Goal: Task Accomplishment & Management: Use online tool/utility

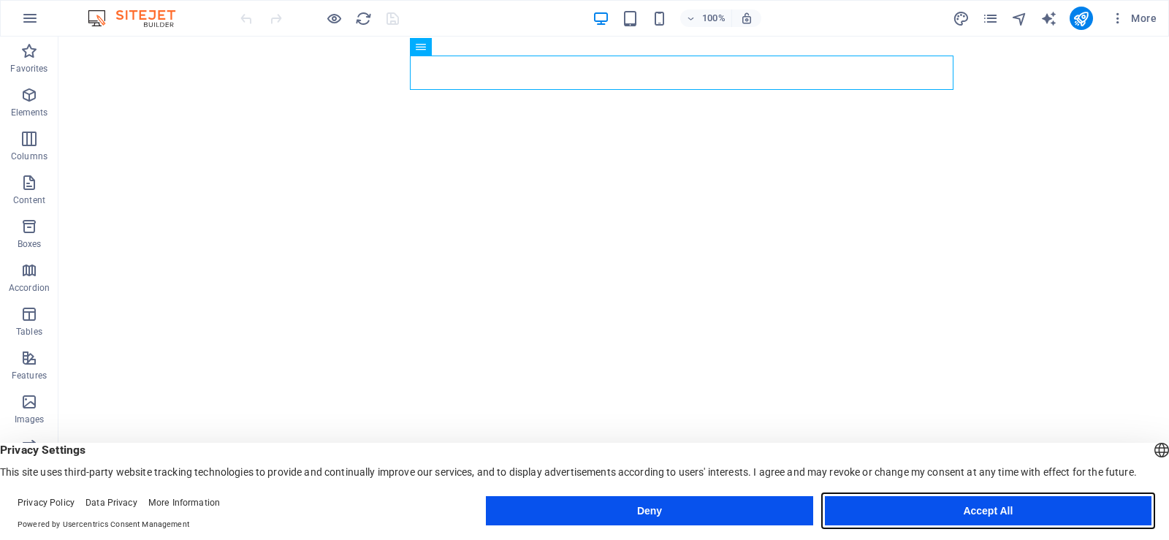
click at [993, 513] on button "Accept All" at bounding box center [988, 510] width 326 height 29
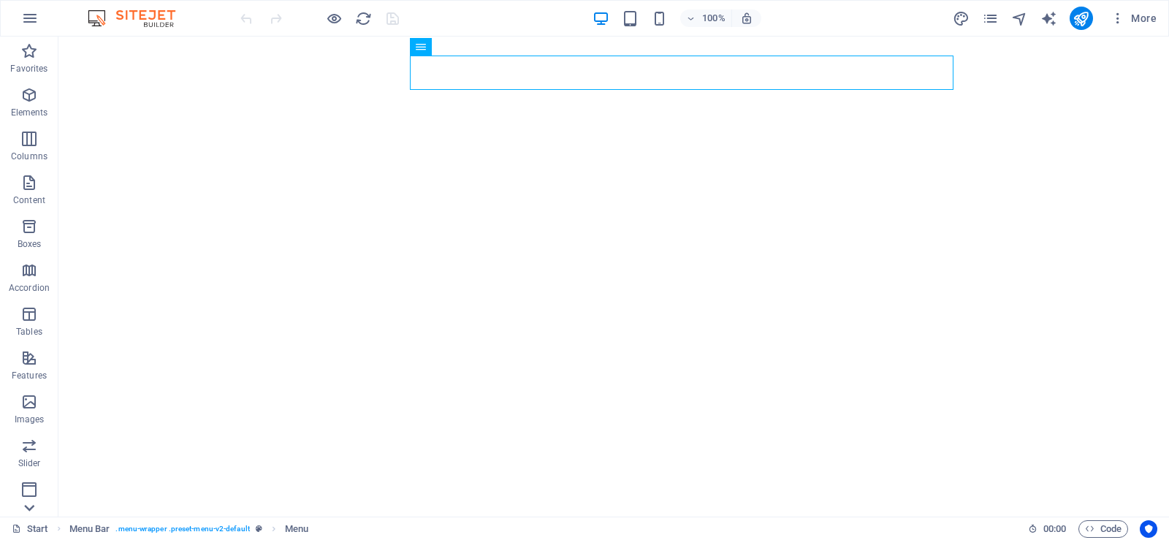
click at [28, 506] on icon at bounding box center [29, 507] width 20 height 20
click at [26, 49] on icon at bounding box center [29, 45] width 20 height 20
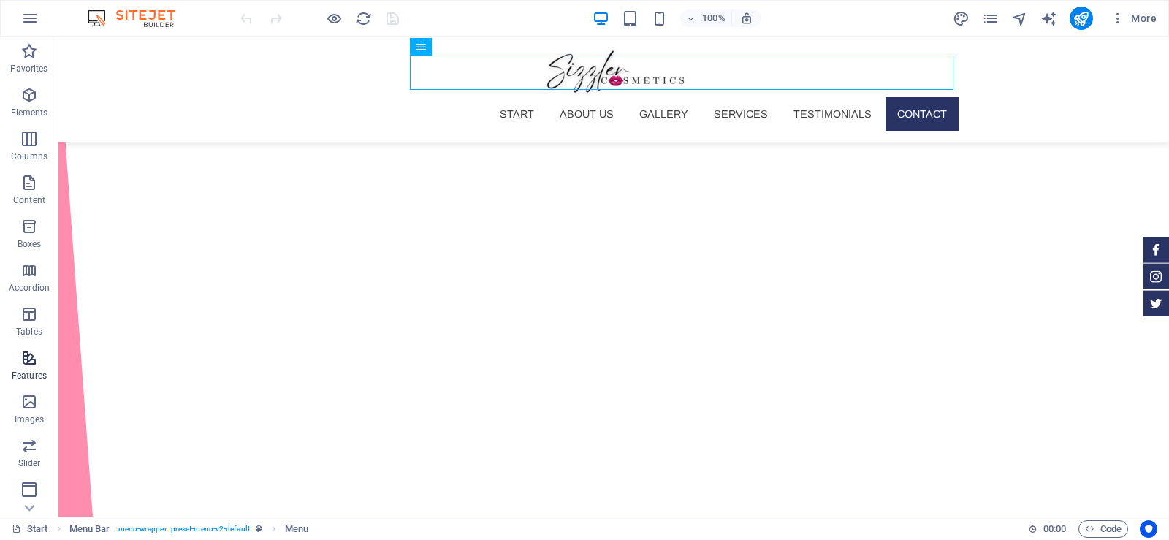
scroll to position [4956, 0]
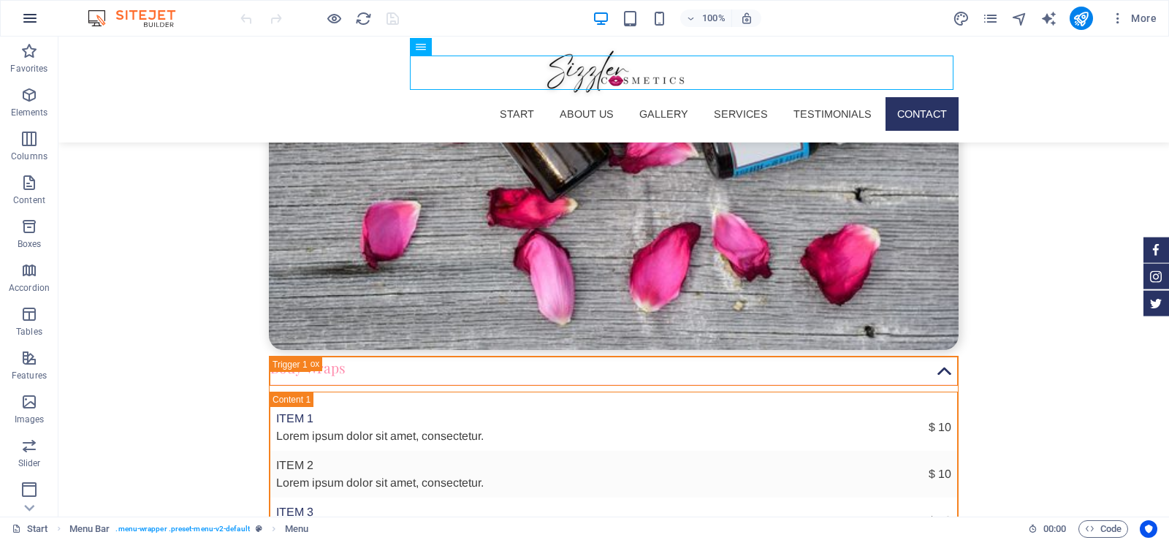
click at [29, 19] on icon "button" at bounding box center [30, 18] width 18 height 18
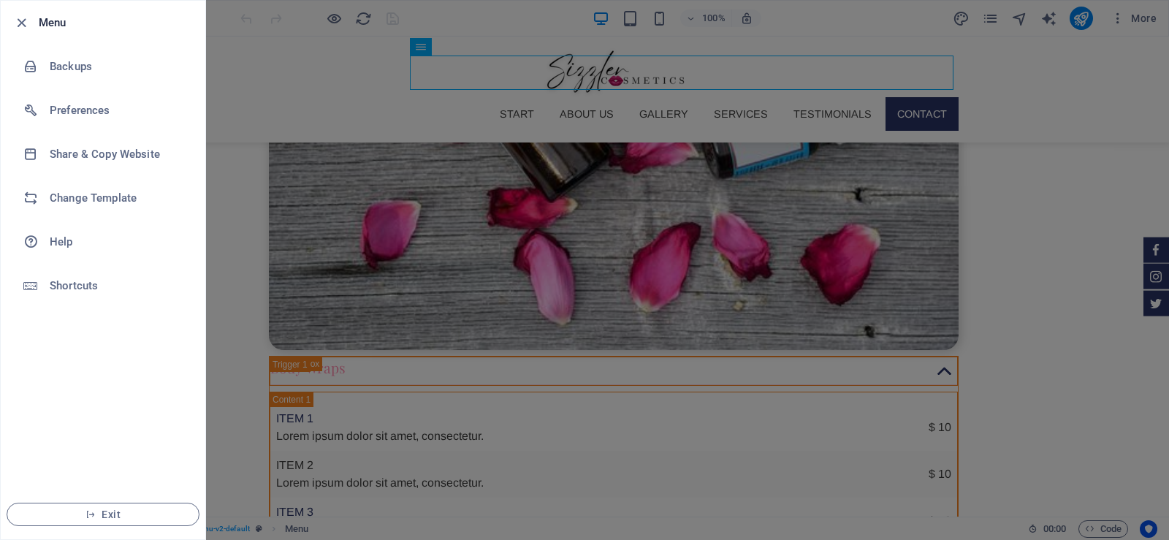
click at [301, 405] on div at bounding box center [584, 270] width 1169 height 540
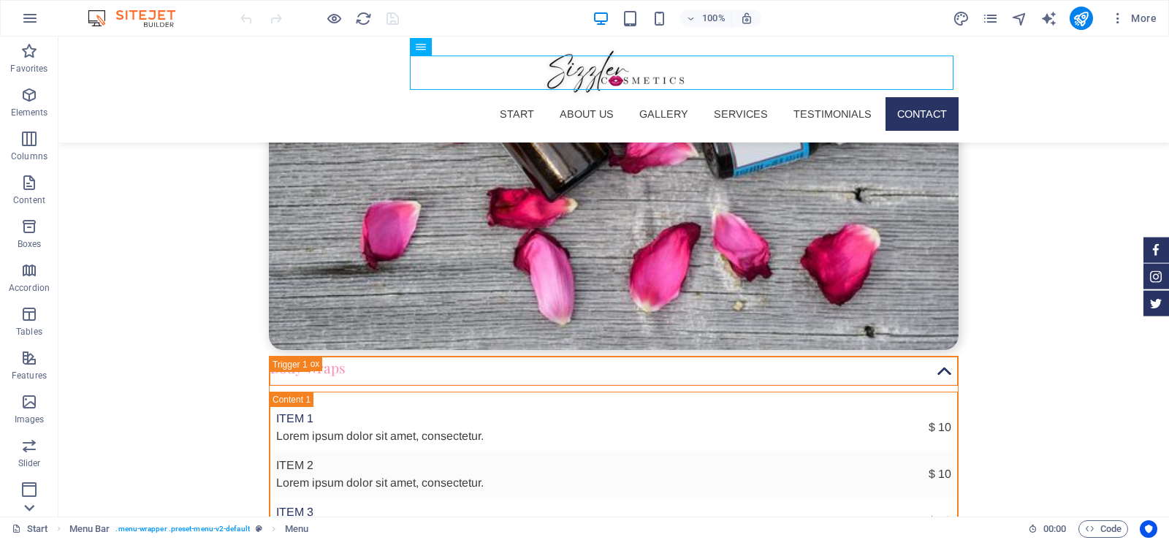
click at [32, 509] on icon at bounding box center [29, 507] width 20 height 20
drag, startPoint x: 88, startPoint y: 135, endPoint x: 99, endPoint y: 410, distance: 275.6
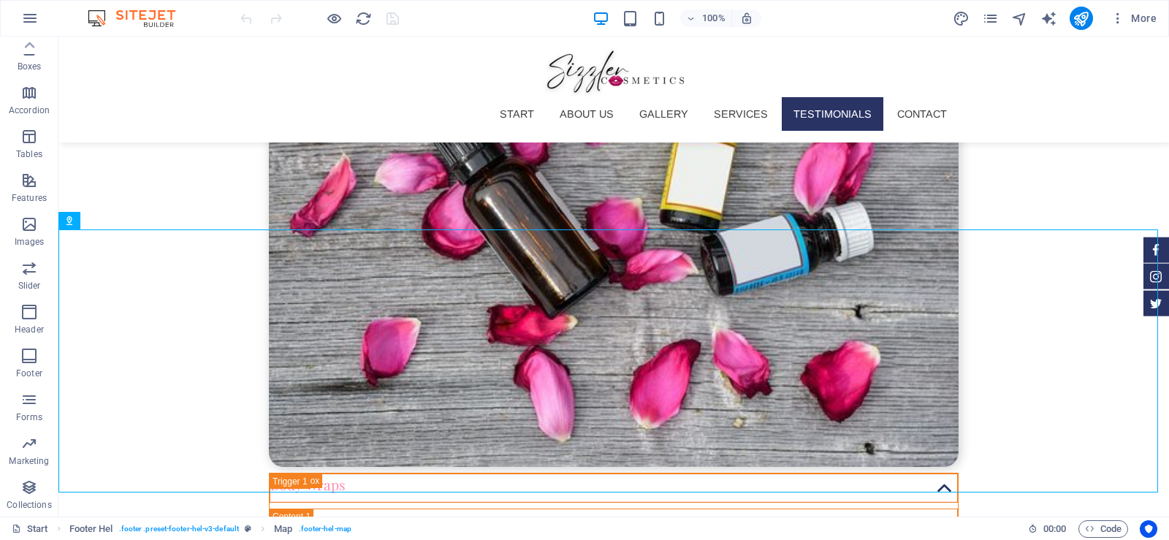
scroll to position [4794, 0]
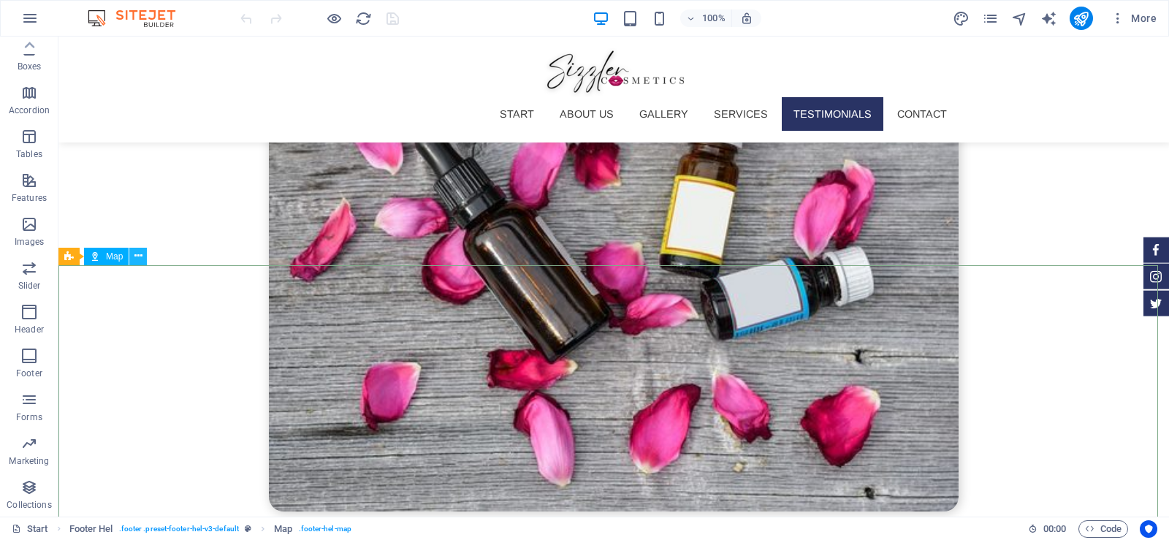
click at [140, 252] on icon at bounding box center [138, 255] width 8 height 15
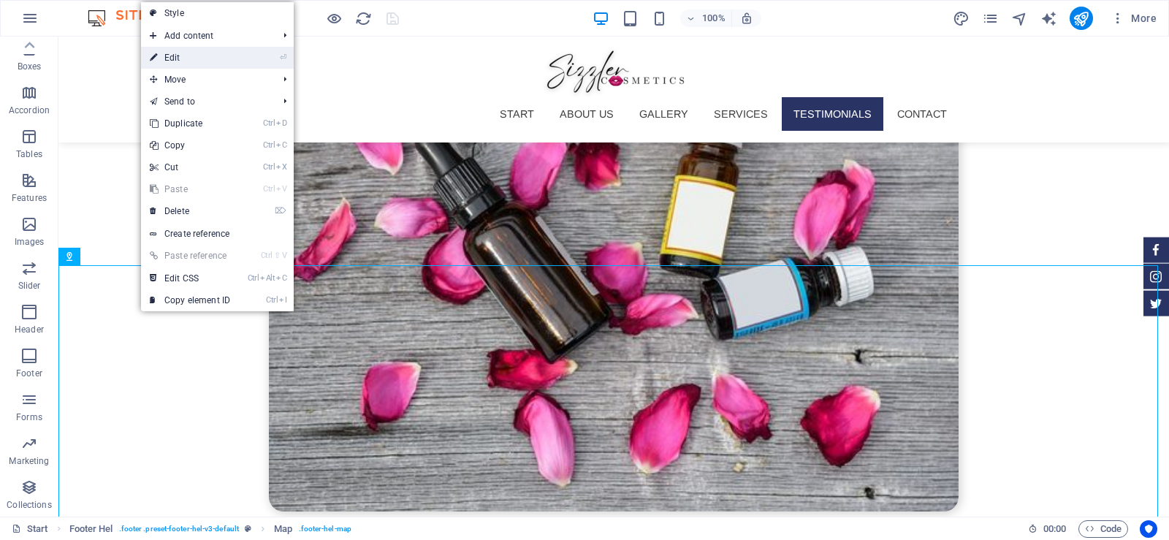
click at [212, 52] on link "⏎ Edit" at bounding box center [190, 58] width 98 height 22
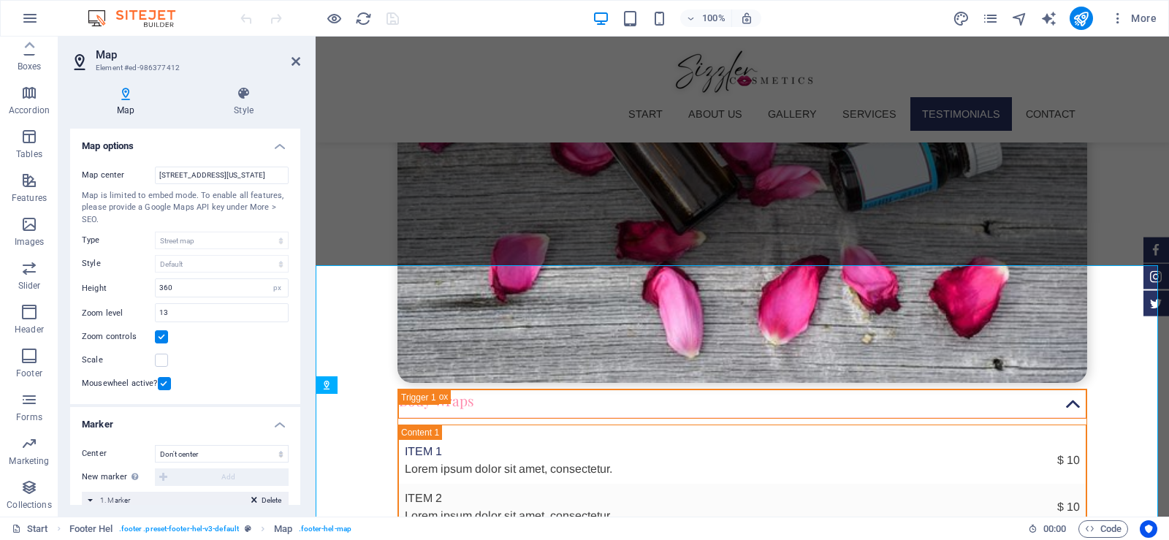
scroll to position [4666, 0]
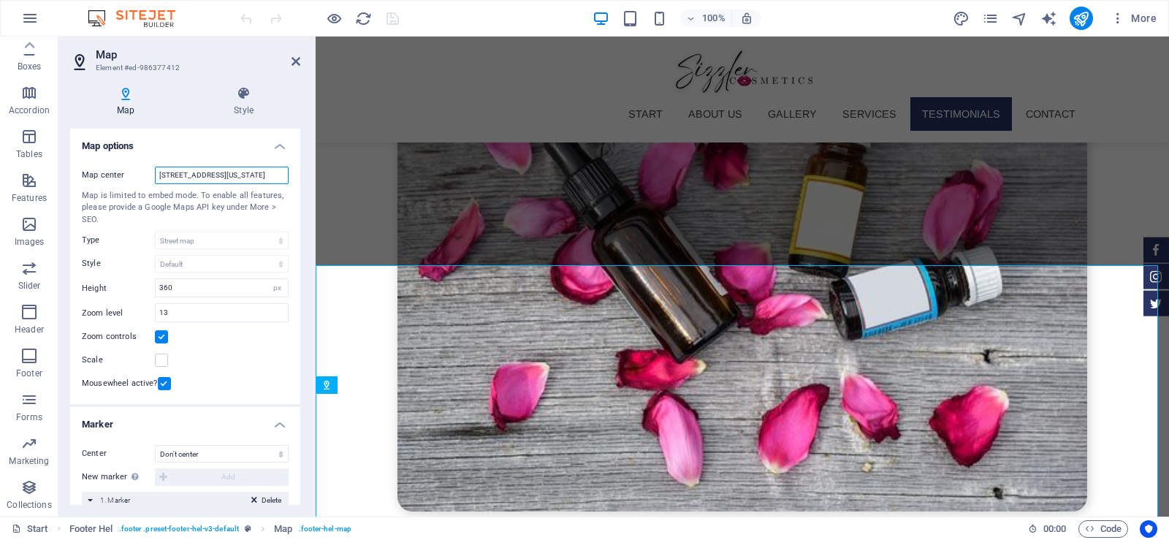
click at [227, 174] on input "[STREET_ADDRESS][US_STATE]" at bounding box center [222, 176] width 134 height 18
select select "en"
click at [227, 174] on body "Sizzler Cosmetics Start Favorites Elements Columns Content Boxes Accordion Tabl…" at bounding box center [584, 270] width 1169 height 540
click at [227, 174] on input "[STREET_ADDRESS][US_STATE]" at bounding box center [222, 176] width 134 height 18
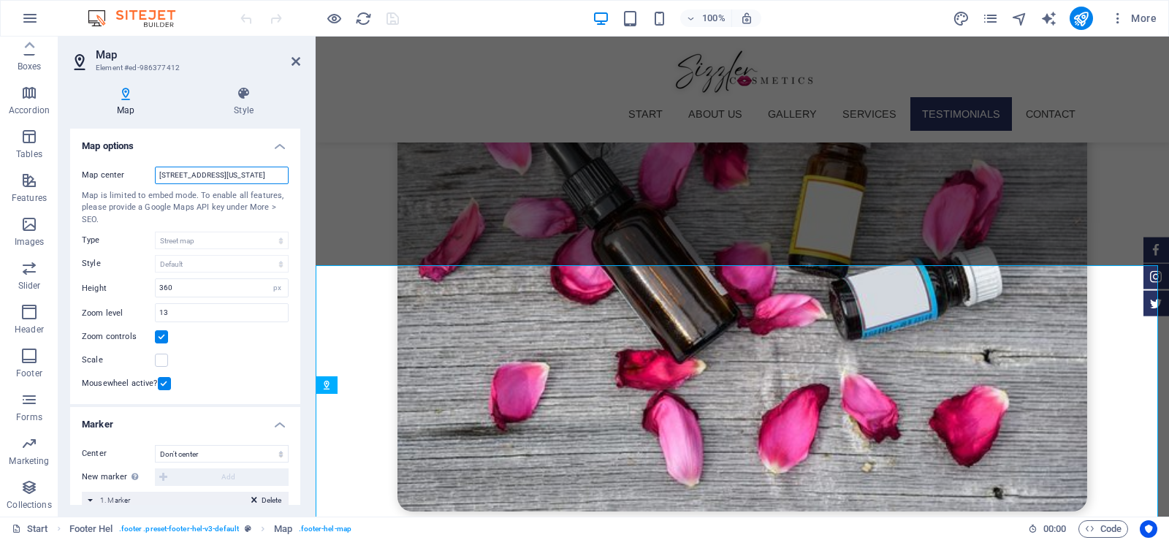
paste input "Sizzle Cosmetics L.L.C"
paste input "· [STREET_ADDRESS]"
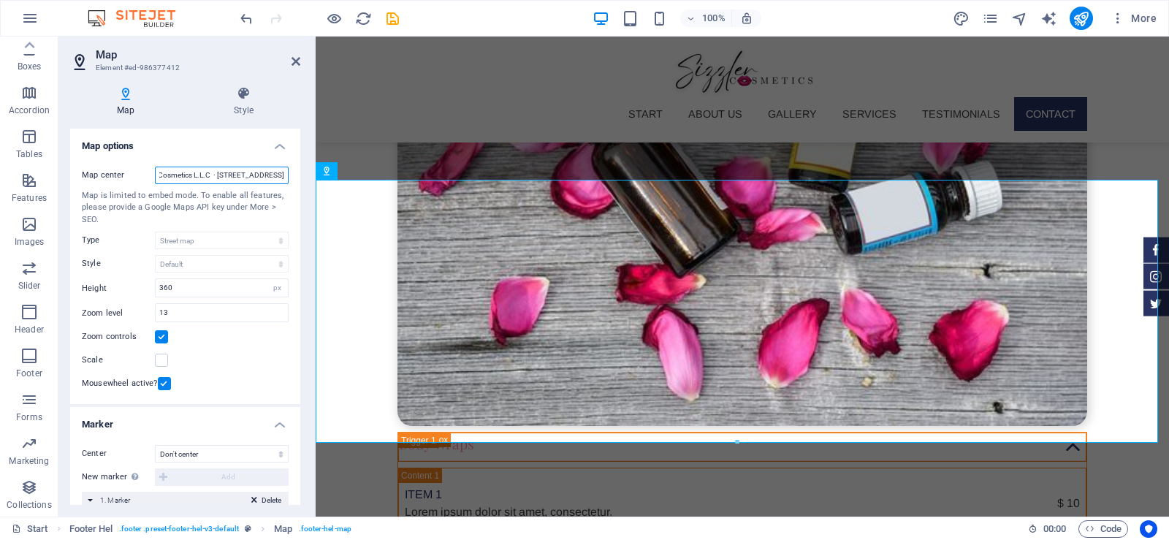
scroll to position [4778, 0]
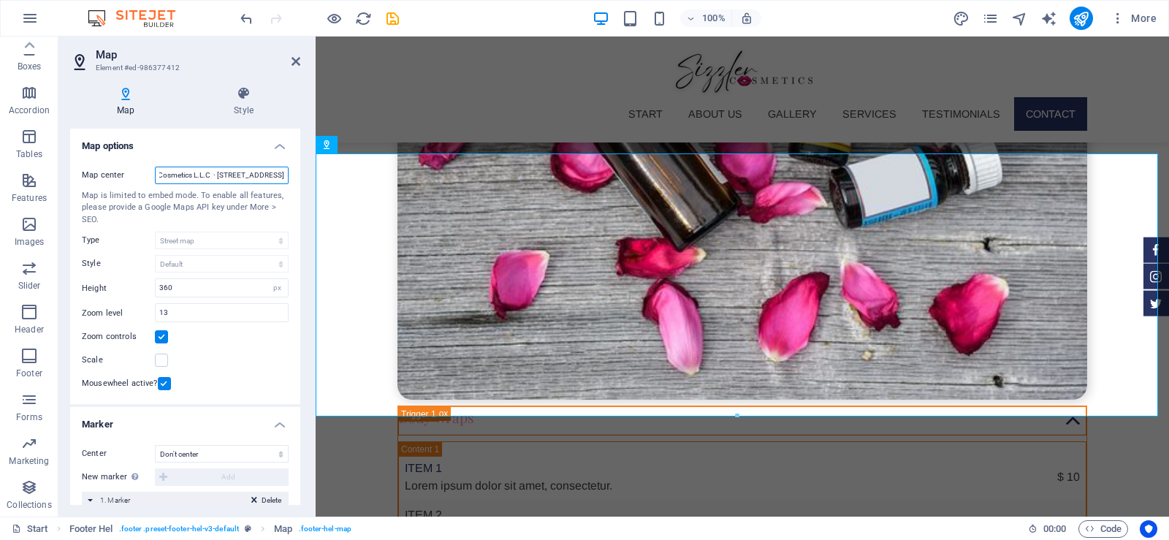
type input "Sizzle Cosmetics L.L.C · [STREET_ADDRESS]"
click at [271, 141] on h4 "Map options" at bounding box center [185, 142] width 230 height 26
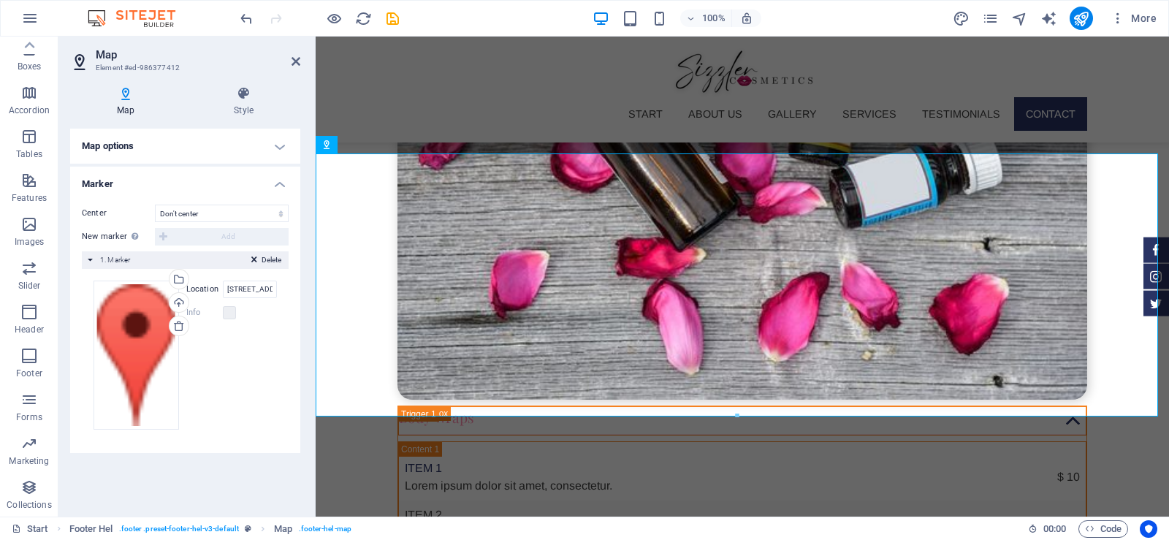
click at [271, 141] on h4 "Map options" at bounding box center [185, 146] width 230 height 35
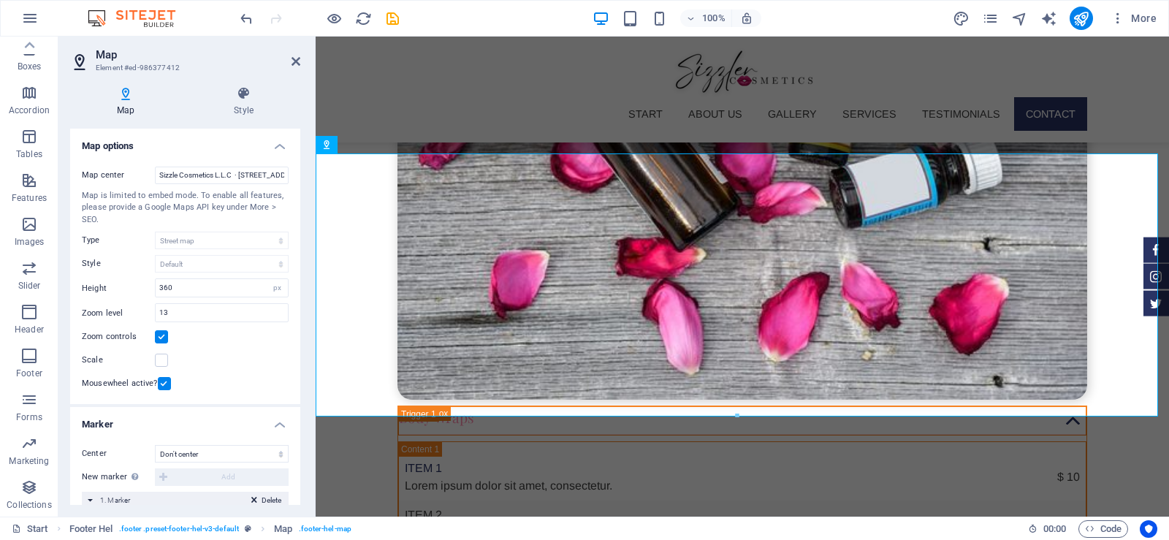
drag, startPoint x: 297, startPoint y: 300, endPoint x: 297, endPoint y: 340, distance: 40.2
click at [297, 340] on div "Map center Sizzle Cosmetics L.L.C · [STREET_ADDRESS] Map is limited to embed mo…" at bounding box center [185, 280] width 230 height 250
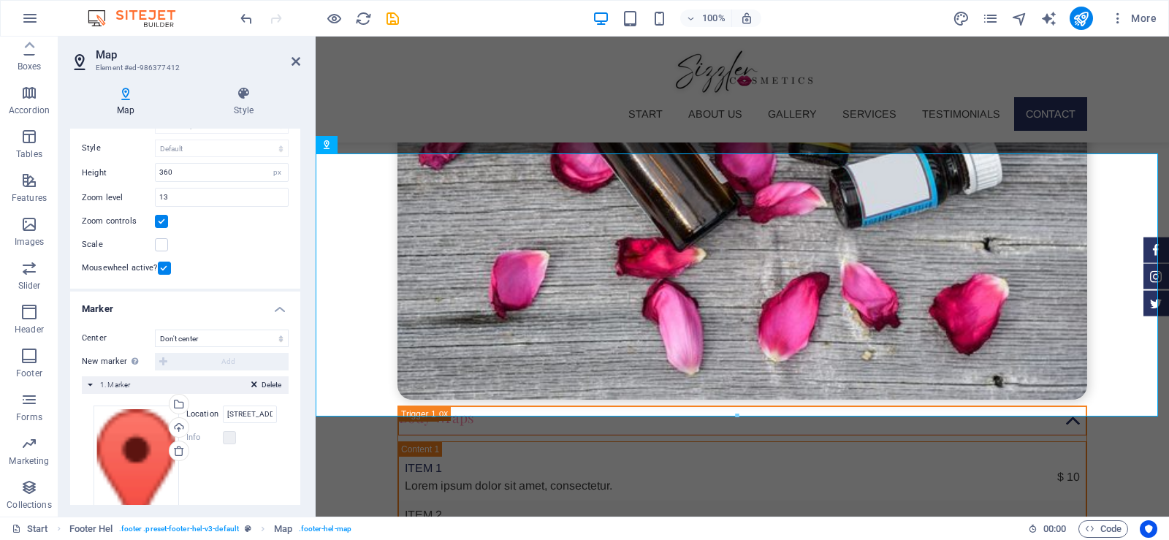
scroll to position [117, 0]
click at [244, 410] on input "[STREET_ADDRESS][US_STATE]" at bounding box center [250, 413] width 54 height 18
paste input "· [STREET_ADDRESS]"
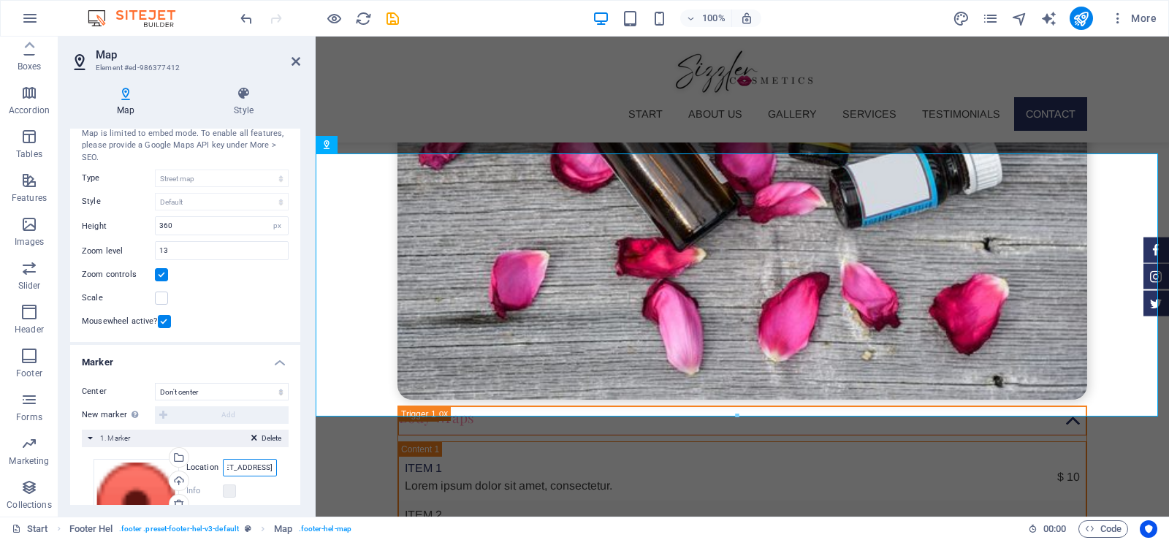
scroll to position [0, 0]
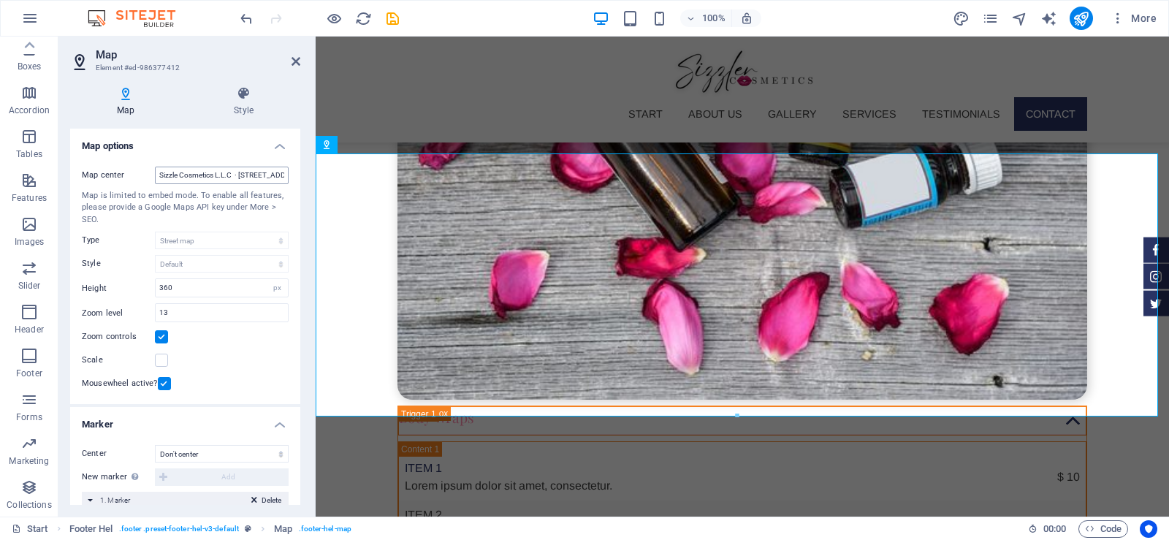
type input "· [STREET_ADDRESS]"
click at [245, 167] on input "Sizzle Cosmetics L.L.C · [STREET_ADDRESS]" at bounding box center [222, 176] width 134 height 18
click at [238, 175] on input "Sizzle Cosmetics L.L.C · [STREET_ADDRESS]" at bounding box center [222, 176] width 134 height 18
click at [275, 140] on h4 "Map options" at bounding box center [185, 142] width 230 height 26
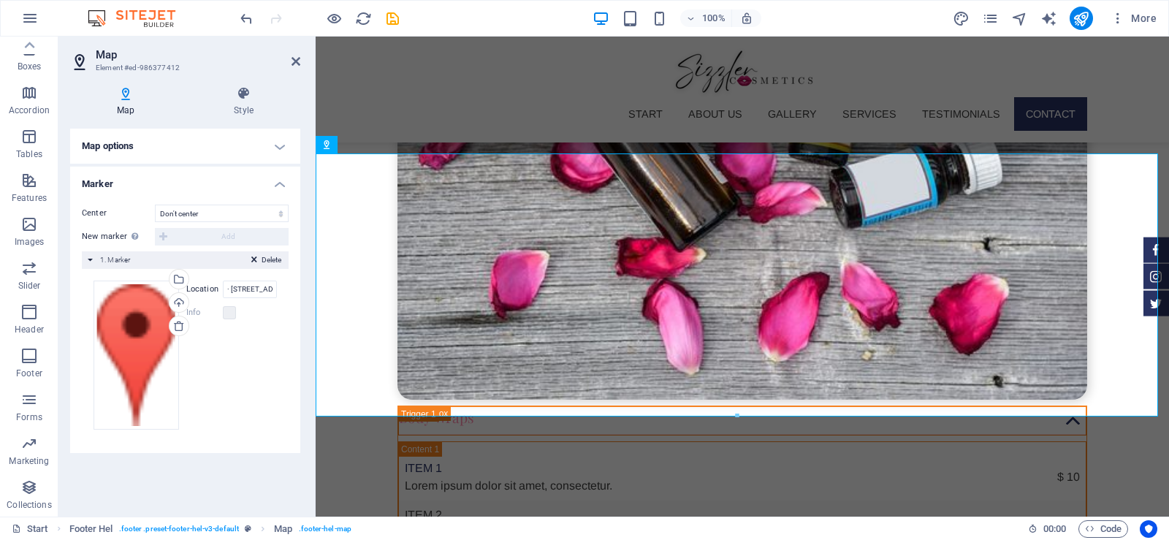
click at [280, 178] on h4 "Marker" at bounding box center [185, 180] width 230 height 26
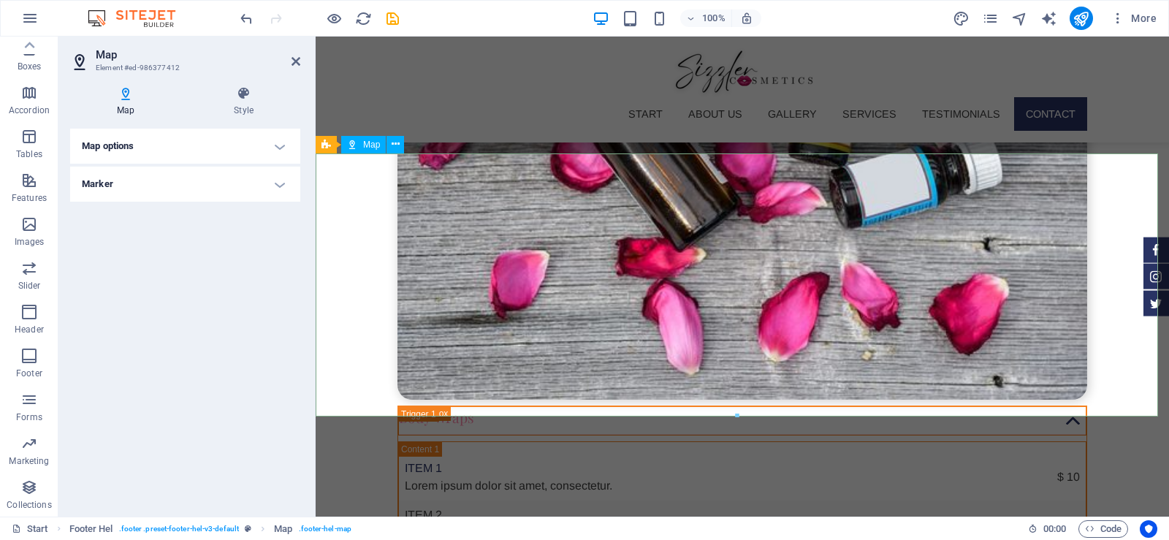
click at [241, 102] on h4 "Style" at bounding box center [243, 101] width 113 height 31
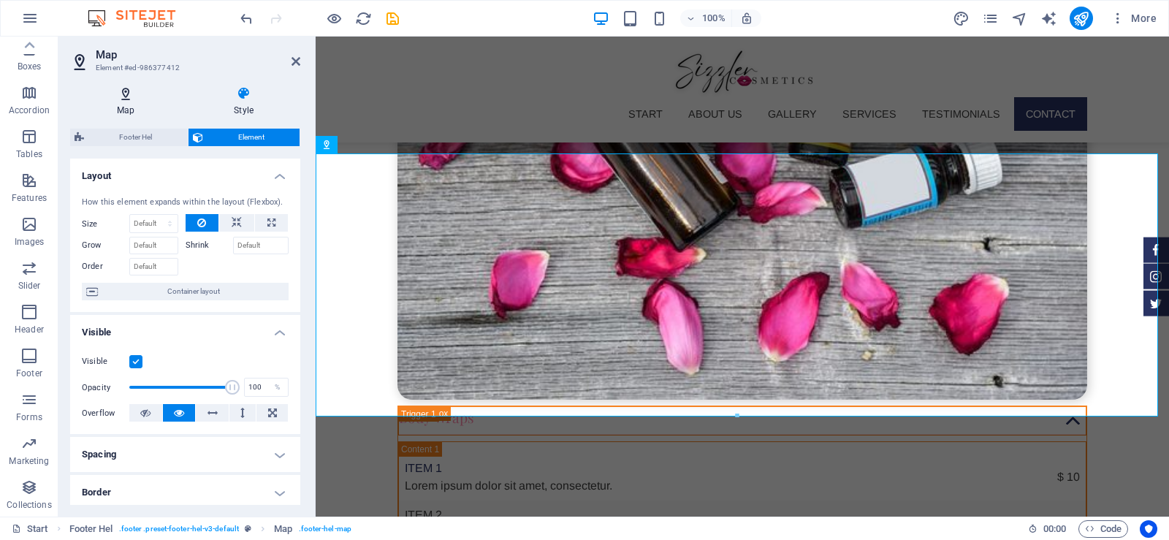
click at [115, 100] on icon at bounding box center [125, 93] width 111 height 15
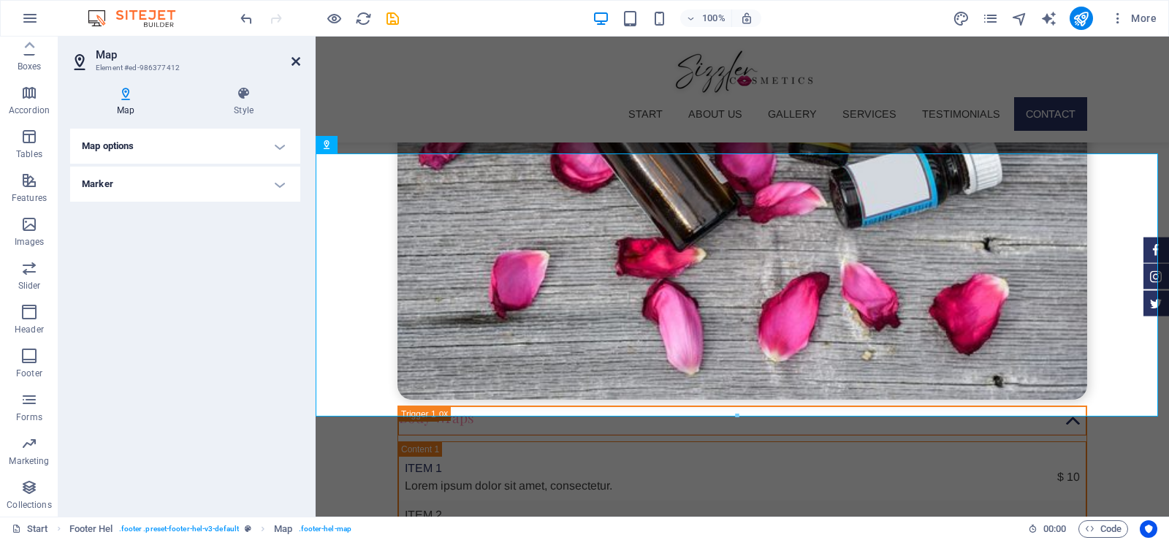
click at [296, 63] on icon at bounding box center [295, 62] width 9 height 12
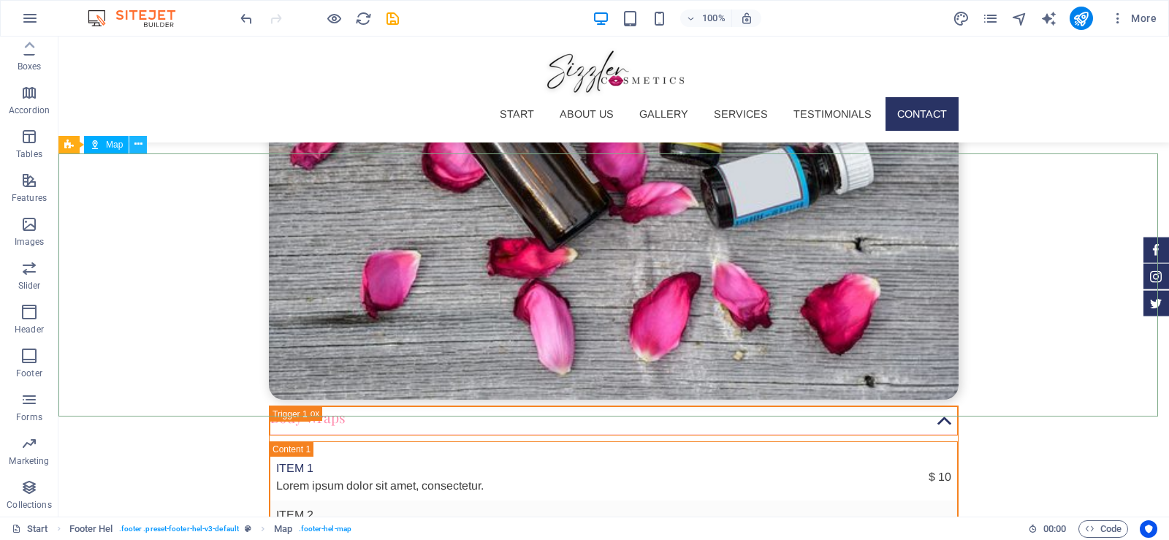
click at [135, 145] on icon at bounding box center [138, 144] width 8 height 15
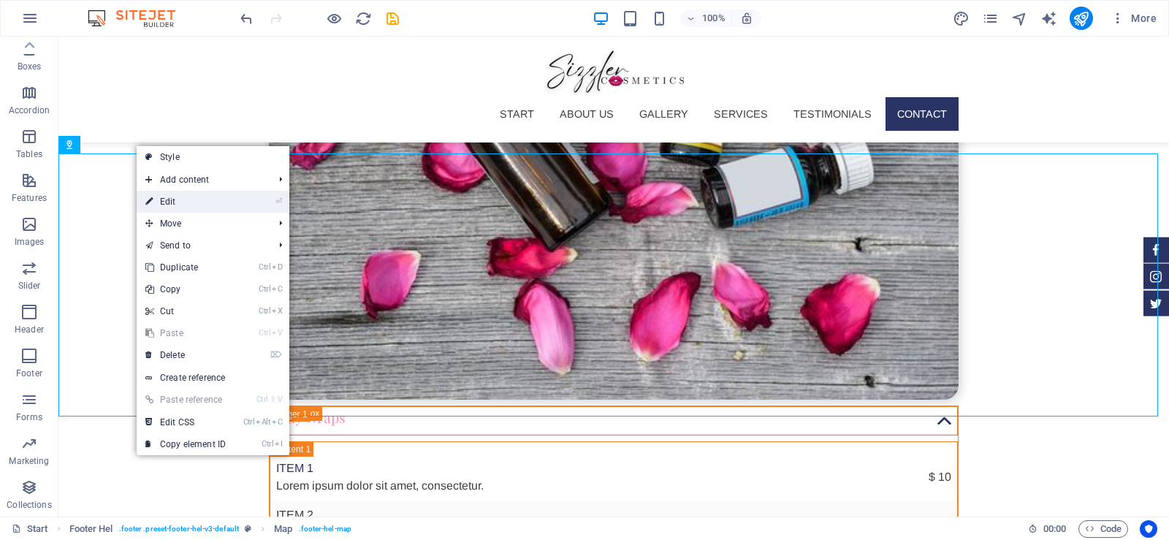
click at [186, 201] on link "⏎ Edit" at bounding box center [186, 202] width 98 height 22
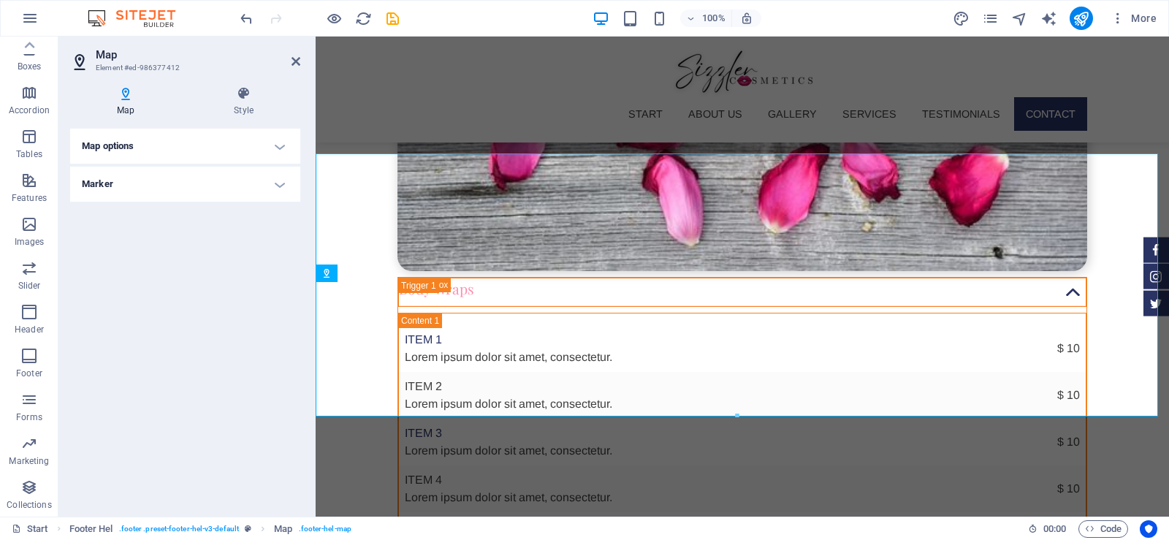
scroll to position [4778, 0]
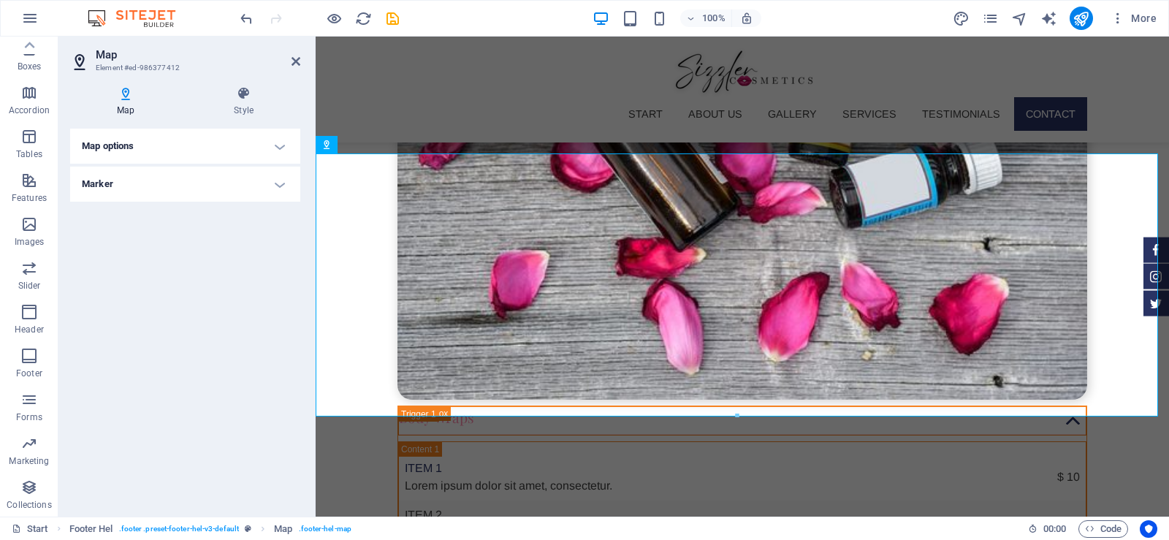
click at [270, 142] on h4 "Map options" at bounding box center [185, 146] width 230 height 35
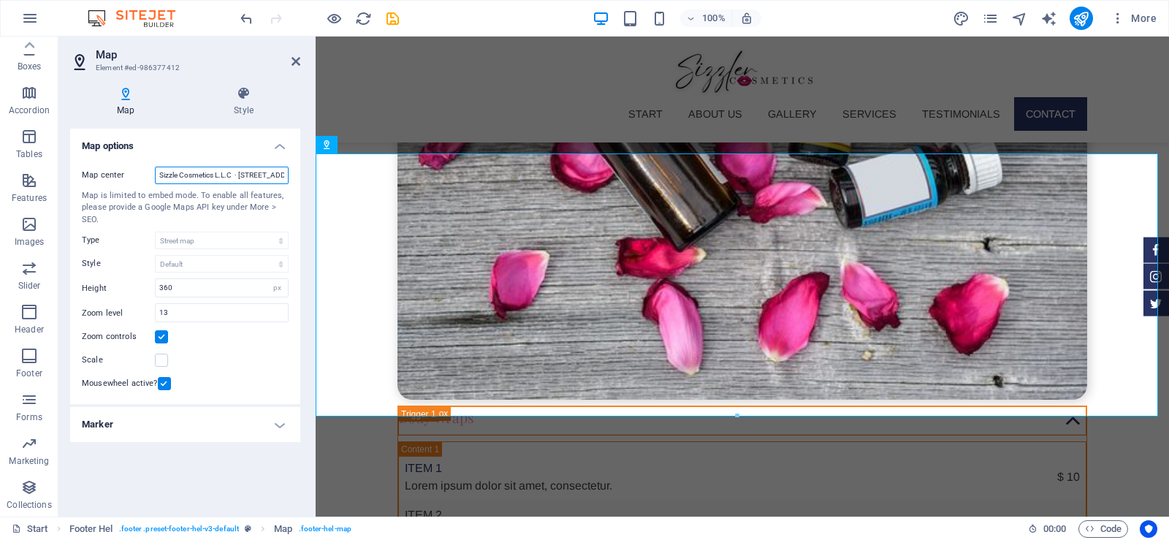
drag, startPoint x: 261, startPoint y: 174, endPoint x: 133, endPoint y: 169, distance: 127.9
click at [133, 169] on div "Map center Sizzle Cosmetics L.L.C · [STREET_ADDRESS]" at bounding box center [185, 176] width 207 height 18
type input "[STREET_ADDRESS]"
click at [278, 424] on h4 "Marker" at bounding box center [185, 424] width 230 height 35
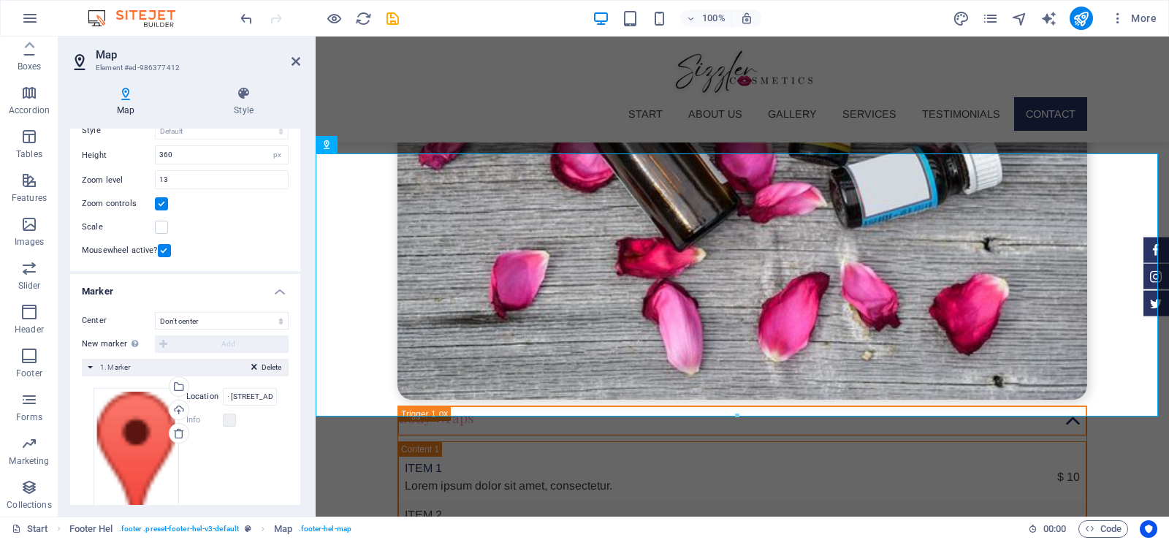
scroll to position [186, 0]
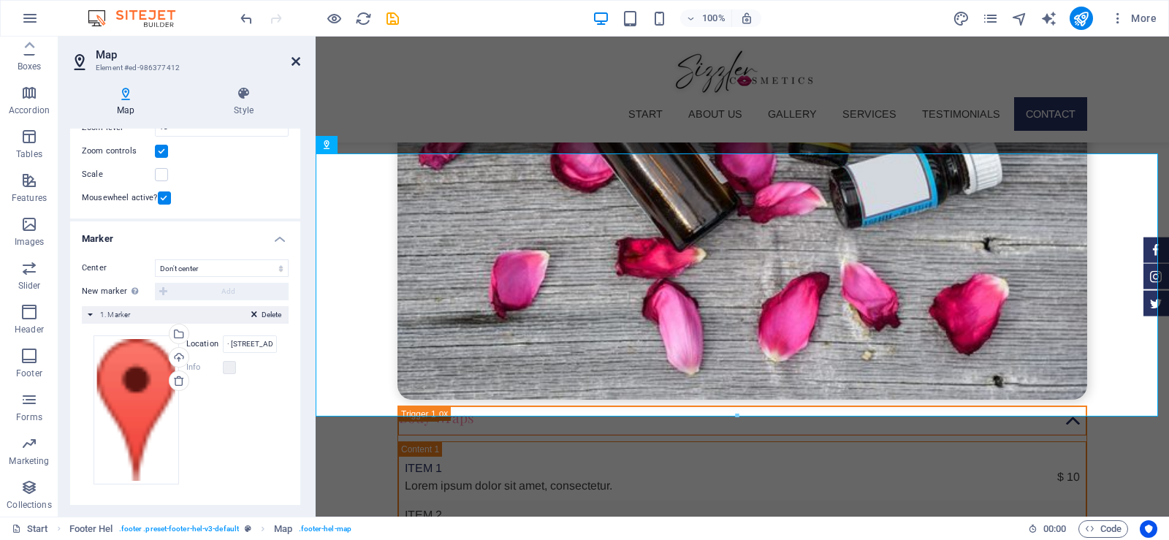
click at [296, 63] on icon at bounding box center [295, 62] width 9 height 12
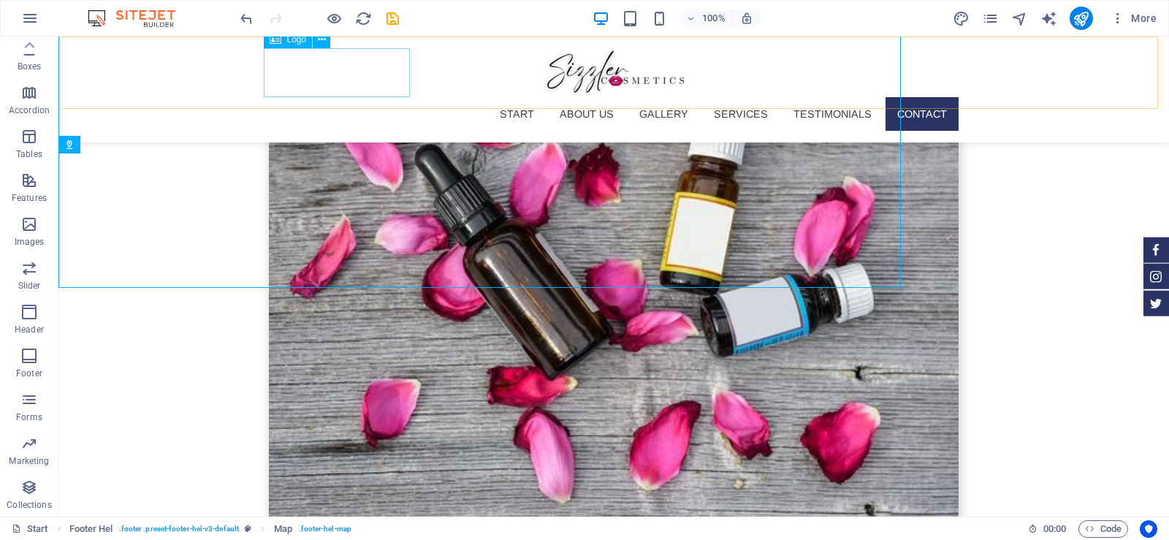
scroll to position [4906, 0]
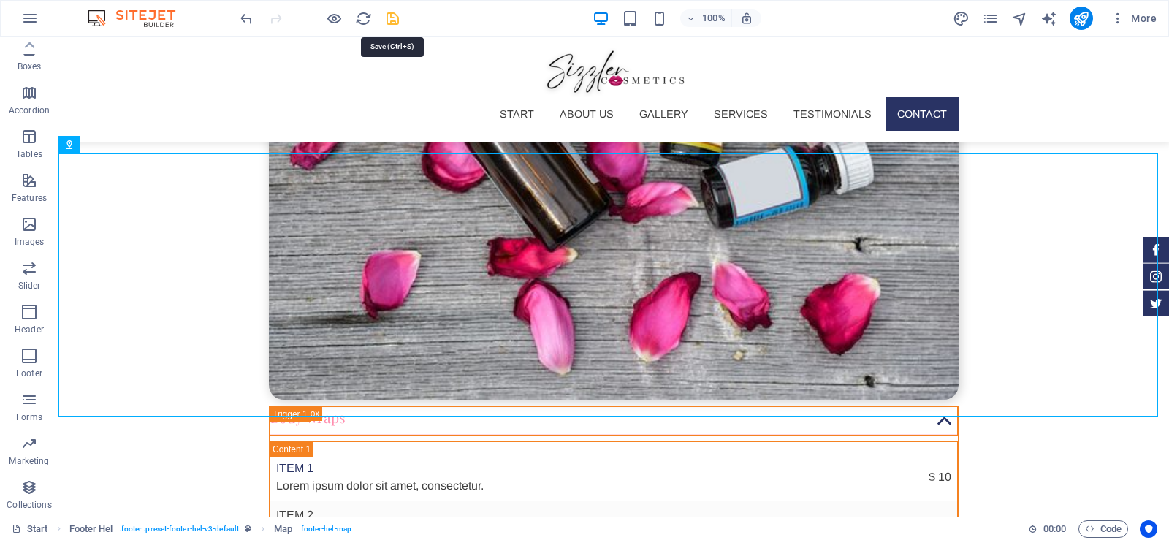
click at [389, 21] on icon "save" at bounding box center [392, 18] width 17 height 17
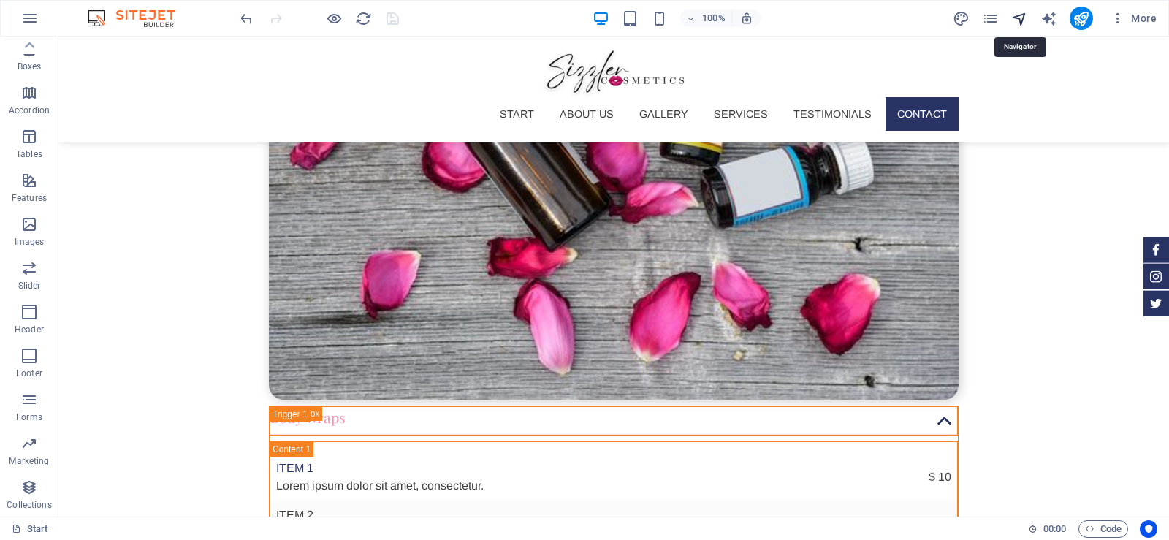
click at [1017, 13] on icon "navigator" at bounding box center [1019, 18] width 17 height 17
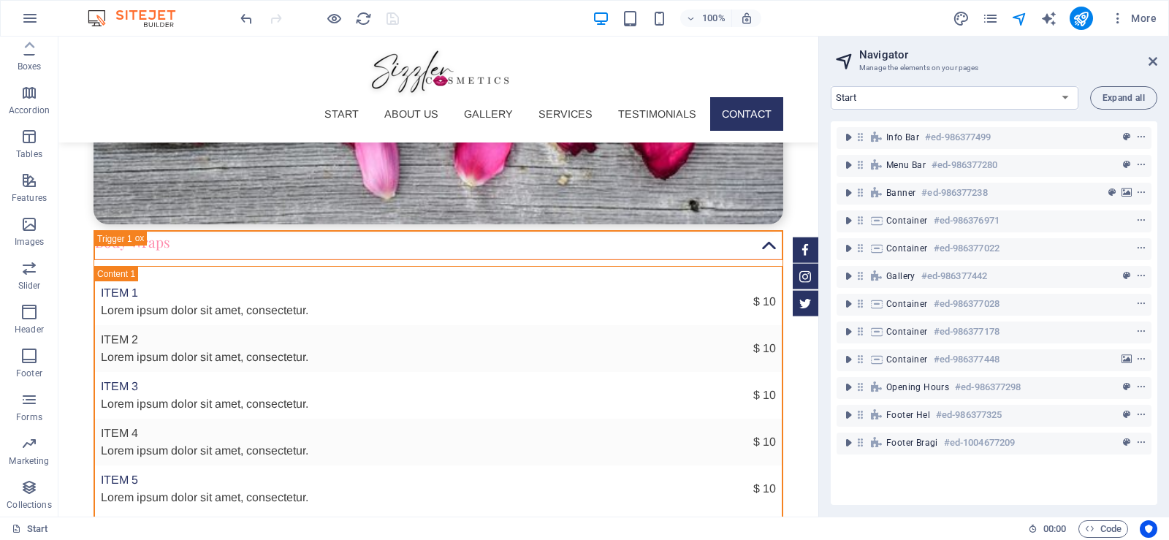
scroll to position [4731, 0]
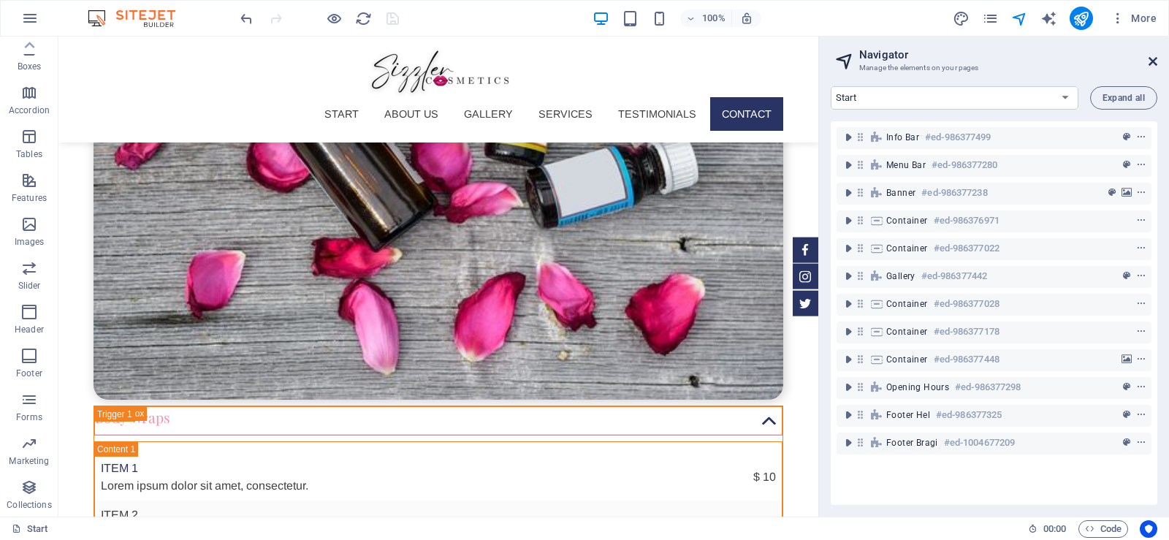
click at [1148, 56] on icon at bounding box center [1152, 62] width 9 height 12
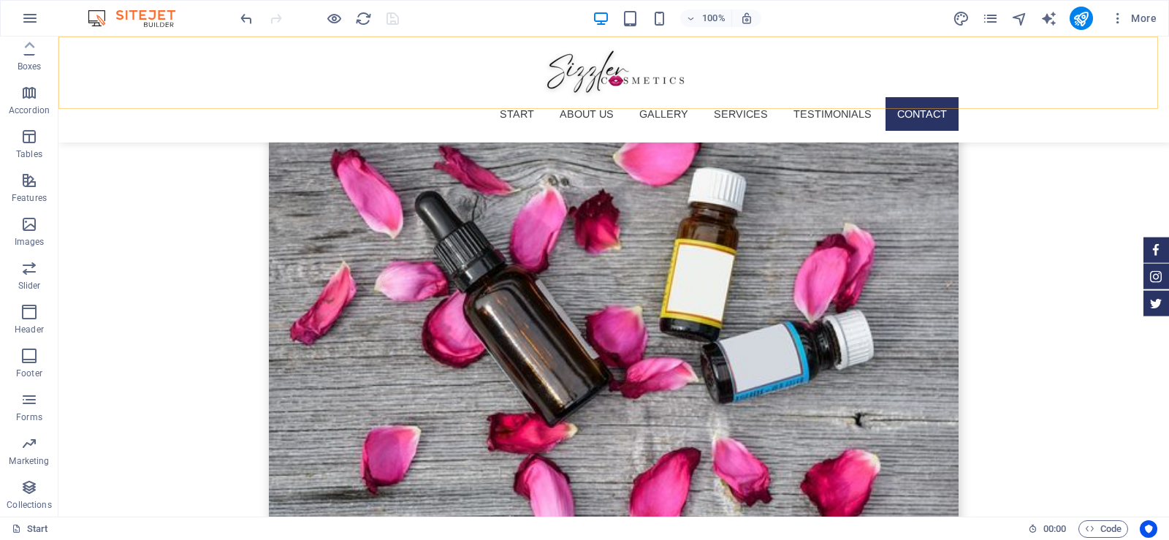
scroll to position [4906, 0]
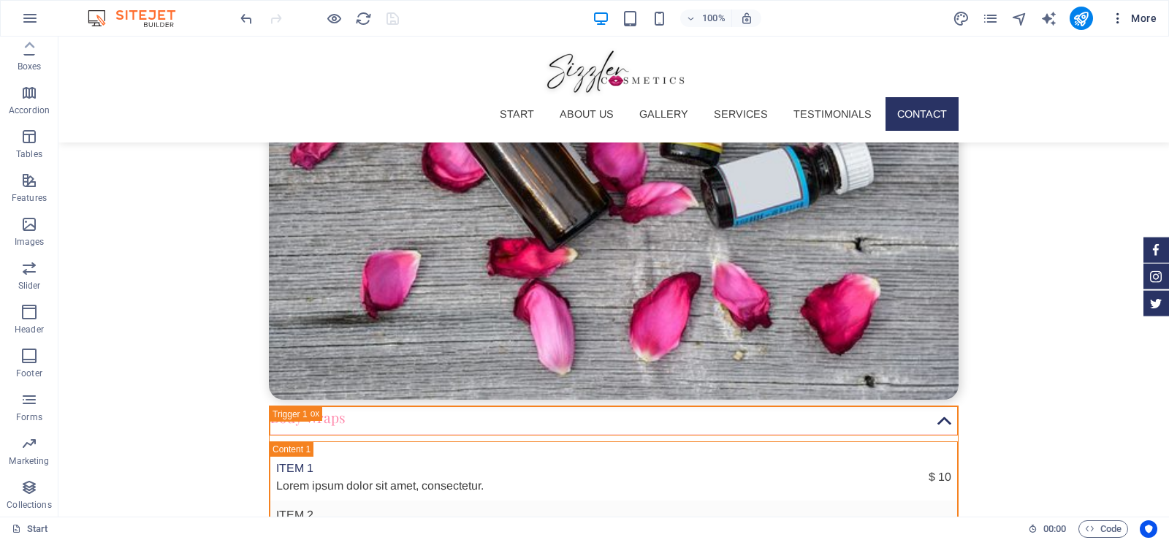
click at [1116, 16] on icon "button" at bounding box center [1117, 18] width 15 height 15
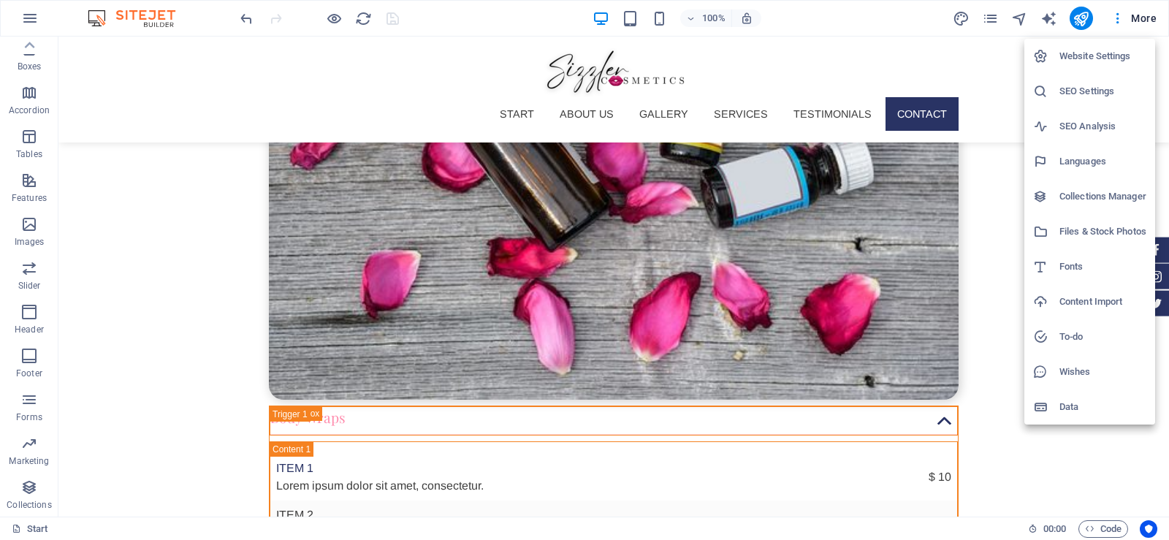
click at [902, 19] on div at bounding box center [584, 270] width 1169 height 540
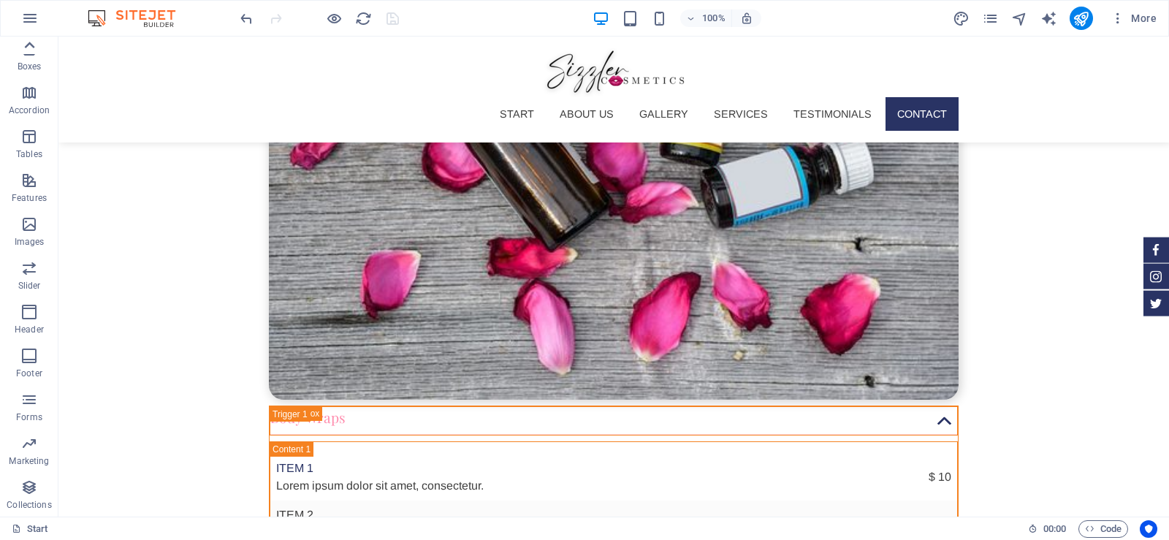
click at [29, 47] on icon at bounding box center [29, 45] width 20 height 20
click at [1121, 18] on icon "button" at bounding box center [1117, 18] width 15 height 15
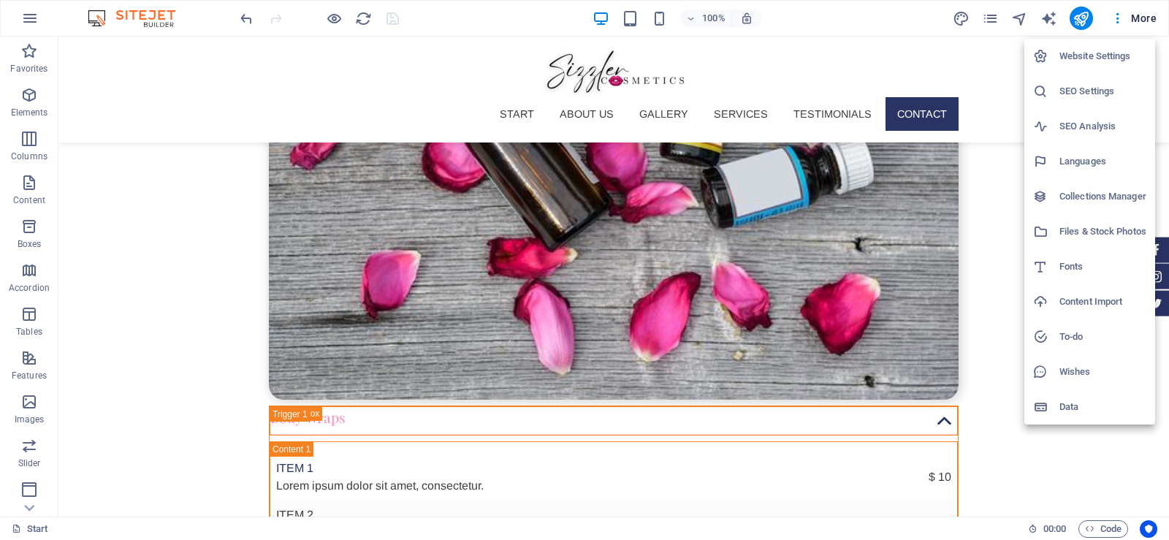
click at [34, 23] on div at bounding box center [584, 270] width 1169 height 540
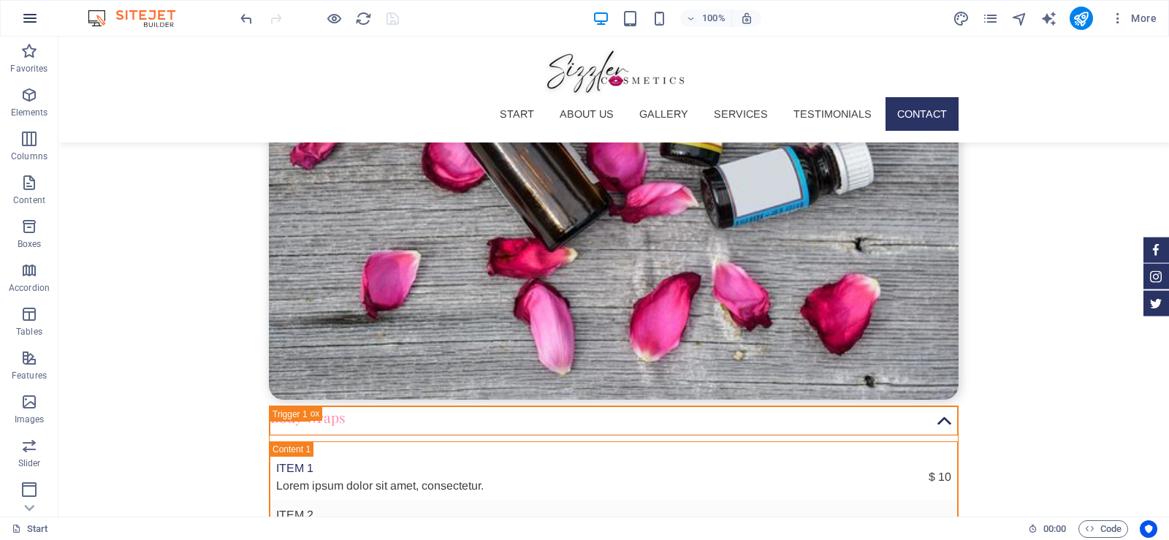
click at [27, 16] on icon "button" at bounding box center [30, 18] width 18 height 18
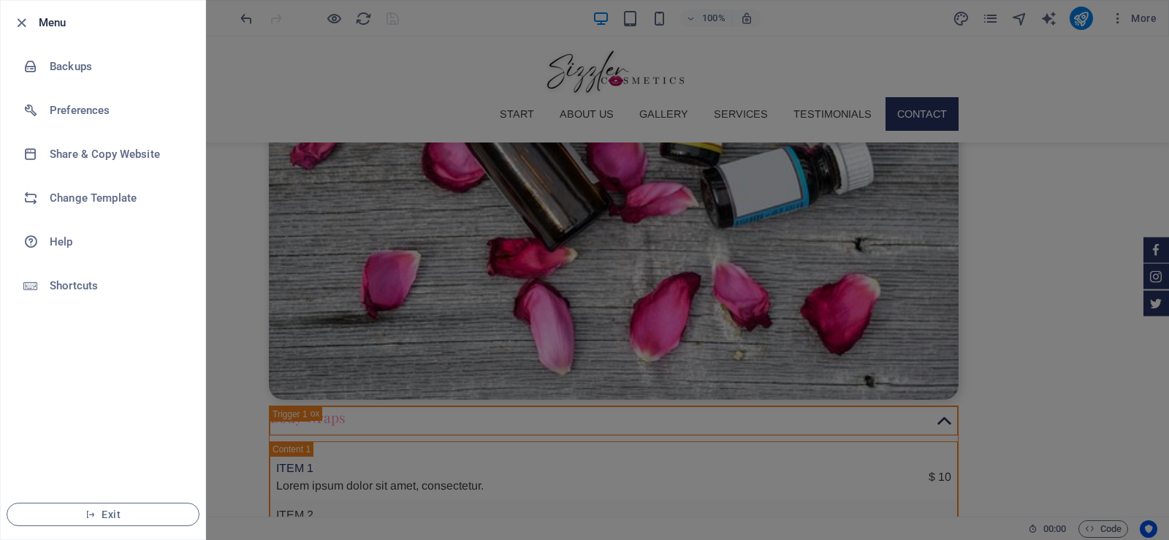
click at [267, 62] on div at bounding box center [584, 270] width 1169 height 540
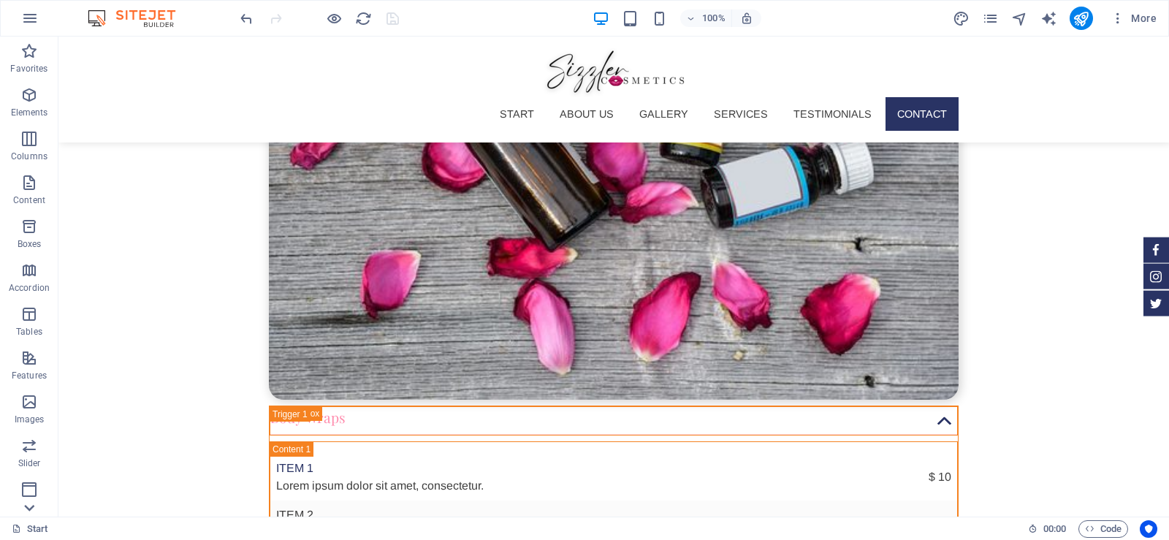
click at [26, 506] on icon at bounding box center [29, 508] width 10 height 7
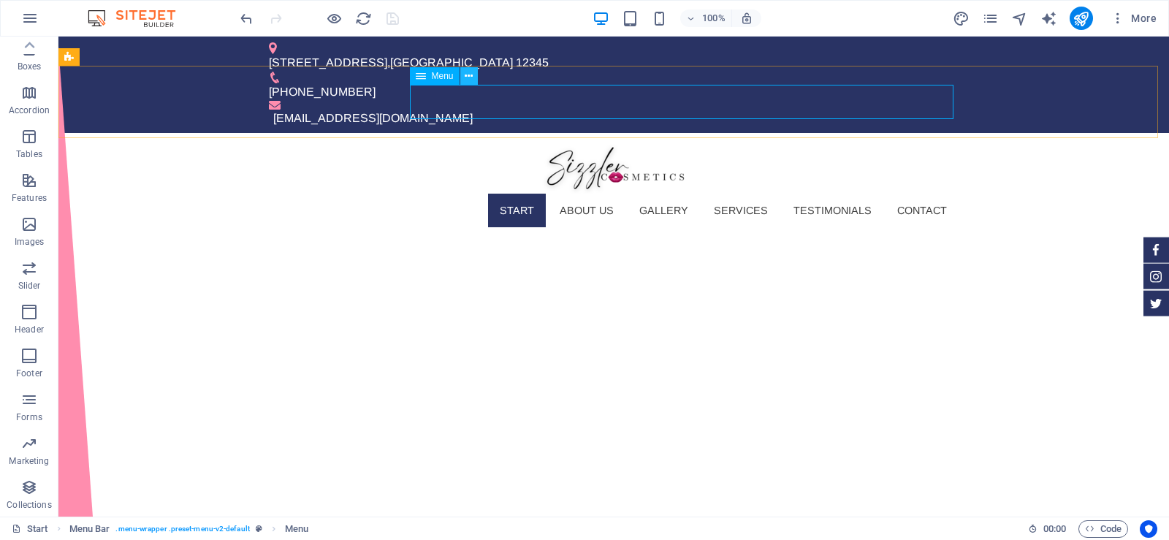
click at [472, 75] on icon at bounding box center [469, 76] width 8 height 15
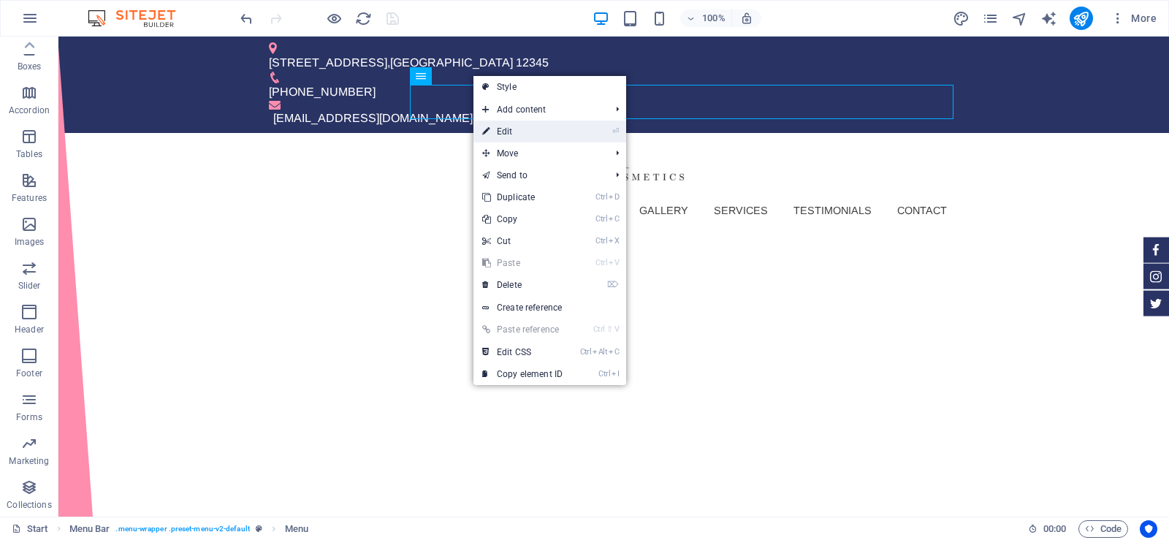
click at [503, 129] on link "⏎ Edit" at bounding box center [522, 132] width 98 height 22
select select
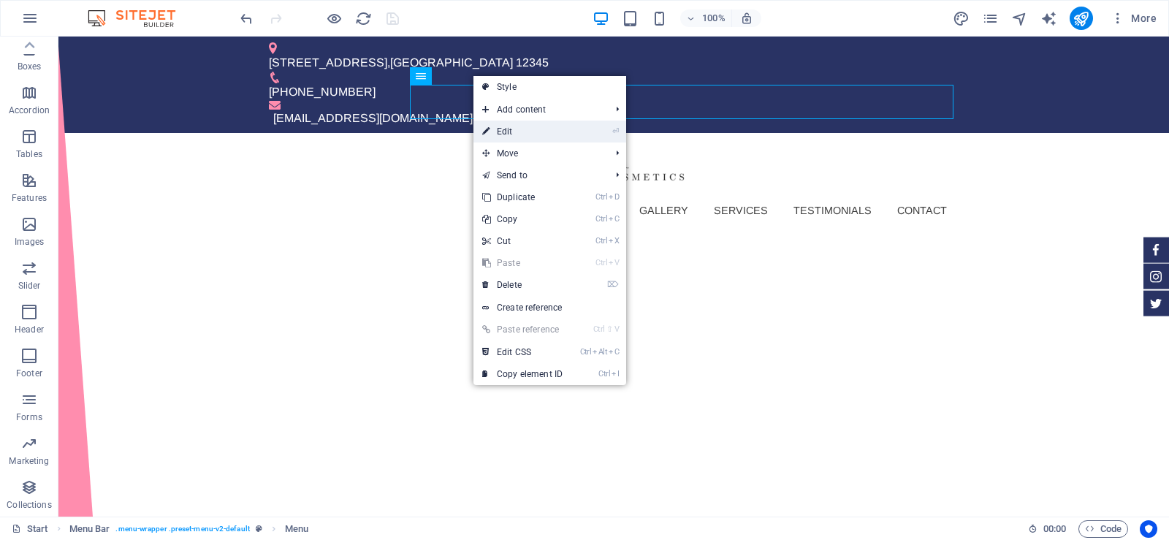
select select
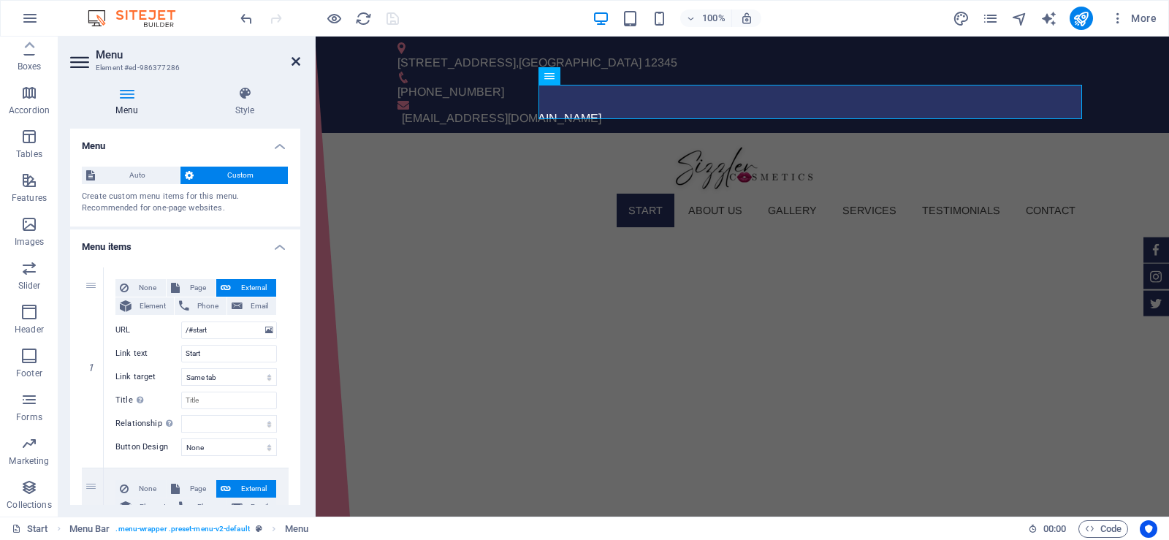
click at [297, 62] on icon at bounding box center [295, 62] width 9 height 12
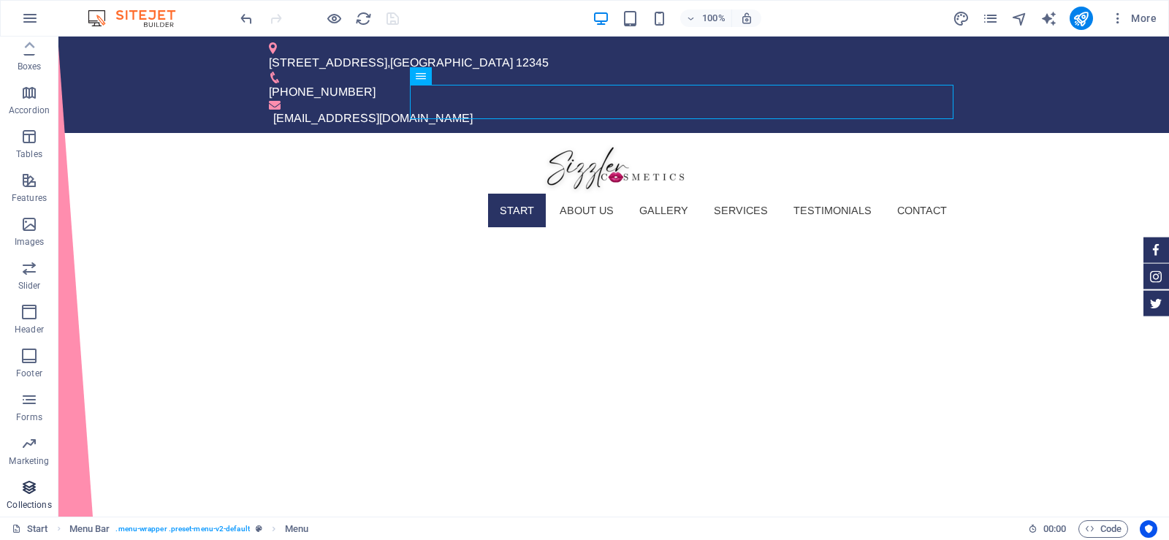
click at [23, 505] on p "Collections" at bounding box center [29, 505] width 45 height 12
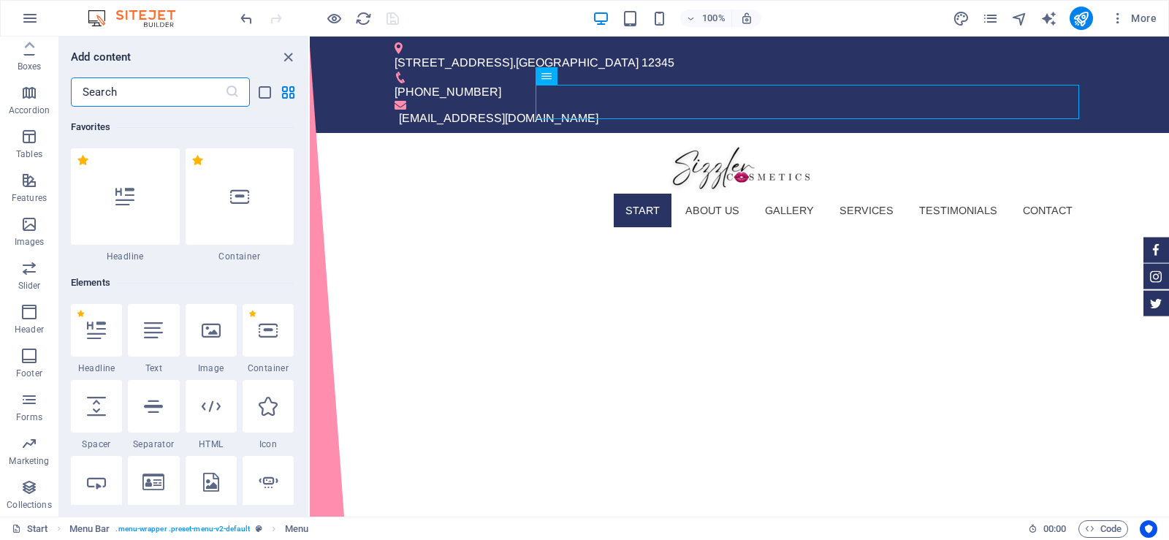
scroll to position [13371, 0]
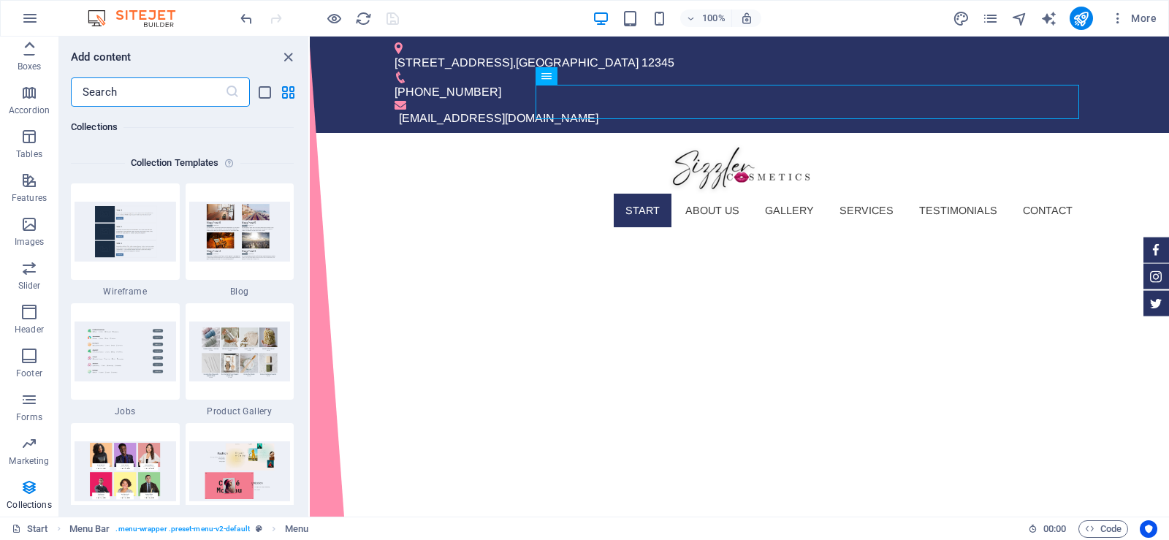
click at [29, 48] on icon at bounding box center [29, 45] width 20 height 20
click at [34, 100] on icon "button" at bounding box center [29, 95] width 18 height 18
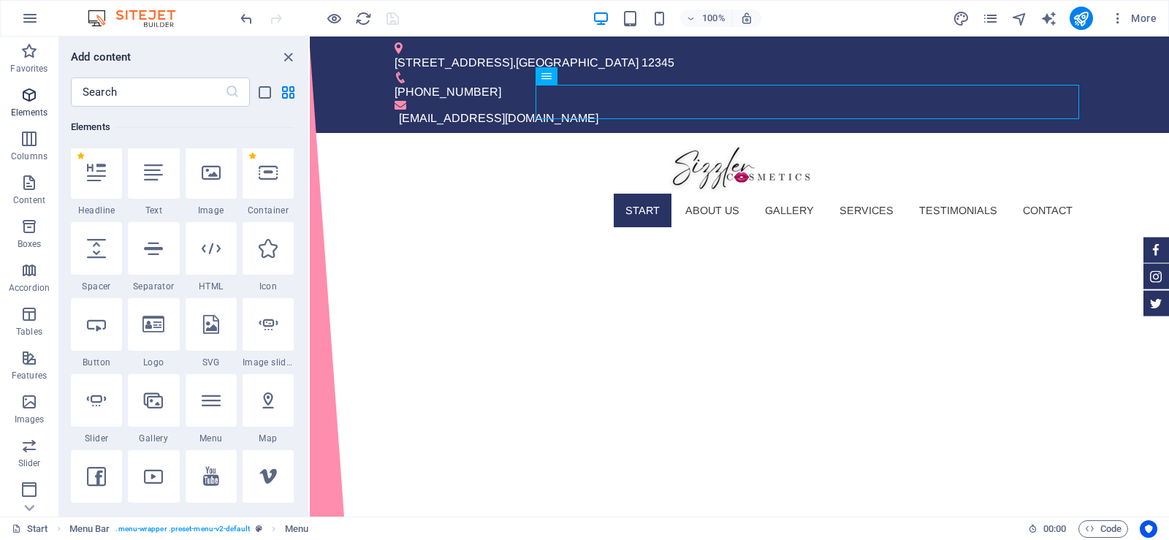
scroll to position [156, 0]
click at [185, 93] on input "text" at bounding box center [148, 91] width 154 height 29
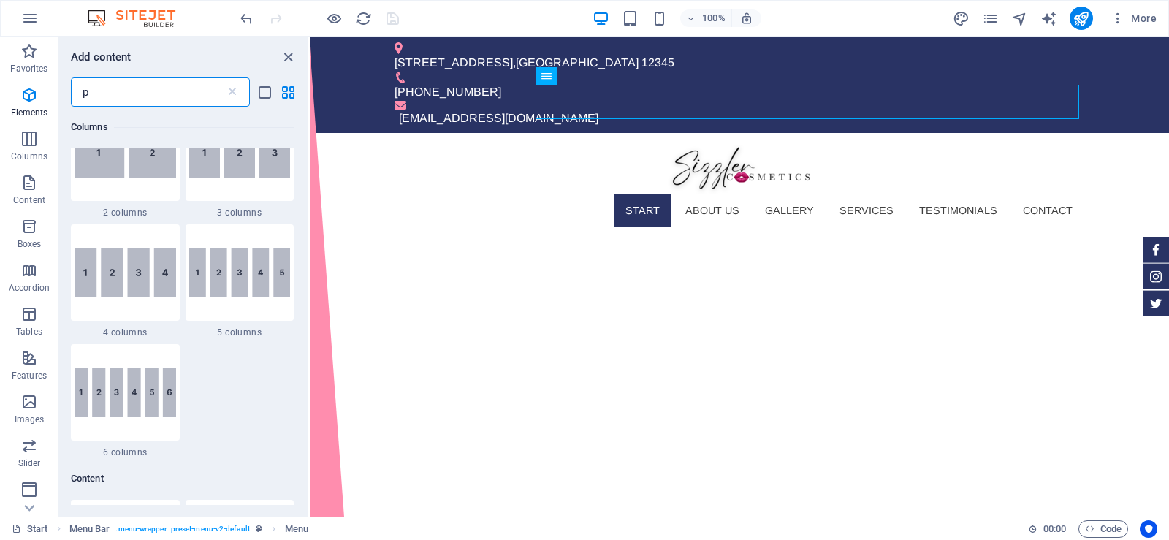
scroll to position [0, 0]
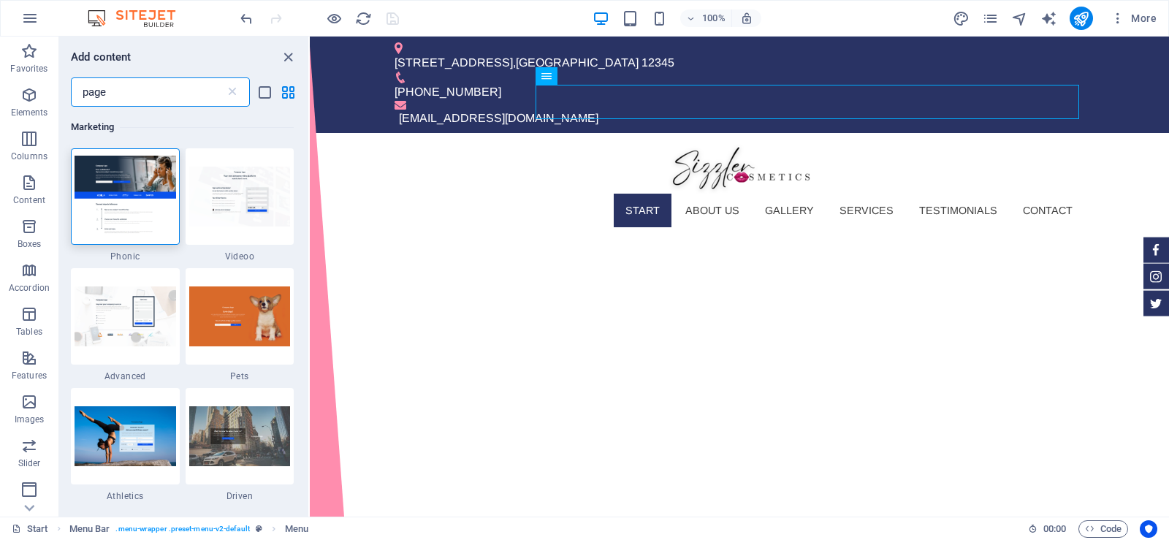
type input "page"
drag, startPoint x: 304, startPoint y: 140, endPoint x: 300, endPoint y: 196, distance: 57.1
click at [300, 196] on div "Marketing 1 Star Phonic 1 Star Videoo 1 Star Advanced 1 Star Pets 1 Star Athlet…" at bounding box center [183, 306] width 249 height 398
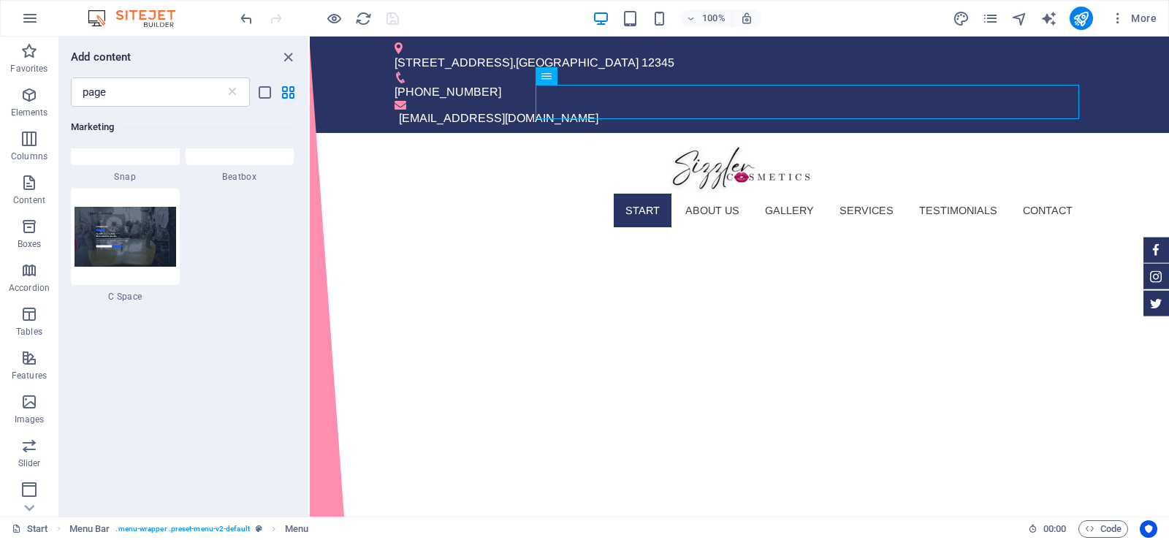
scroll to position [677, 0]
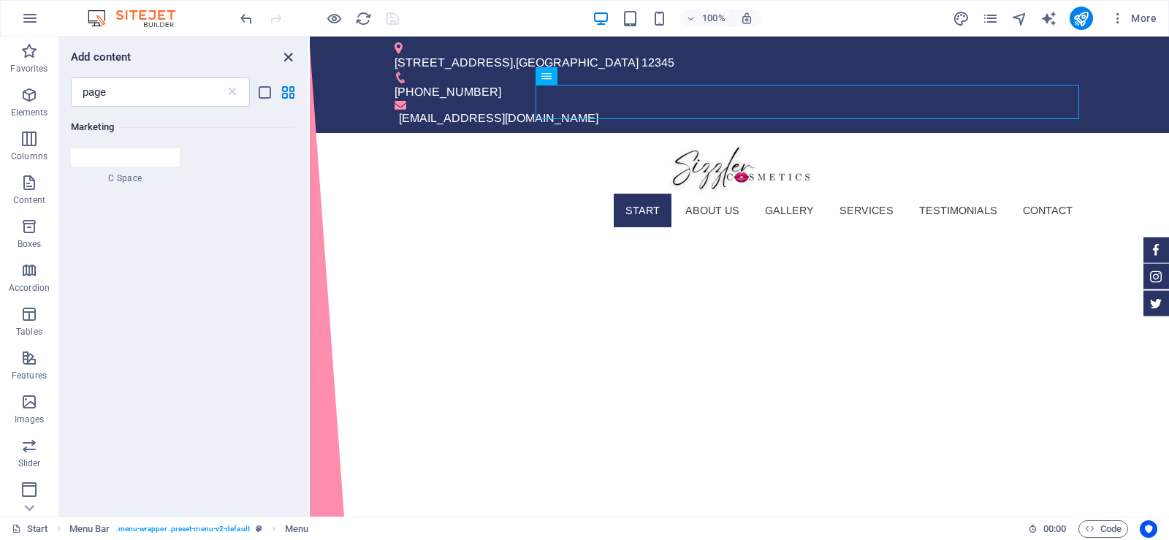
click at [285, 59] on icon "close panel" at bounding box center [288, 57] width 17 height 17
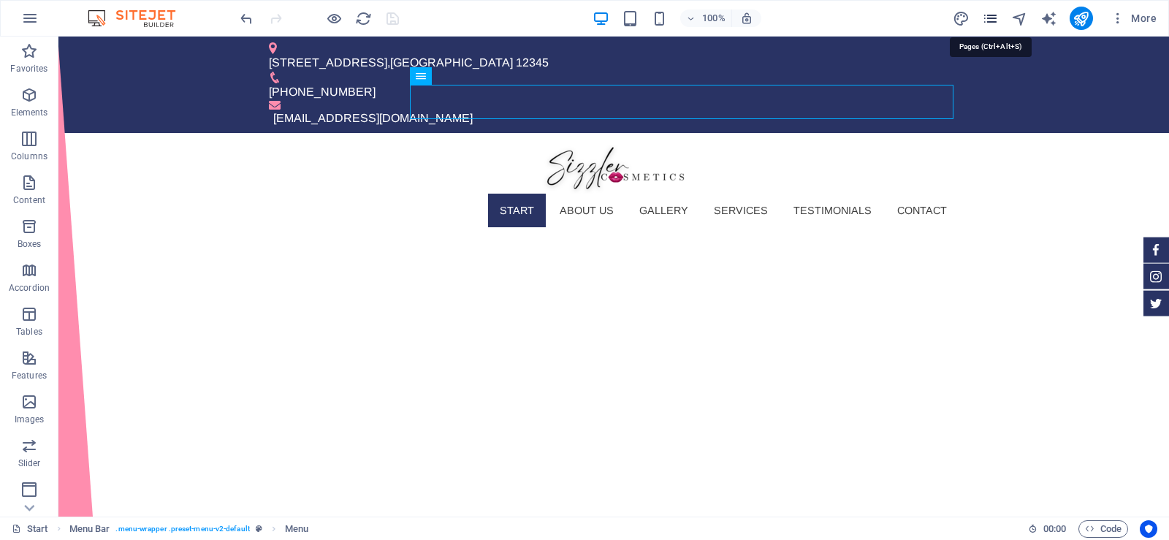
click at [992, 16] on icon "pages" at bounding box center [990, 18] width 17 height 17
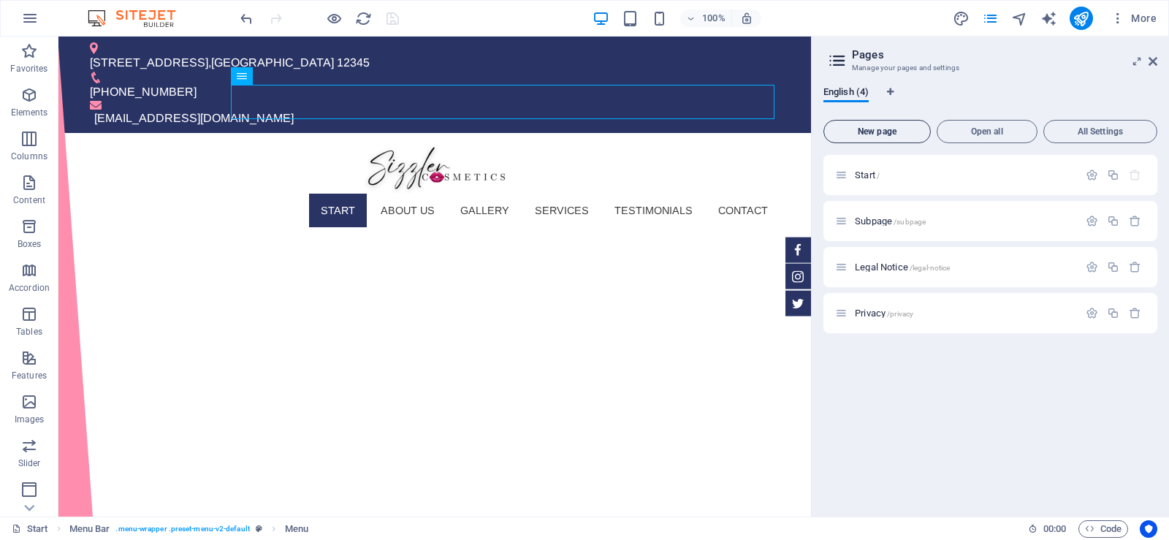
click at [890, 134] on span "New page" at bounding box center [877, 131] width 94 height 9
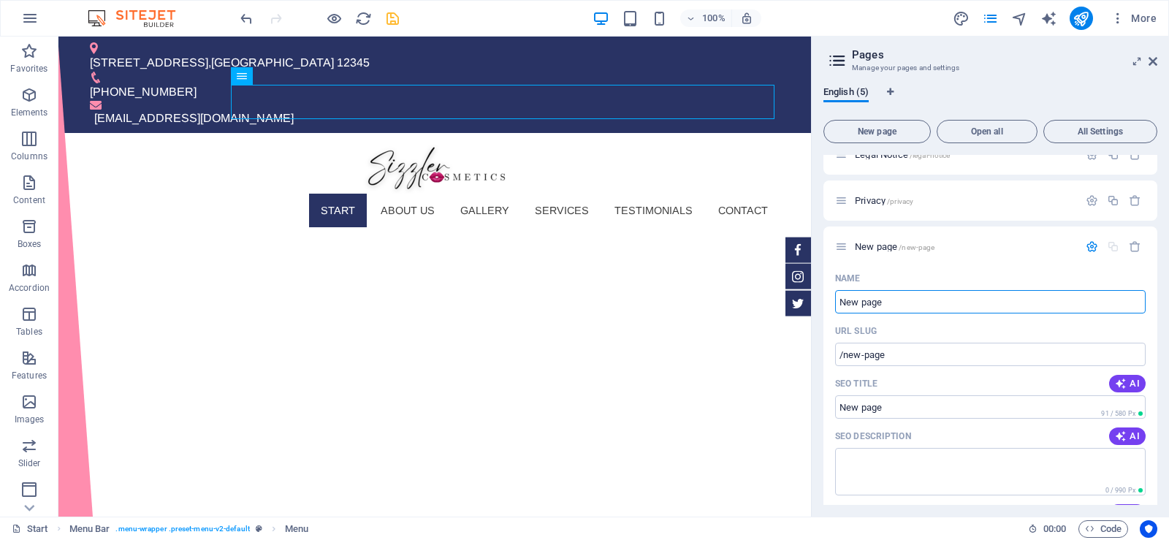
scroll to position [86, 0]
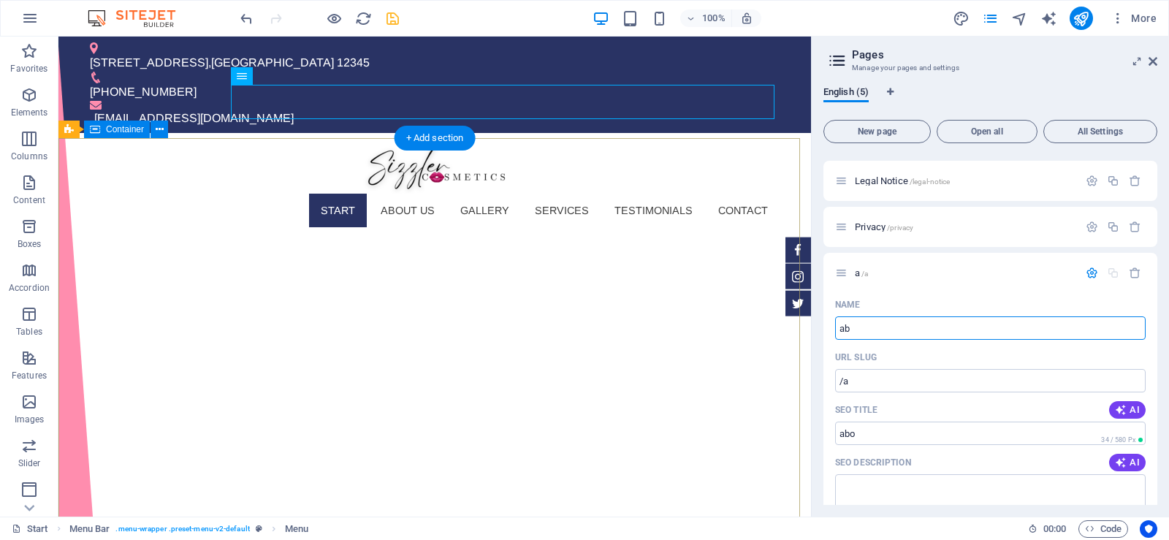
type input "abo"
type input "/a"
type input "about"
type input "/about"
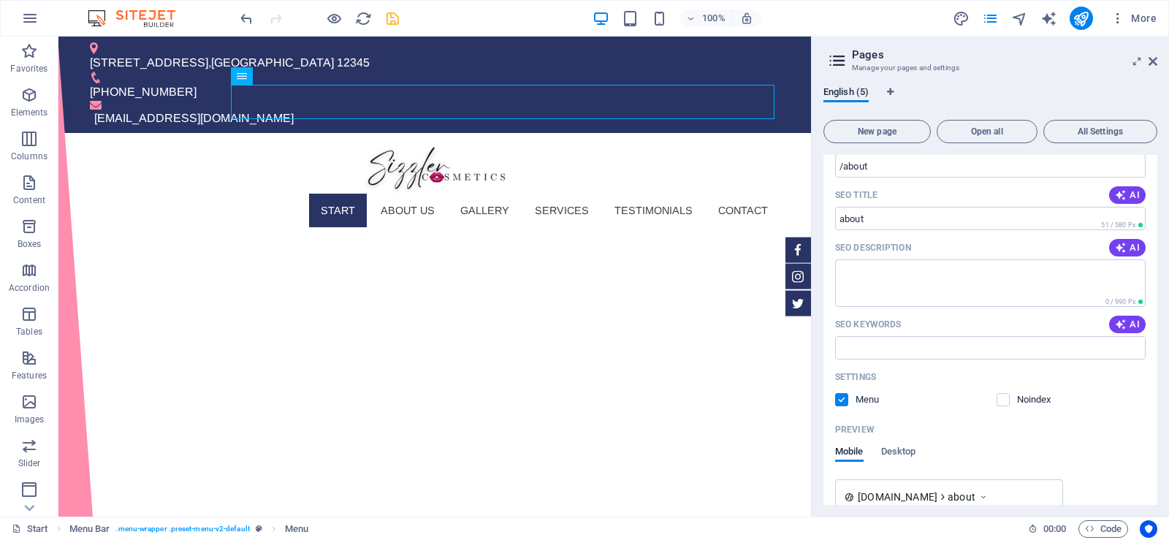
scroll to position [389, 0]
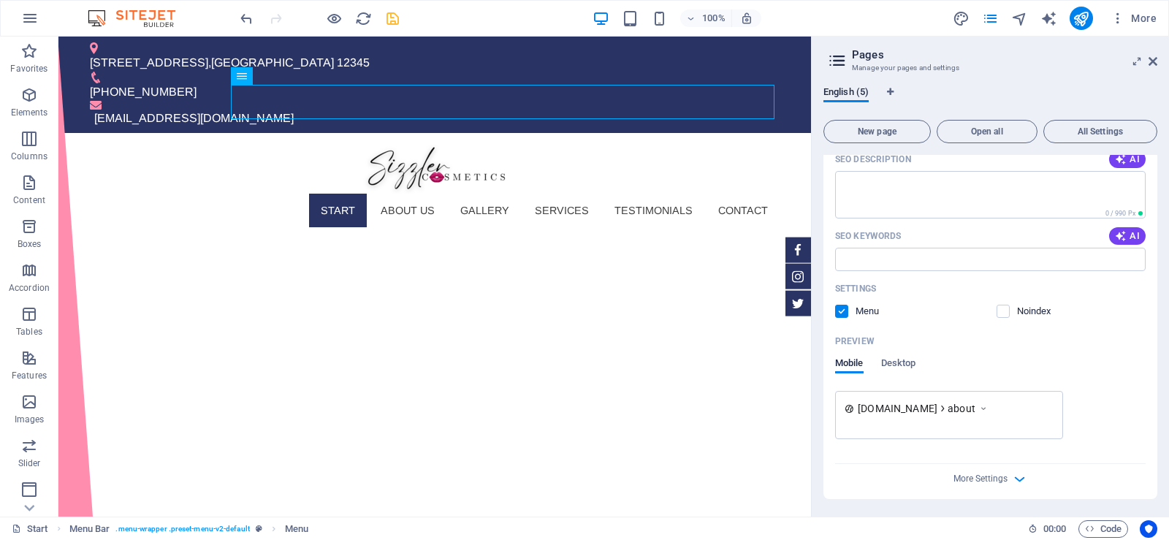
type input "about"
click at [1009, 476] on div "More Settings" at bounding box center [990, 475] width 310 height 23
click at [1017, 476] on icon "button" at bounding box center [1019, 478] width 17 height 17
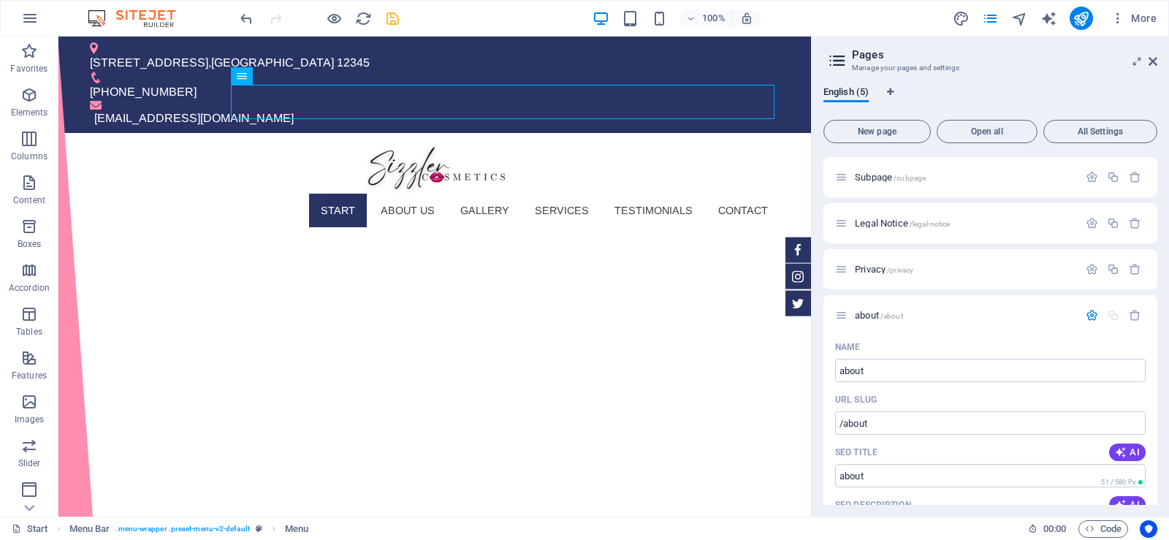
scroll to position [0, 0]
click at [906, 358] on p "about /about" at bounding box center [964, 358] width 219 height 9
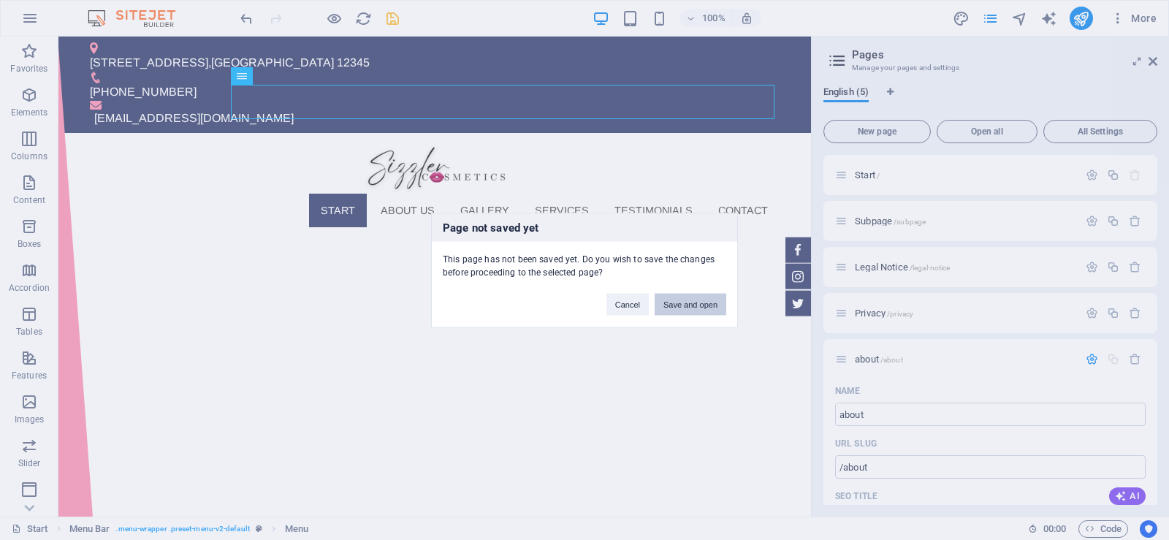
click at [685, 301] on button "Save and open" at bounding box center [690, 304] width 72 height 22
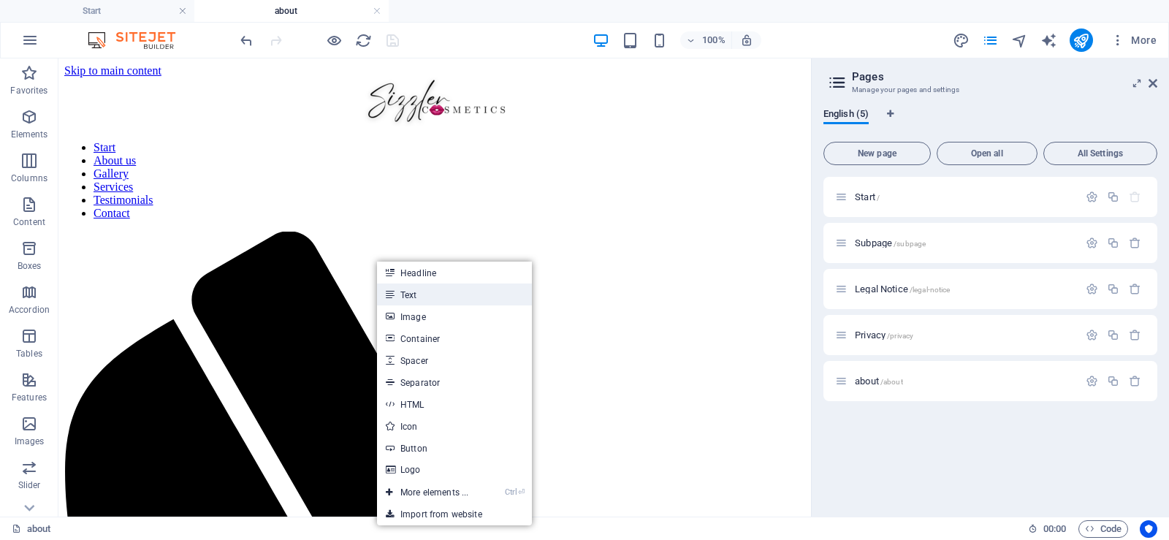
click at [404, 294] on link "Text" at bounding box center [454, 294] width 155 height 22
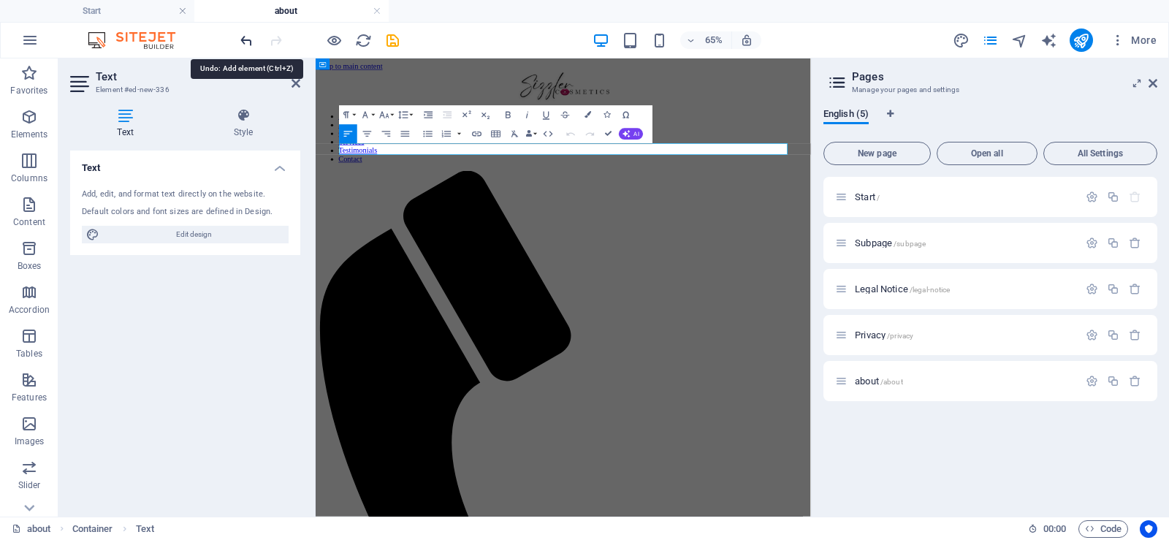
click at [243, 43] on icon "undo" at bounding box center [246, 40] width 17 height 17
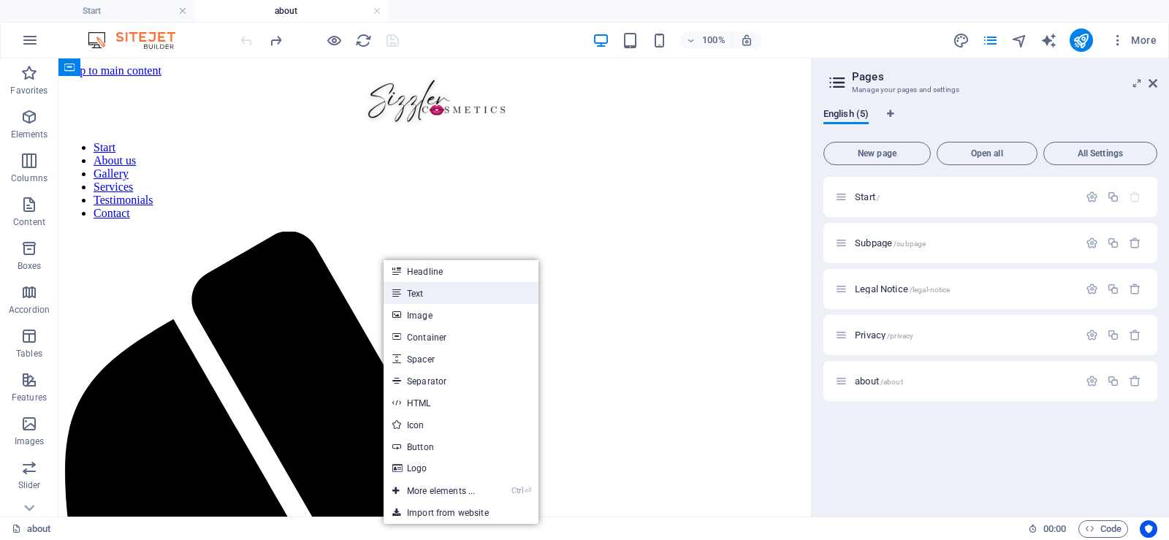
click at [421, 291] on link "Text" at bounding box center [460, 293] width 155 height 22
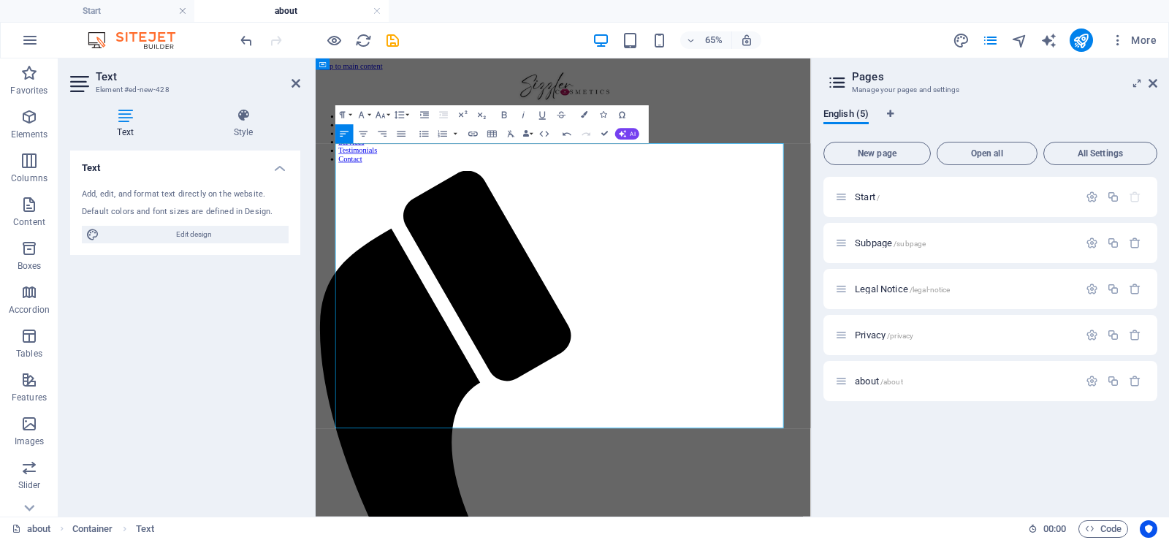
scroll to position [28783, 2]
click at [504, 115] on icon "button" at bounding box center [504, 115] width 5 height 7
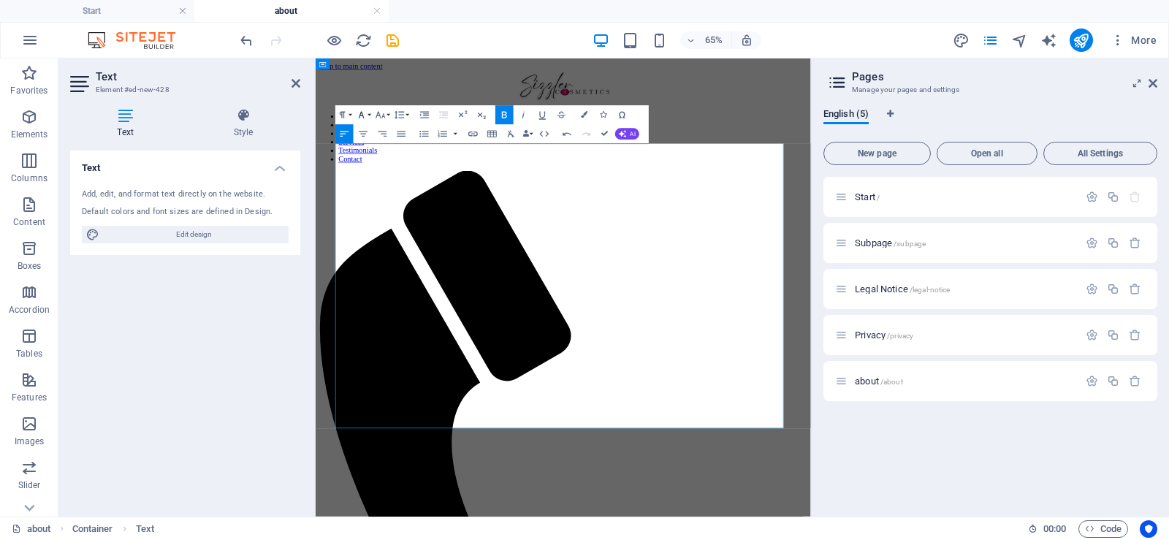
click at [370, 113] on button "Font Family" at bounding box center [363, 114] width 18 height 19
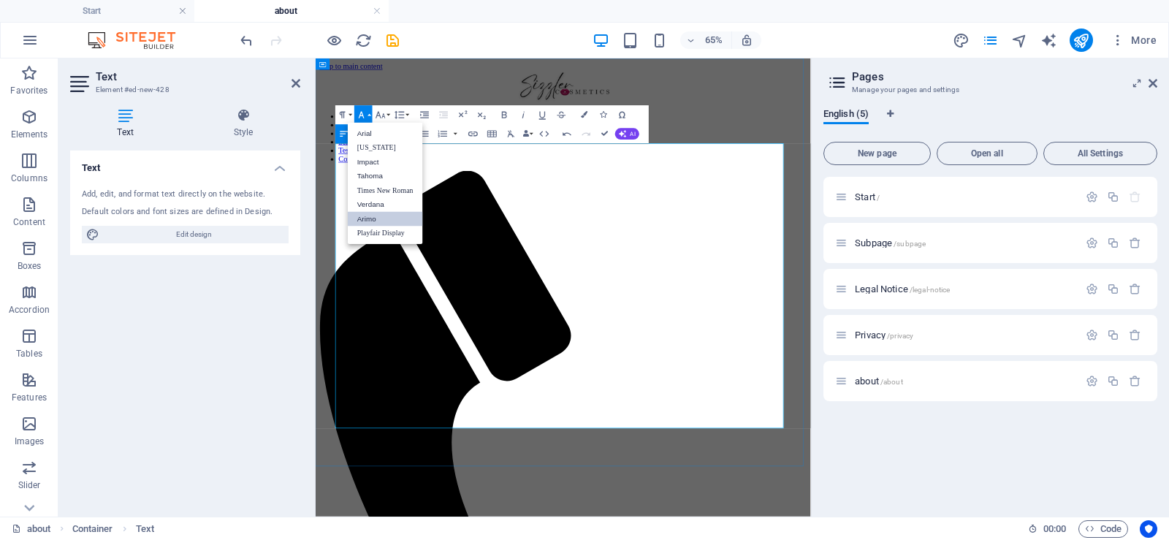
click at [364, 112] on icon "button" at bounding box center [362, 116] width 12 height 12
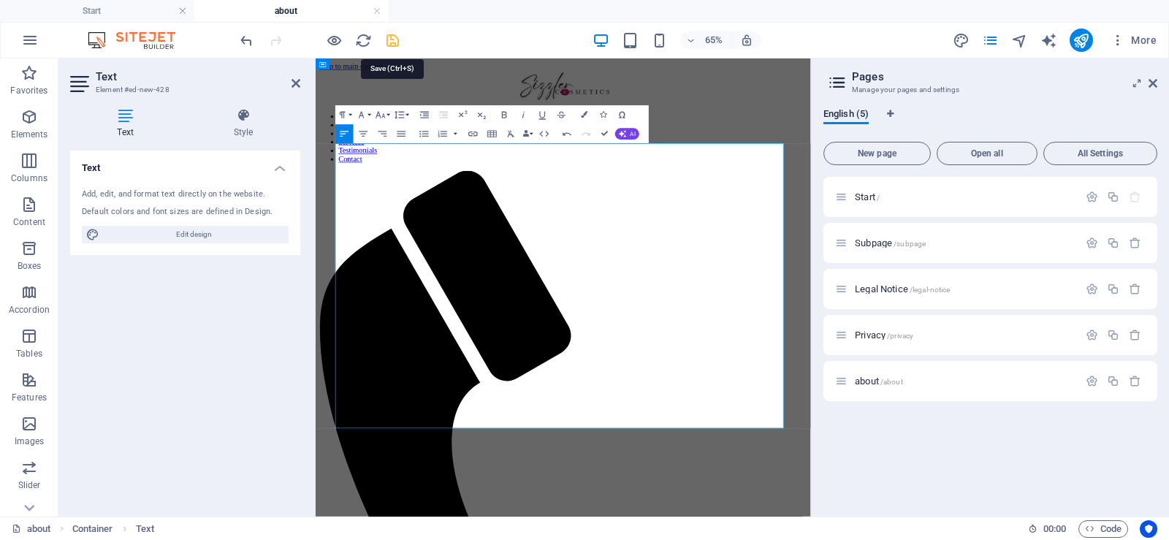
click at [391, 40] on icon "save" at bounding box center [392, 40] width 17 height 17
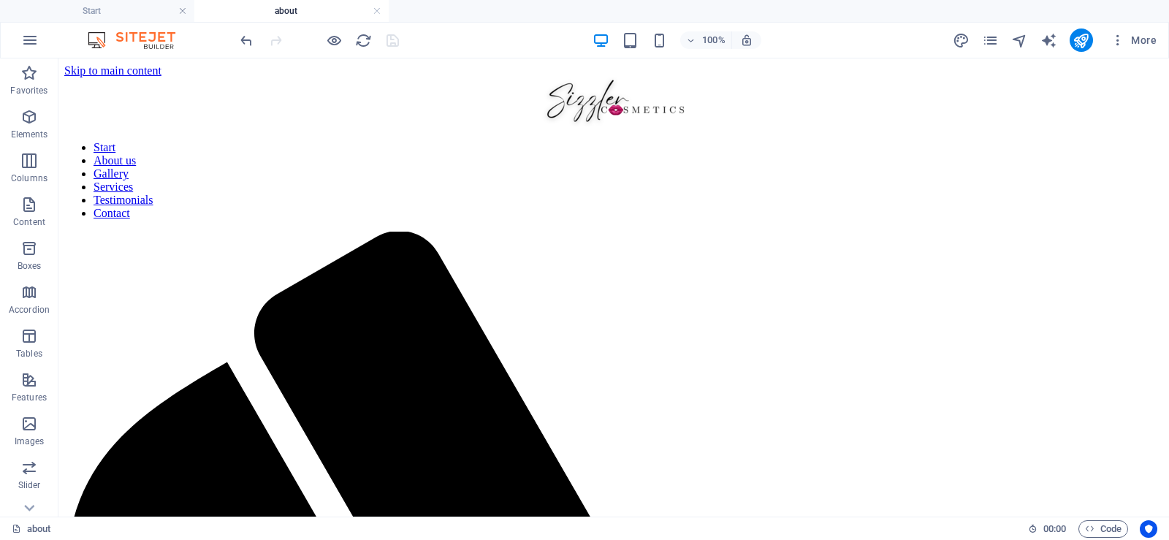
drag, startPoint x: 1164, startPoint y: 126, endPoint x: 1226, endPoint y: 64, distance: 88.3
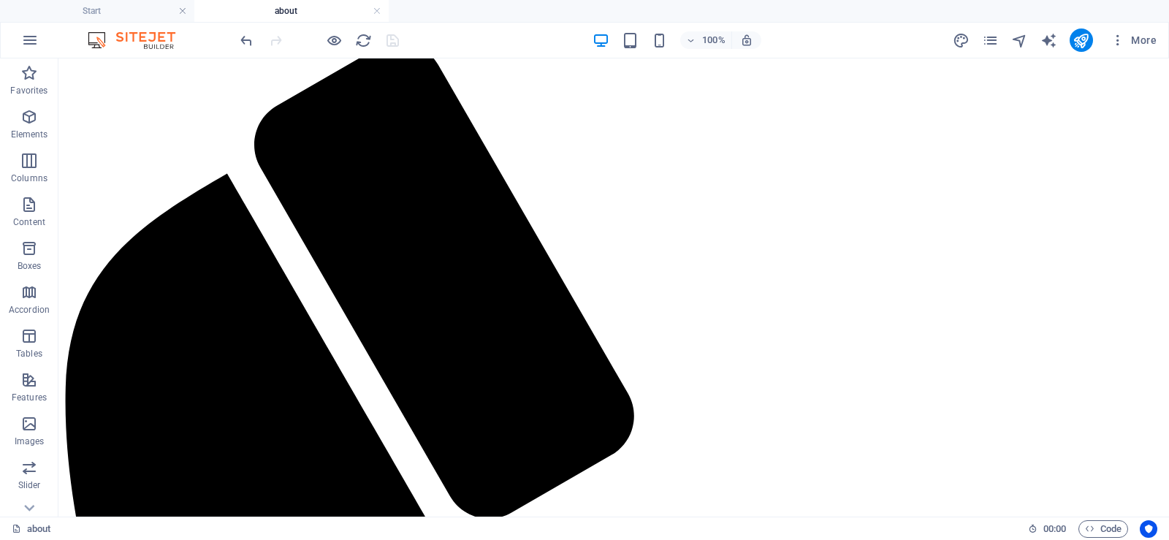
scroll to position [432, 0]
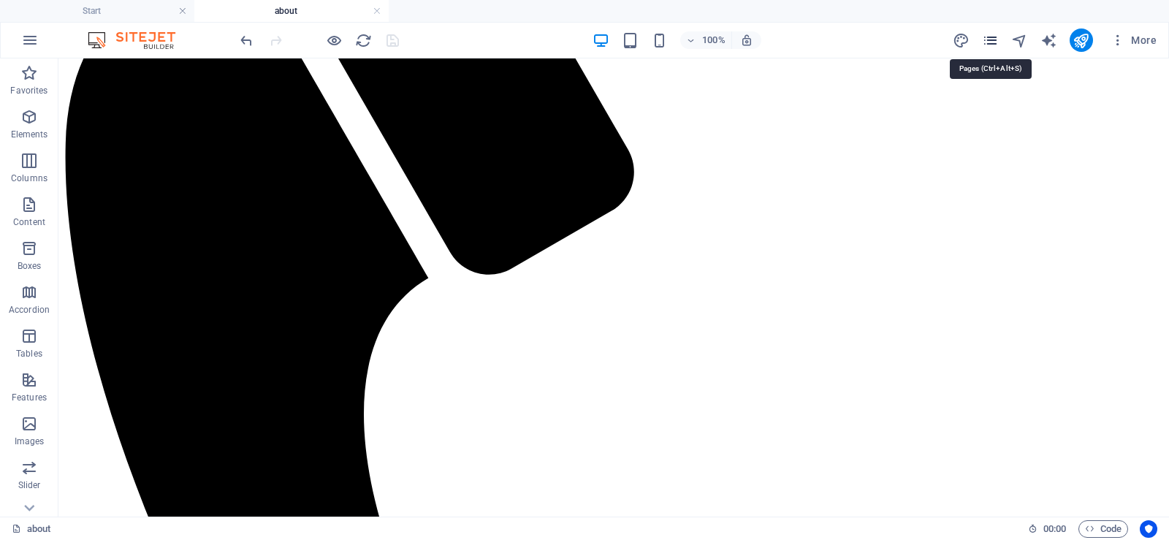
click at [993, 39] on icon "pages" at bounding box center [990, 40] width 17 height 17
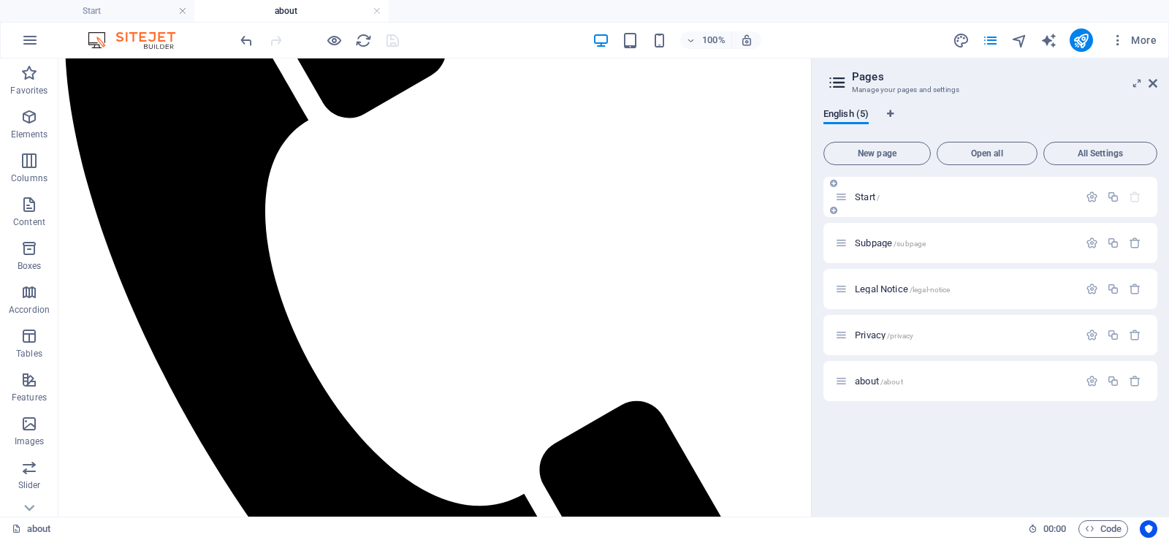
click at [912, 199] on p "Start /" at bounding box center [964, 196] width 219 height 9
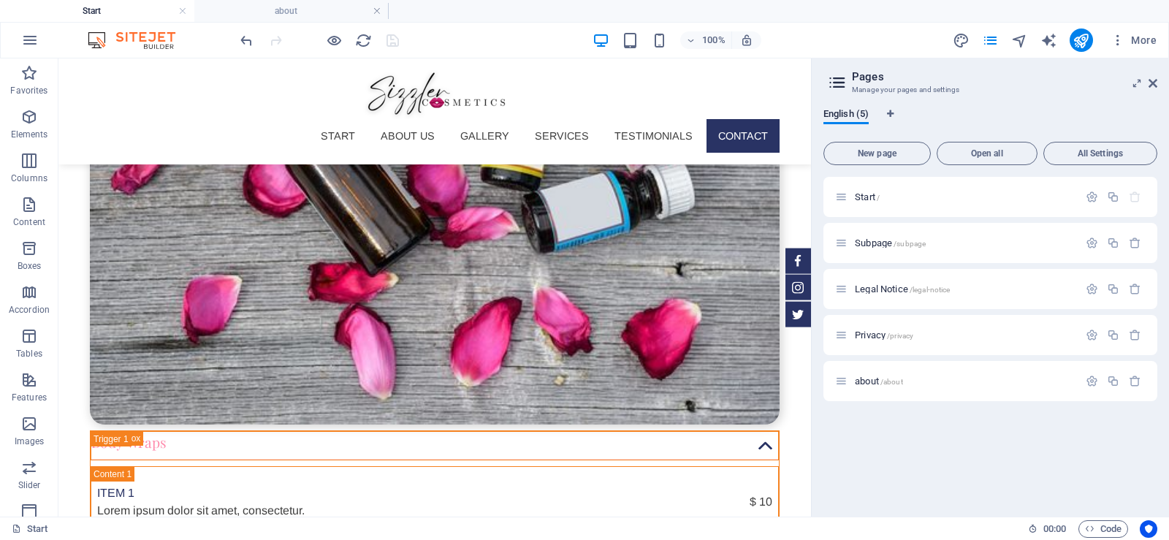
scroll to position [4904, 0]
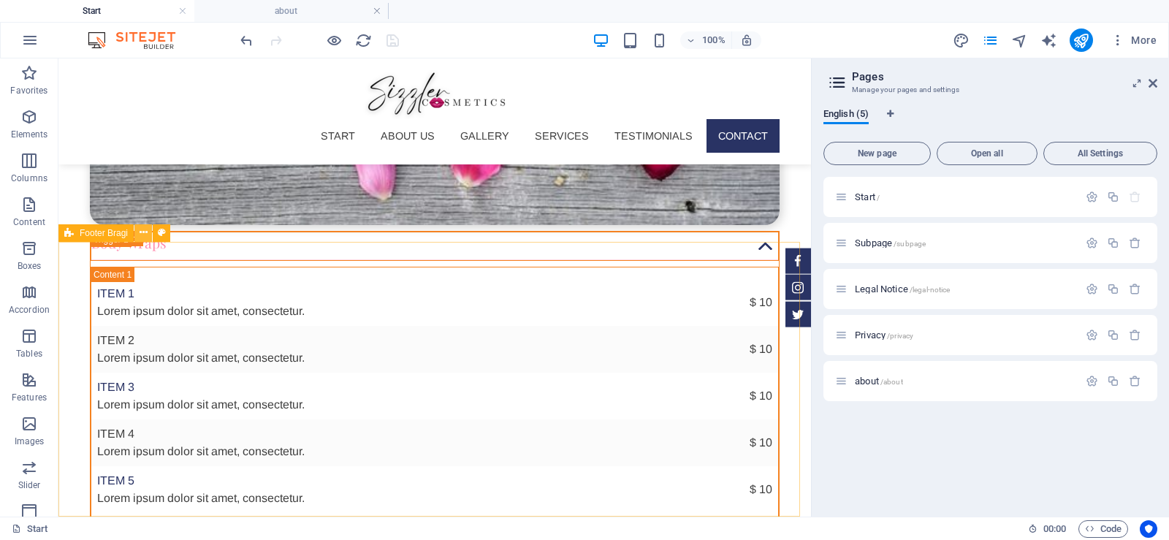
click at [140, 232] on icon at bounding box center [144, 232] width 8 height 15
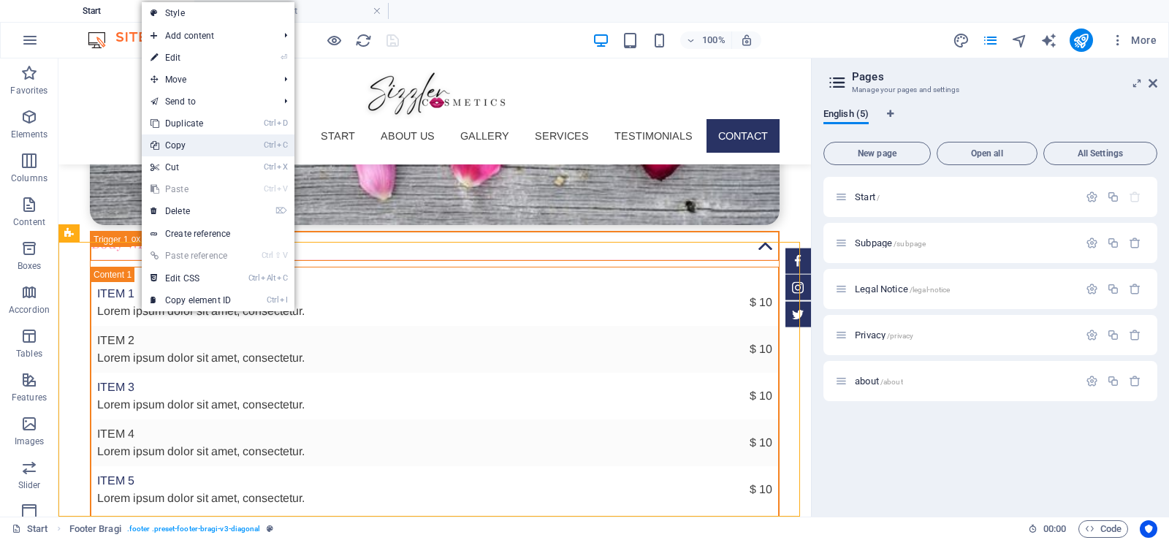
click at [201, 151] on link "Ctrl C Copy" at bounding box center [191, 145] width 98 height 22
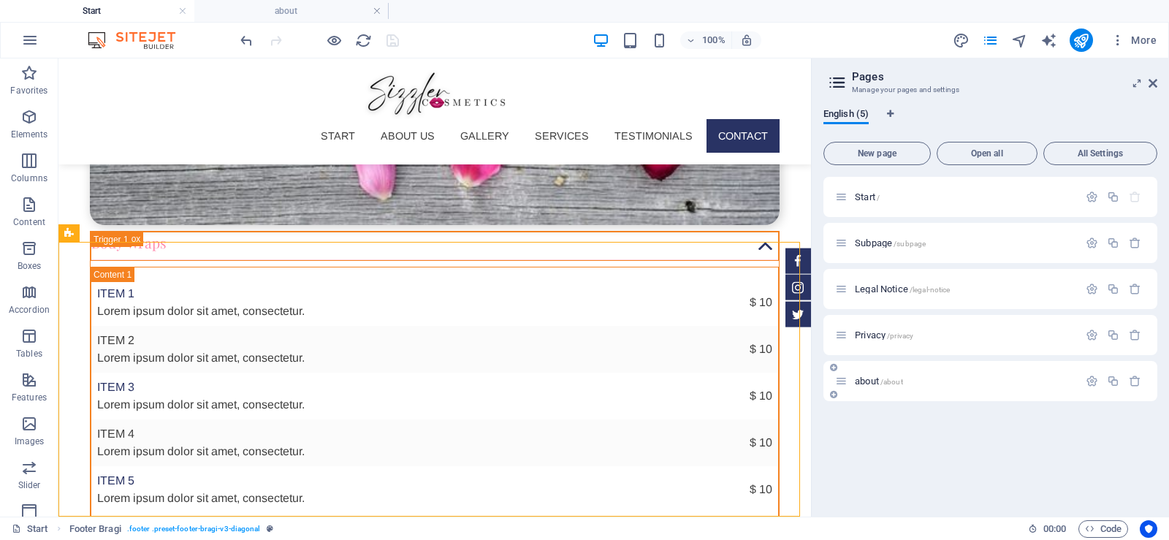
click at [939, 376] on p "about /about" at bounding box center [964, 380] width 219 height 9
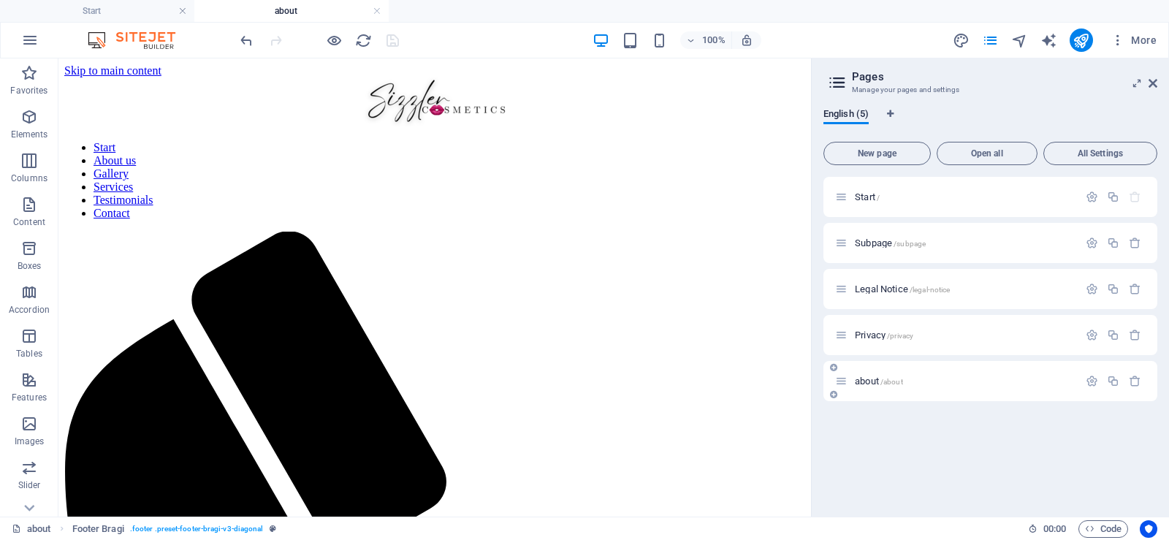
scroll to position [432, 0]
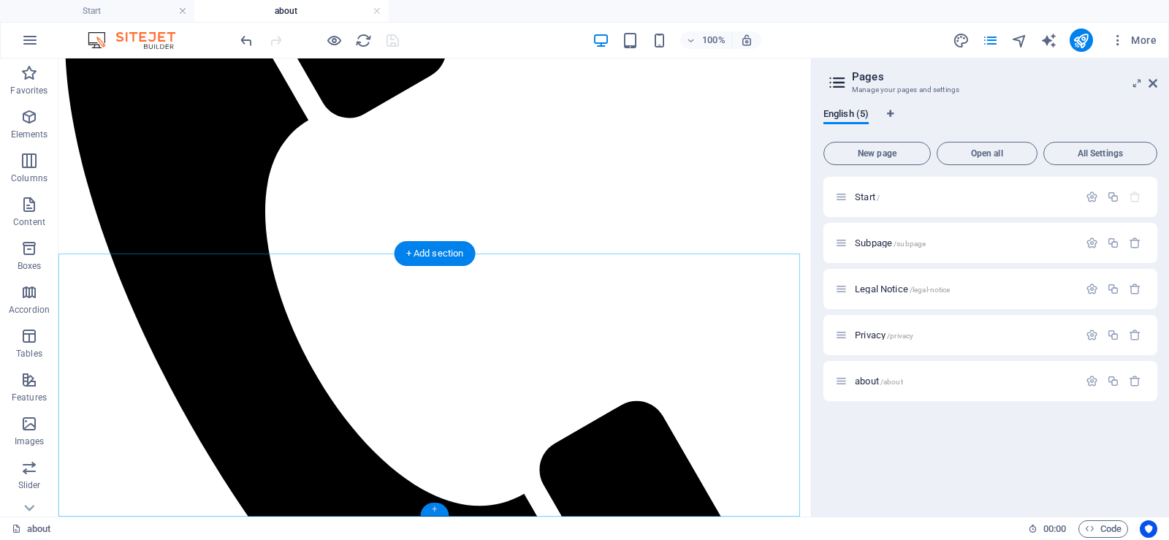
click at [436, 512] on div "+" at bounding box center [434, 509] width 28 height 13
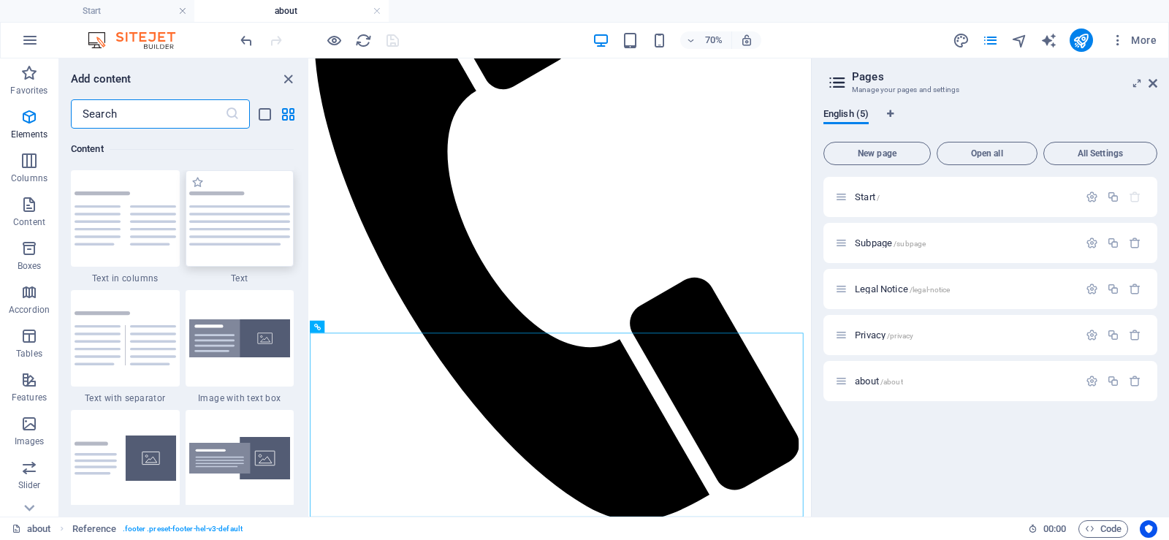
scroll to position [253, 0]
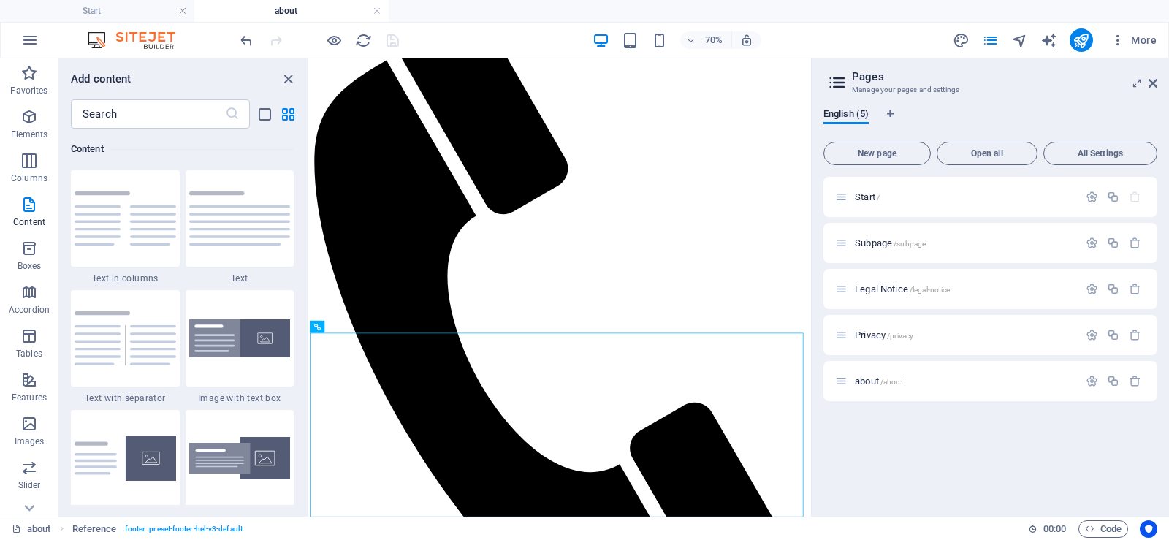
drag, startPoint x: 535, startPoint y: 525, endPoint x: 523, endPoint y: 518, distance: 13.8
click at [523, 518] on div "about Reference . footer .preset-footer-hel-v3-default 00 : 00 Code" at bounding box center [584, 527] width 1169 height 23
drag, startPoint x: 523, startPoint y: 518, endPoint x: 489, endPoint y: 522, distance: 34.5
click at [489, 522] on div "about Reference . footer .preset-footer-hel-v3-default" at bounding box center [514, 529] width 1004 height 18
click at [286, 78] on icon "close panel" at bounding box center [288, 79] width 17 height 17
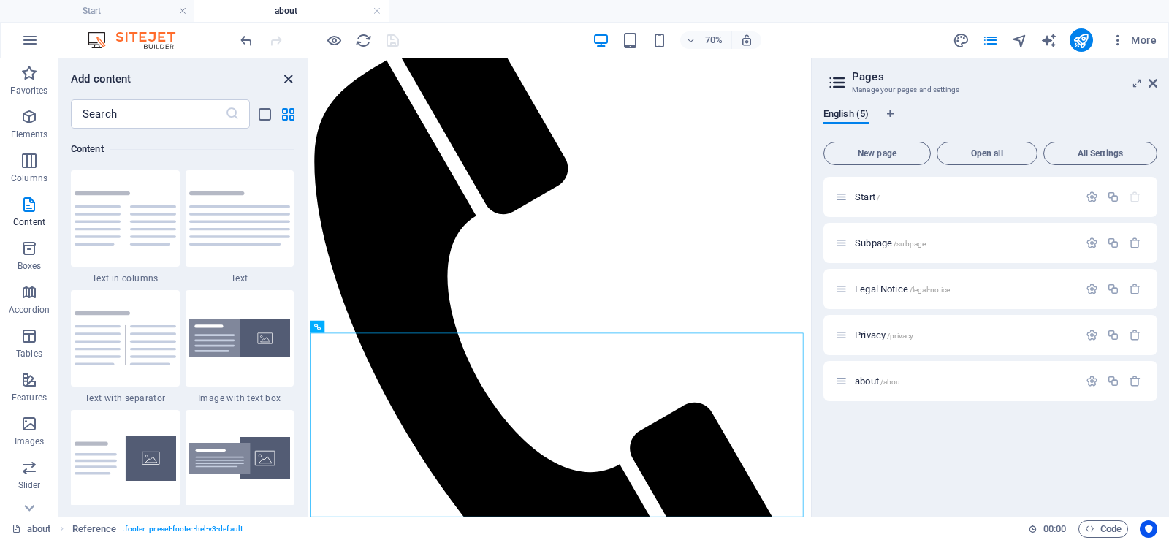
scroll to position [432, 0]
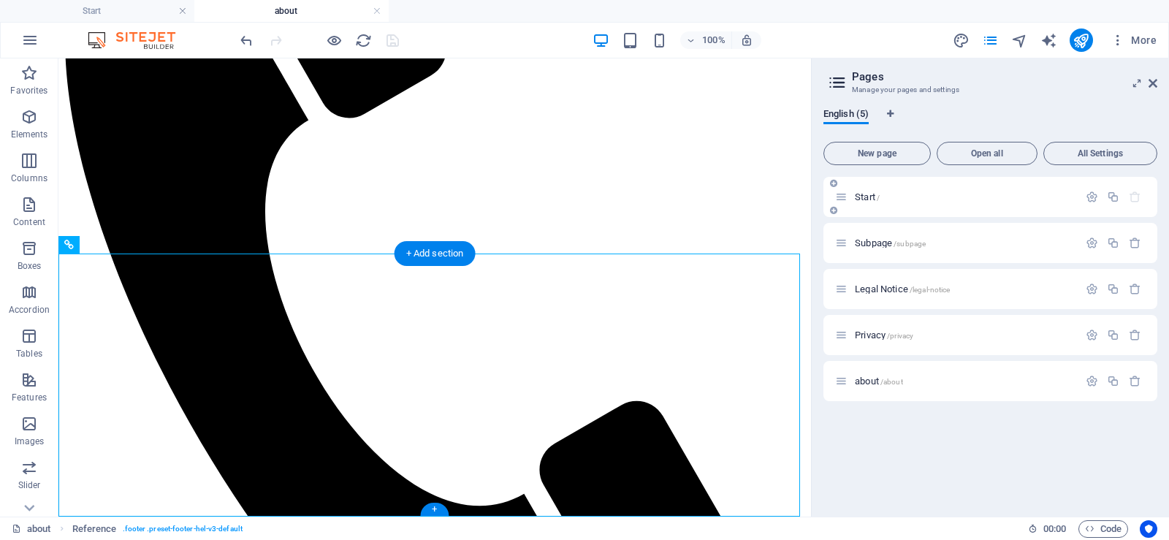
drag, startPoint x: 436, startPoint y: 505, endPoint x: 928, endPoint y: 190, distance: 584.7
click at [928, 190] on div "Start /" at bounding box center [956, 196] width 243 height 17
click at [928, 191] on div "Start /" at bounding box center [956, 196] width 243 height 17
click at [925, 202] on div "Start /" at bounding box center [956, 196] width 243 height 17
click at [951, 196] on p "Start /" at bounding box center [964, 196] width 219 height 9
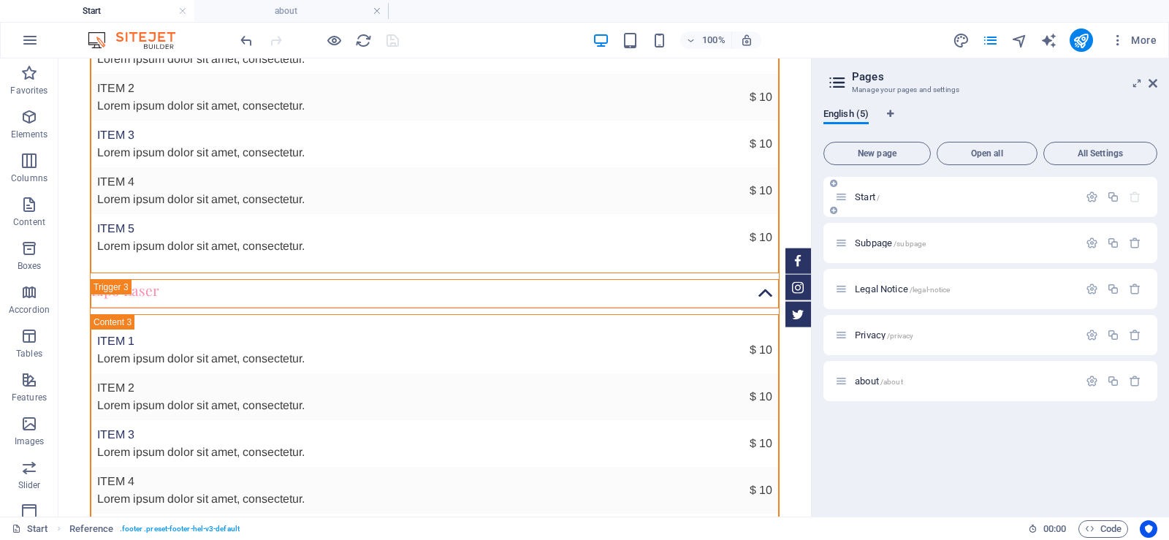
scroll to position [0, 0]
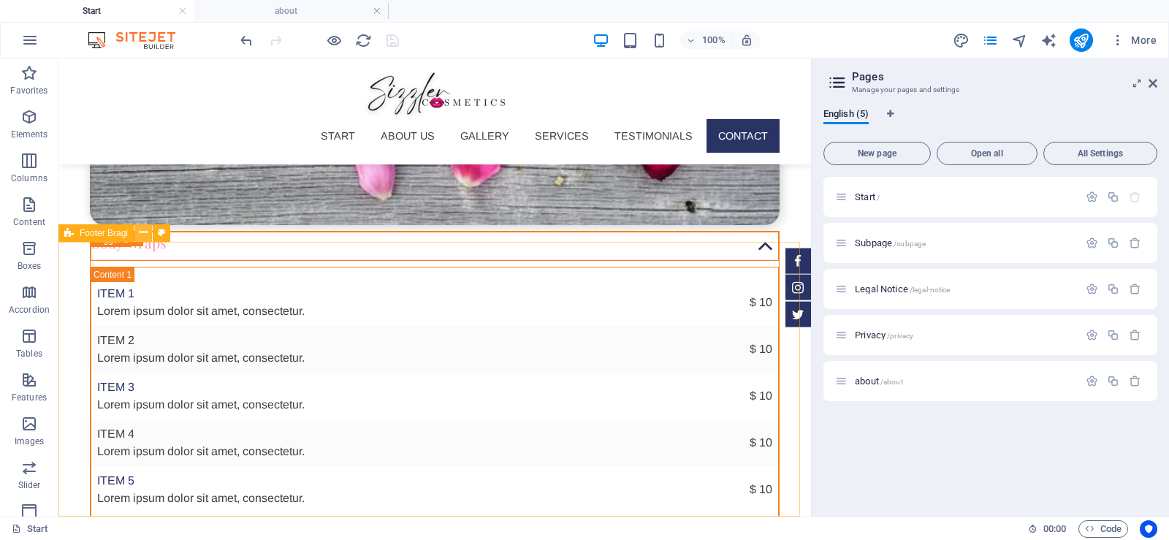
click at [140, 229] on icon at bounding box center [144, 232] width 8 height 15
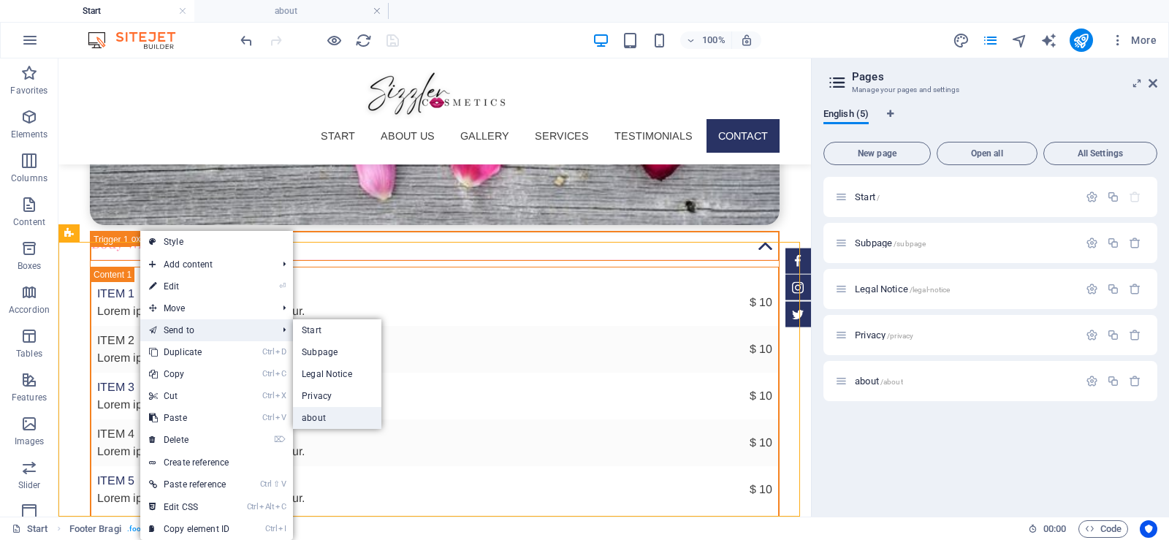
click at [323, 416] on link "about" at bounding box center [337, 418] width 88 height 22
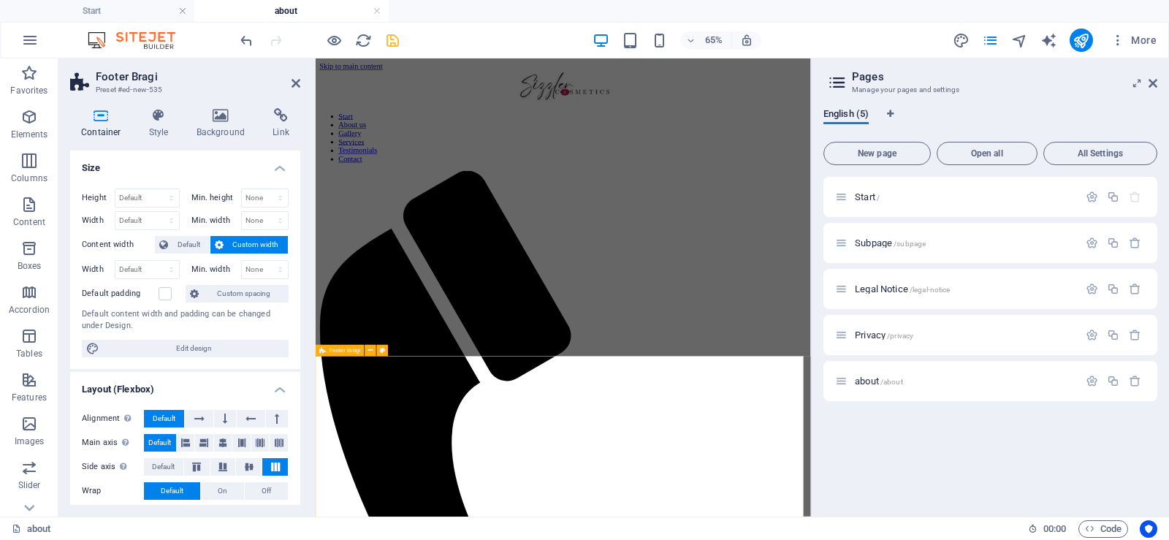
scroll to position [432, 0]
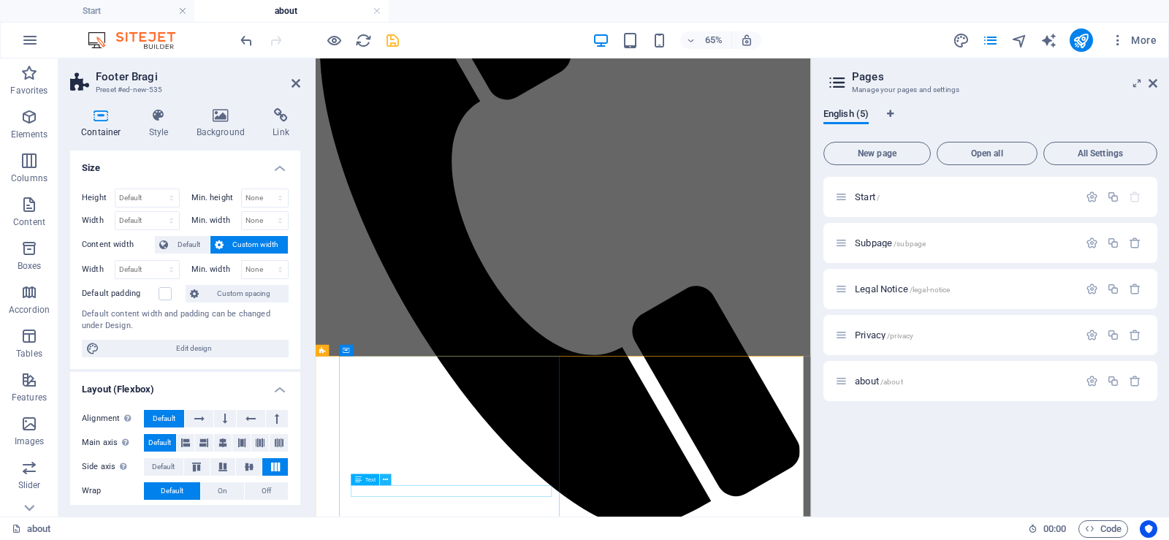
click at [386, 478] on icon at bounding box center [385, 480] width 5 height 10
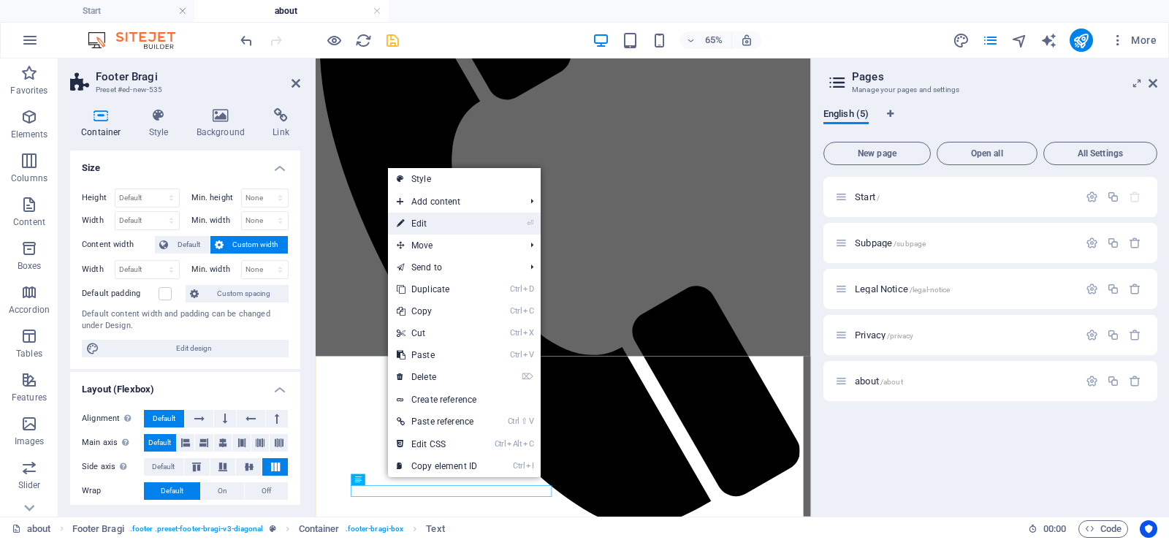
click at [443, 229] on link "⏎ Edit" at bounding box center [437, 224] width 98 height 22
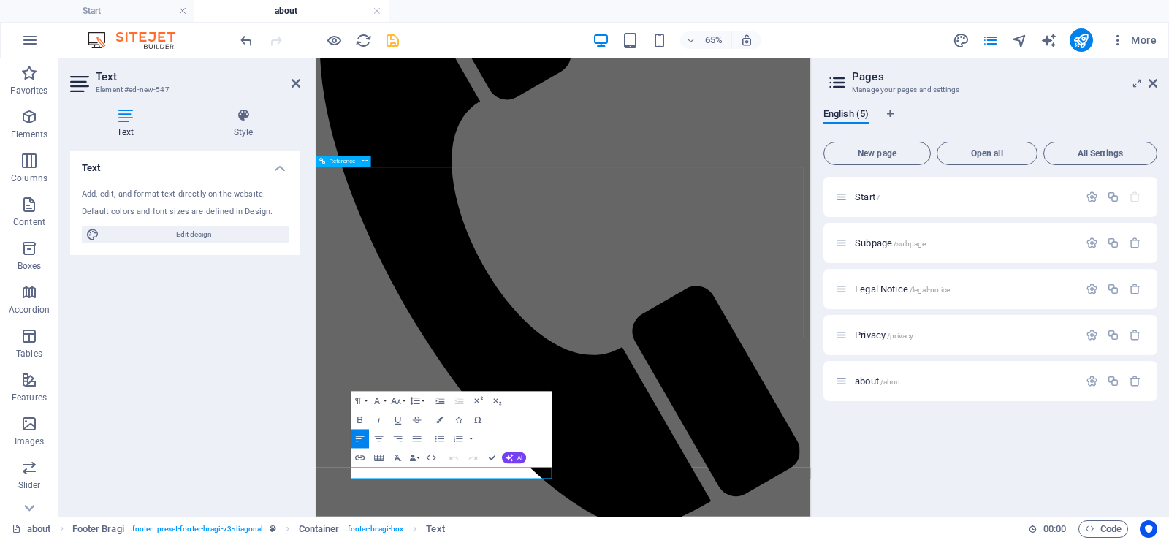
scroll to position [460, 0]
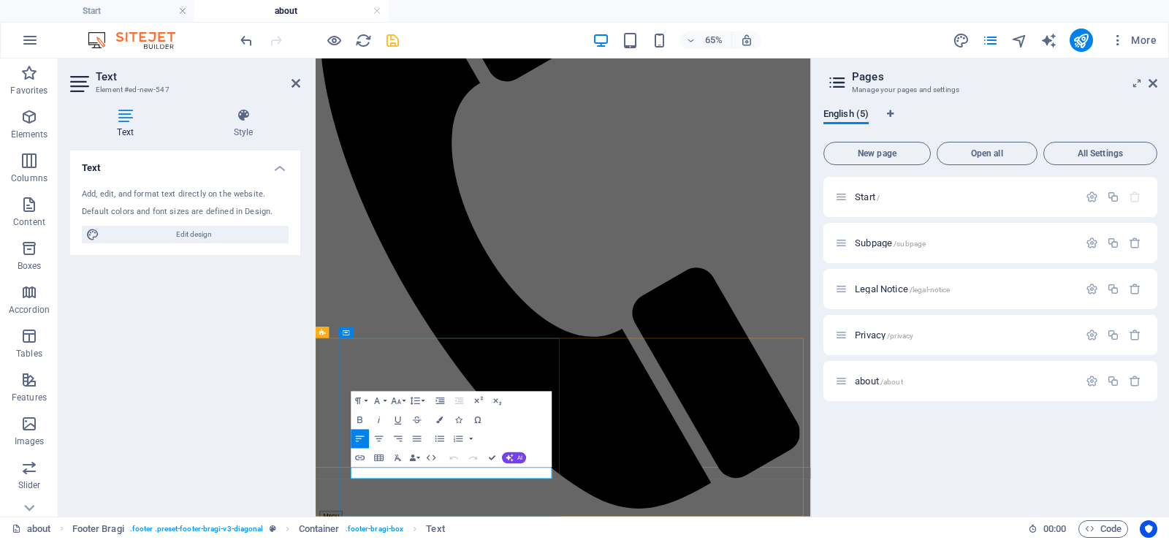
click at [382, 453] on icon "button" at bounding box center [382, 457] width 12 height 12
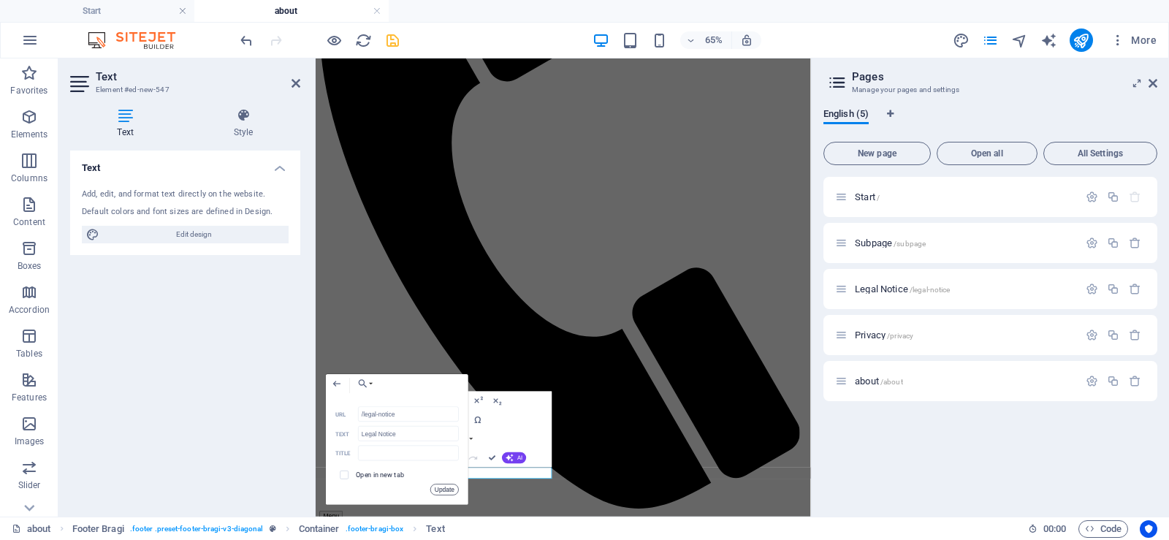
click at [442, 492] on button "Update" at bounding box center [444, 490] width 28 height 12
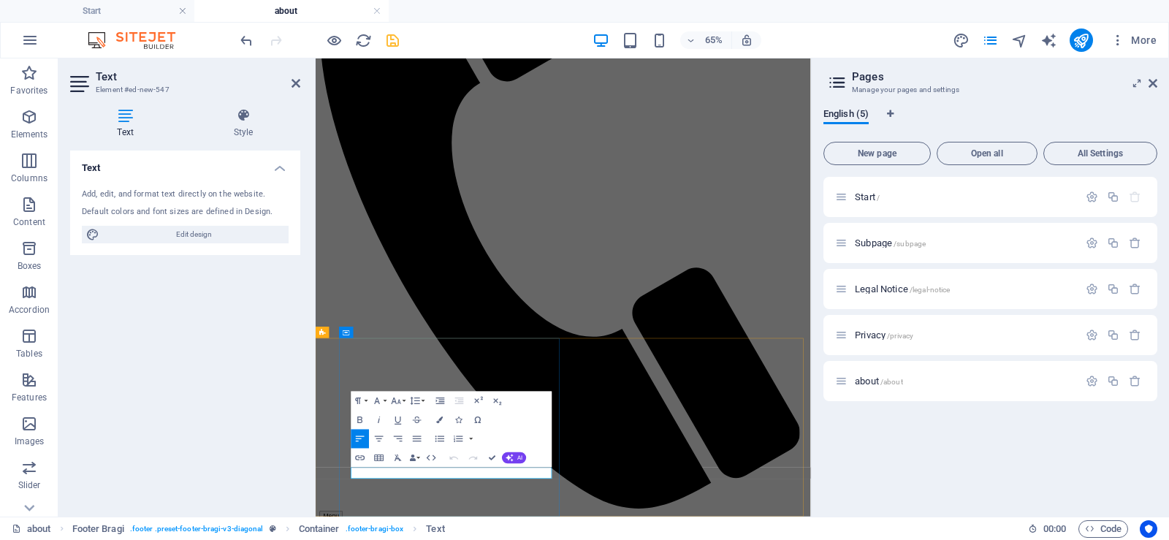
type input "/privacy"
type input "Privacy Policy"
click at [430, 454] on icon "button" at bounding box center [433, 457] width 12 height 12
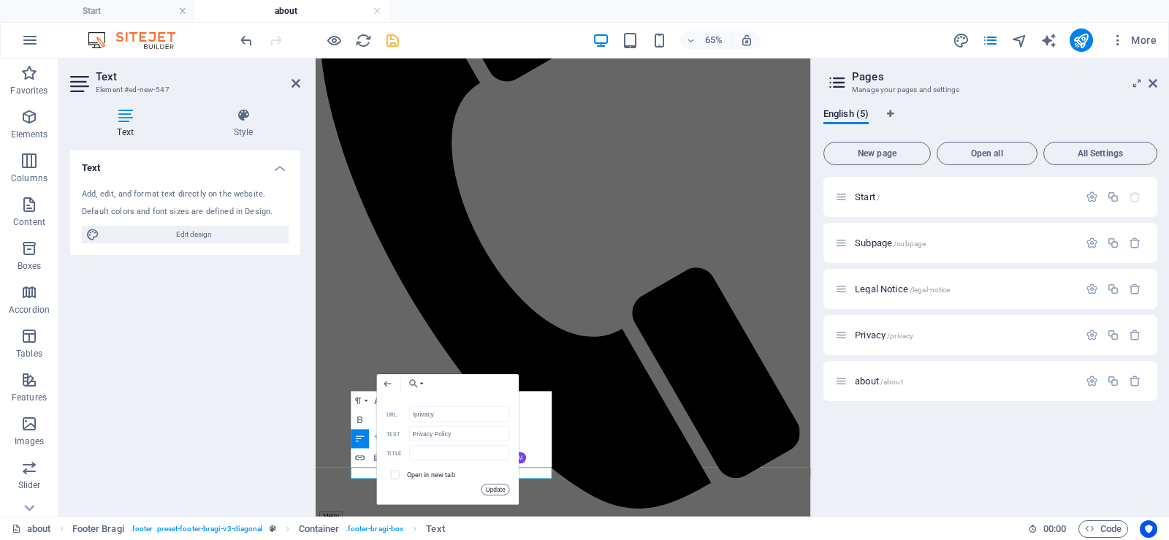
click at [498, 487] on button "Update" at bounding box center [495, 490] width 28 height 12
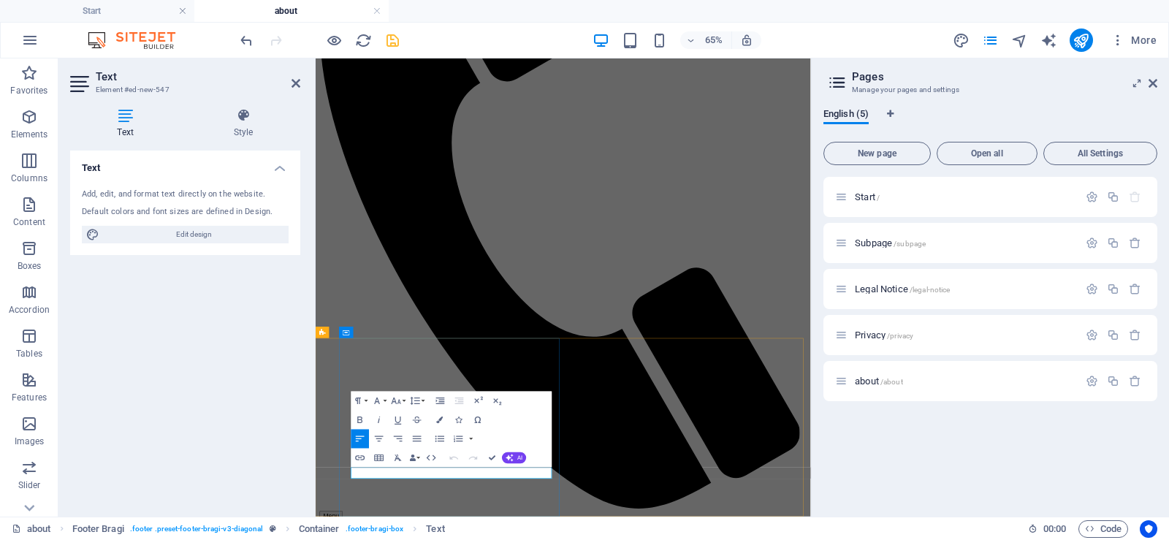
drag, startPoint x: 527, startPoint y: 696, endPoint x: 639, endPoint y: 692, distance: 111.8
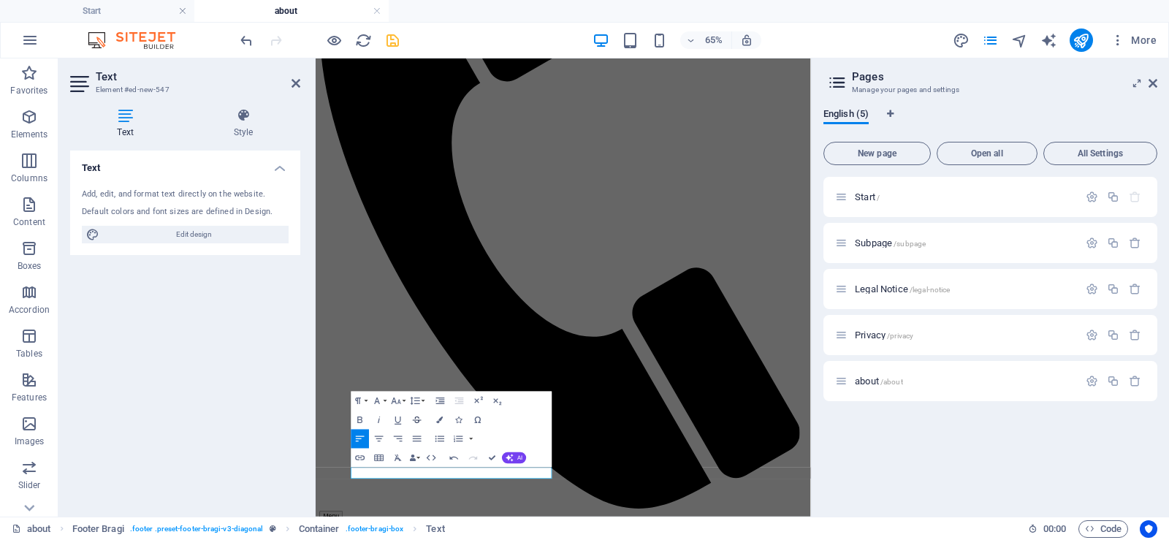
click at [416, 418] on icon "button" at bounding box center [417, 419] width 9 height 7
click at [416, 421] on icon "button" at bounding box center [417, 420] width 12 height 12
type input "Terms and Conditions"
click at [358, 459] on icon "button" at bounding box center [360, 457] width 9 height 5
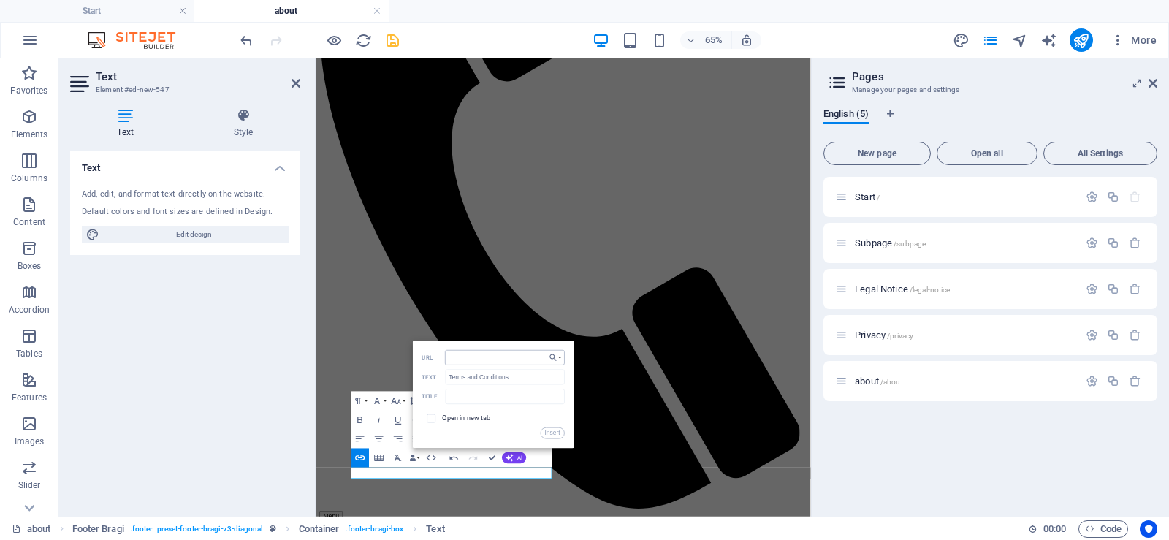
click at [469, 359] on input "URL" at bounding box center [505, 357] width 120 height 15
type input "/terms and conditions"
click at [555, 427] on button "Insert" at bounding box center [552, 433] width 24 height 12
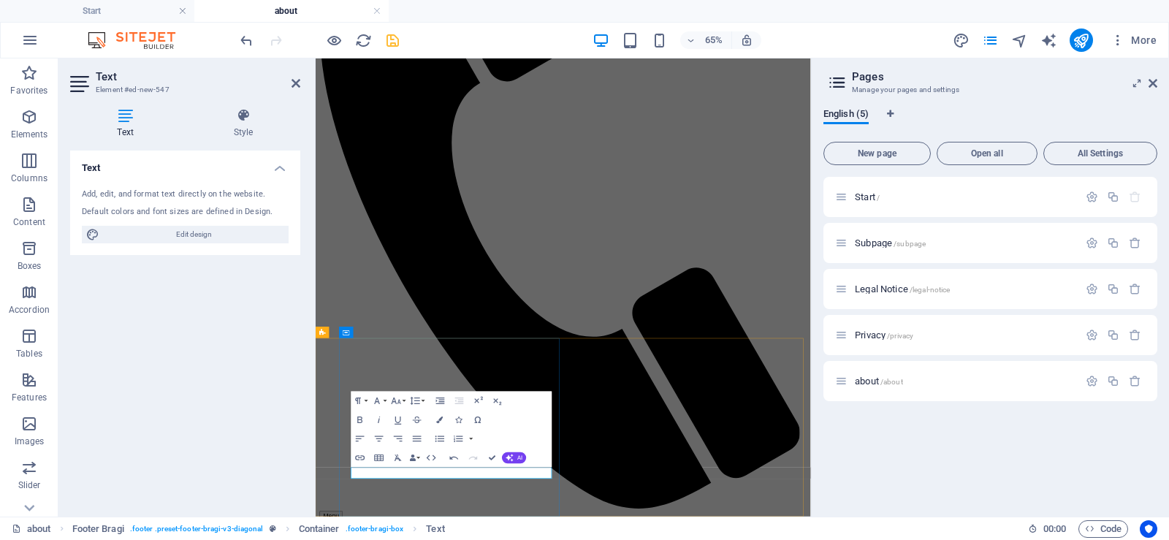
click at [397, 35] on icon "save" at bounding box center [392, 40] width 17 height 17
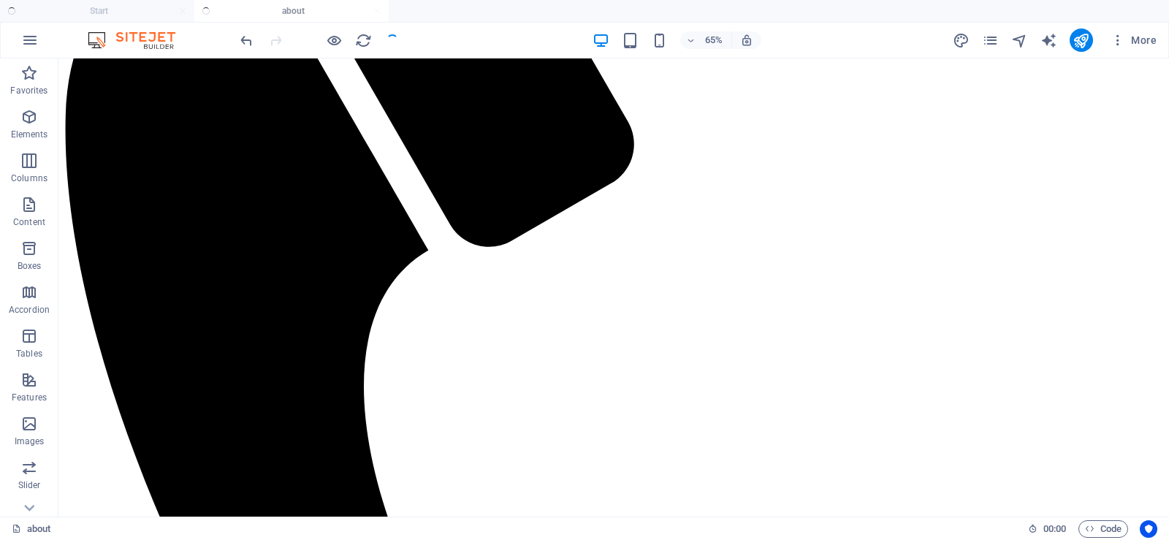
scroll to position [707, 0]
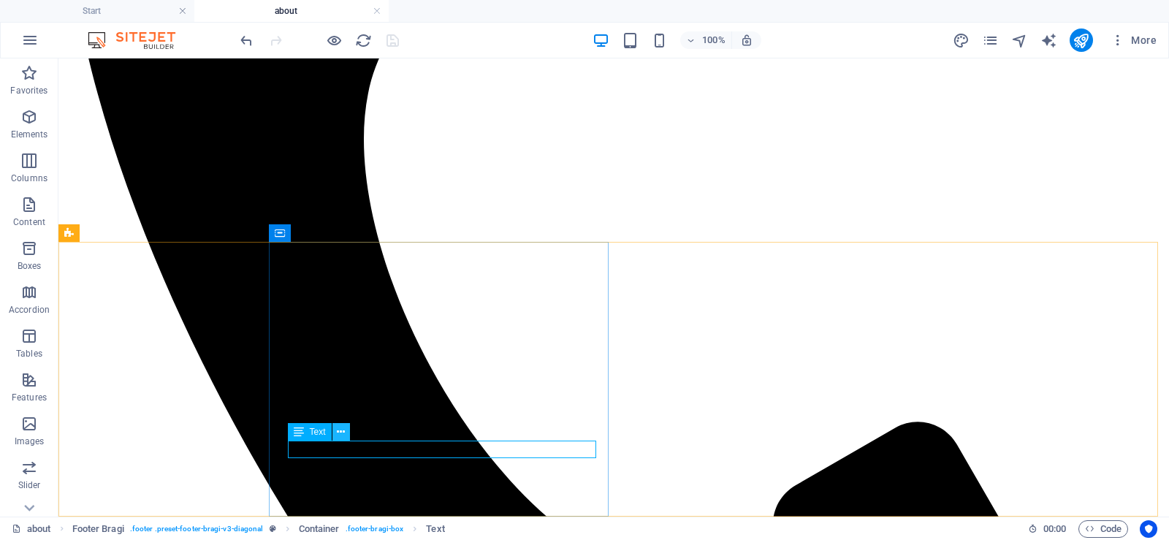
click at [340, 433] on icon at bounding box center [341, 431] width 8 height 15
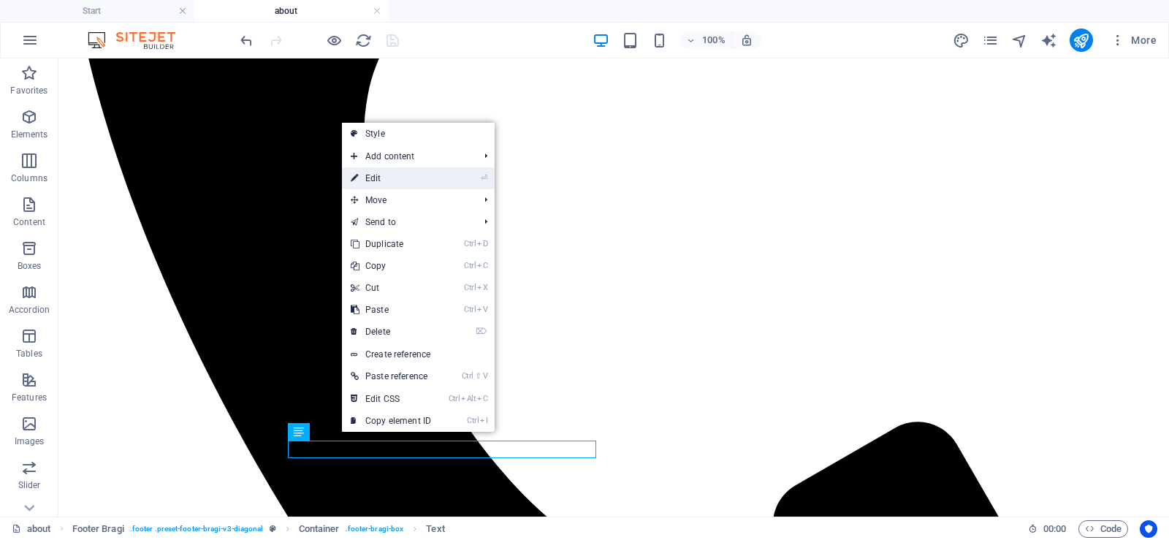
click at [397, 185] on link "⏎ Edit" at bounding box center [391, 178] width 98 height 22
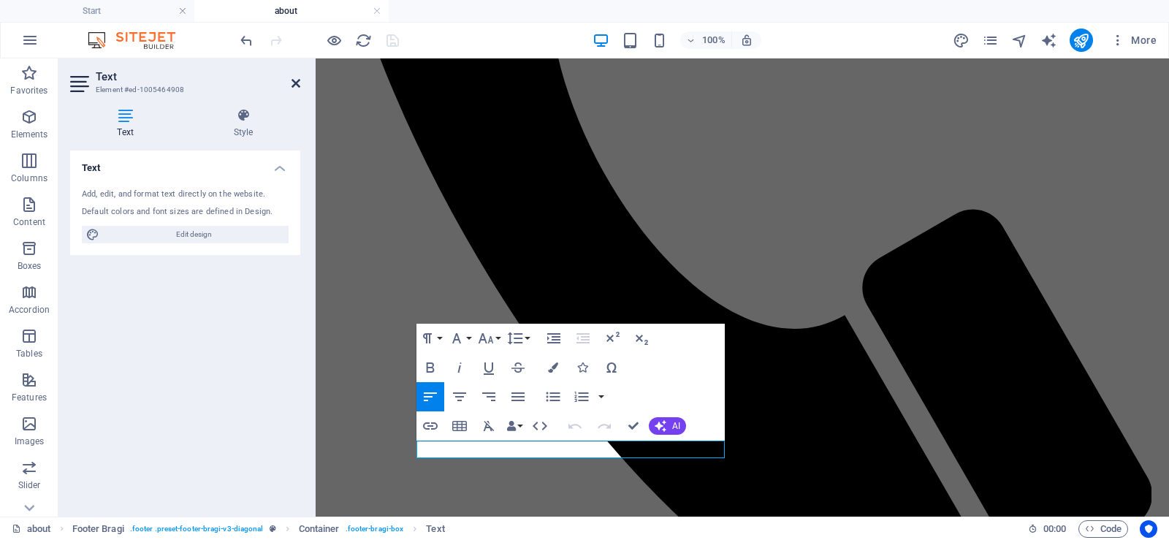
click at [297, 87] on icon at bounding box center [295, 83] width 9 height 12
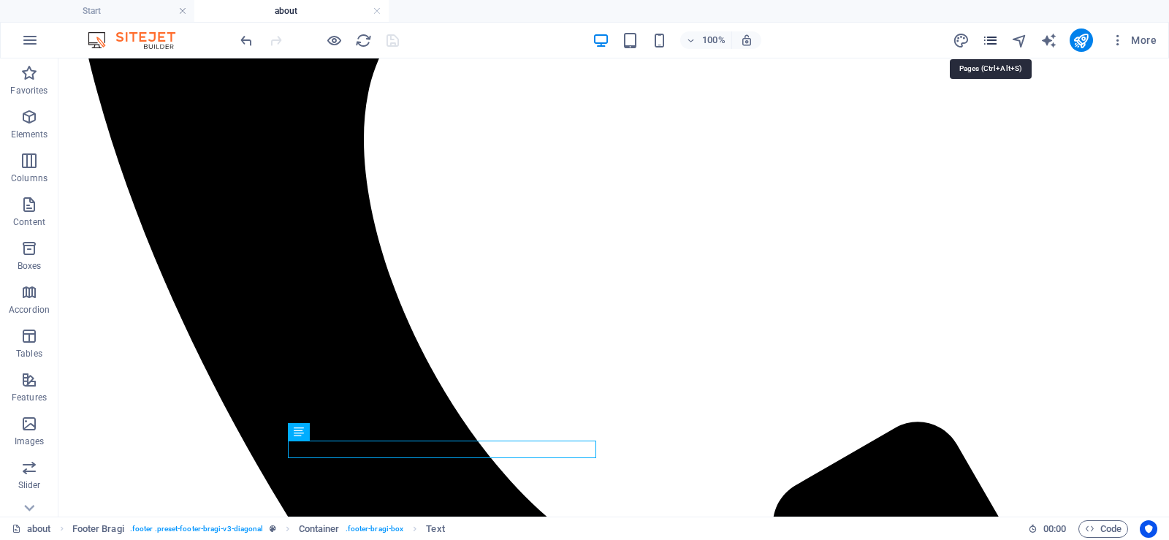
click at [994, 39] on icon "pages" at bounding box center [990, 40] width 17 height 17
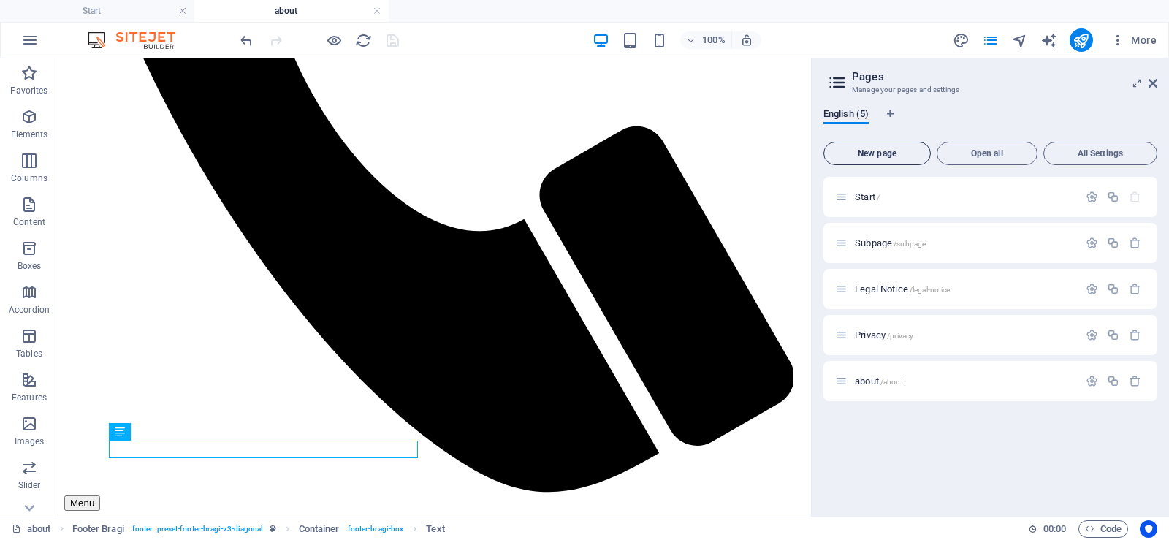
click at [871, 155] on span "New page" at bounding box center [877, 153] width 94 height 9
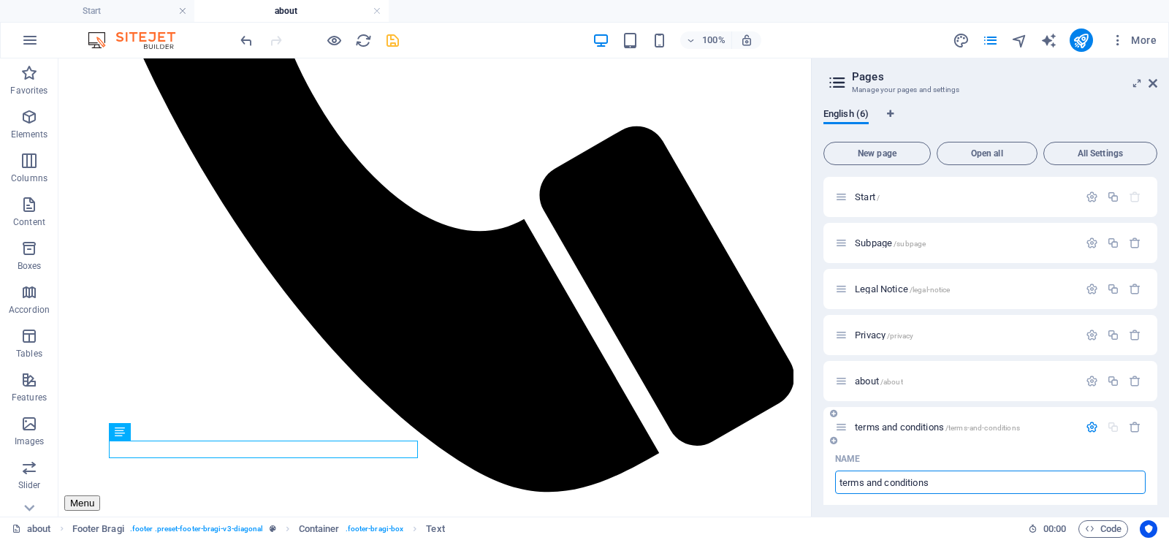
type input "terms and conditions"
type input "/terms-and-conditions"
click at [843, 480] on input "terms and conditions" at bounding box center [990, 481] width 310 height 23
type input "Terms and conditions"
type input "/erms-and-conditions"
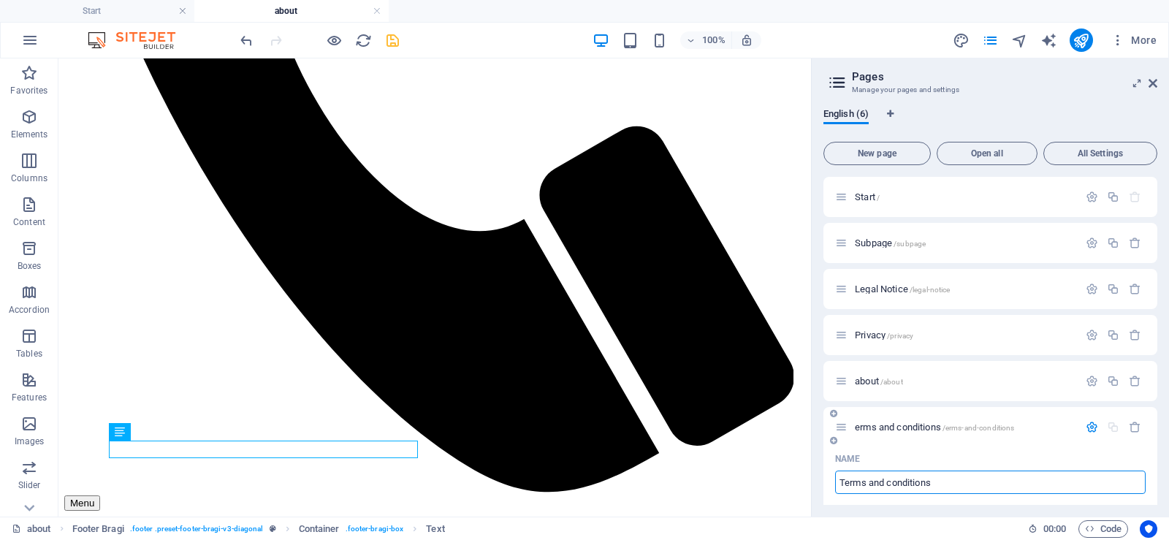
type input "Terms and conditions"
type input "/terms-and-conditions"
type input "Terms and Conditions"
type input "/terms-and-onditions"
type input "Terms and Conditions"
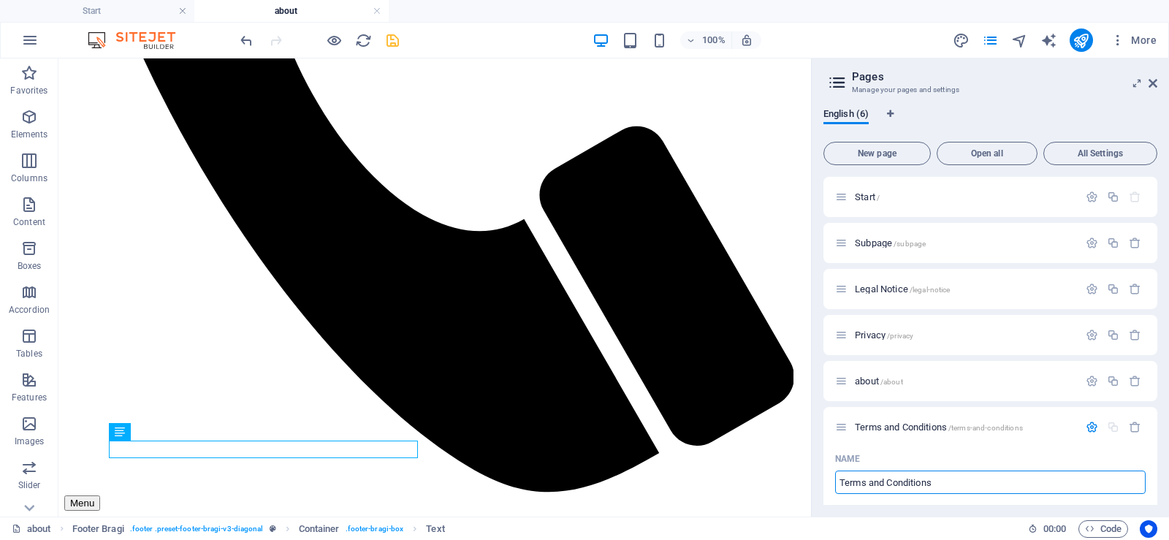
type input "/terms-and-conditions"
type input "Terms and Conditions"
drag, startPoint x: 1153, startPoint y: 264, endPoint x: 1153, endPoint y: 292, distance: 28.5
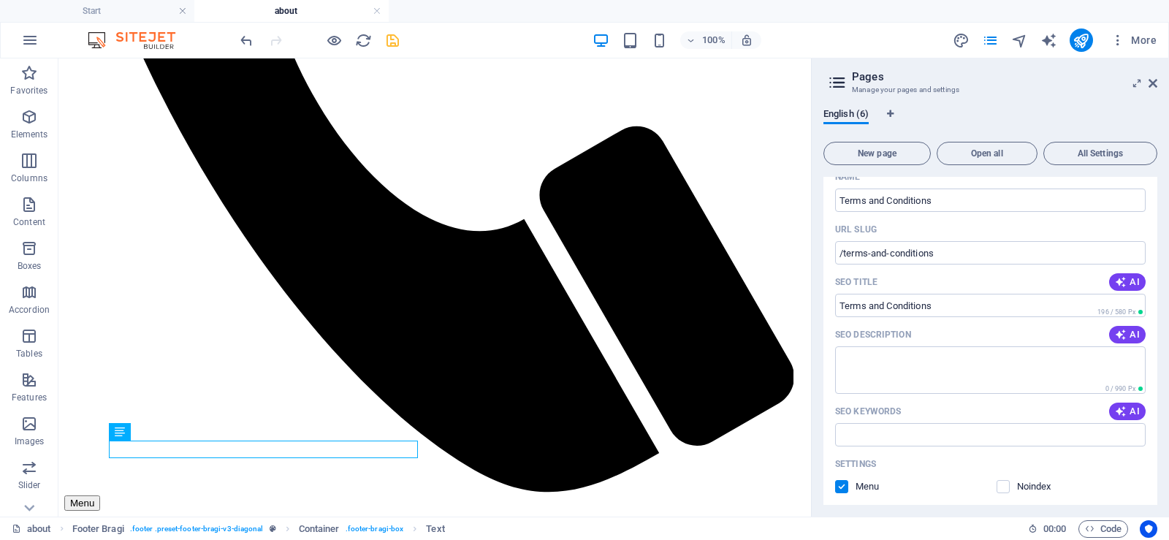
scroll to position [310, 0]
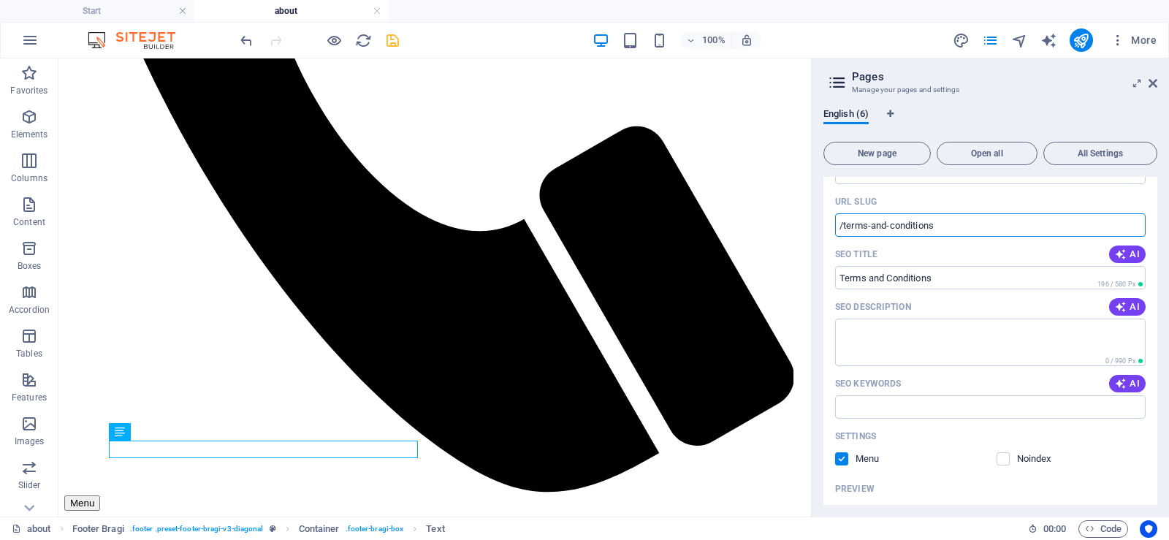
click at [893, 225] on input "/terms-and-conditions" at bounding box center [990, 224] width 310 height 23
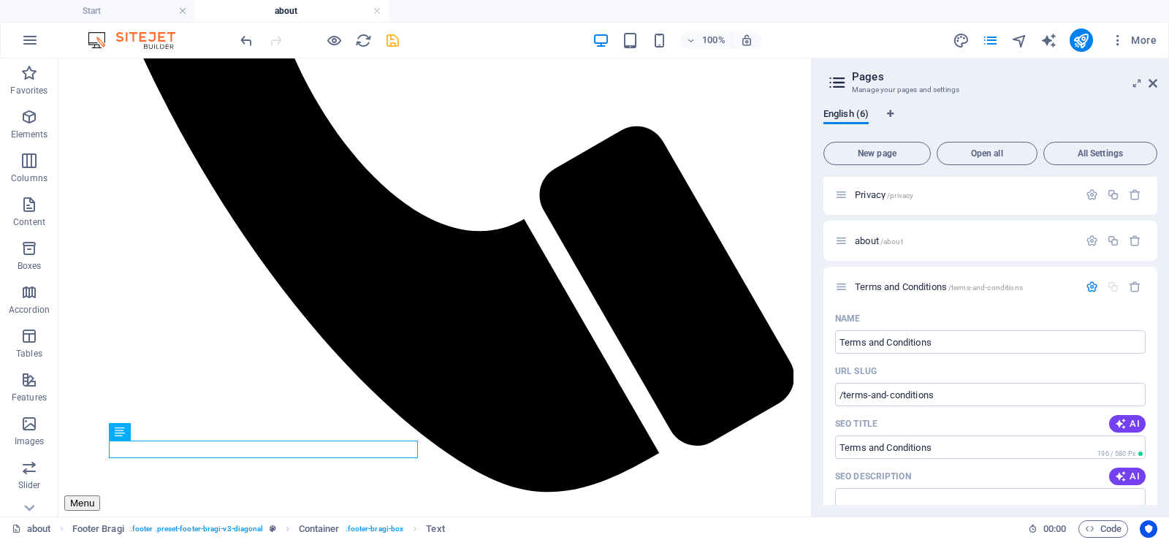
scroll to position [70, 0]
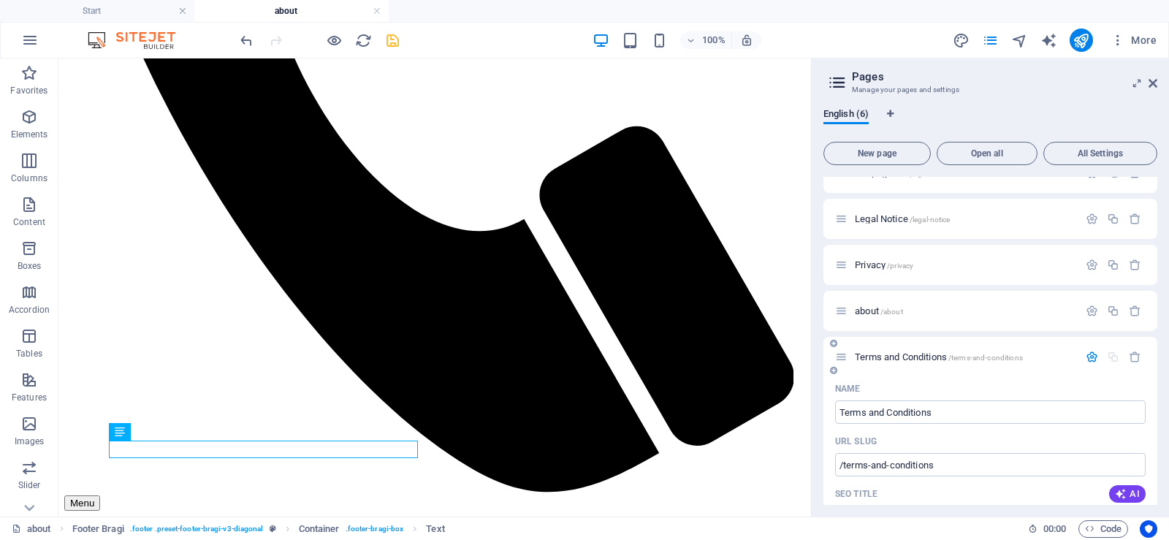
click at [992, 354] on span "/terms-and-conditions" at bounding box center [985, 358] width 75 height 8
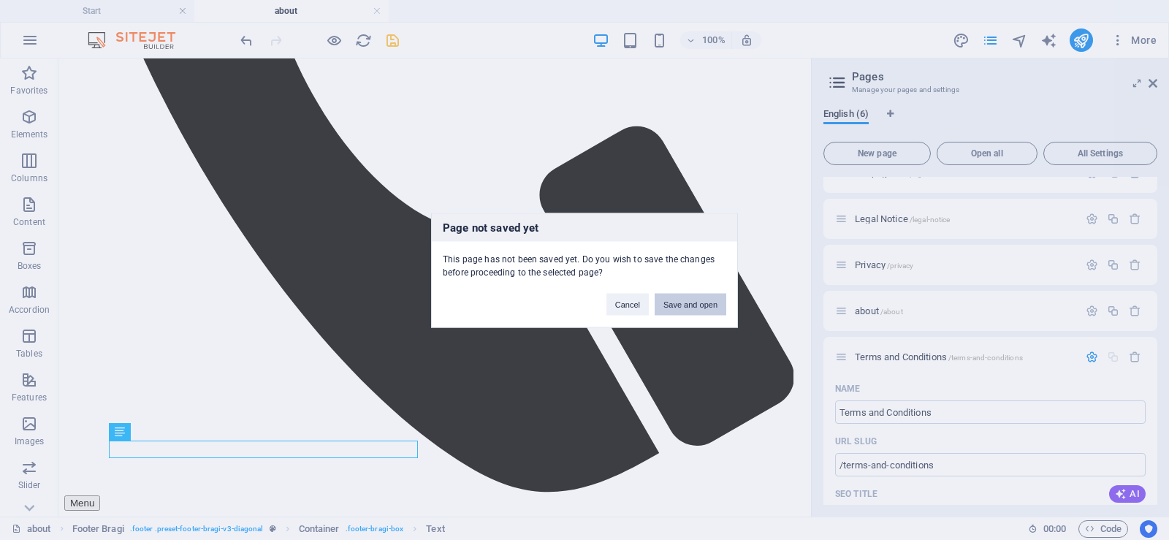
click at [688, 307] on button "Save and open" at bounding box center [690, 304] width 72 height 22
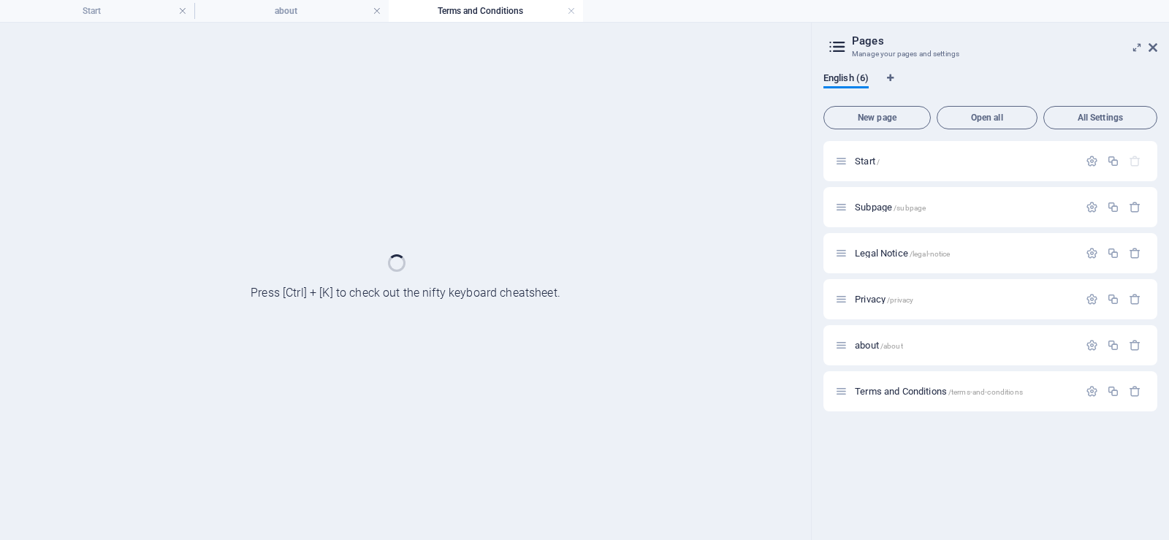
scroll to position [0, 0]
click at [381, 448] on div at bounding box center [405, 281] width 811 height 517
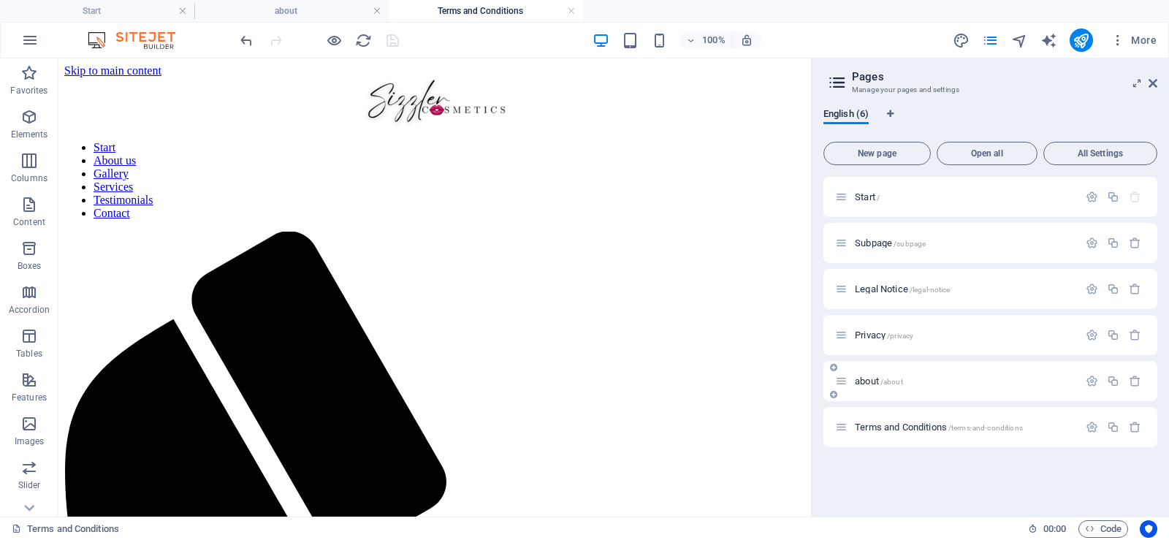
click at [921, 382] on p "about /about" at bounding box center [964, 380] width 219 height 9
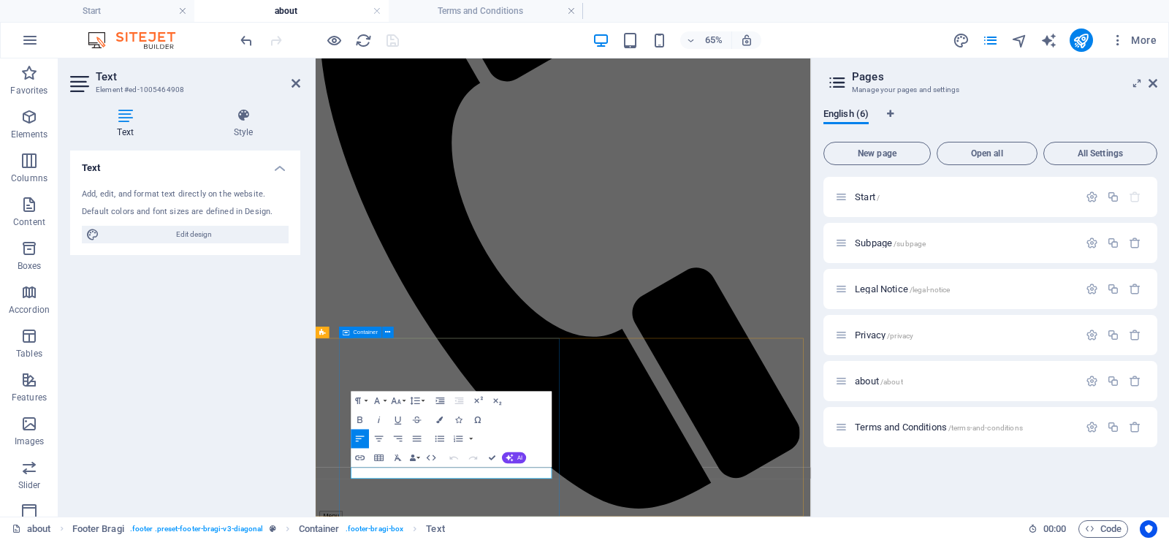
click at [495, 459] on icon "button" at bounding box center [500, 457] width 12 height 12
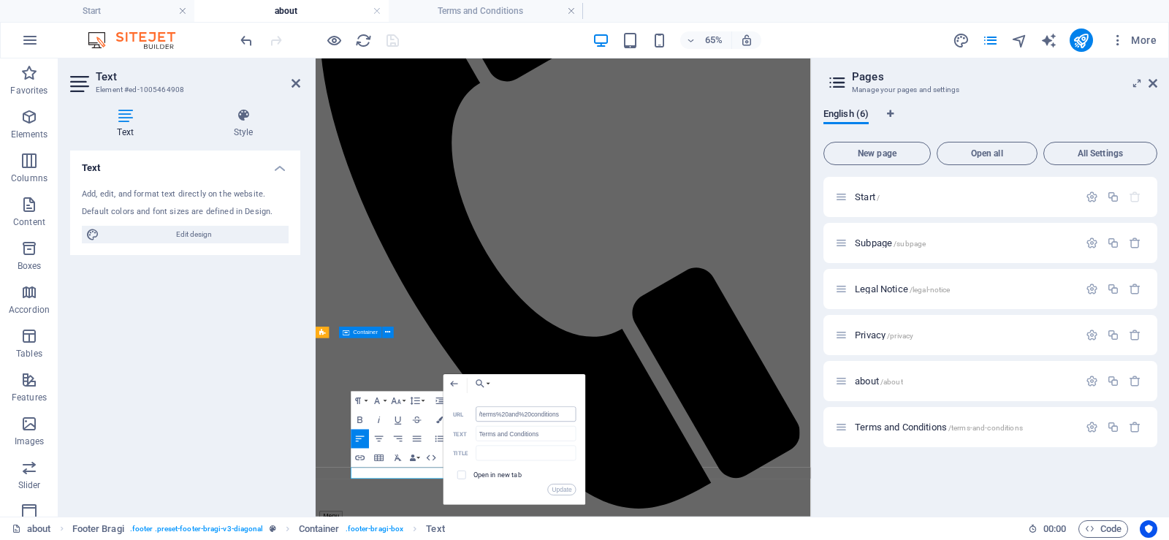
type input "/terms-and-conditions"
click at [554, 489] on button "Update" at bounding box center [562, 490] width 28 height 12
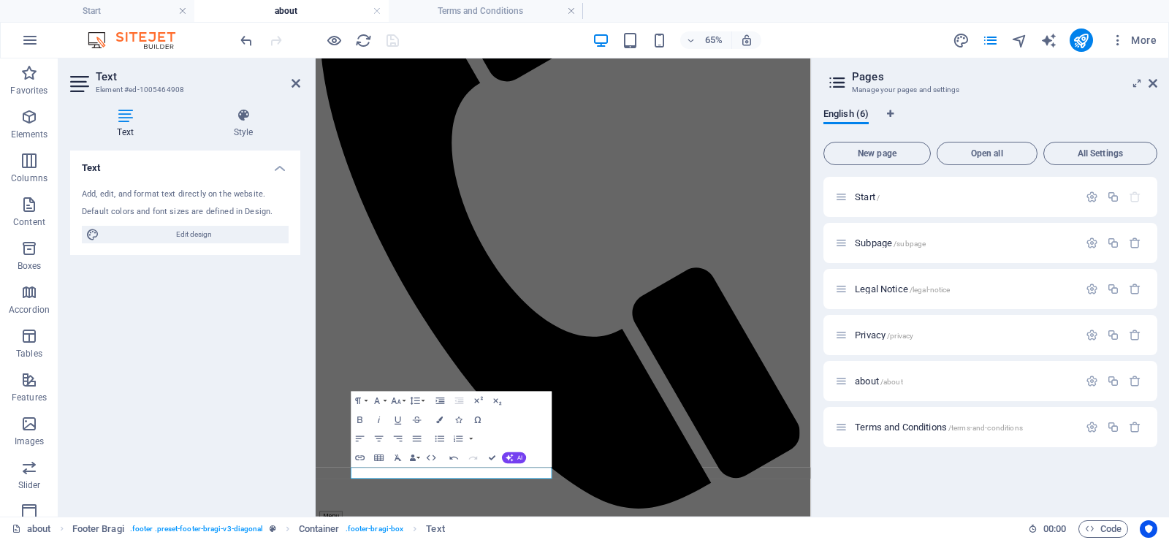
click at [894, 477] on div "Start / Subpage /subpage Legal Notice /legal-notice Privacy /privacy about /abo…" at bounding box center [990, 341] width 334 height 328
click at [294, 83] on icon at bounding box center [295, 83] width 9 height 12
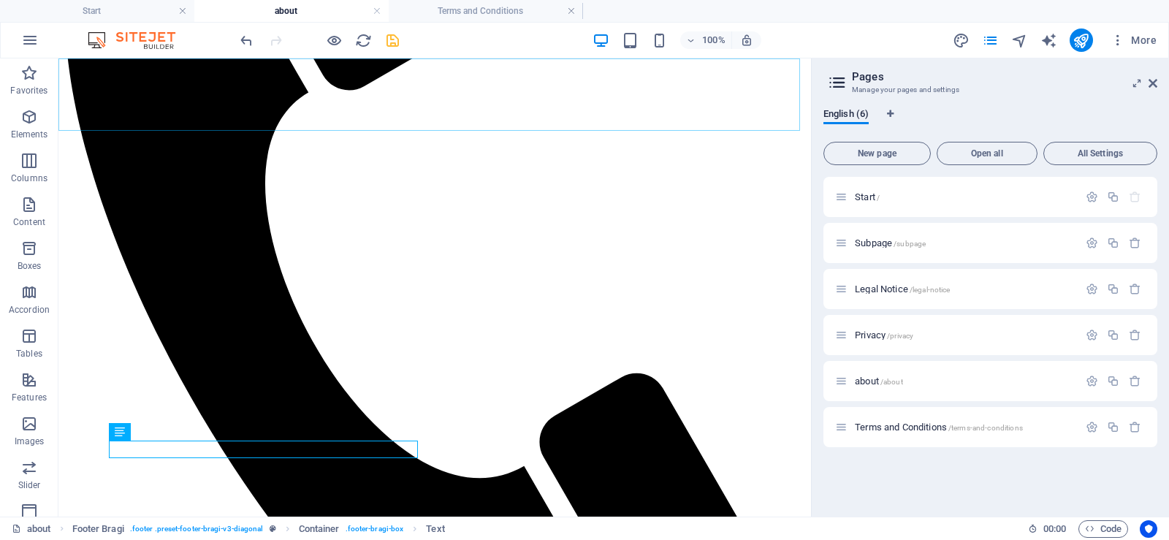
scroll to position [707, 0]
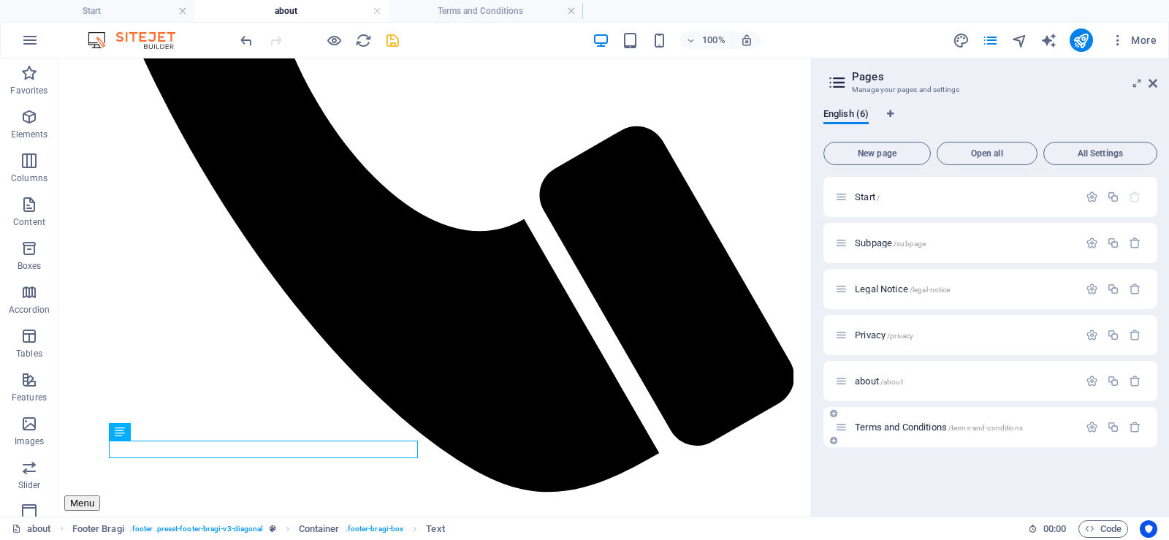
click at [926, 425] on span "Terms and Conditions /terms-and-conditions" at bounding box center [939, 426] width 168 height 11
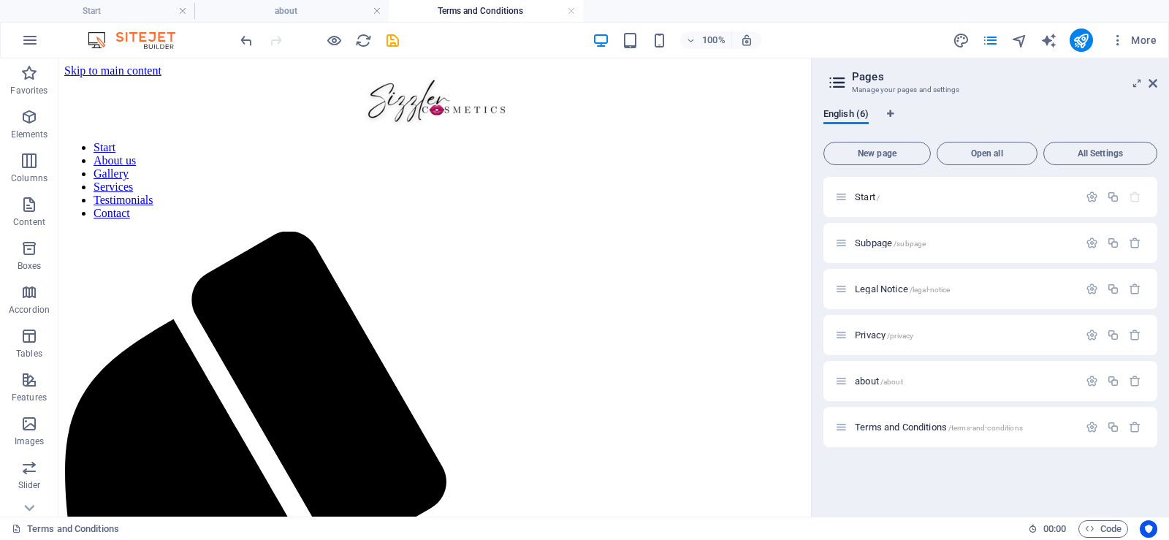
scroll to position [98, 0]
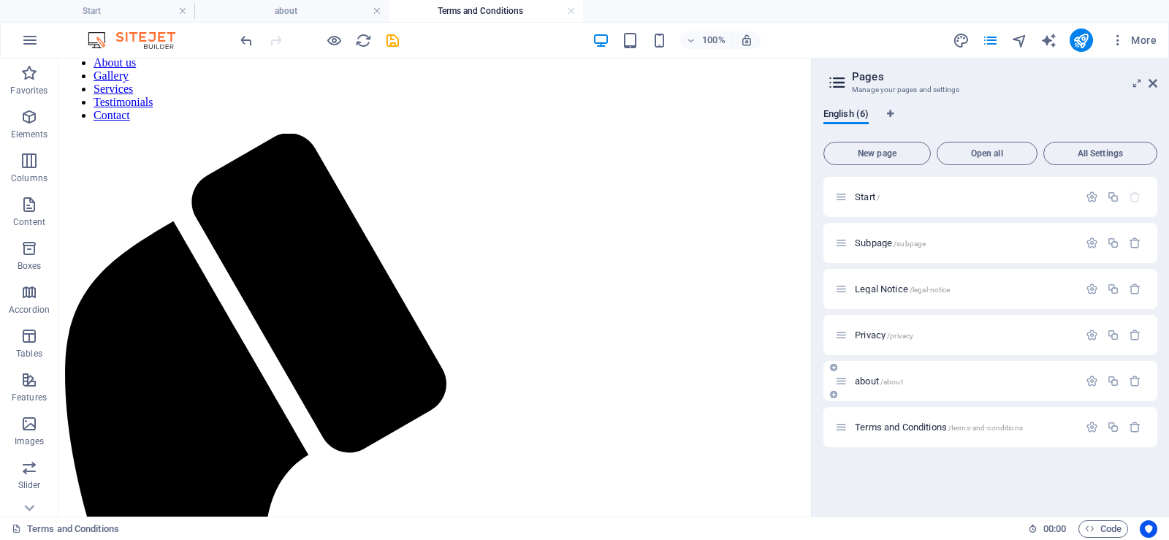
click at [914, 382] on p "about /about" at bounding box center [964, 380] width 219 height 9
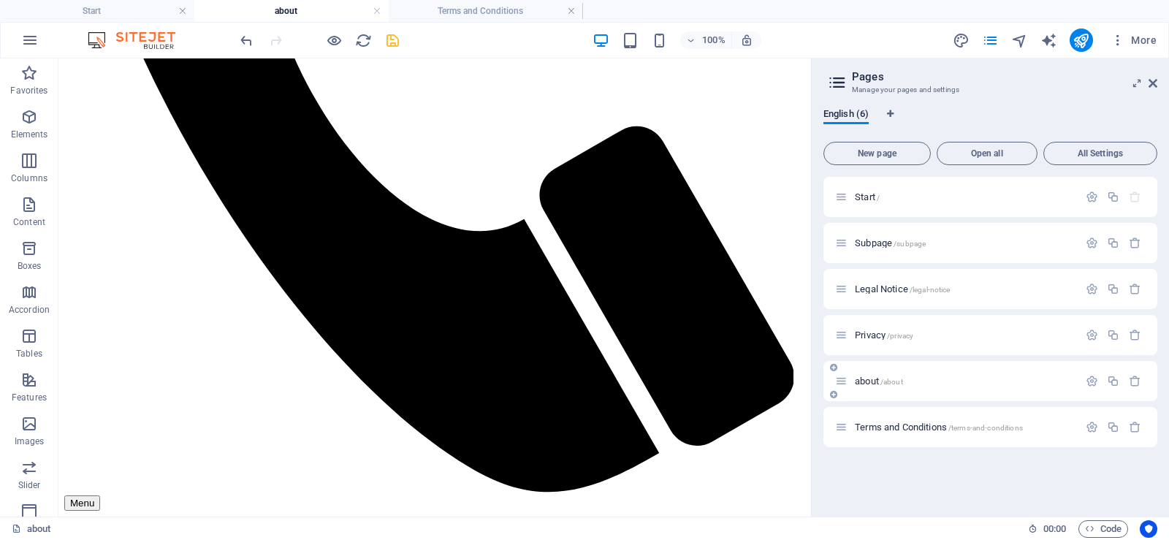
scroll to position [0, 0]
click at [140, 233] on icon at bounding box center [144, 233] width 8 height 15
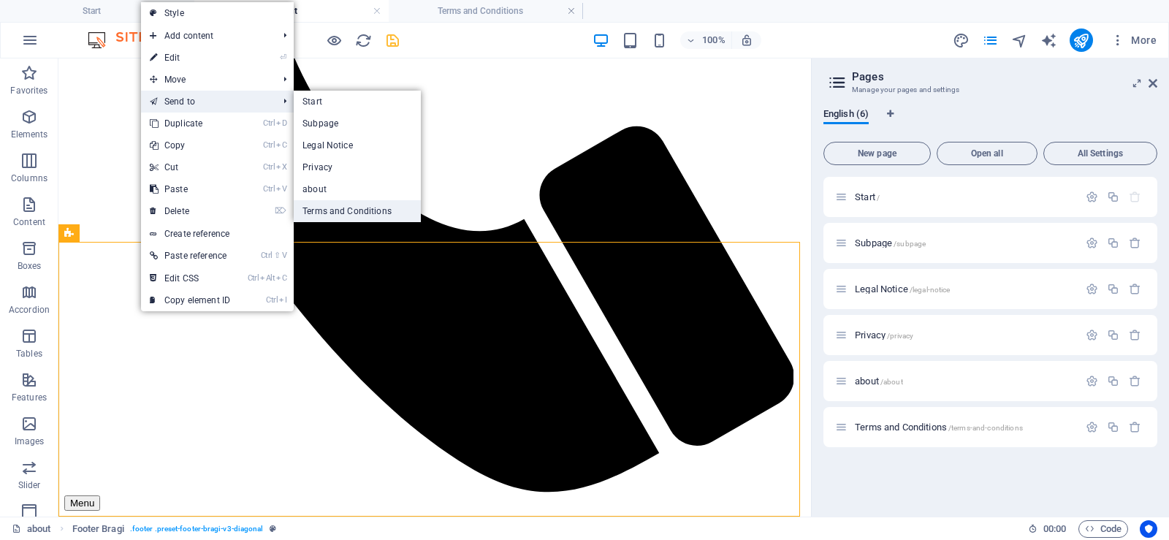
click at [329, 214] on link "Terms and Conditions" at bounding box center [357, 211] width 127 height 22
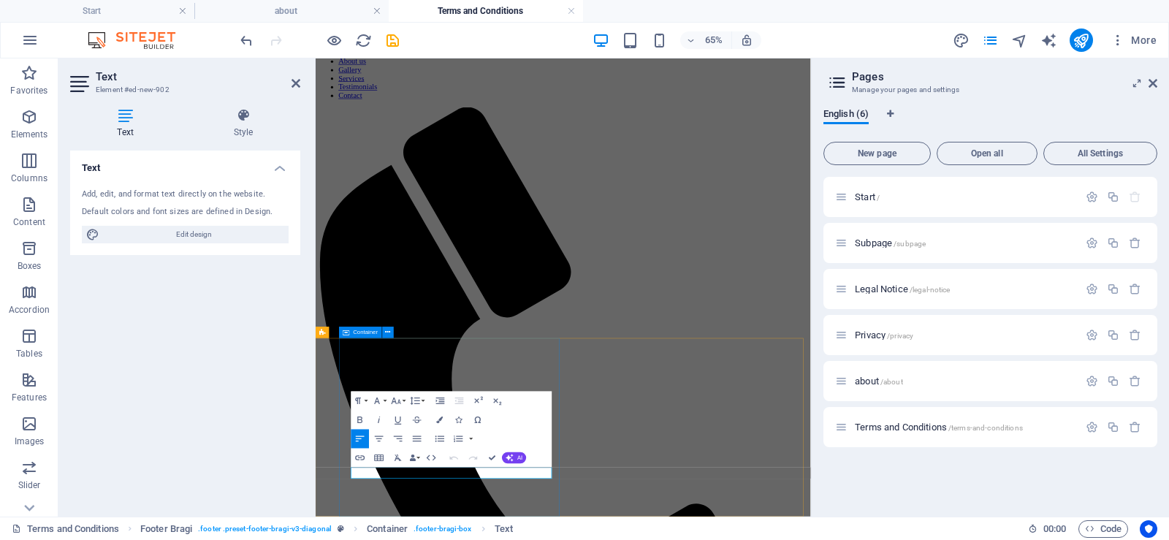
scroll to position [126, 0]
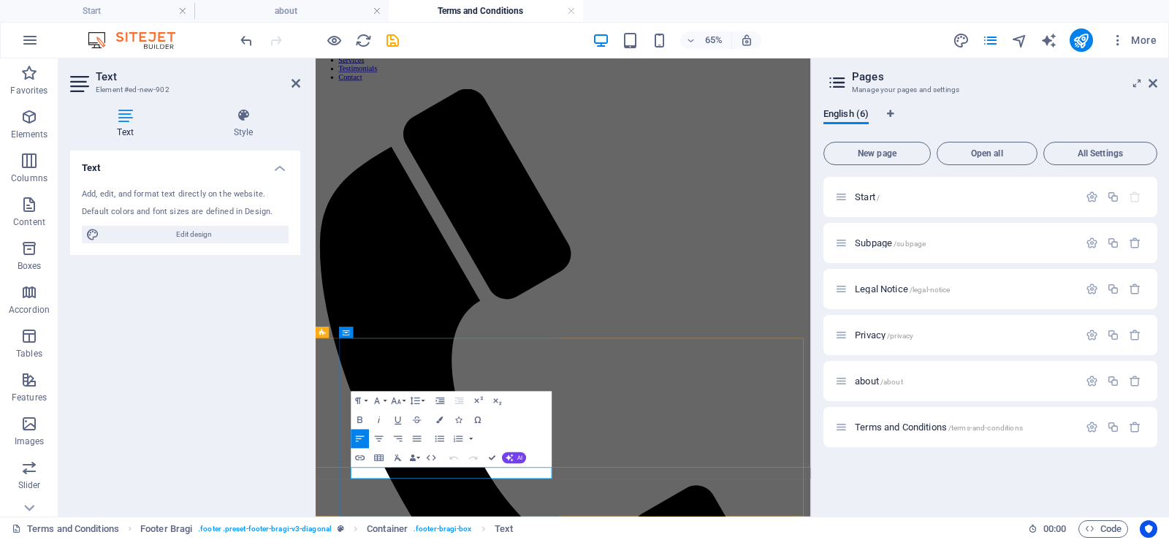
drag, startPoint x: 519, startPoint y: 694, endPoint x: 646, endPoint y: 696, distance: 127.1
copy p "| Terms and Conditions"
click at [930, 202] on div "Start /" at bounding box center [956, 196] width 243 height 17
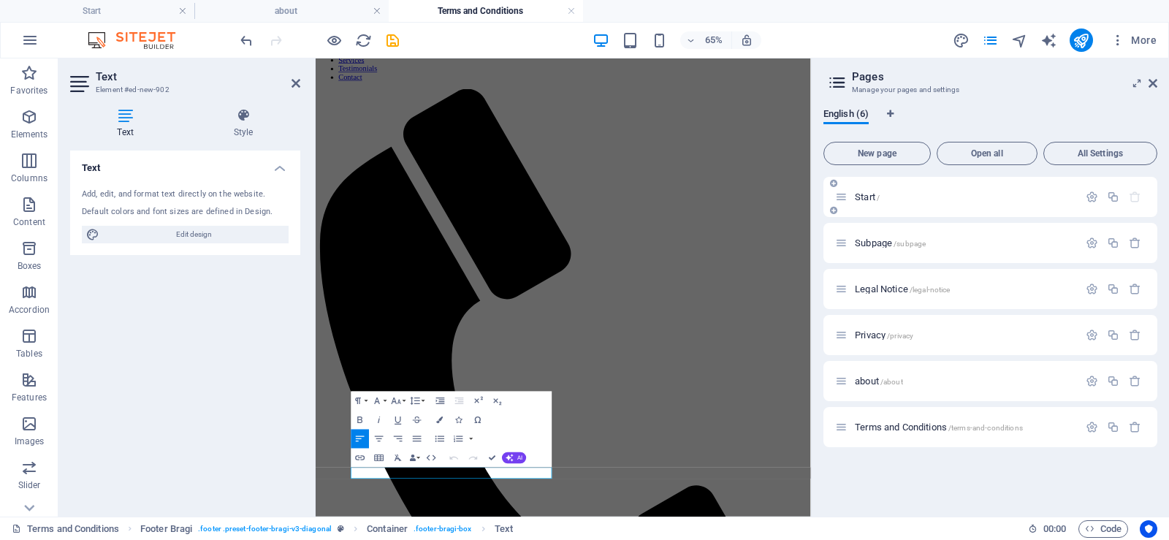
click at [915, 191] on div "Start /" at bounding box center [956, 196] width 243 height 17
click at [868, 195] on span "Start /" at bounding box center [867, 196] width 25 height 11
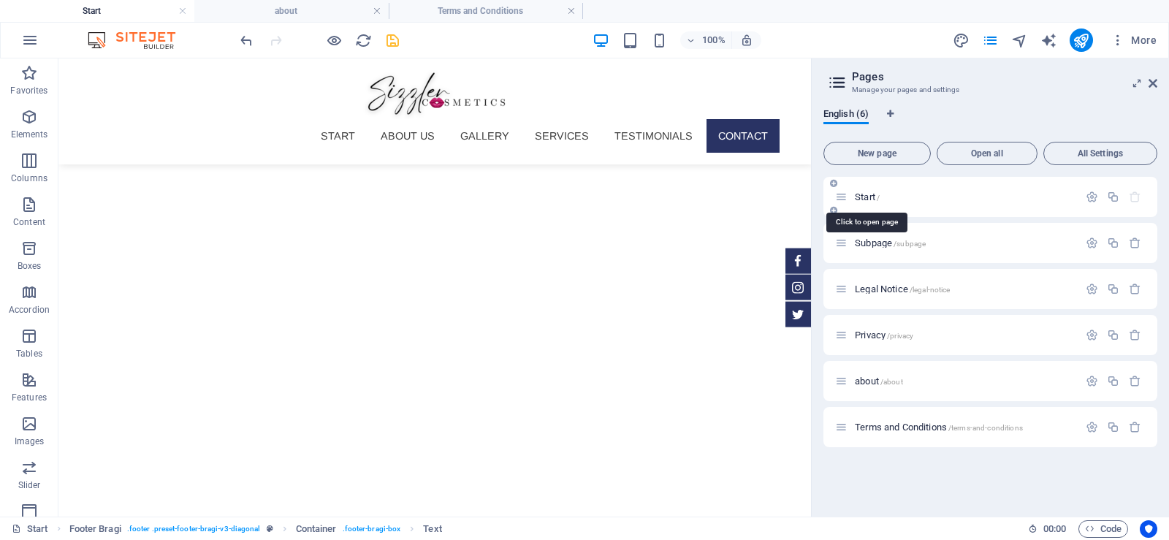
scroll to position [4629, 0]
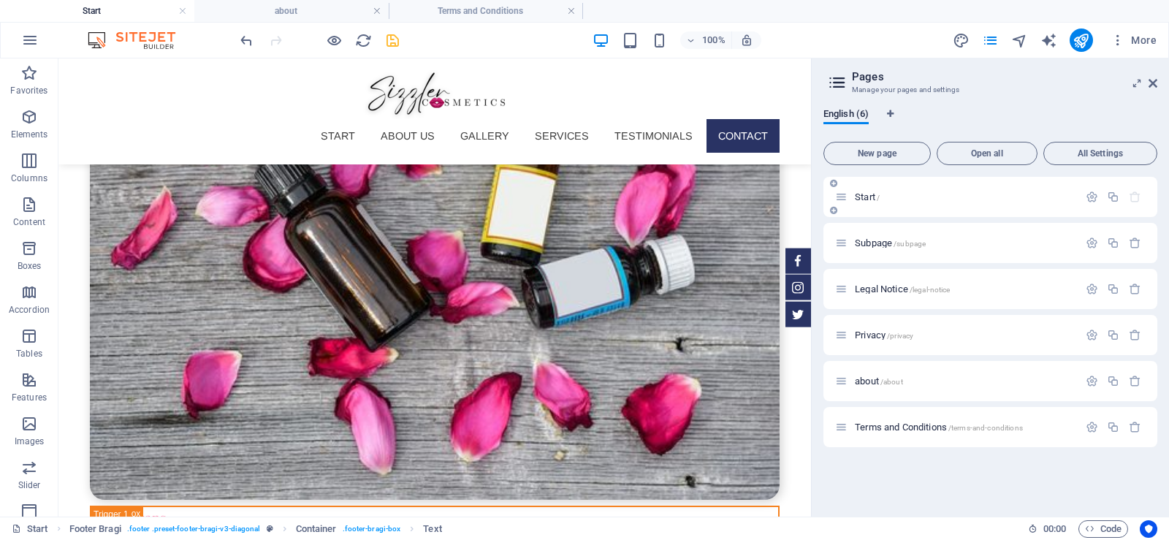
click at [898, 196] on p "Start /" at bounding box center [964, 196] width 219 height 9
click at [902, 384] on span "/about" at bounding box center [891, 382] width 23 height 8
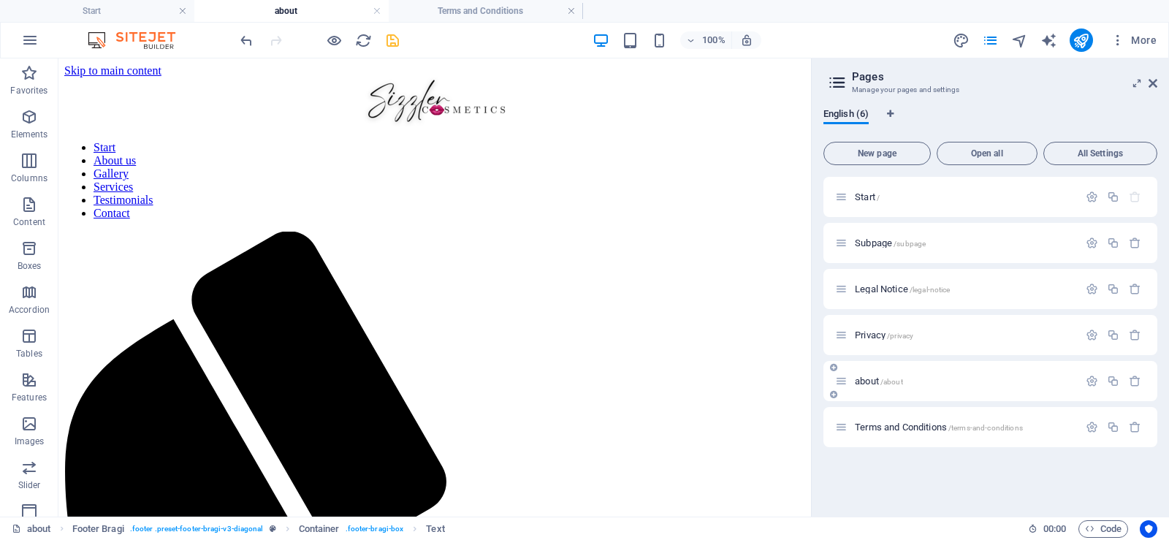
scroll to position [432, 0]
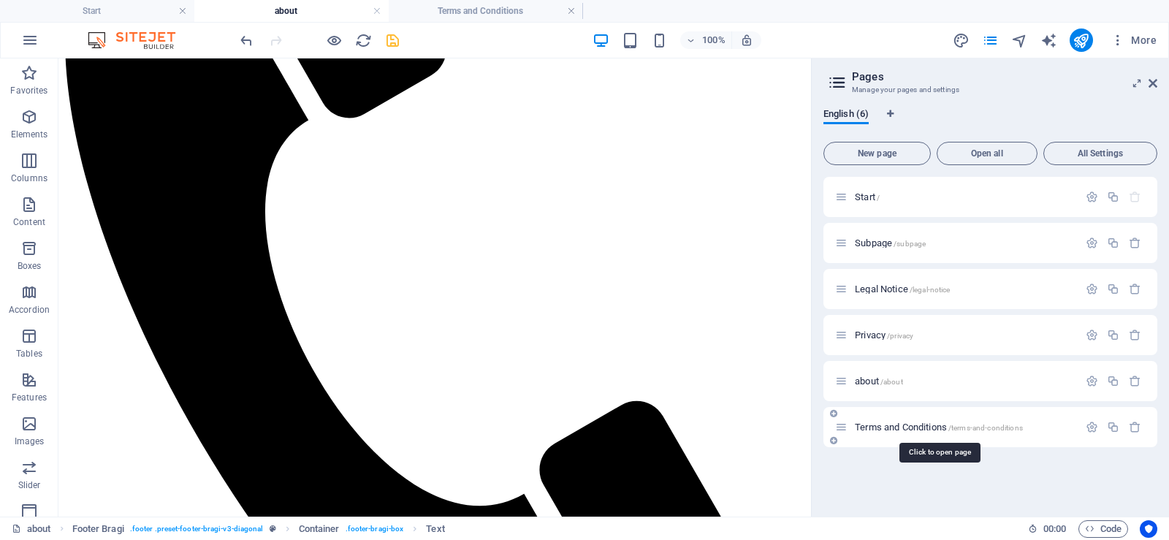
click at [914, 424] on span "Terms and Conditions /terms-and-conditions" at bounding box center [939, 426] width 168 height 11
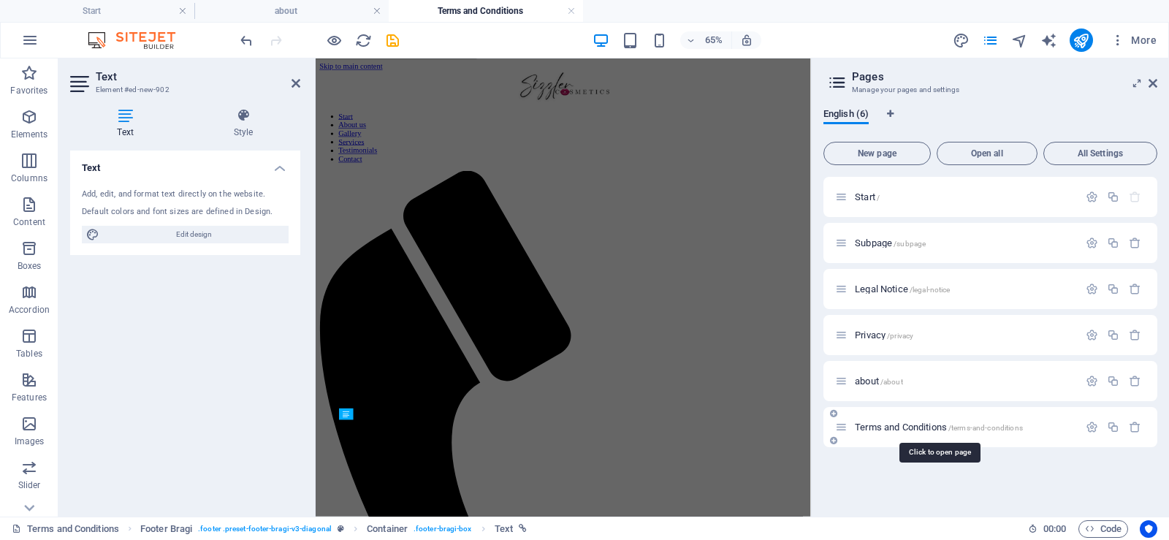
scroll to position [126, 0]
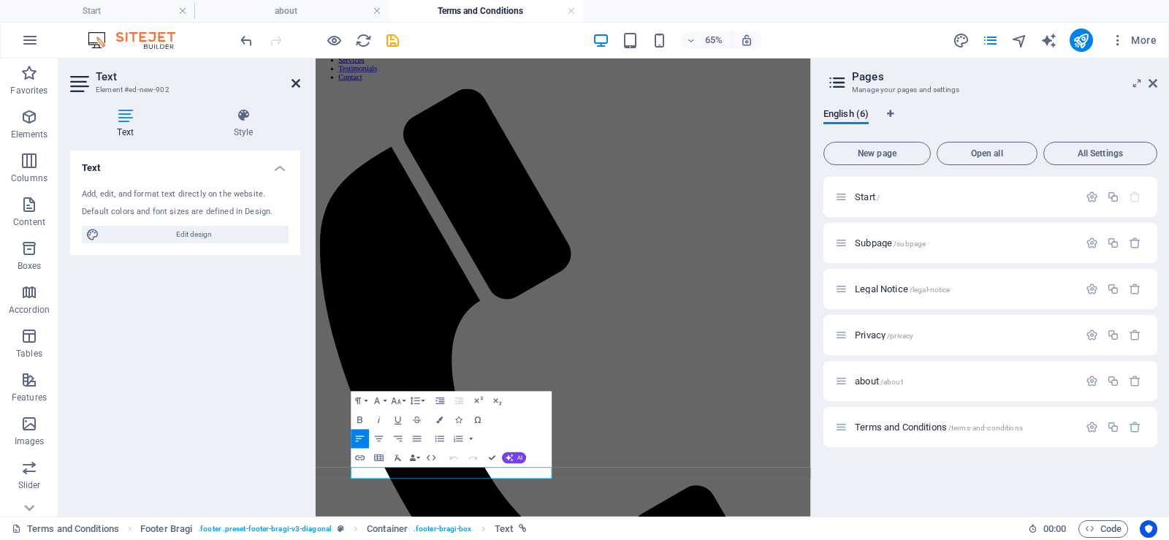
click at [296, 83] on icon at bounding box center [295, 83] width 9 height 12
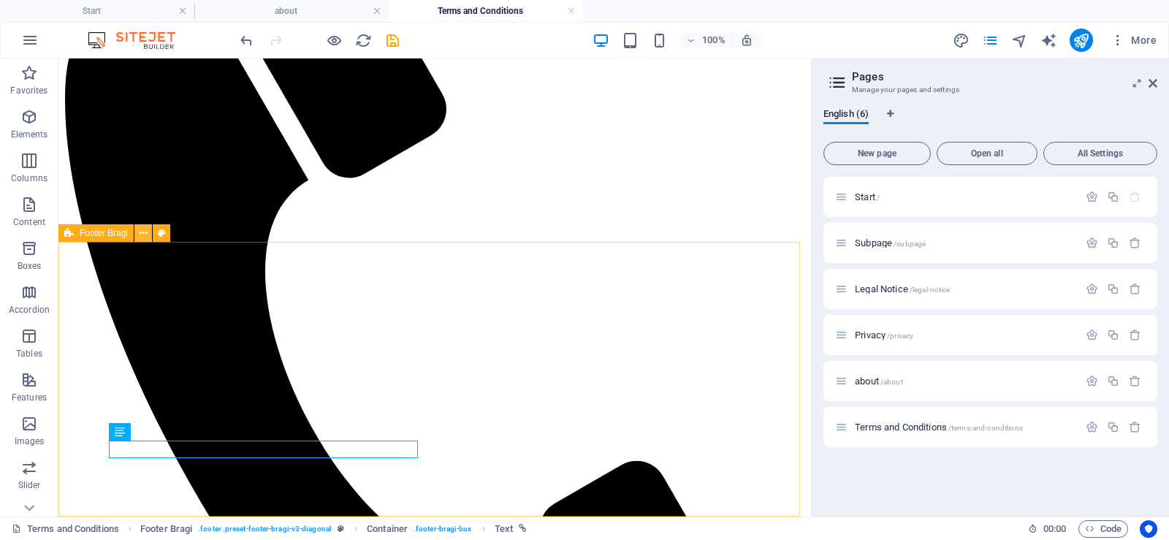
click at [145, 232] on icon at bounding box center [144, 233] width 8 height 15
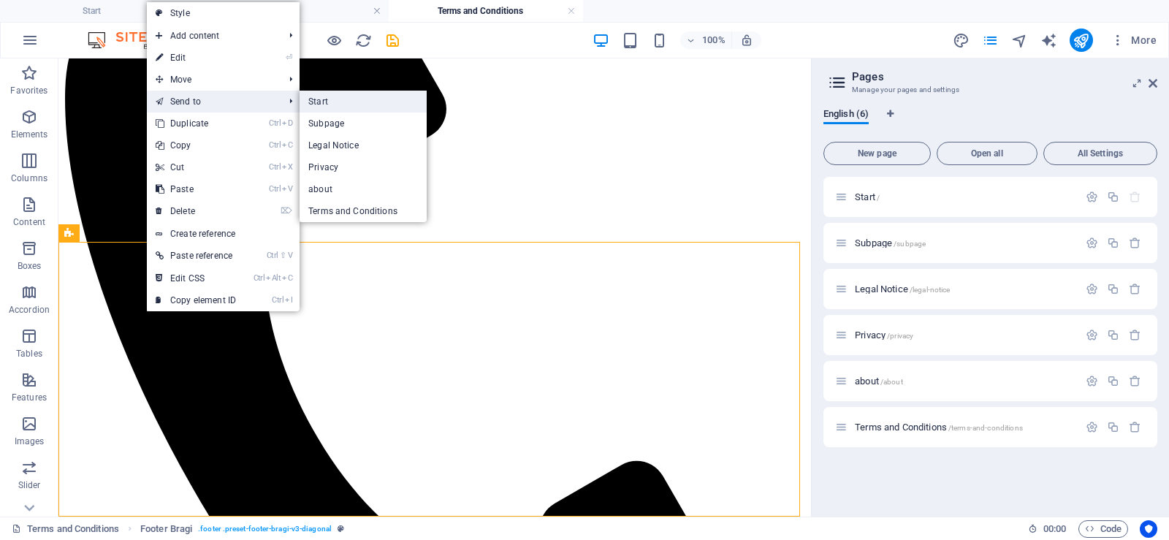
click at [324, 102] on link "Start" at bounding box center [362, 102] width 127 height 22
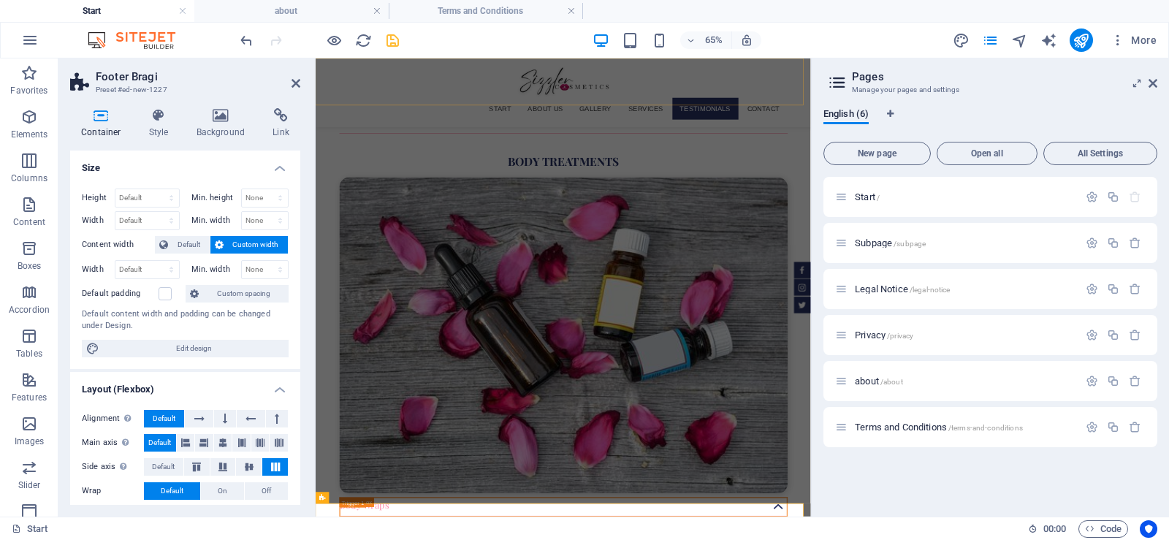
scroll to position [0, 0]
click at [391, 40] on icon "save" at bounding box center [392, 40] width 17 height 17
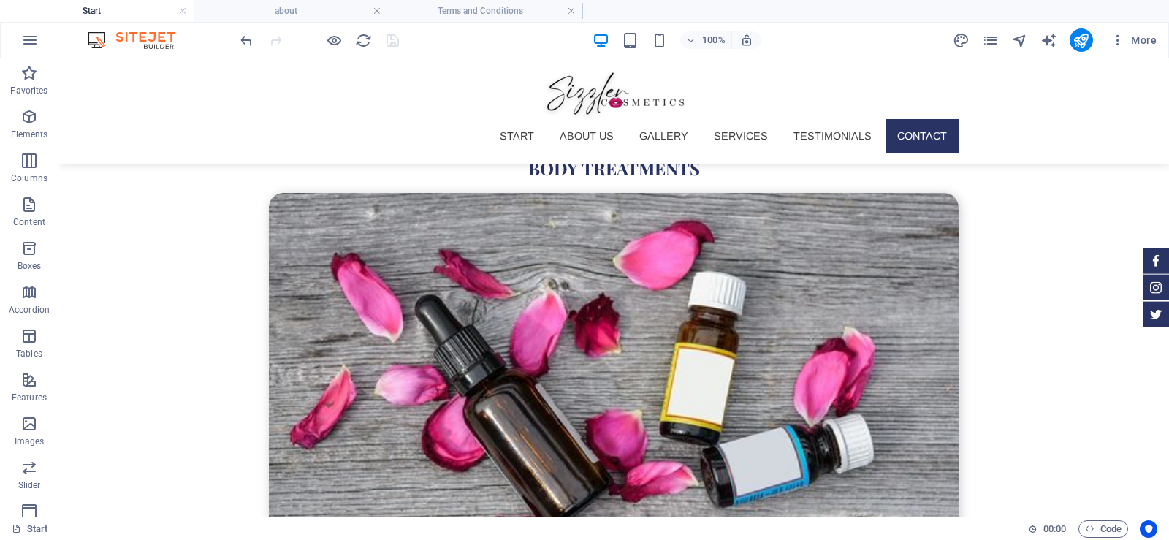
scroll to position [5083, 0]
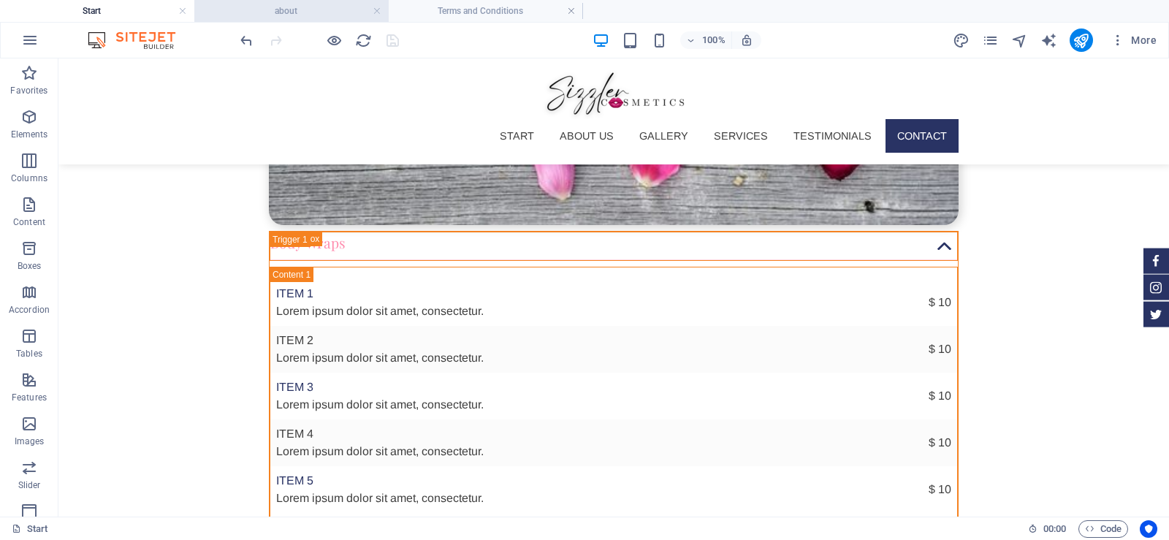
click at [261, 5] on h4 "about" at bounding box center [291, 11] width 194 height 16
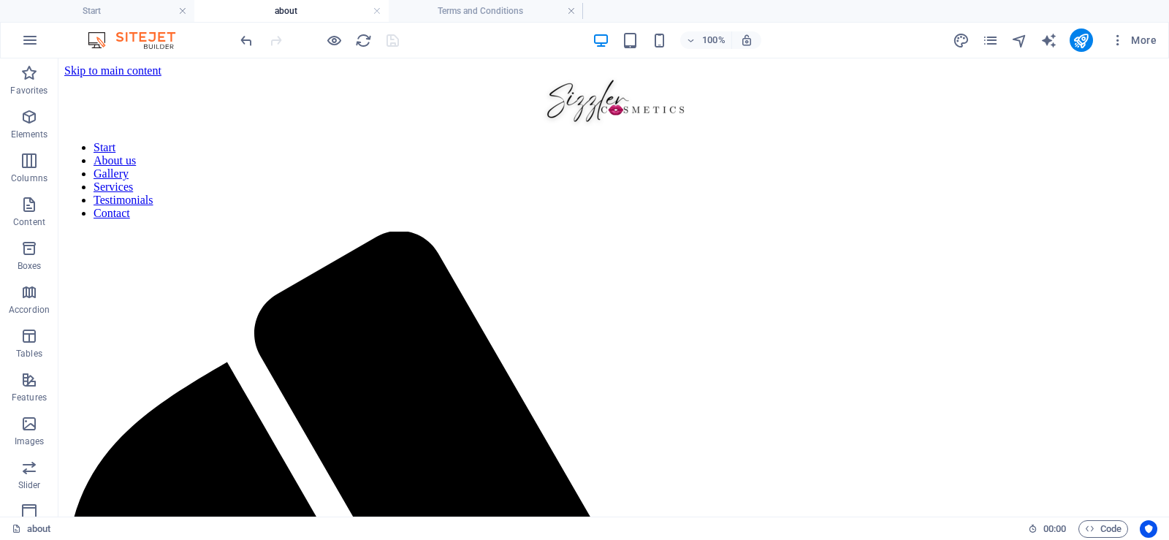
scroll to position [432, 0]
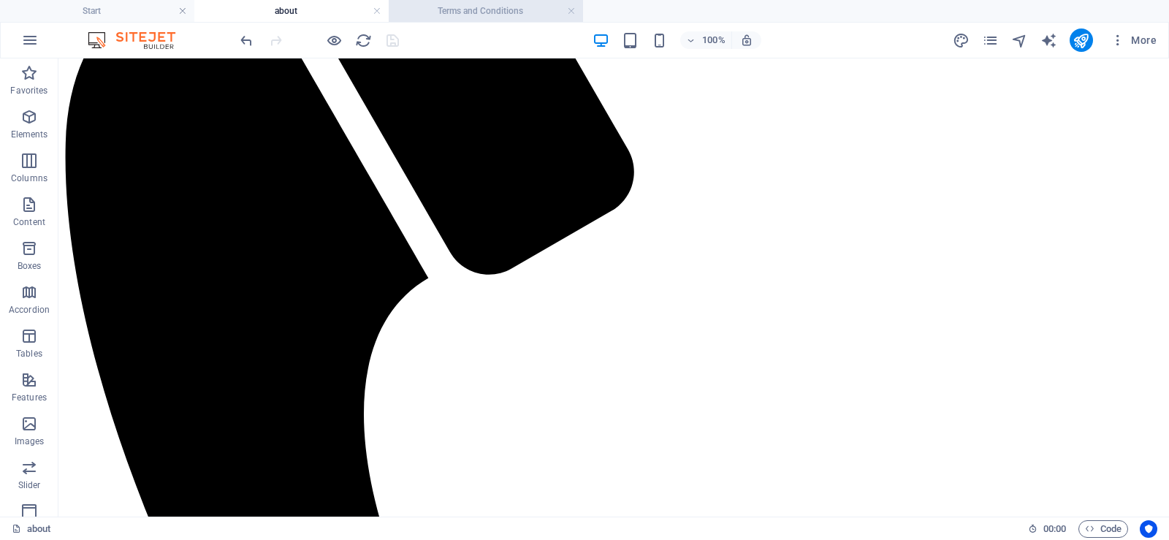
click at [450, 4] on h4 "Terms and Conditions" at bounding box center [486, 11] width 194 height 16
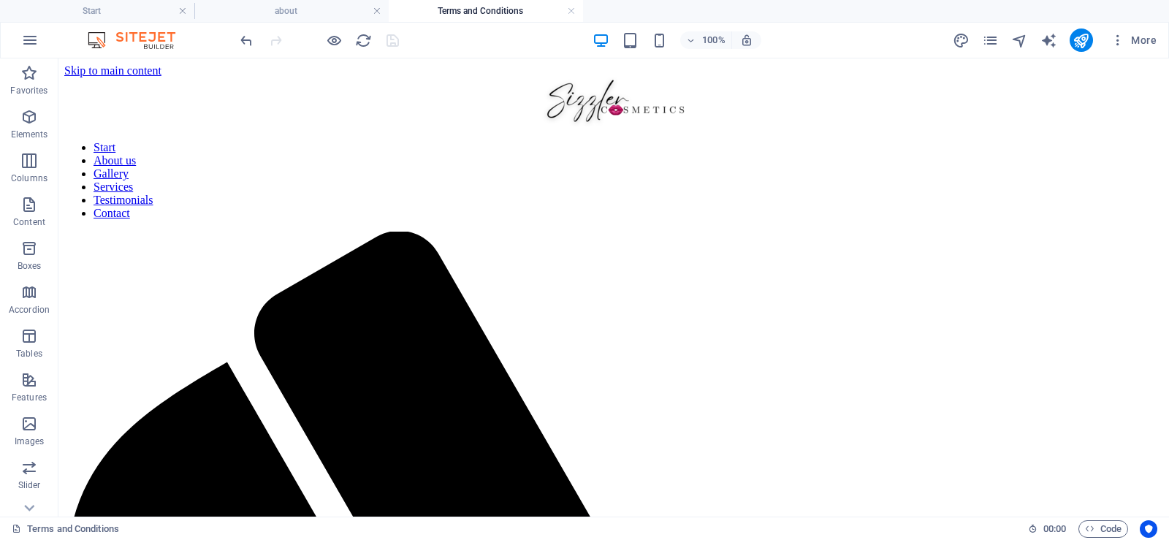
scroll to position [321, 0]
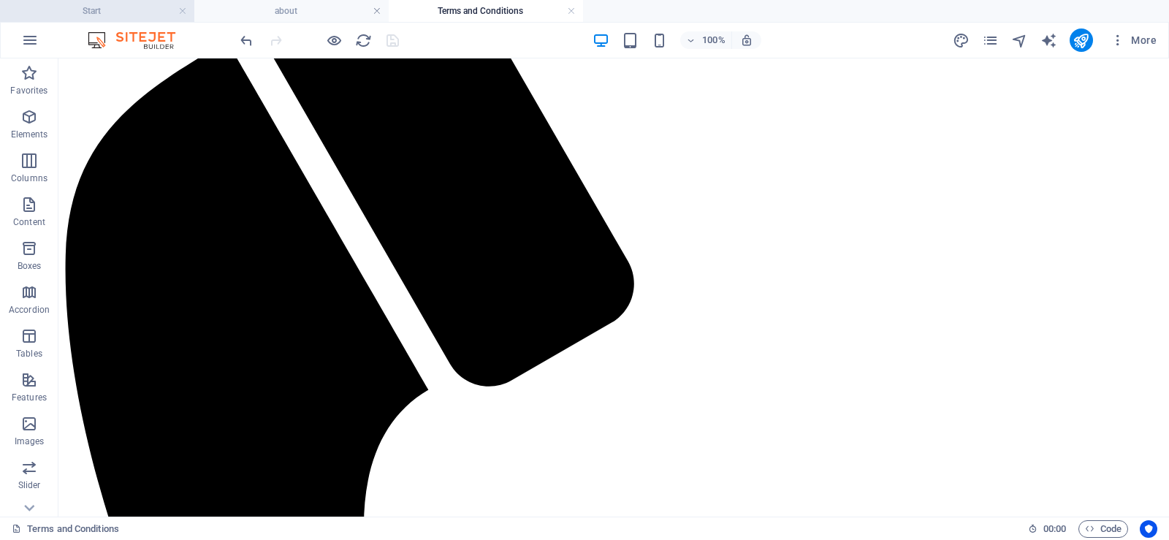
click at [127, 11] on h4 "Start" at bounding box center [97, 11] width 194 height 16
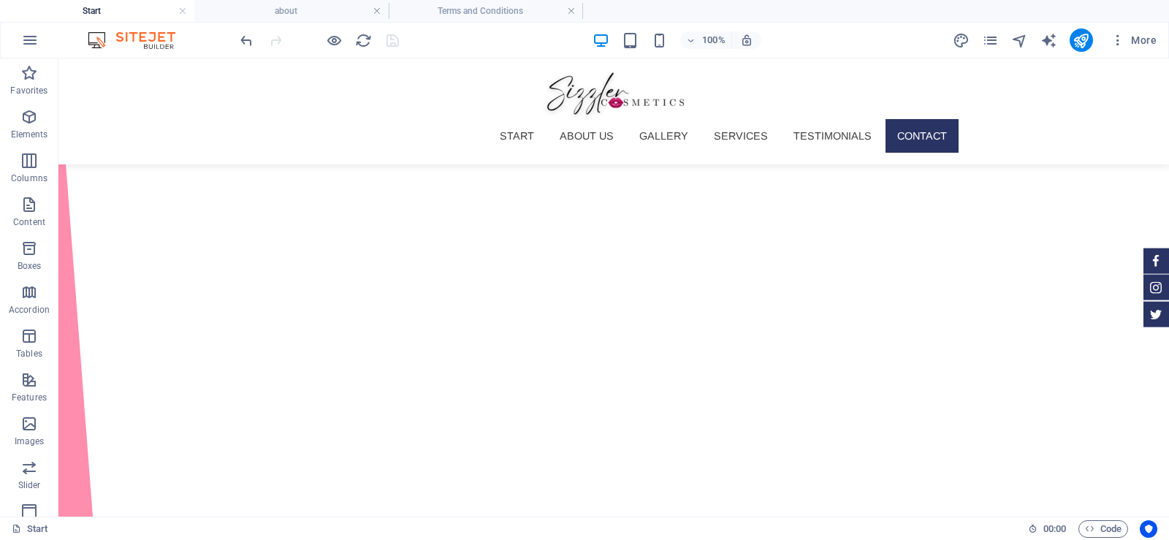
scroll to position [5083, 0]
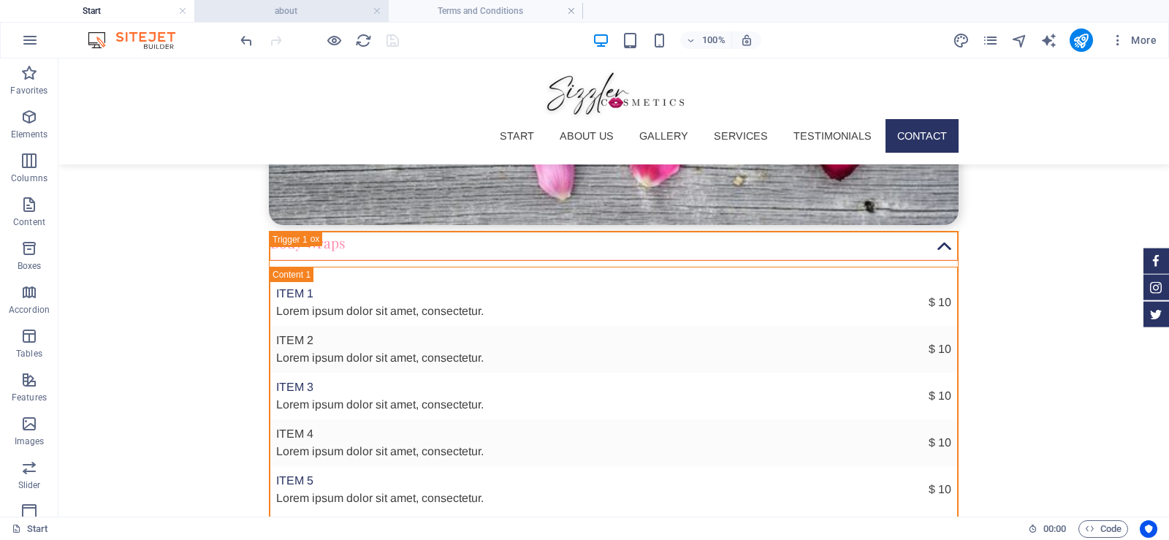
click at [245, 13] on h4 "about" at bounding box center [291, 11] width 194 height 16
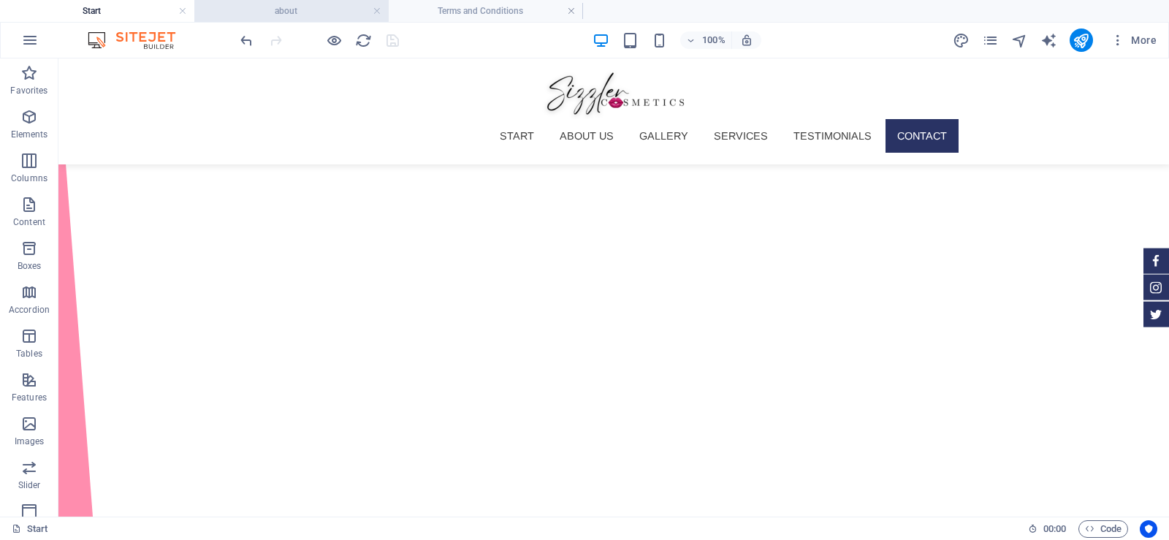
scroll to position [432, 0]
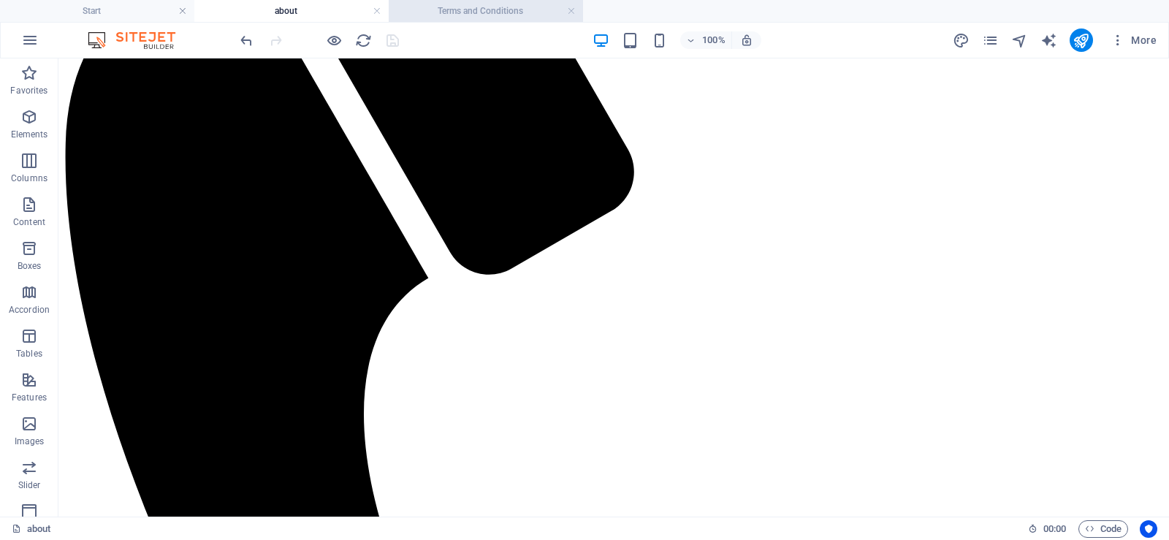
click at [422, 9] on h4 "Terms and Conditions" at bounding box center [486, 11] width 194 height 16
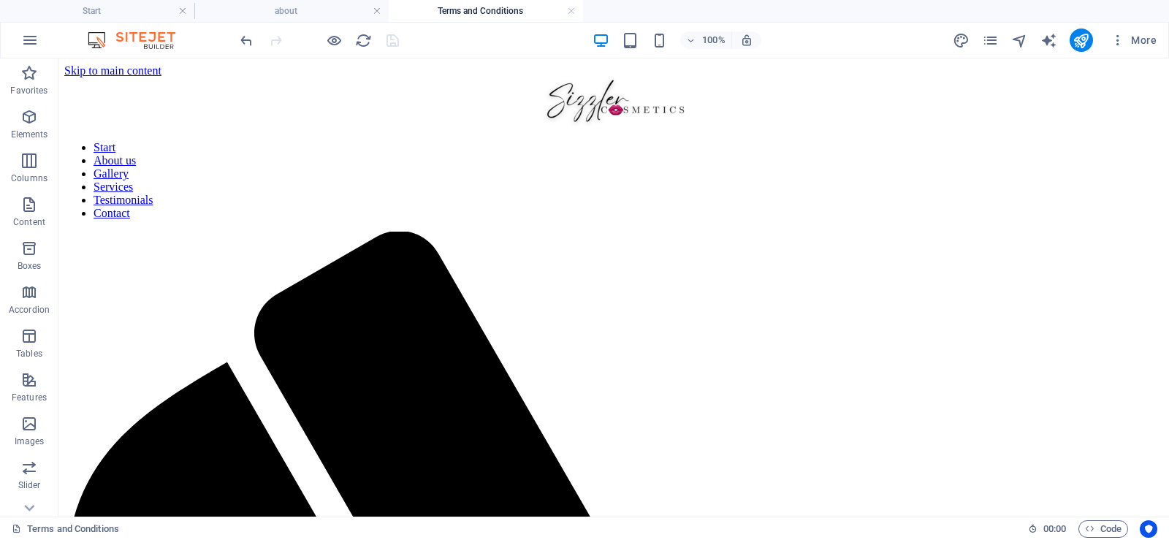
scroll to position [321, 0]
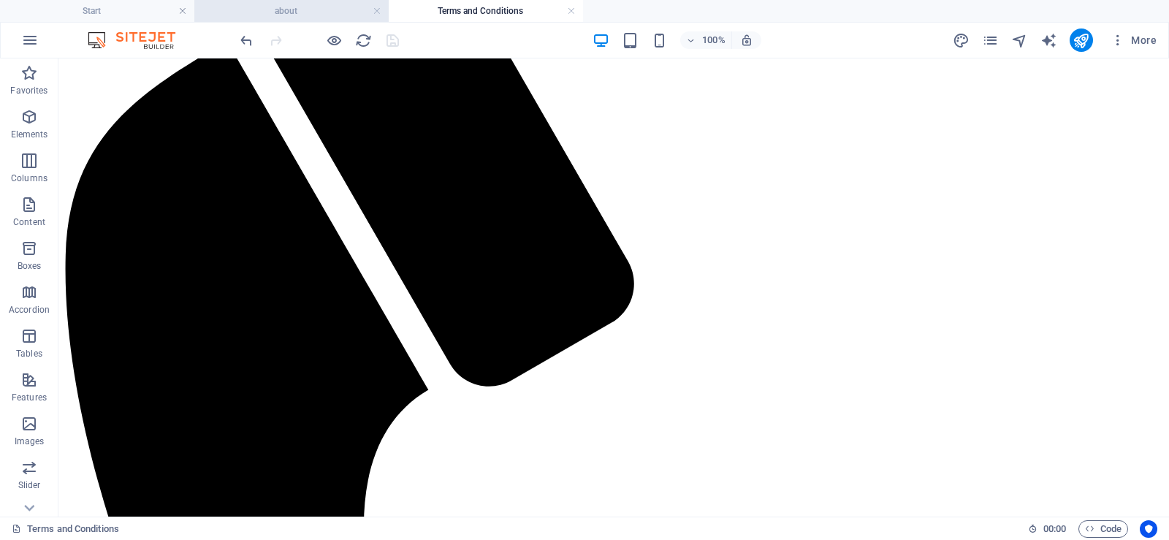
click at [301, 14] on h4 "about" at bounding box center [291, 11] width 194 height 16
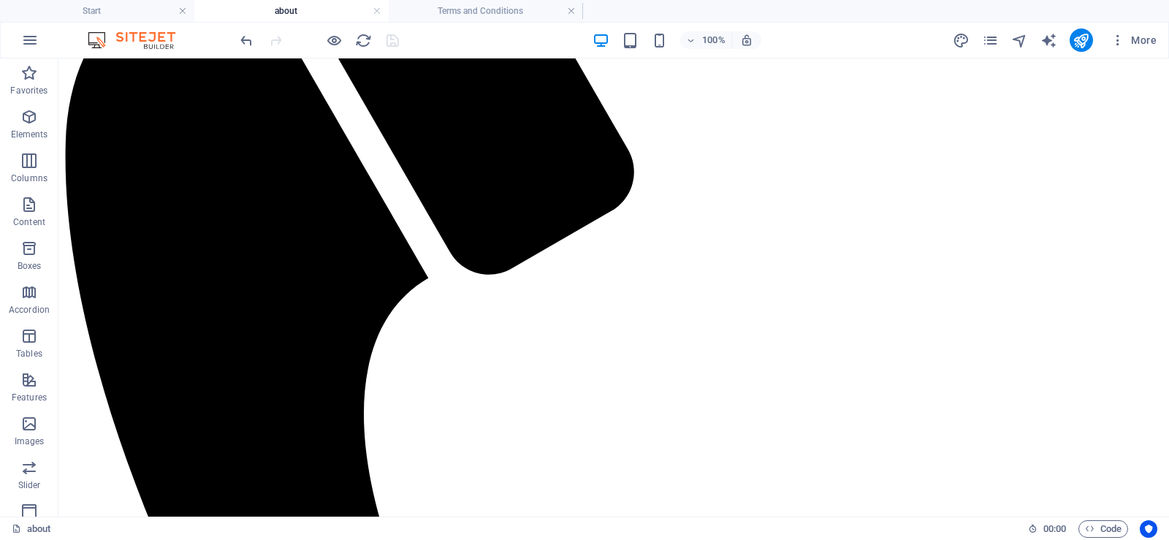
scroll to position [0, 0]
click at [137, 10] on h4 "Start" at bounding box center [97, 11] width 194 height 16
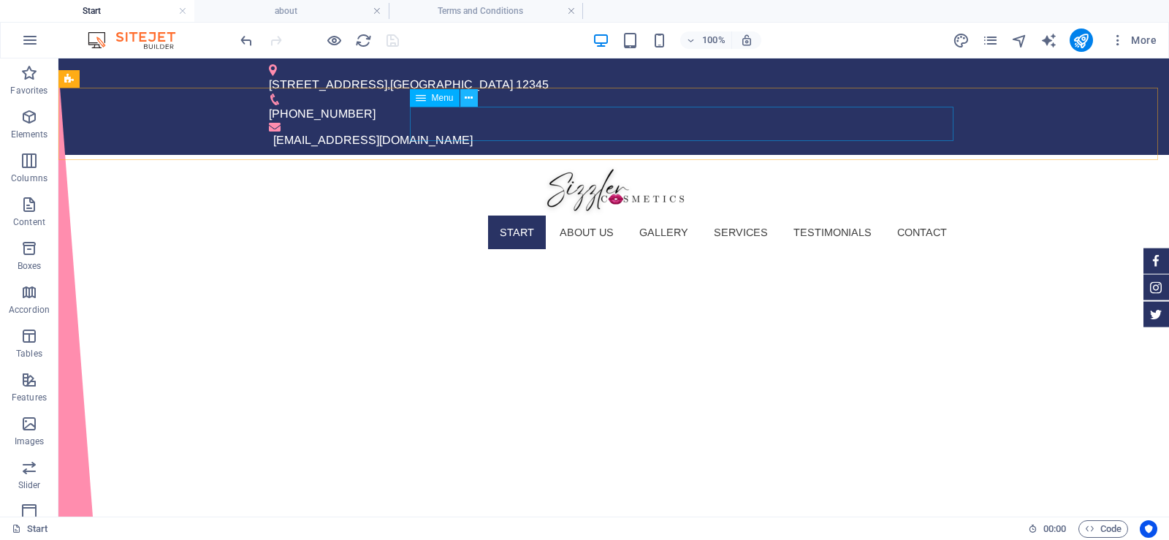
click at [471, 95] on icon at bounding box center [469, 98] width 8 height 15
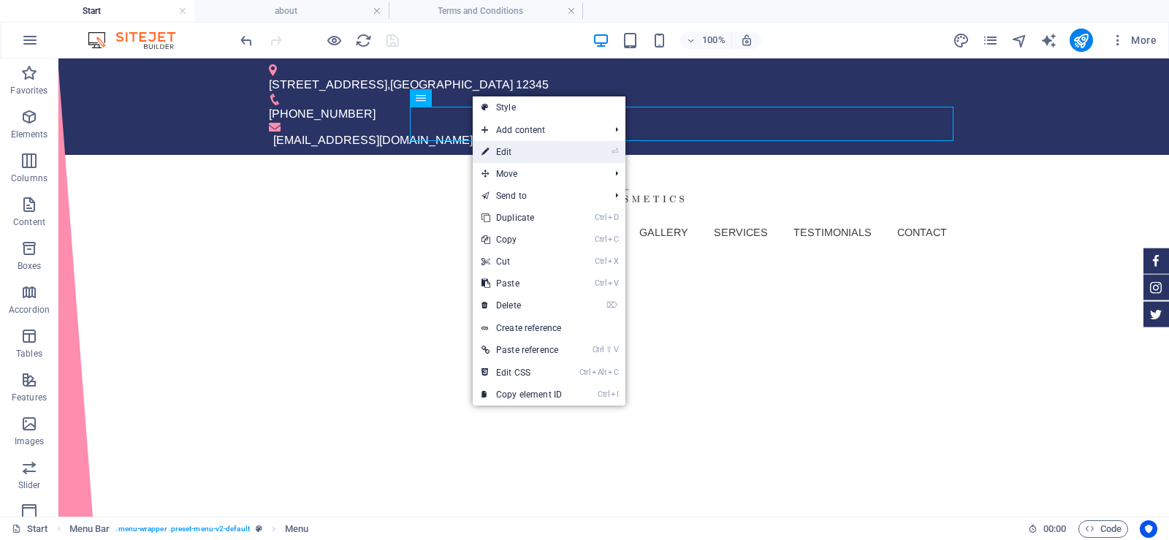
click at [500, 150] on link "⏎ Edit" at bounding box center [522, 152] width 98 height 22
select select
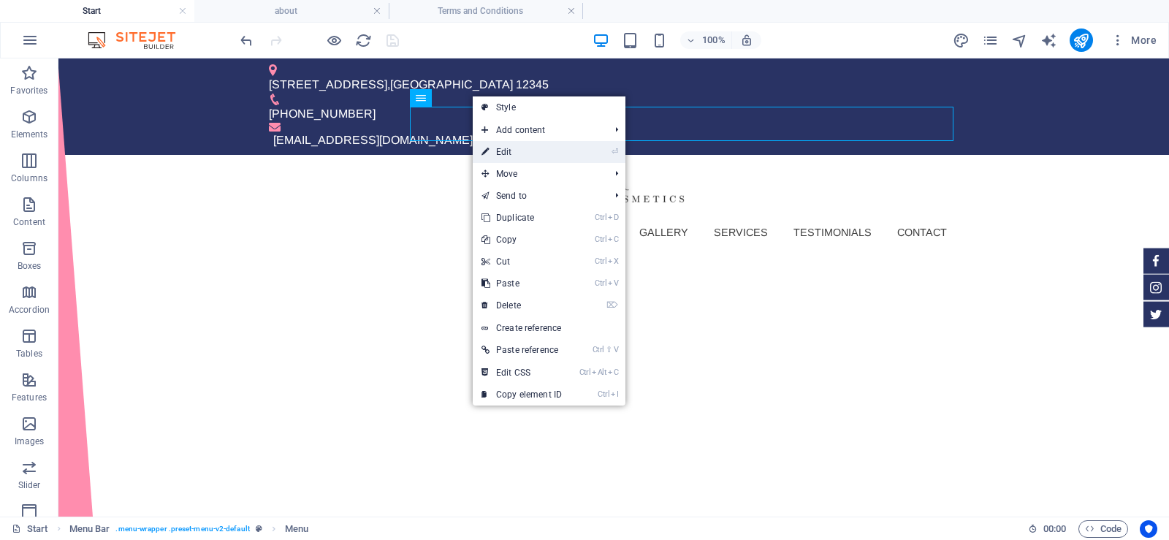
select select
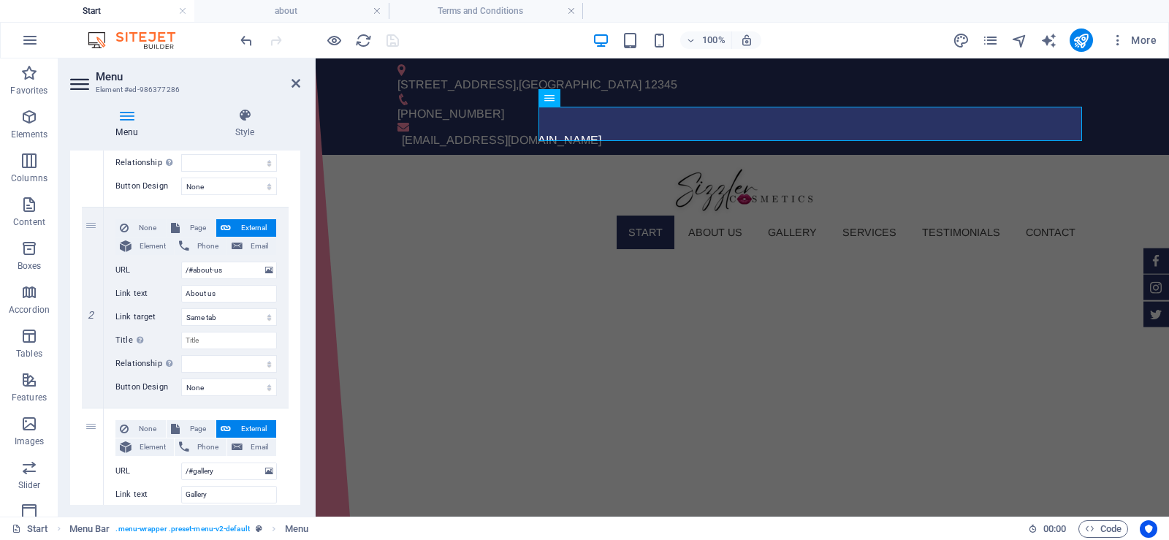
scroll to position [285, 0]
click at [192, 266] on input "/#about-us" at bounding box center [229, 268] width 96 height 18
type input "/about-us"
select select
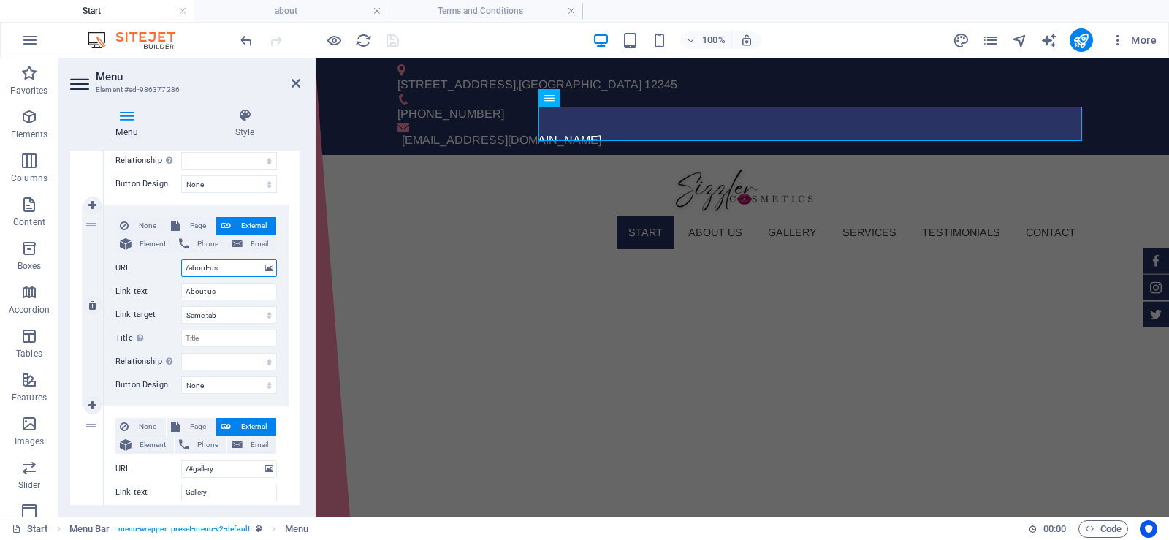
select select
click at [222, 268] on input "/about-us" at bounding box center [229, 268] width 96 height 18
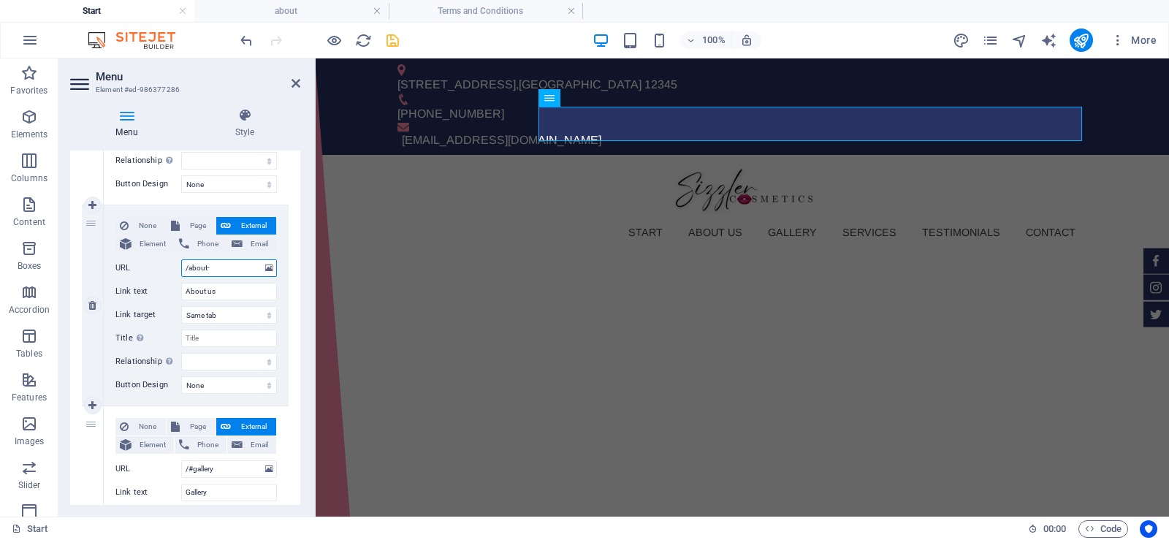
type input "/about"
select select
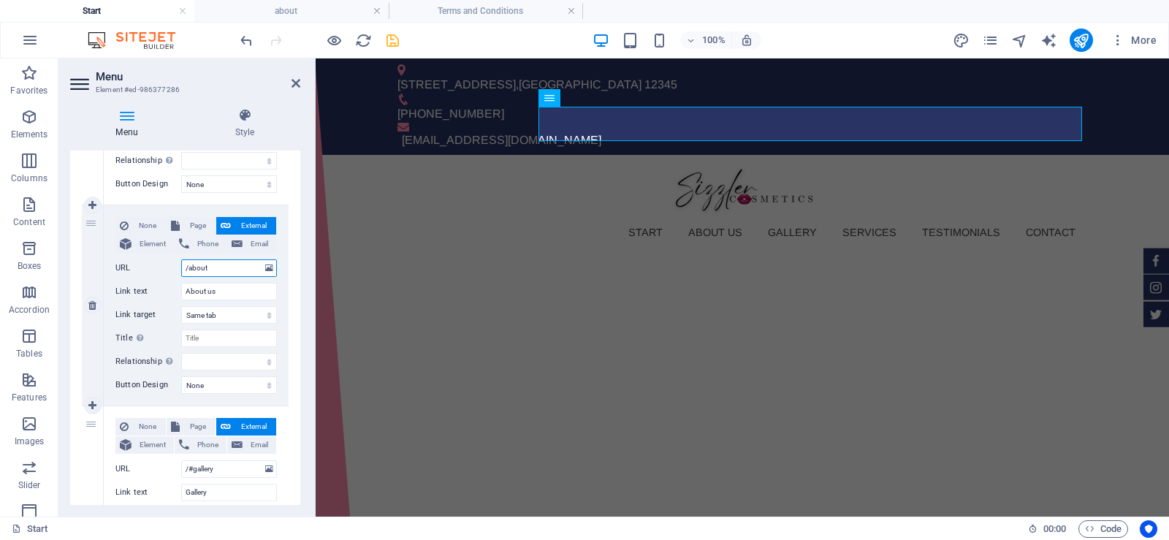
select select
type input "/about"
click at [393, 39] on icon "save" at bounding box center [392, 40] width 17 height 17
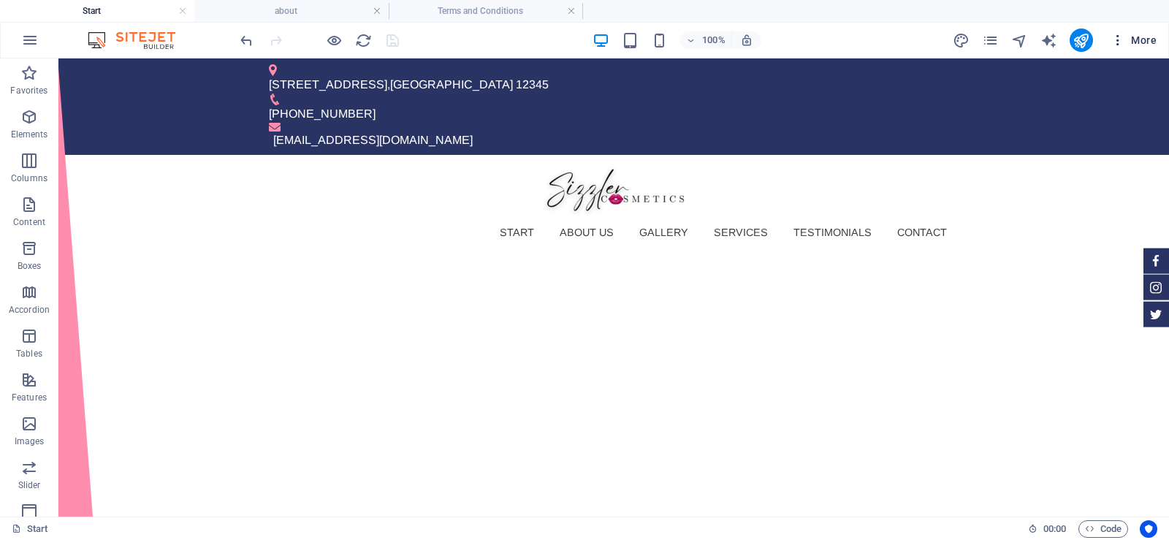
click at [1116, 40] on icon "button" at bounding box center [1117, 40] width 15 height 15
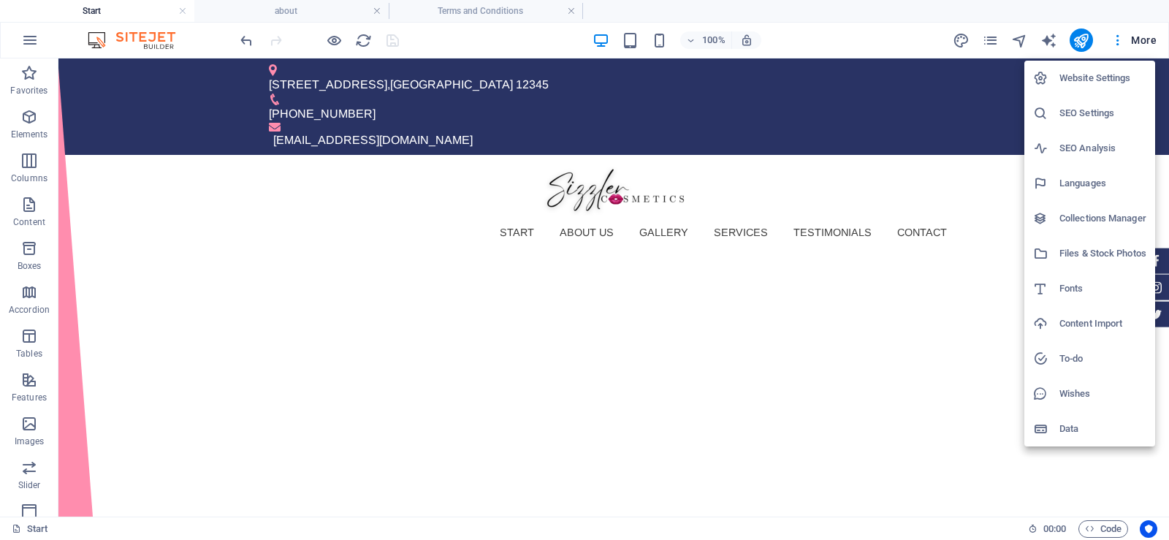
click at [1115, 35] on div at bounding box center [584, 270] width 1169 height 540
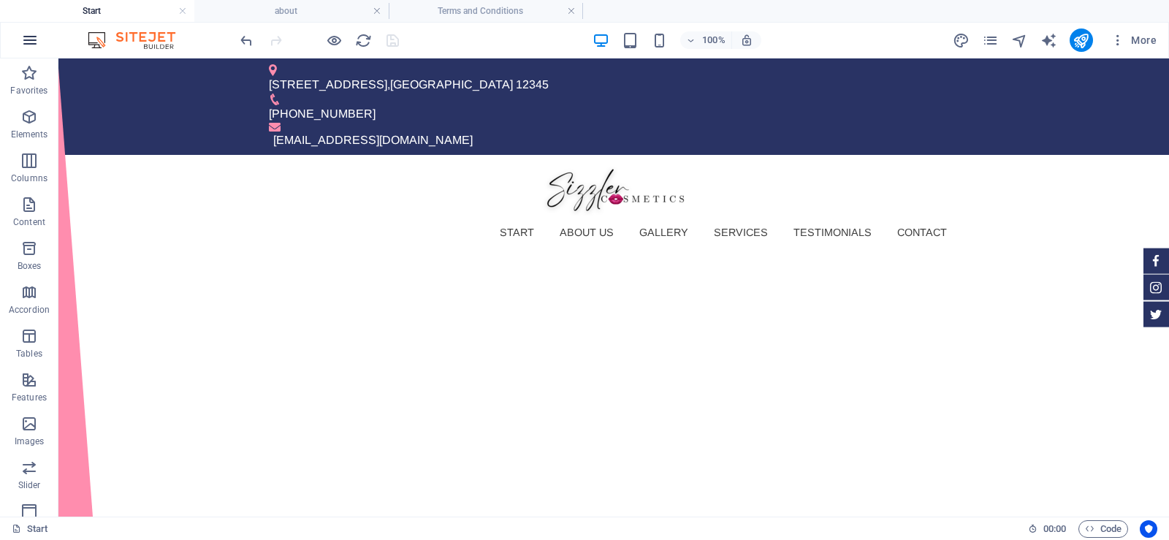
click at [27, 47] on icon "button" at bounding box center [30, 40] width 18 height 18
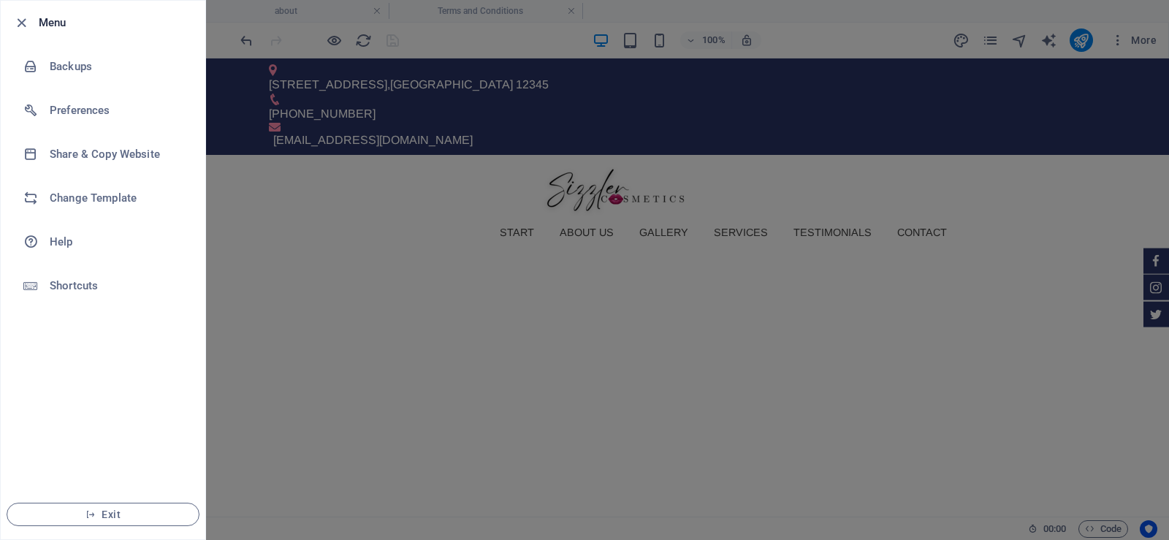
click at [279, 47] on div at bounding box center [584, 270] width 1169 height 540
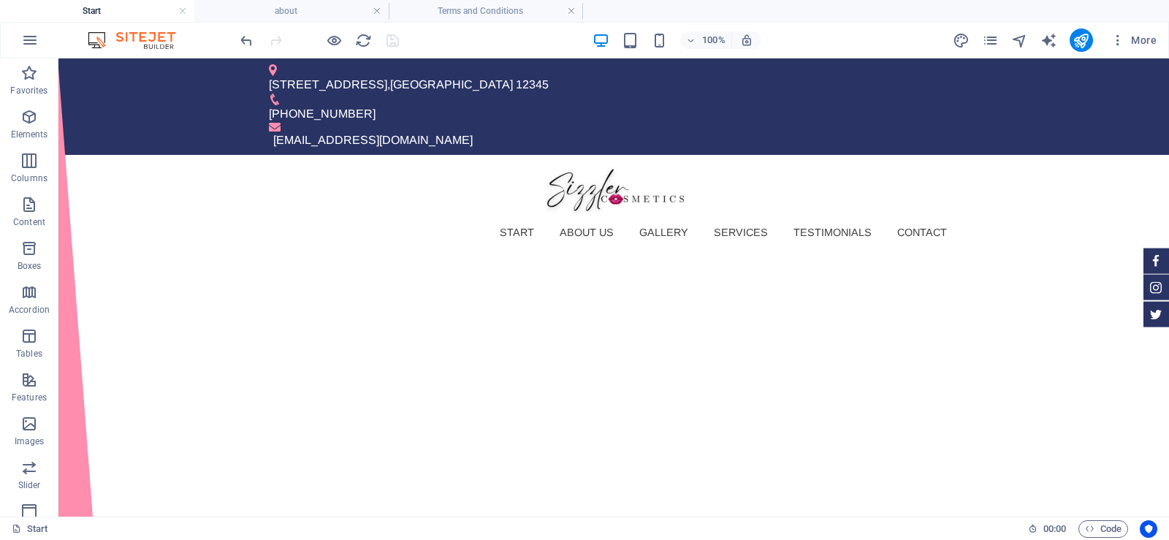
click at [393, 39] on div at bounding box center [319, 39] width 164 height 23
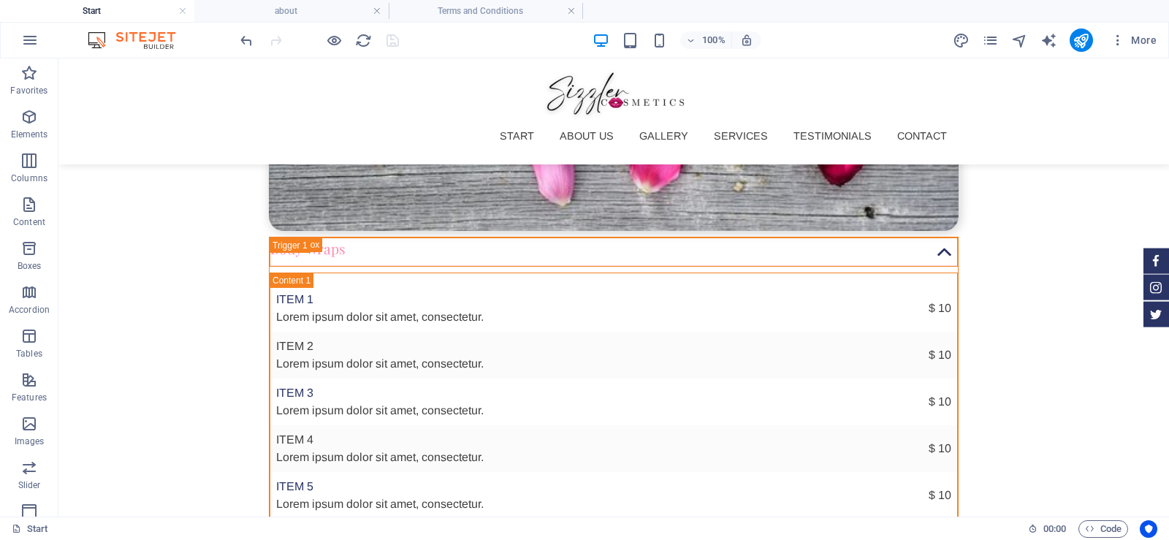
scroll to position [5083, 0]
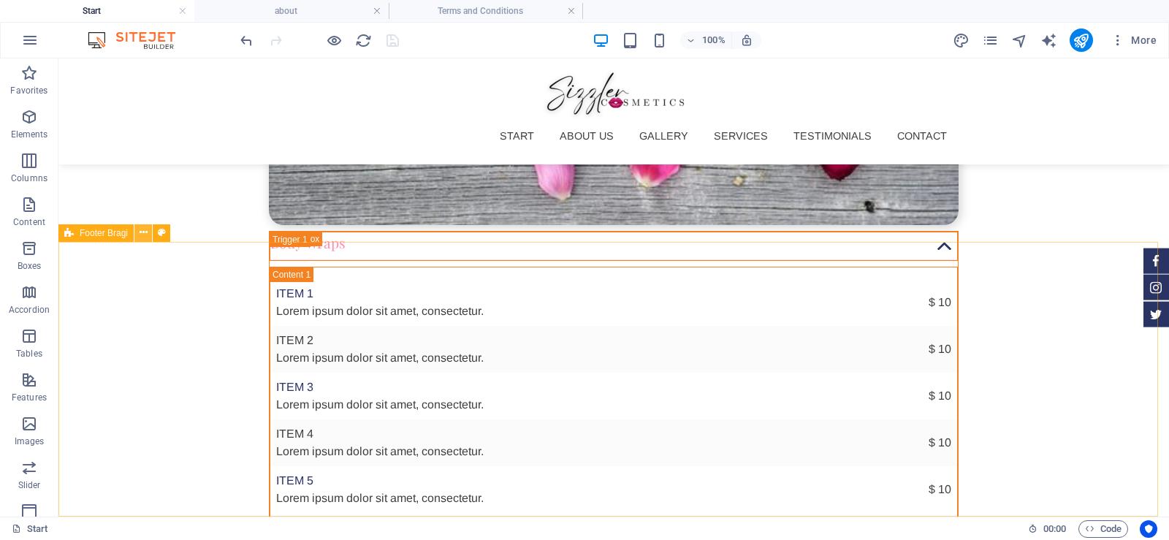
click at [138, 228] on button at bounding box center [143, 233] width 18 height 18
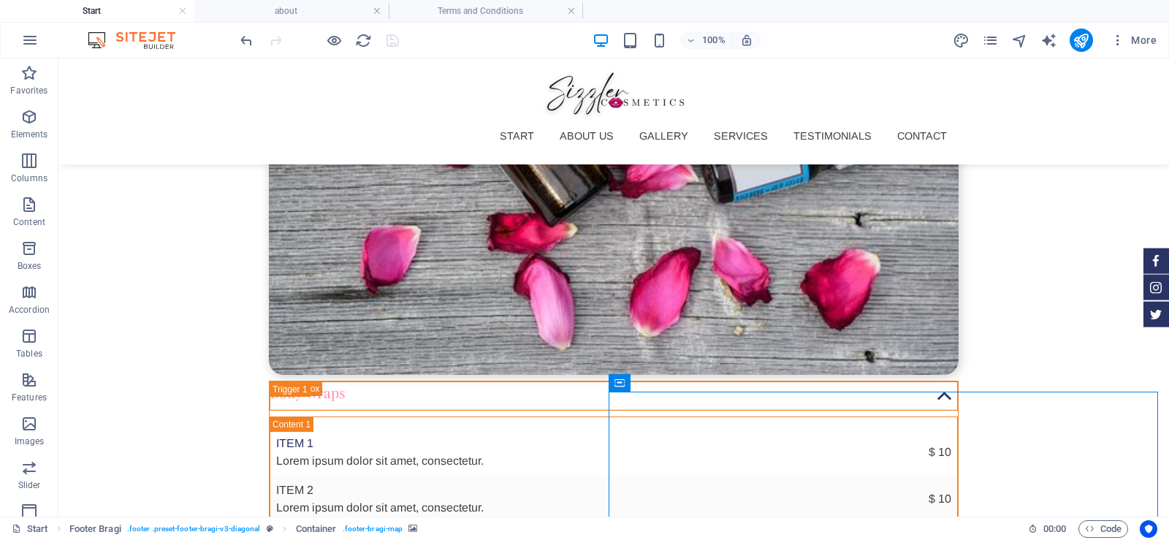
scroll to position [4923, 0]
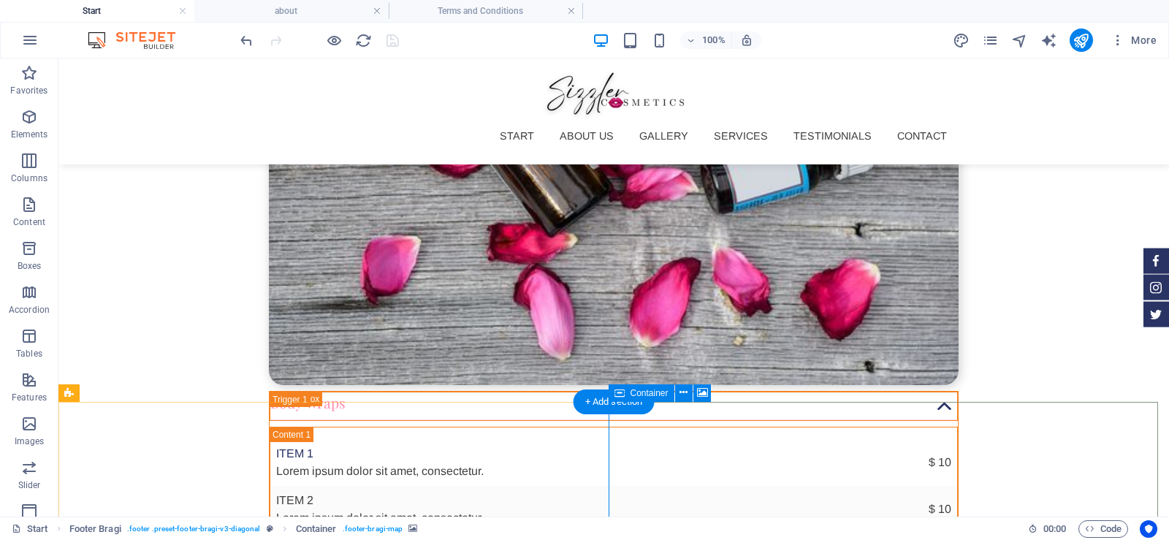
click at [1119, 41] on icon "button" at bounding box center [1117, 40] width 15 height 15
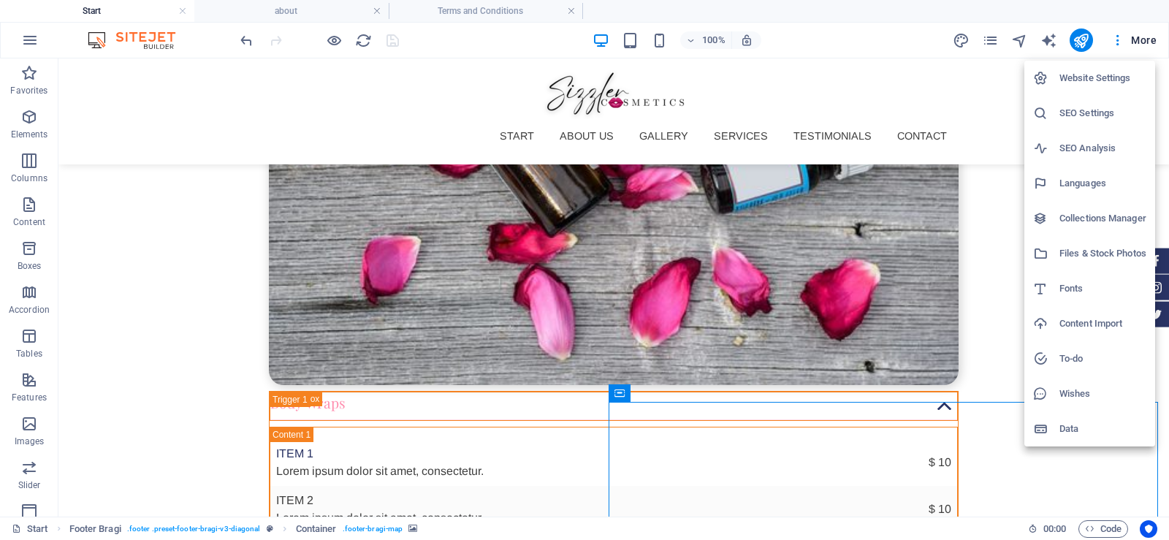
click at [1119, 34] on div at bounding box center [584, 270] width 1169 height 540
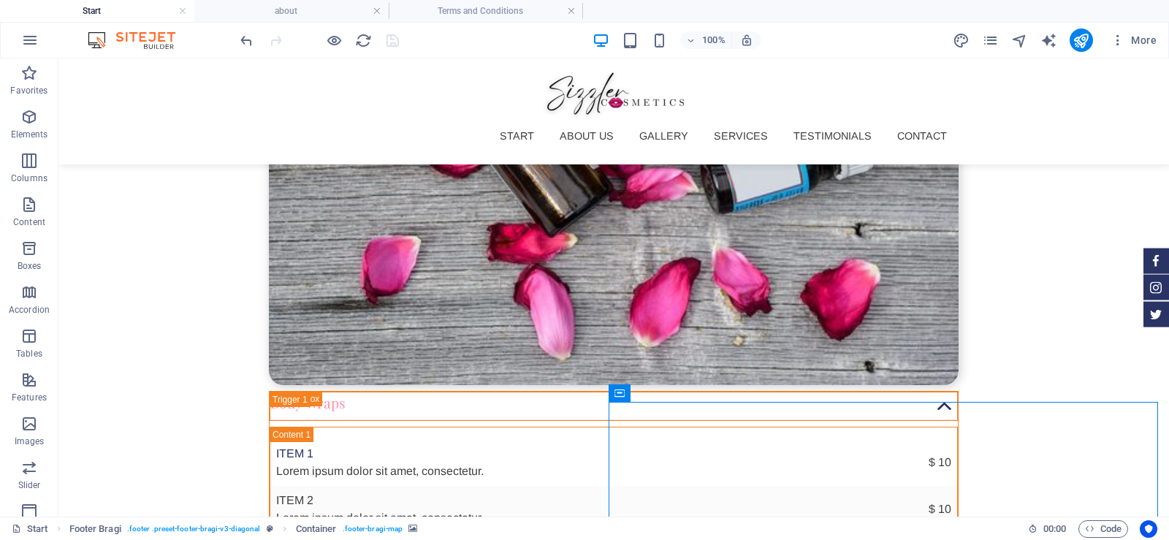
click at [880, 37] on div "100% More" at bounding box center [699, 39] width 925 height 23
click at [473, 7] on h4 "Terms and Conditions" at bounding box center [486, 11] width 194 height 16
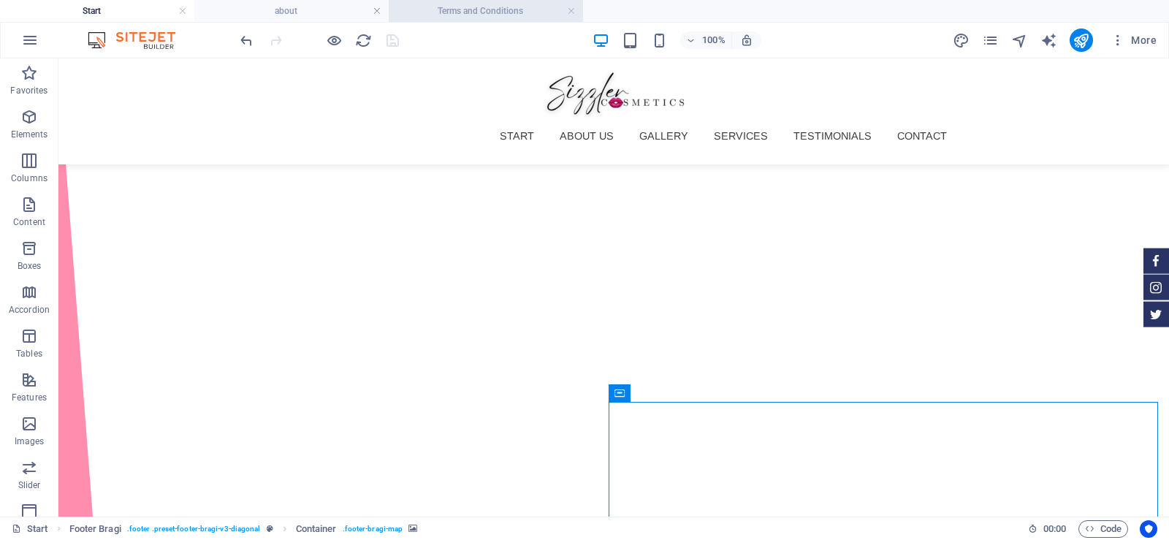
scroll to position [321, 0]
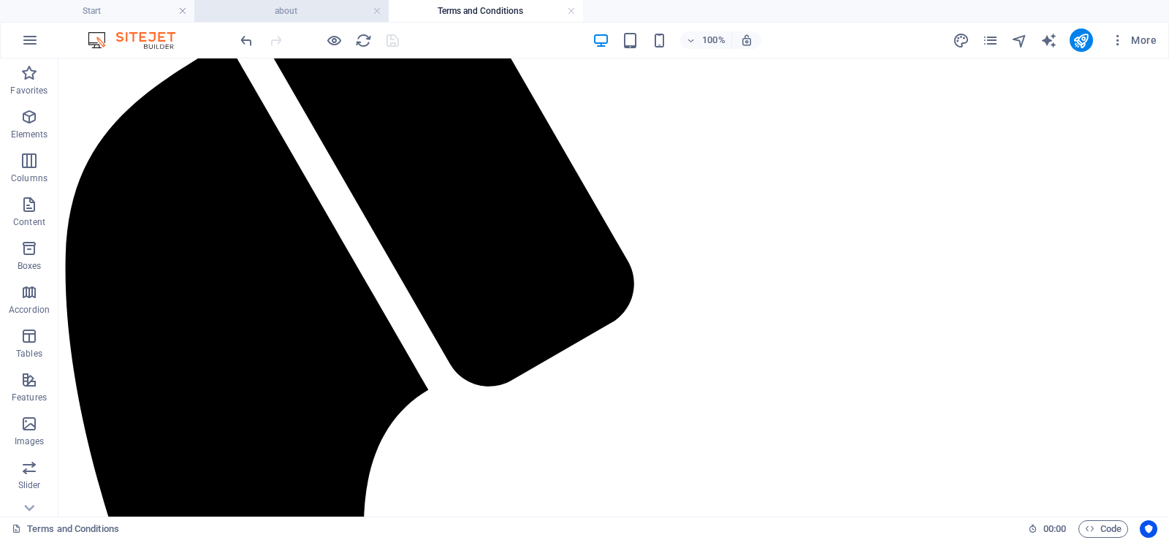
click at [313, 12] on h4 "about" at bounding box center [291, 11] width 194 height 16
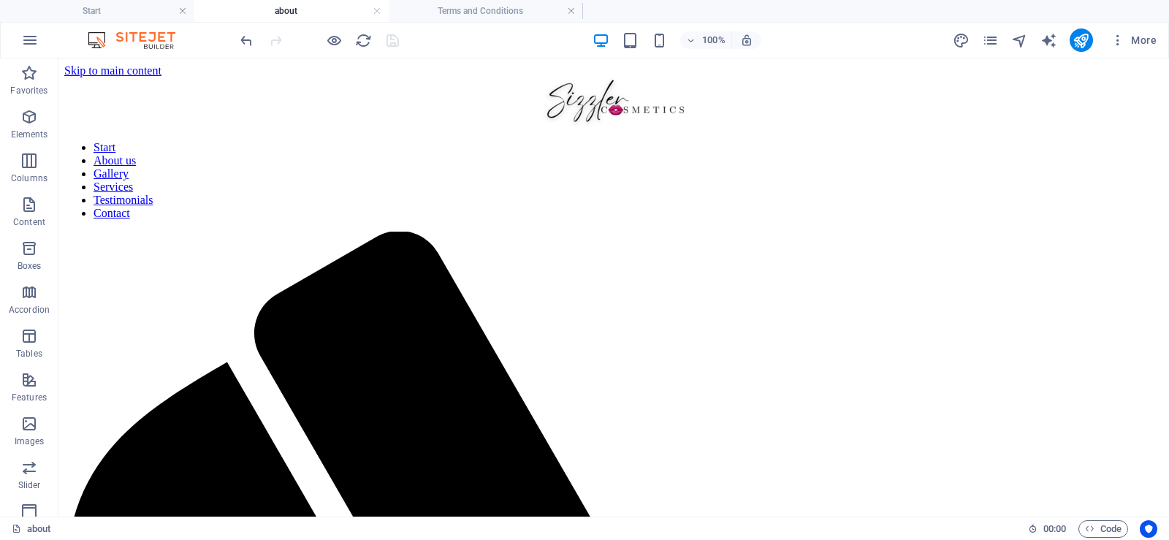
scroll to position [432, 0]
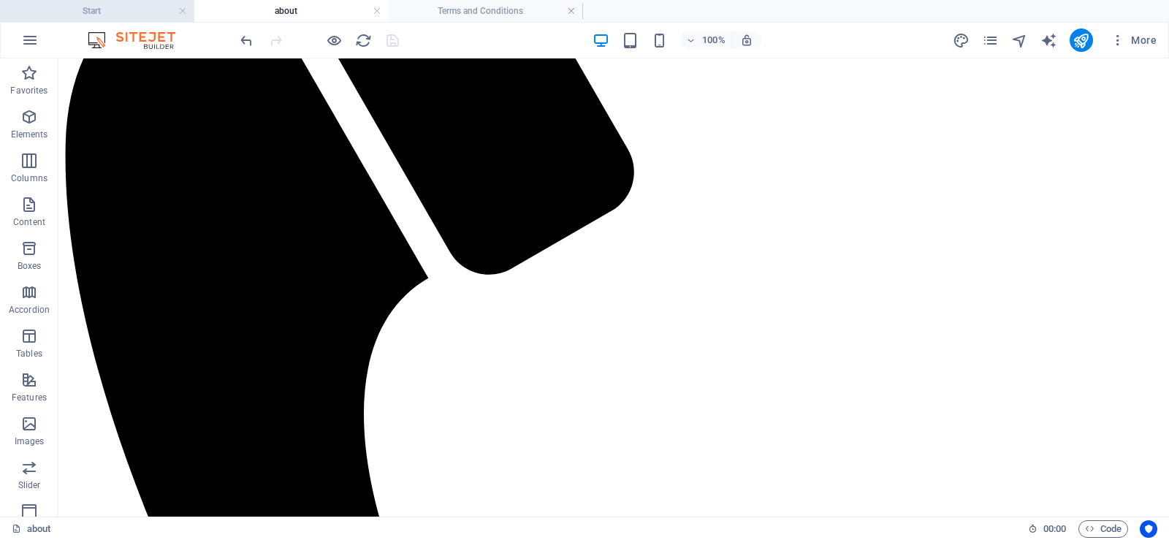
click at [133, 16] on h4 "Start" at bounding box center [97, 11] width 194 height 16
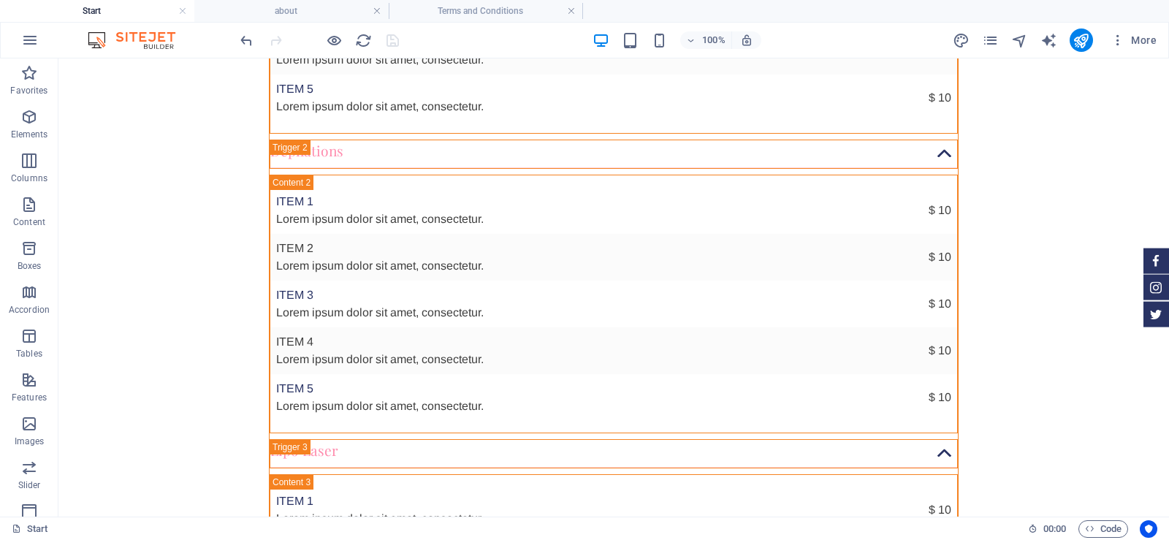
scroll to position [0, 0]
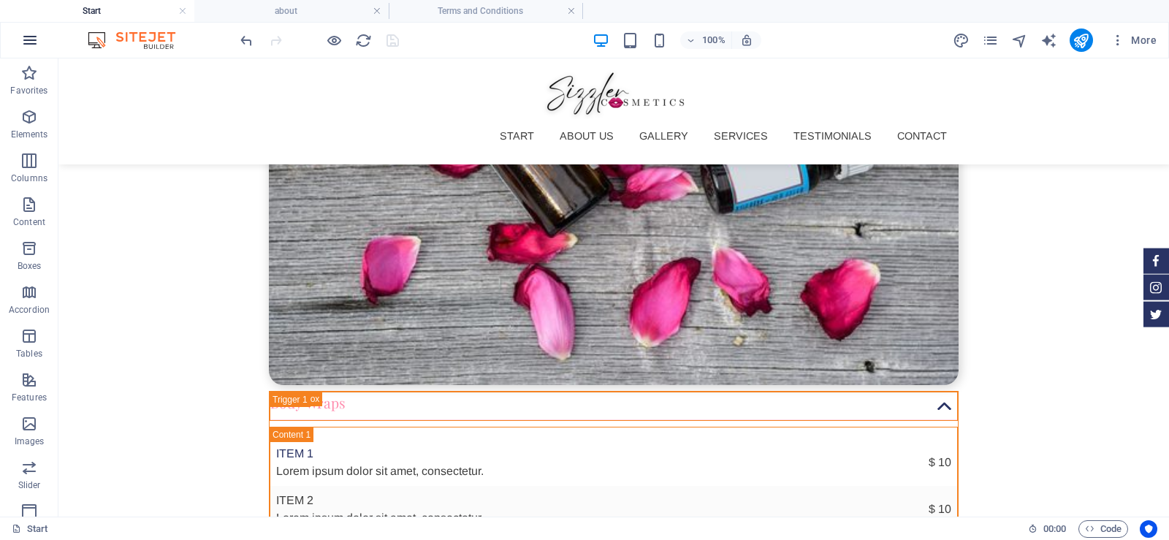
click at [26, 38] on icon "button" at bounding box center [30, 40] width 18 height 18
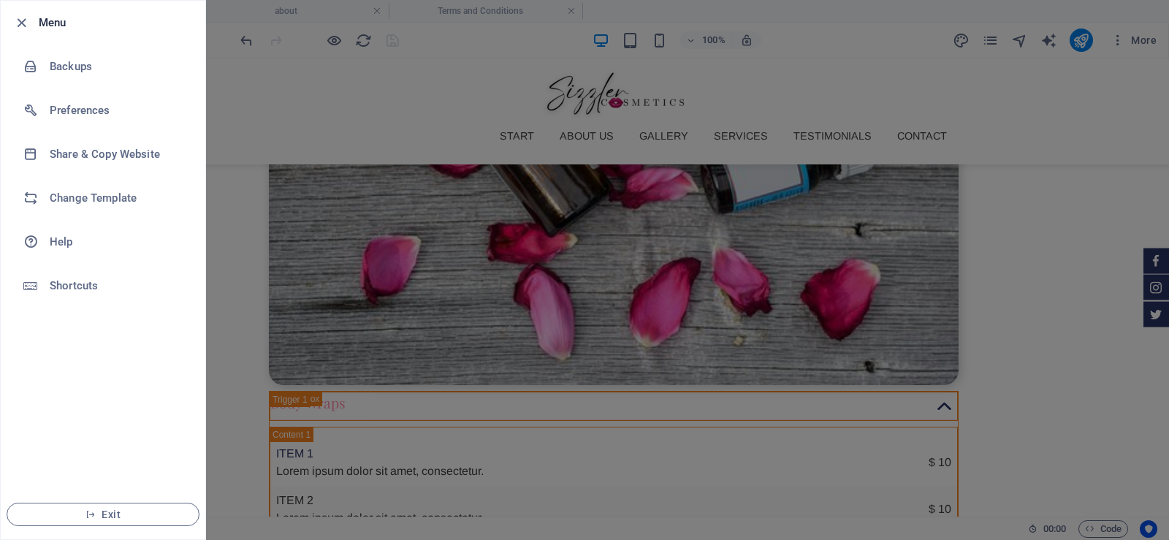
click at [297, 45] on div at bounding box center [584, 270] width 1169 height 540
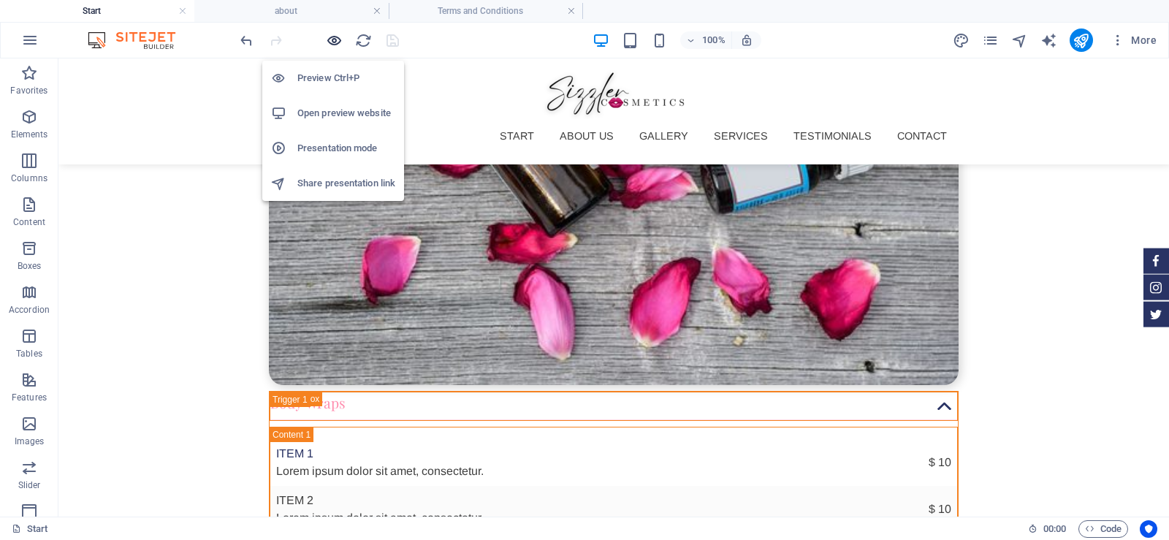
click at [331, 39] on icon "button" at bounding box center [334, 40] width 17 height 17
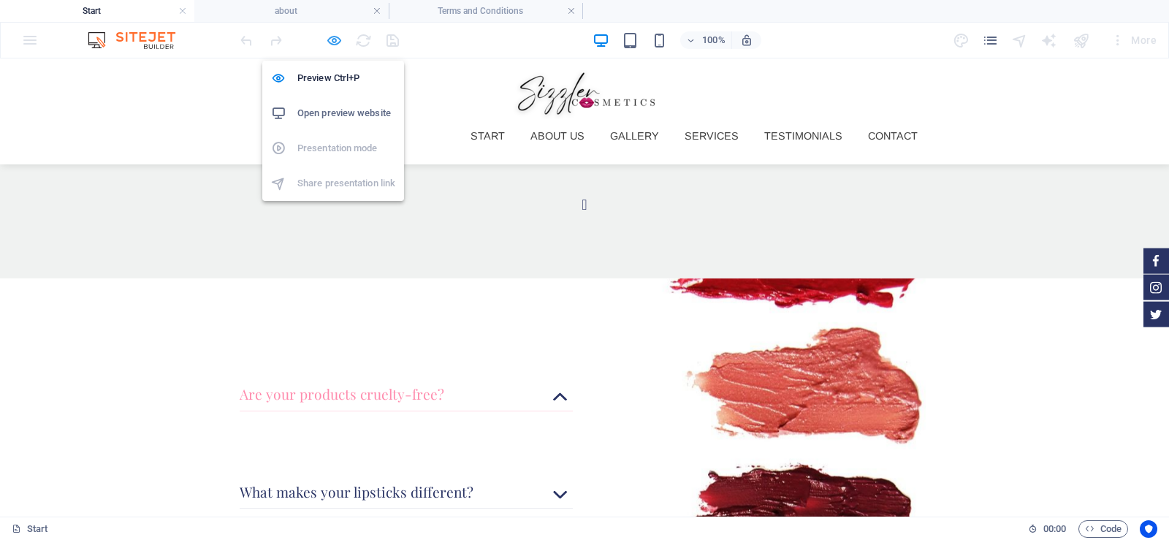
scroll to position [3240, 0]
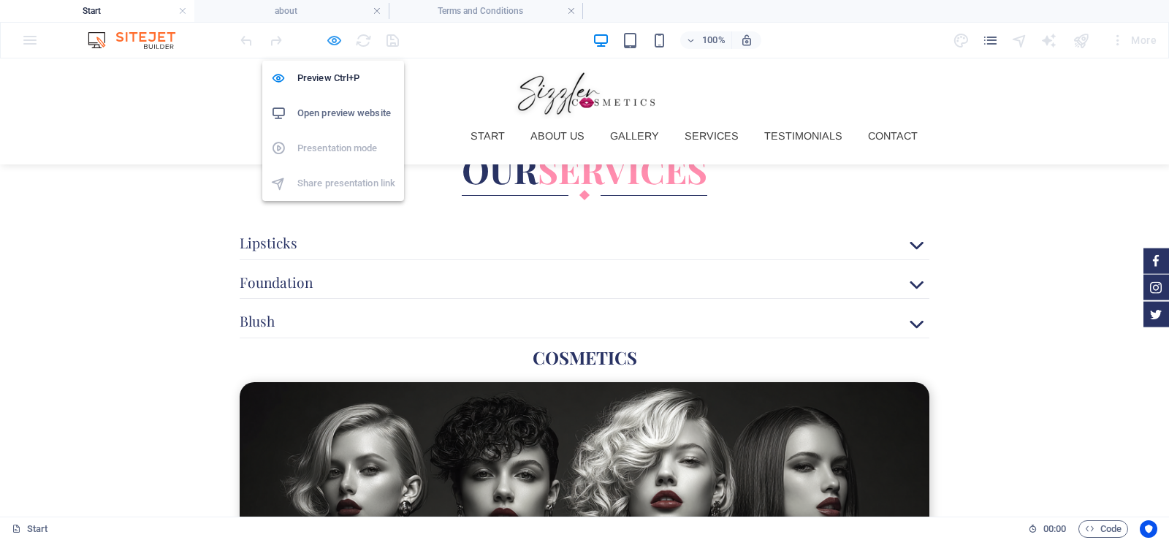
click at [331, 39] on icon "button" at bounding box center [334, 40] width 17 height 17
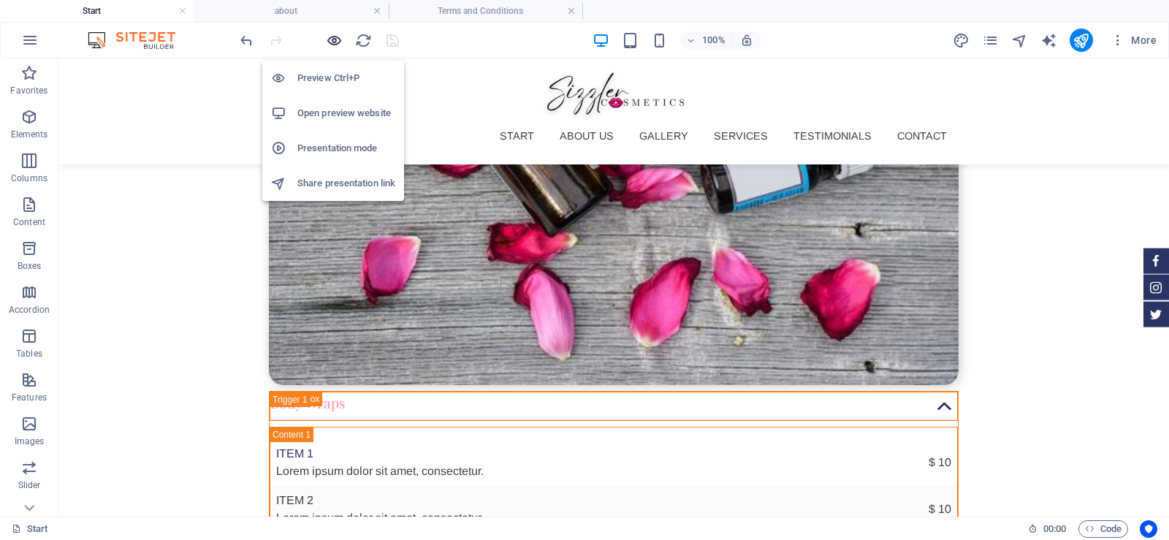
click at [331, 39] on icon "button" at bounding box center [334, 40] width 17 height 17
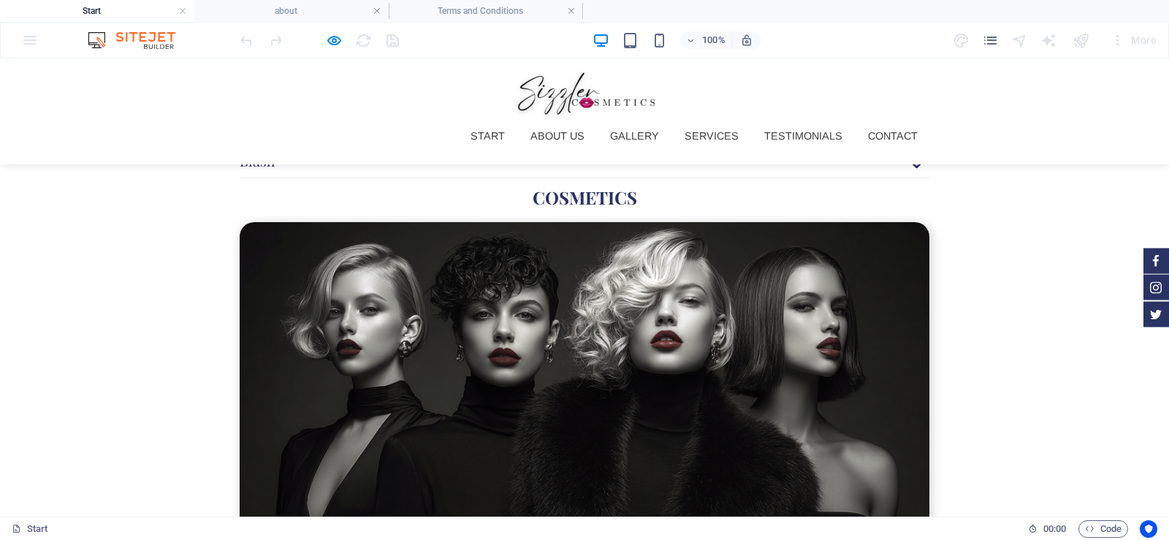
scroll to position [3390, 0]
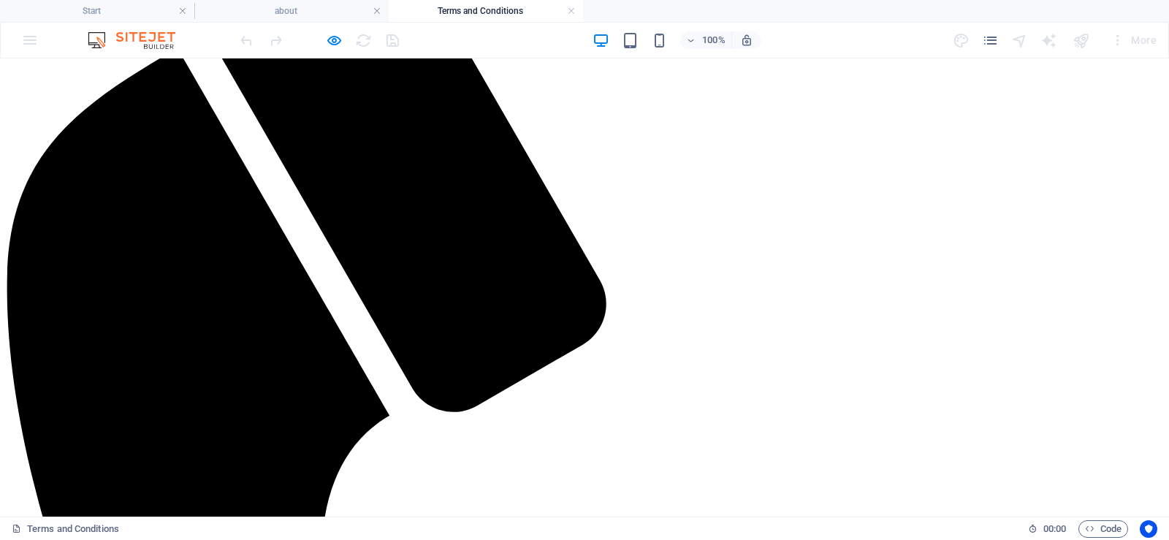
scroll to position [0, 0]
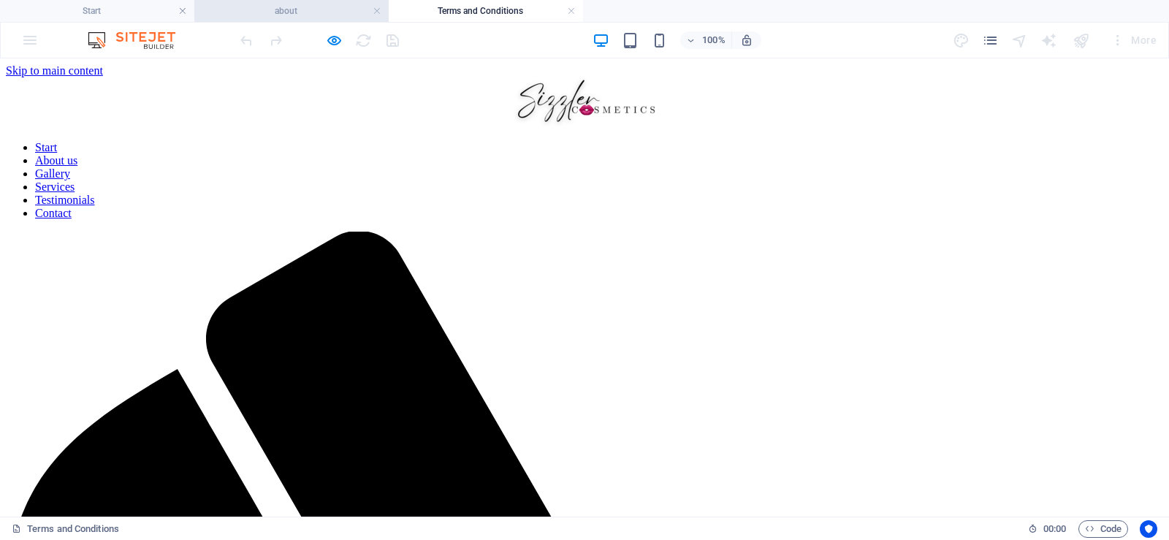
click at [291, 8] on h4 "about" at bounding box center [291, 11] width 194 height 16
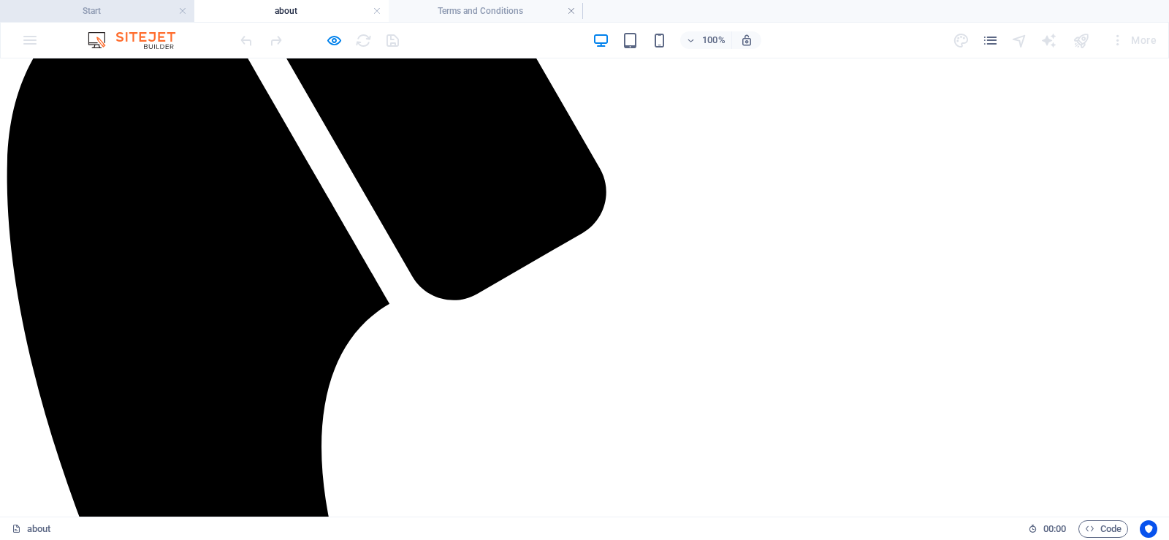
click at [129, 12] on h4 "Start" at bounding box center [97, 11] width 194 height 16
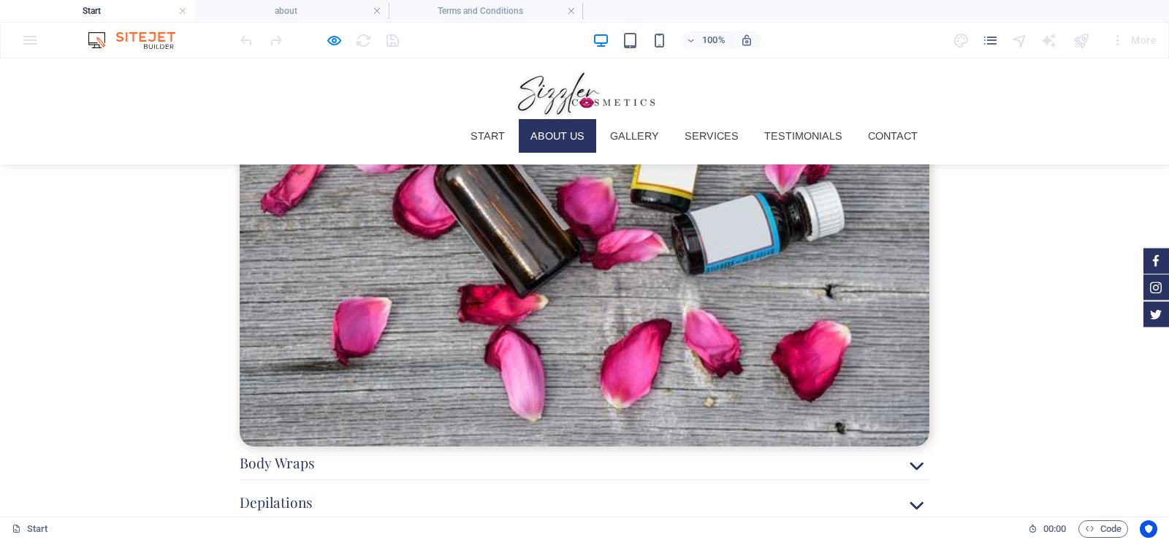
scroll to position [3400, 0]
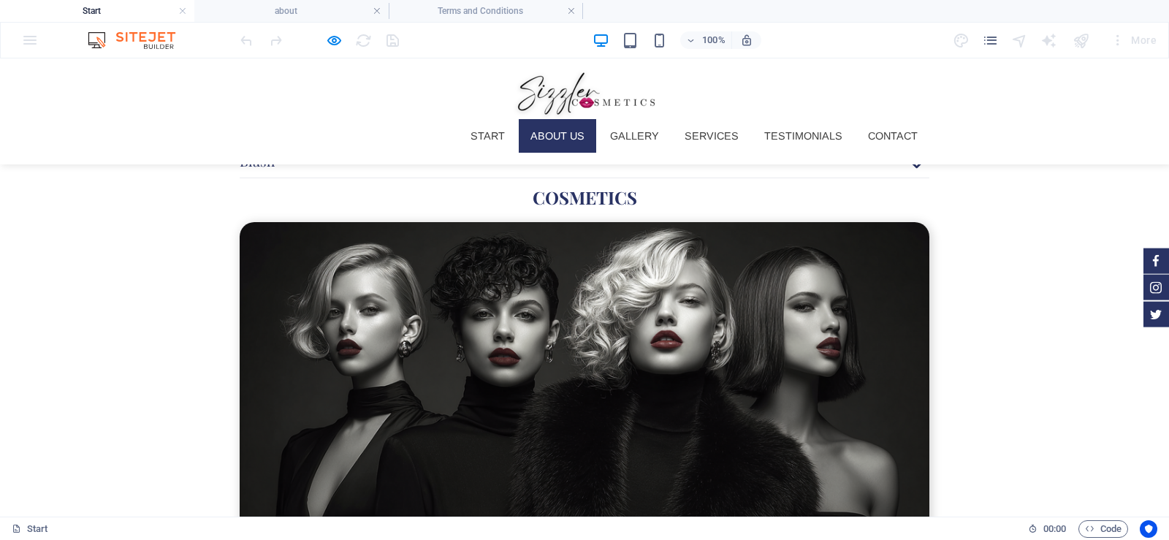
click at [581, 119] on link "About us" at bounding box center [557, 136] width 77 height 34
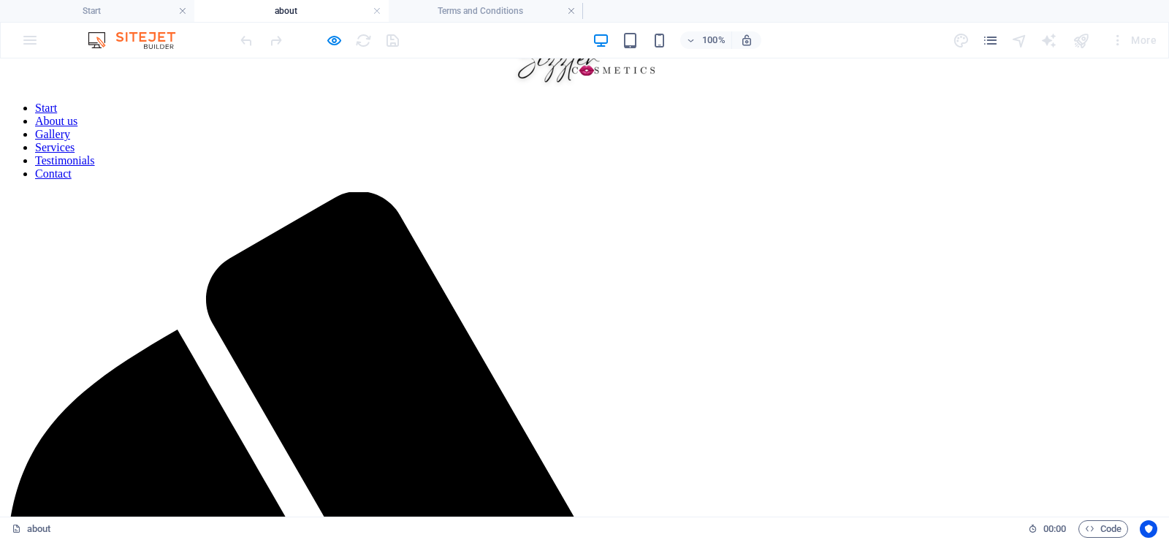
scroll to position [0, 0]
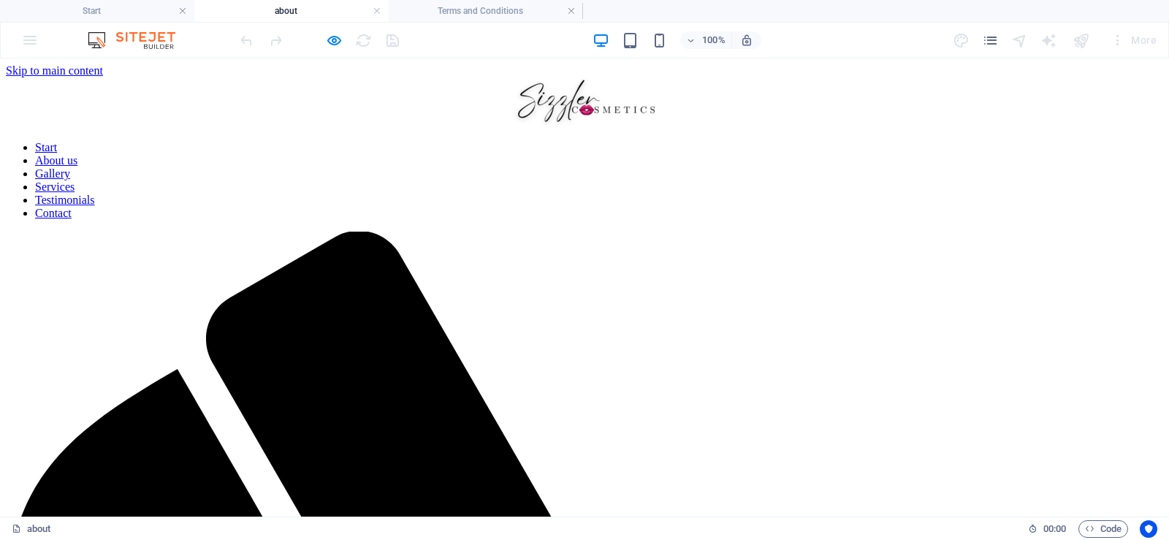
click at [70, 167] on link "Gallery" at bounding box center [52, 173] width 35 height 12
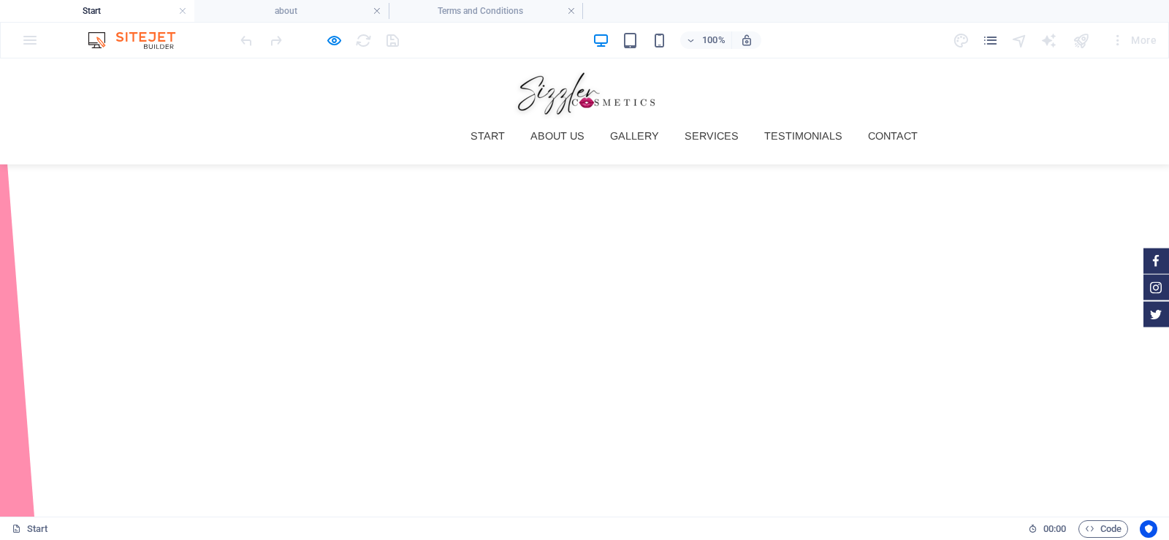
scroll to position [3209, 0]
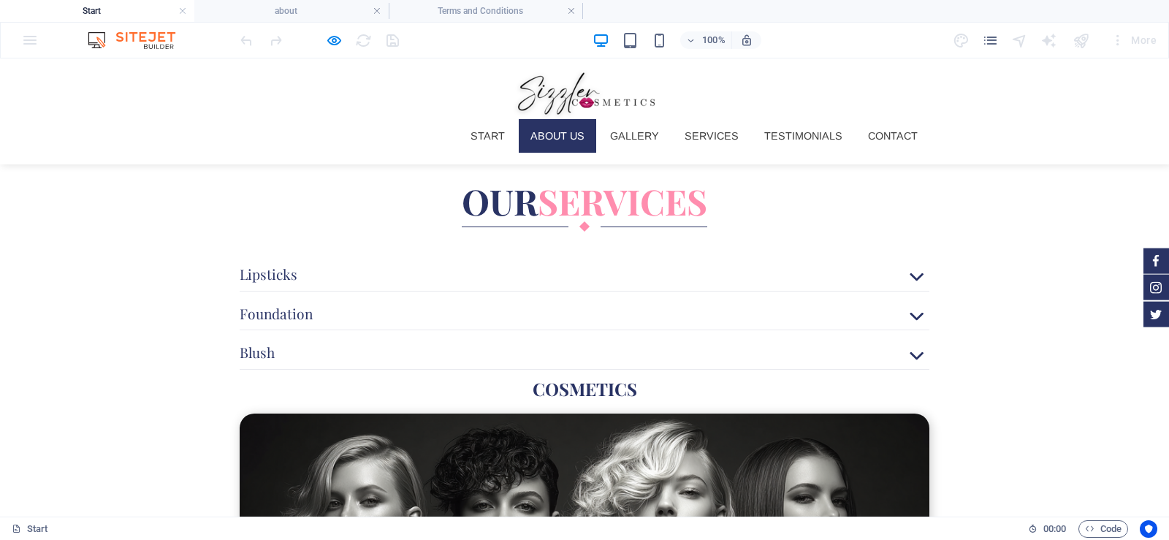
click at [555, 119] on link "About us" at bounding box center [557, 136] width 77 height 34
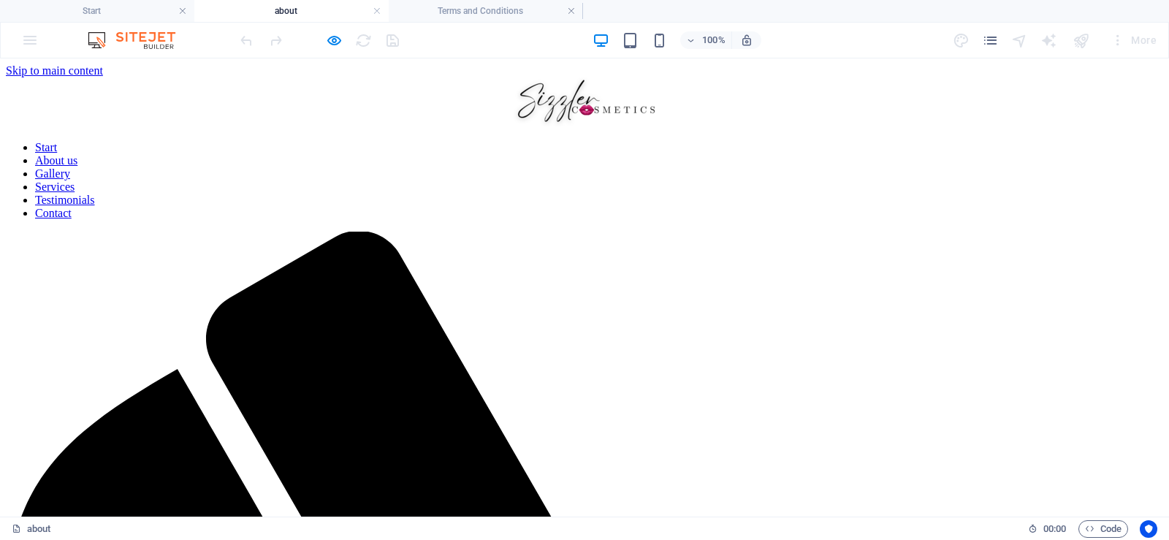
drag, startPoint x: 637, startPoint y: 91, endPoint x: 657, endPoint y: 91, distance: 20.5
click at [70, 167] on link "Gallery" at bounding box center [52, 173] width 35 height 12
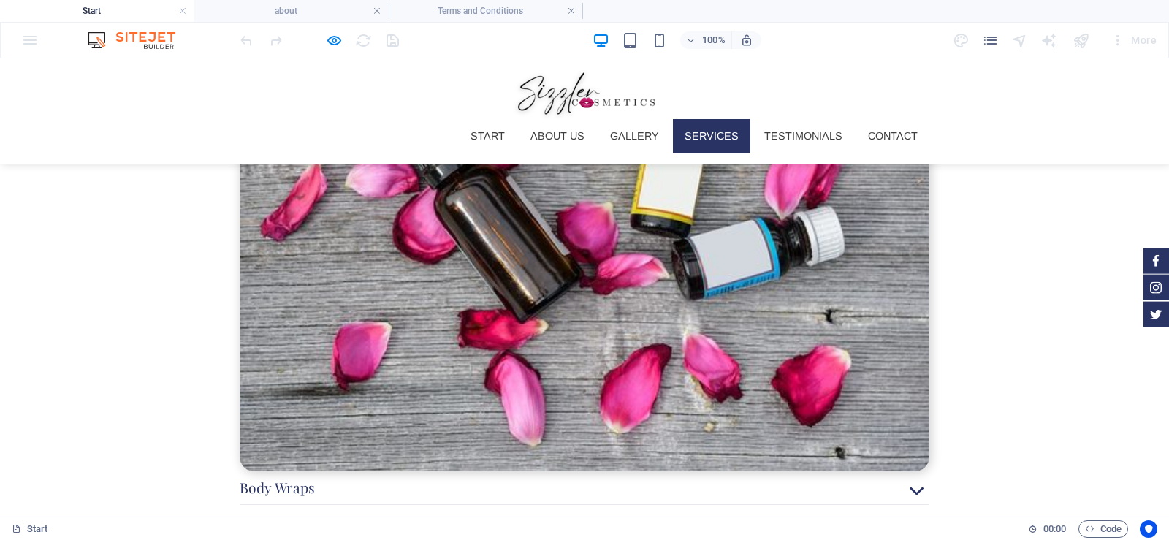
click at [700, 119] on link "Services" at bounding box center [711, 136] width 77 height 34
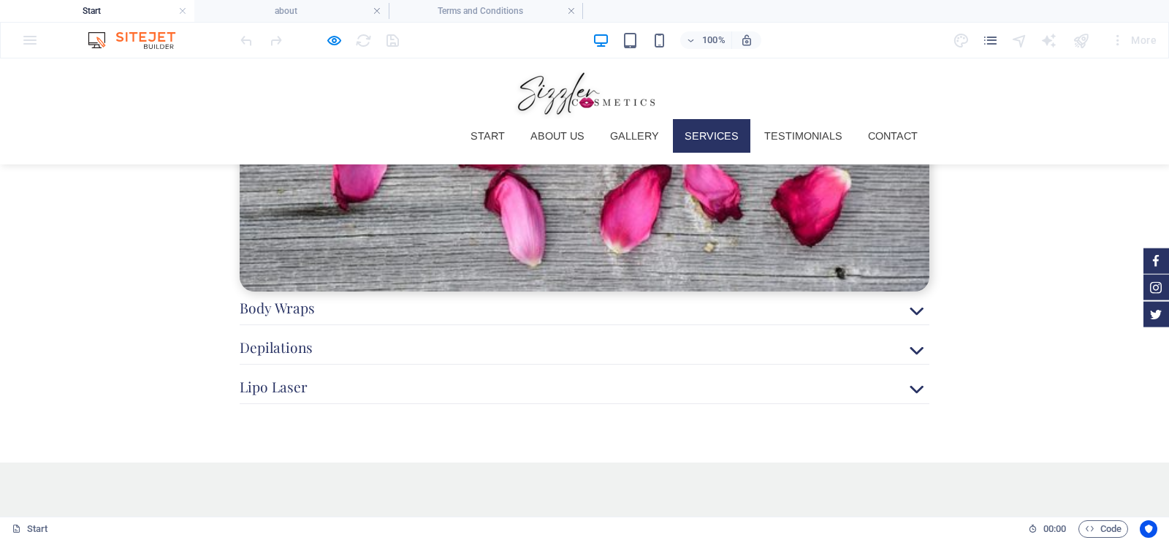
scroll to position [3400, 0]
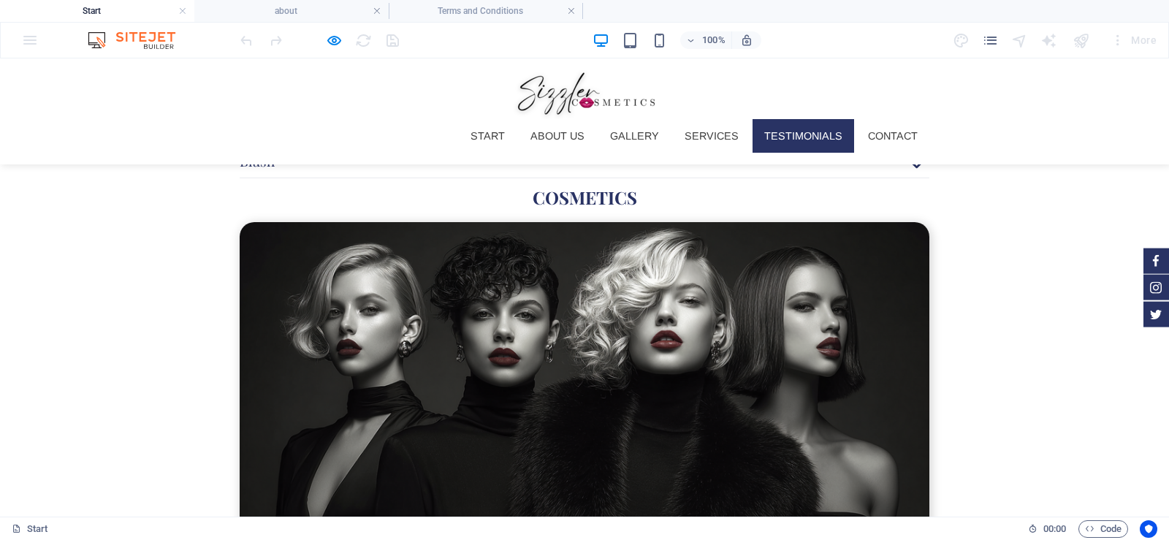
click at [775, 119] on link "Testimonials" at bounding box center [803, 136] width 102 height 34
click at [802, 119] on link "Testimonials" at bounding box center [803, 136] width 102 height 34
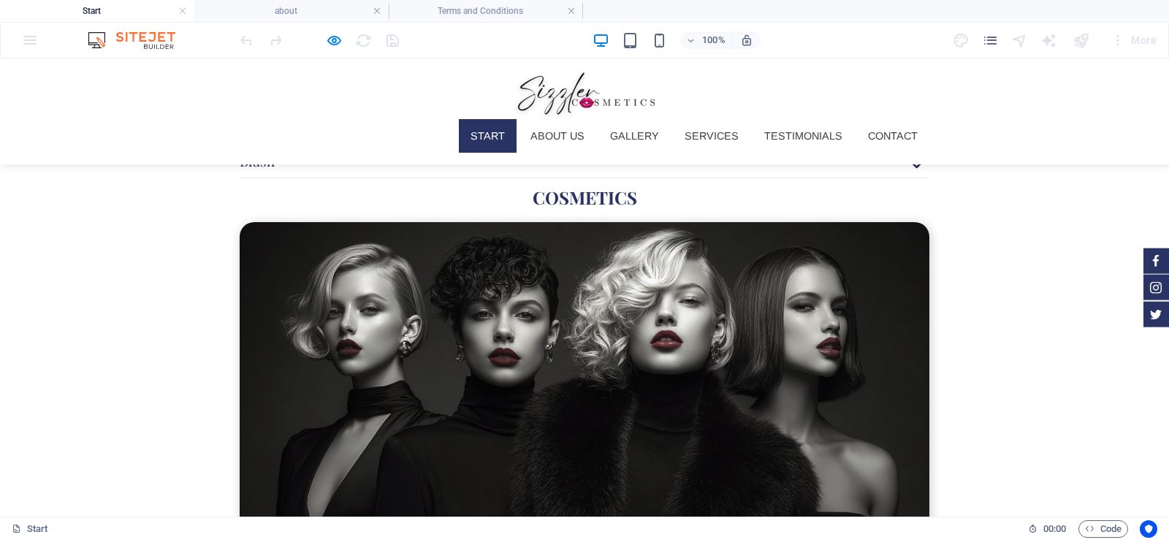
click at [470, 119] on link "Start" at bounding box center [488, 136] width 58 height 34
click at [543, 119] on link "About us" at bounding box center [557, 136] width 77 height 34
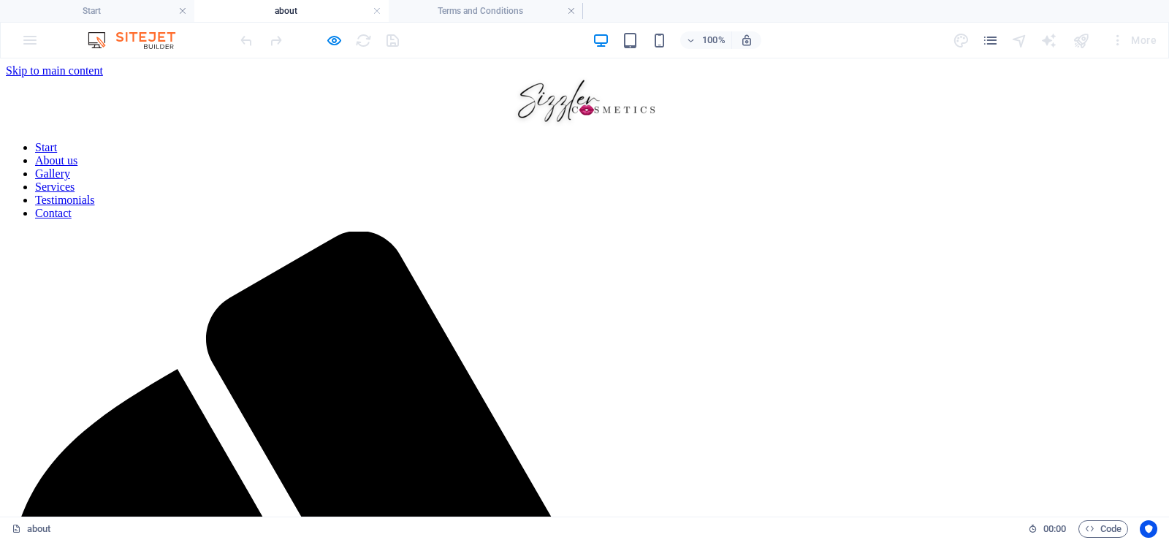
scroll to position [0, 0]
click at [511, 79] on img at bounding box center [584, 101] width 146 height 49
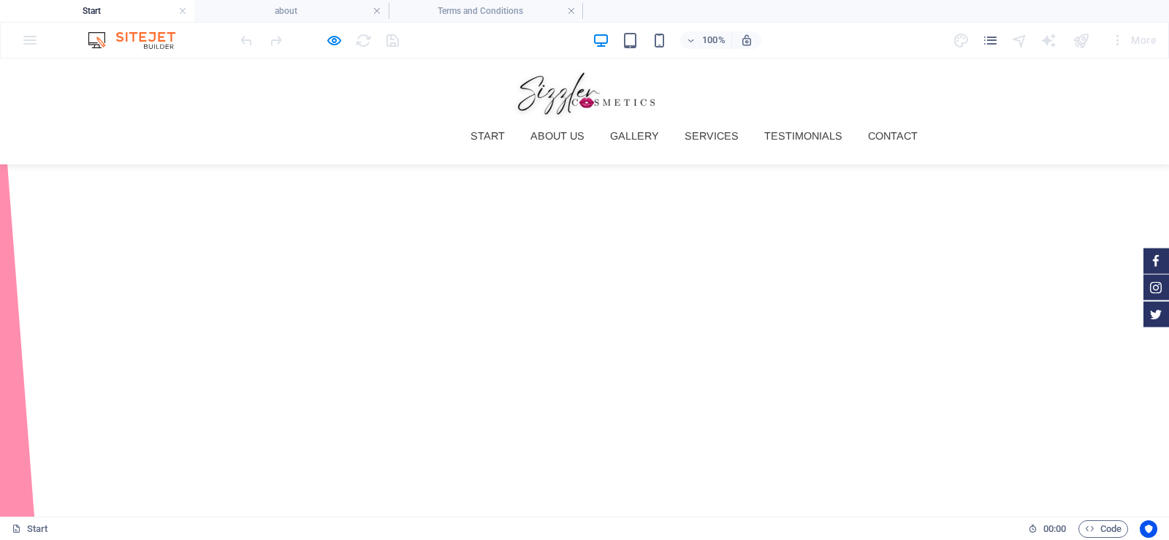
scroll to position [3400, 0]
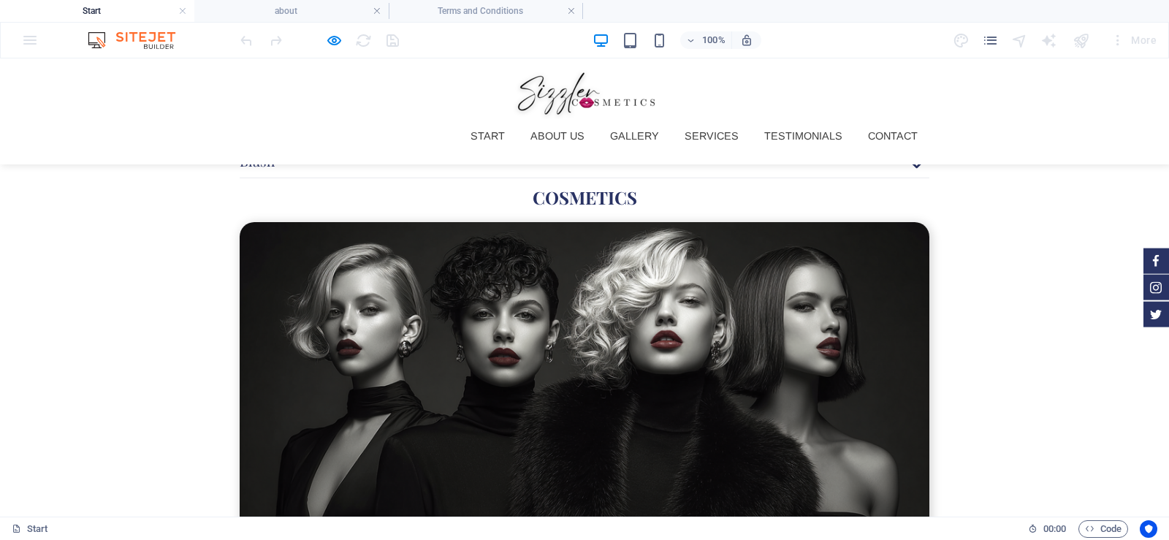
click at [511, 88] on img at bounding box center [584, 94] width 146 height 49
click at [995, 37] on icon "pages" at bounding box center [990, 40] width 17 height 17
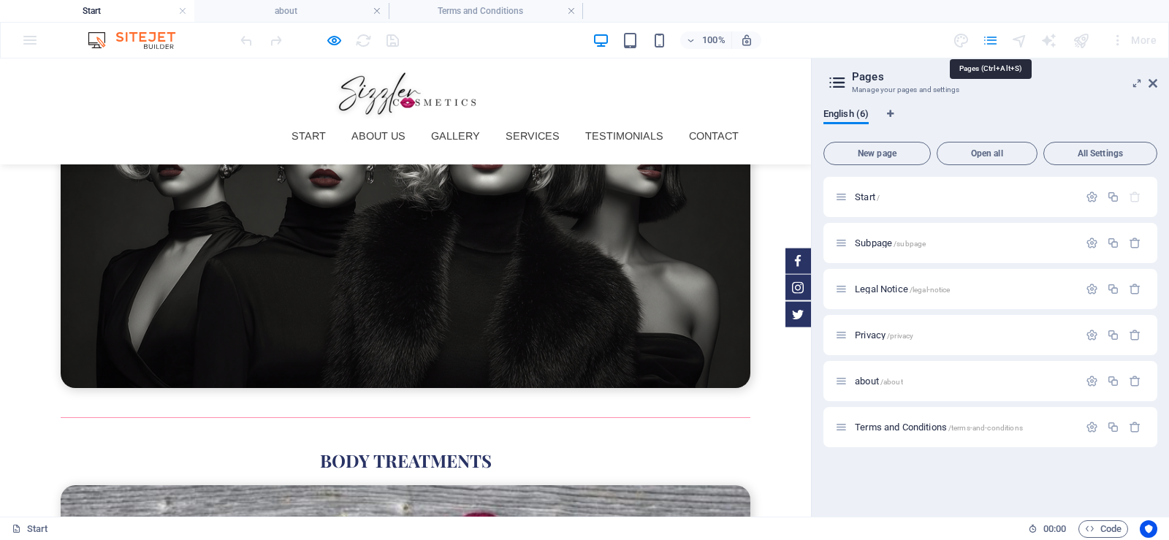
scroll to position [3221, 0]
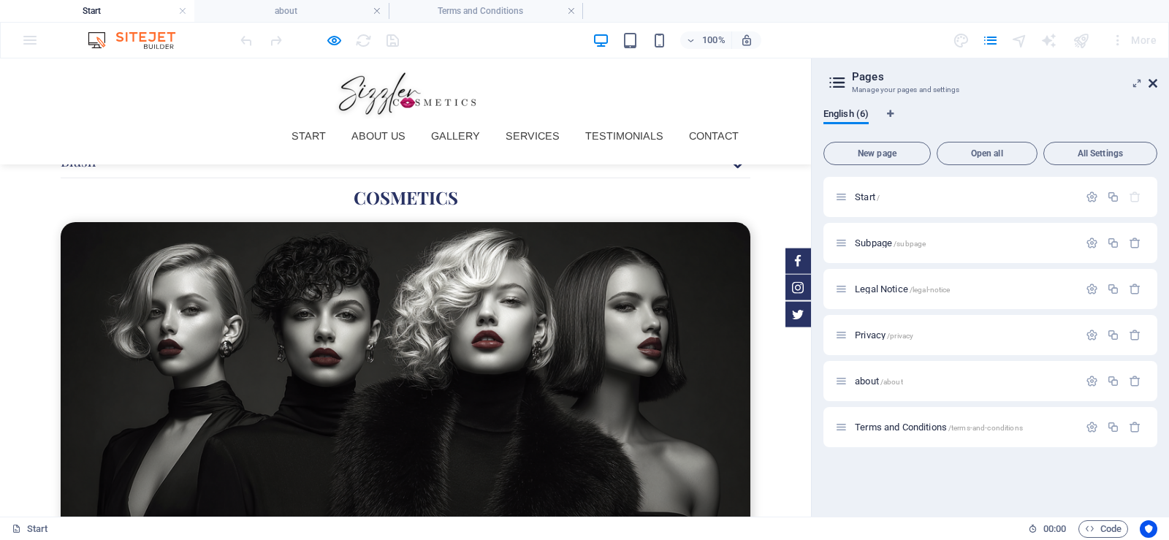
click at [1154, 83] on icon at bounding box center [1152, 83] width 9 height 12
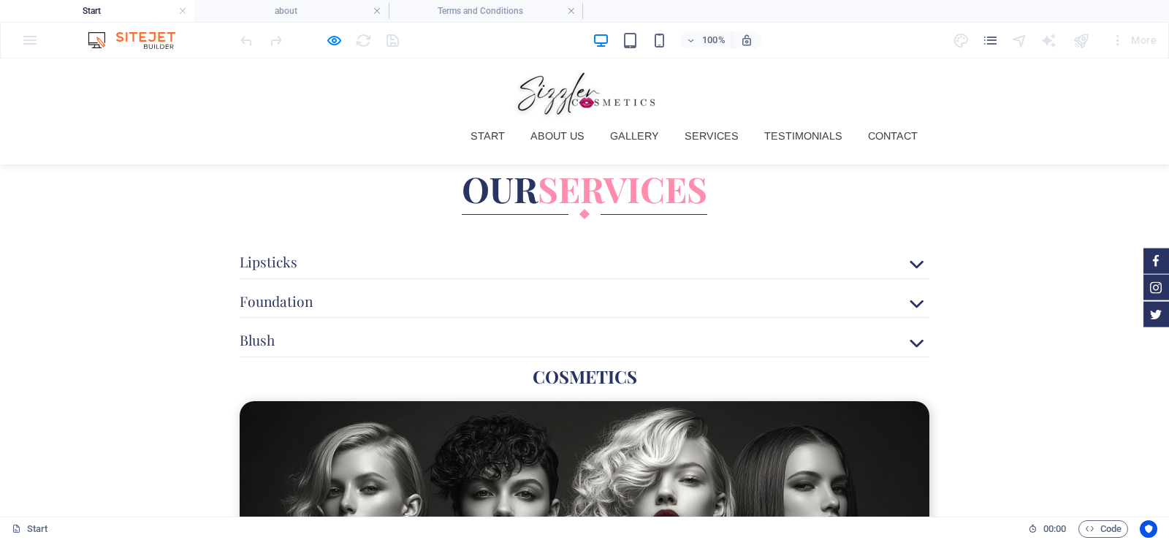
scroll to position [3400, 0]
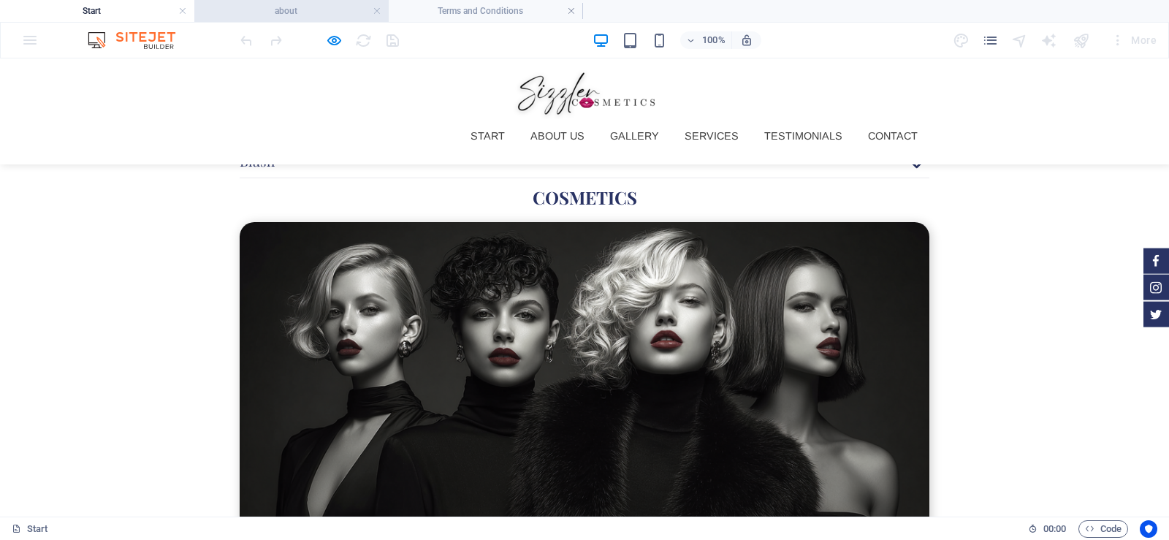
click at [254, 9] on h4 "about" at bounding box center [291, 11] width 194 height 16
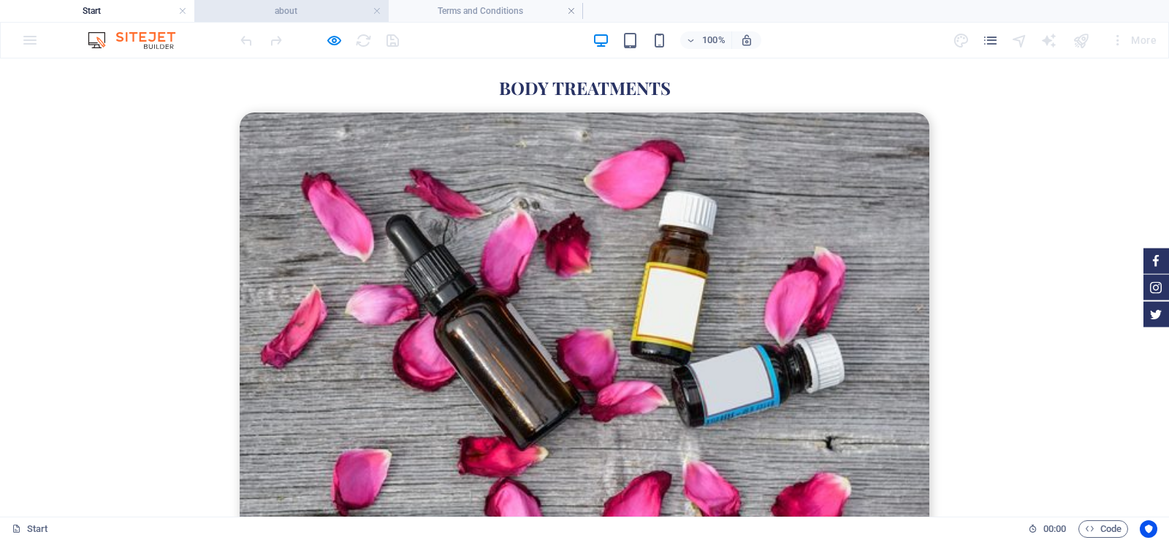
scroll to position [0, 0]
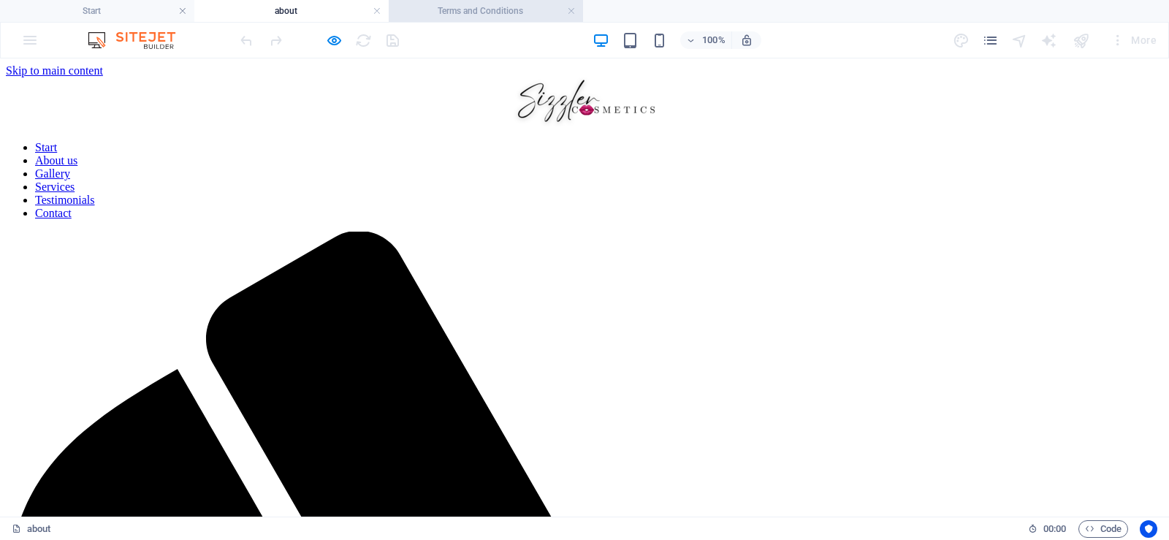
click at [439, 15] on h4 "Terms and Conditions" at bounding box center [486, 11] width 194 height 16
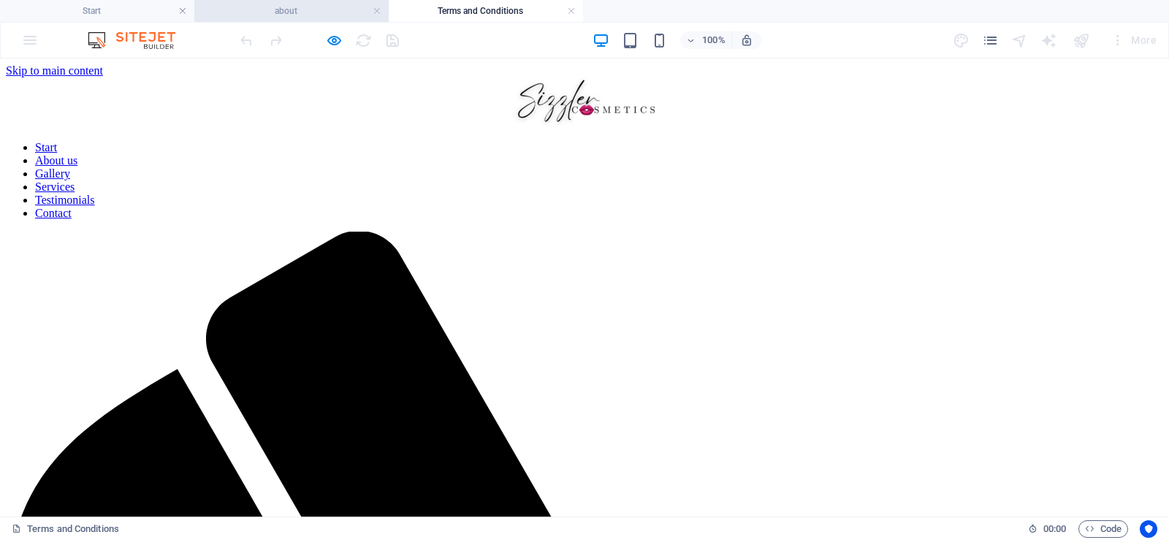
click at [310, 6] on h4 "about" at bounding box center [291, 11] width 194 height 16
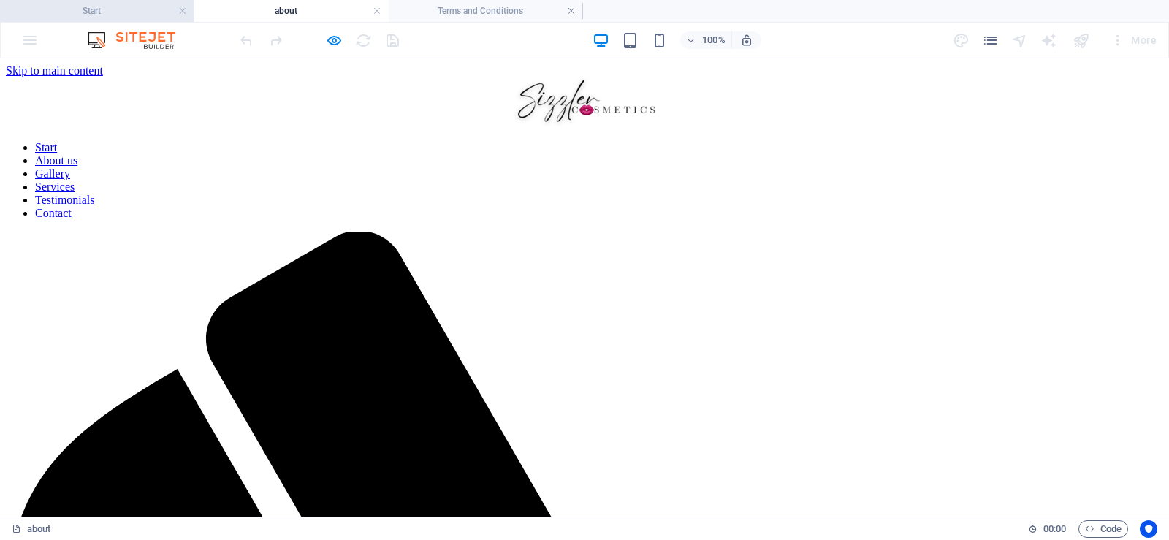
click at [139, 8] on h4 "Start" at bounding box center [97, 11] width 194 height 16
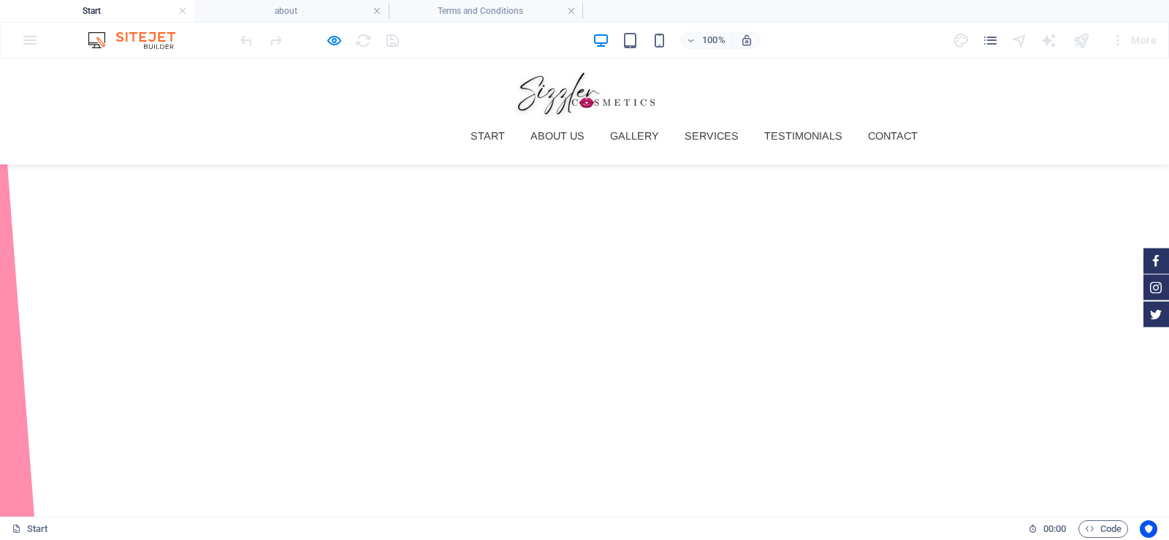
scroll to position [3400, 0]
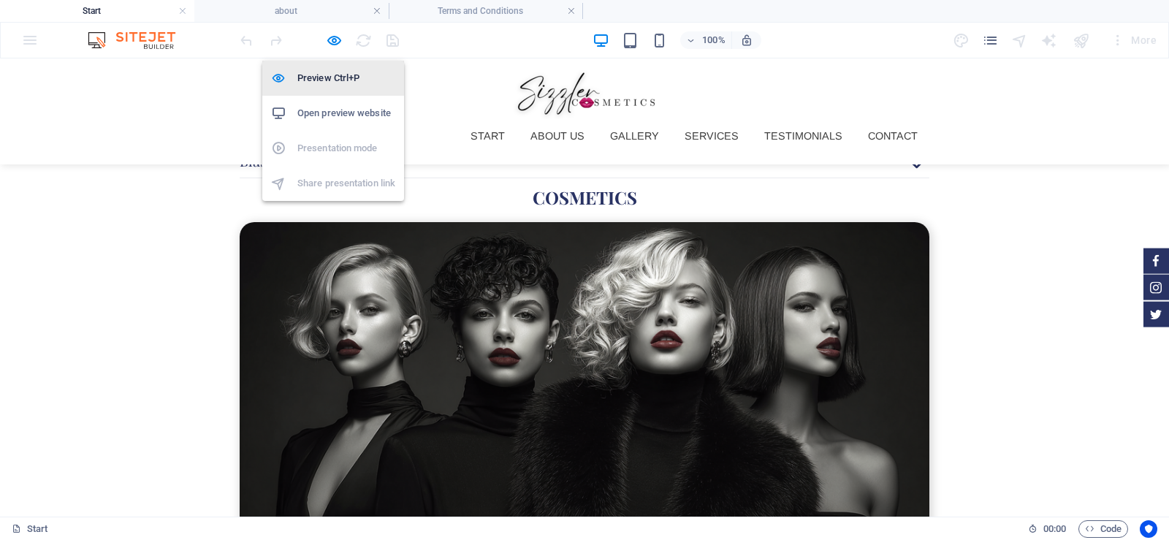
click at [321, 76] on h6 "Preview Ctrl+P" at bounding box center [346, 78] width 98 height 18
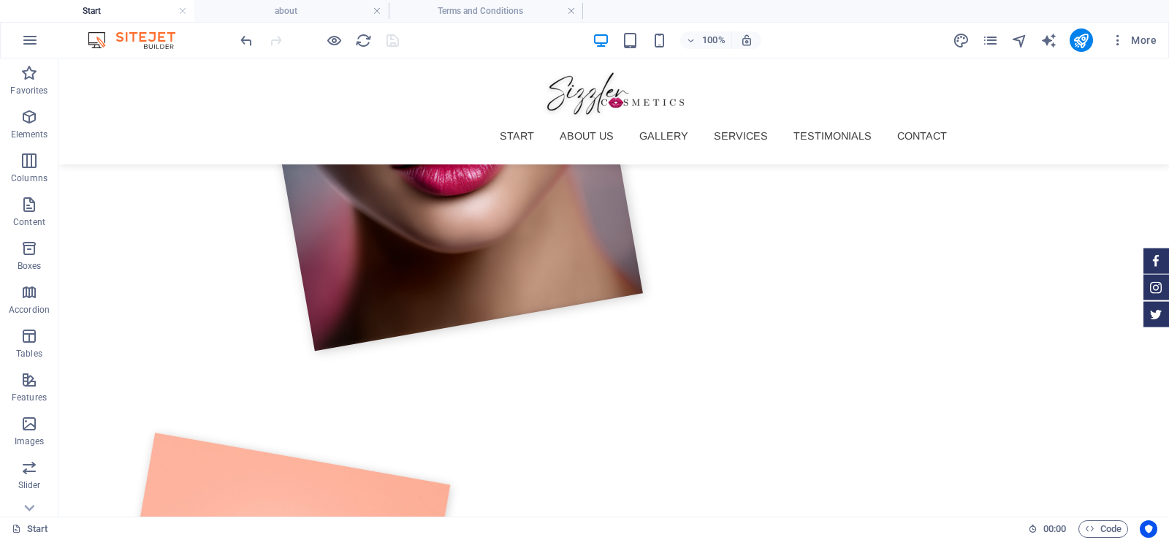
scroll to position [0, 0]
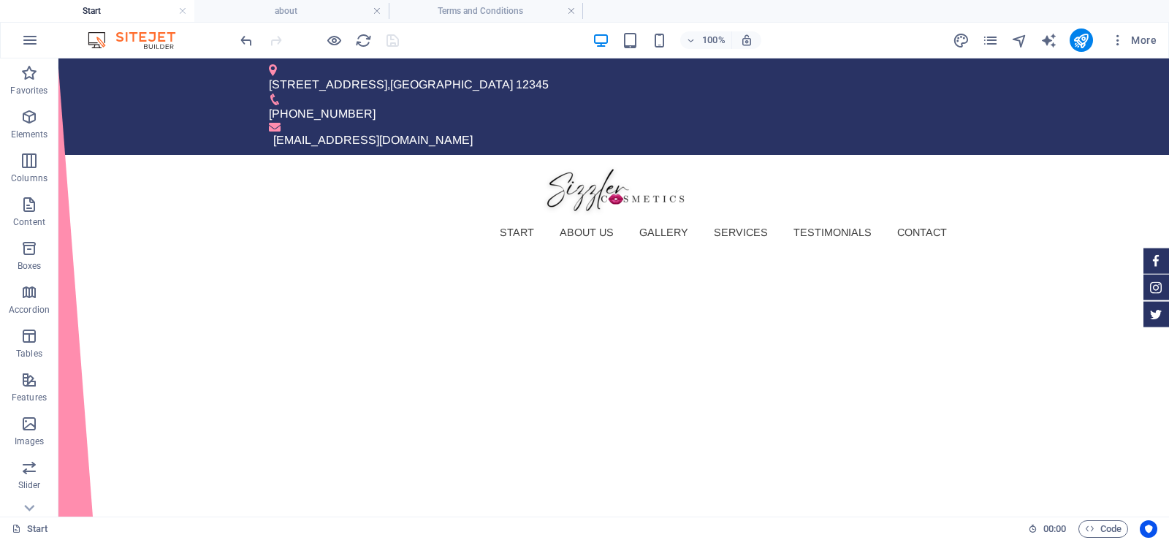
drag, startPoint x: 1162, startPoint y: 472, endPoint x: 1226, endPoint y: 83, distance: 394.6
click at [1117, 39] on icon "button" at bounding box center [1117, 40] width 15 height 15
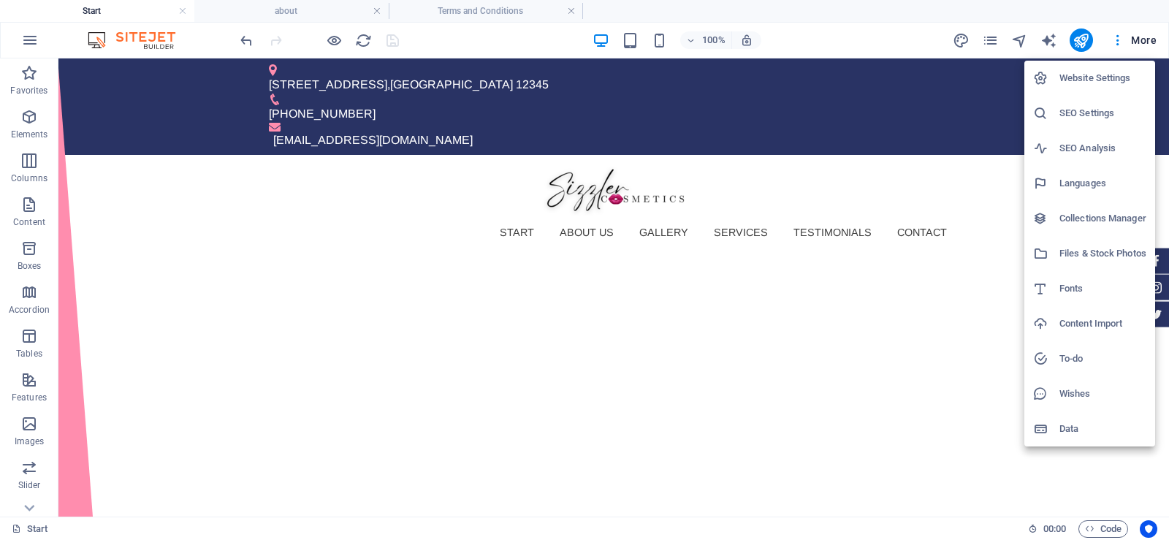
click at [1118, 35] on div at bounding box center [584, 270] width 1169 height 540
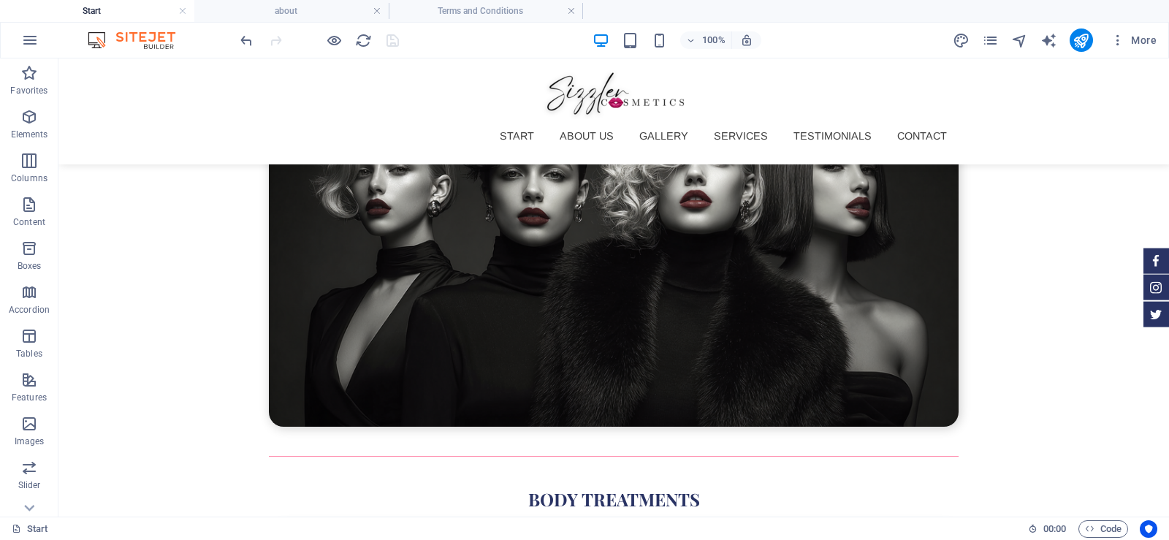
scroll to position [5083, 0]
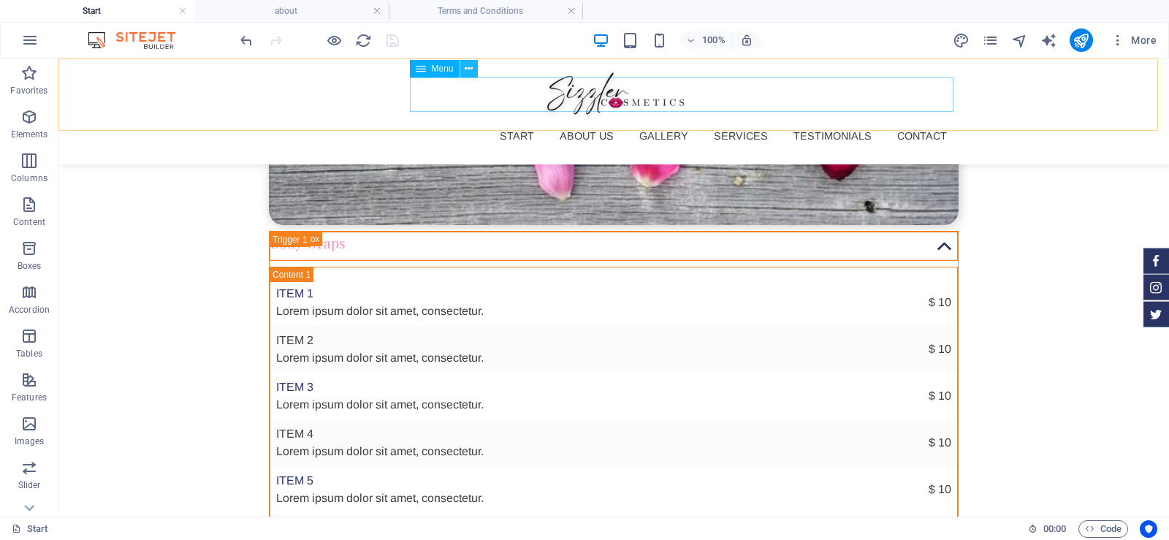
click at [470, 69] on icon at bounding box center [469, 68] width 8 height 15
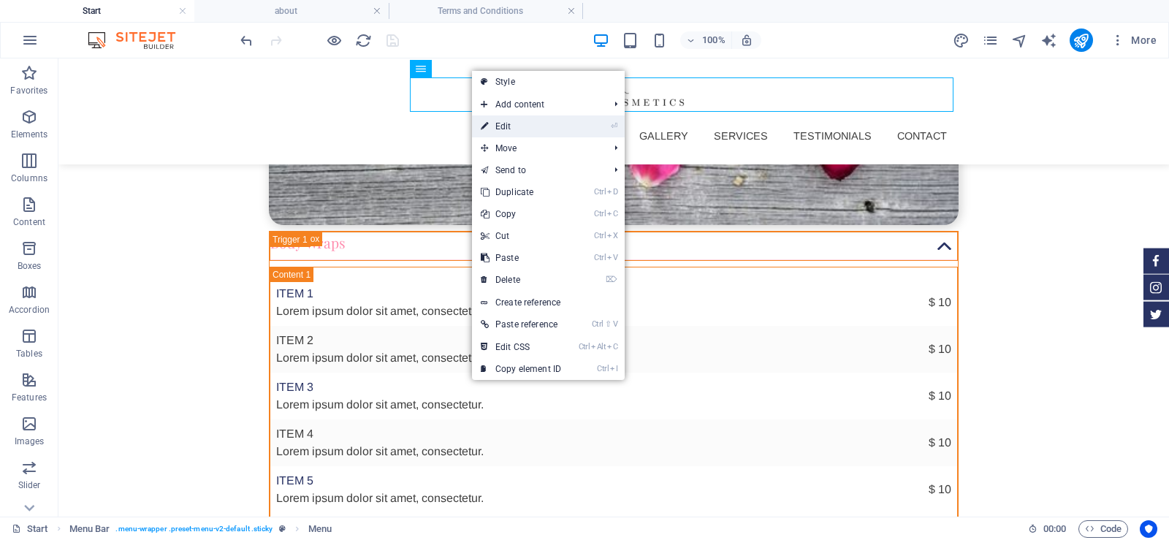
click at [510, 123] on link "⏎ Edit" at bounding box center [521, 126] width 98 height 22
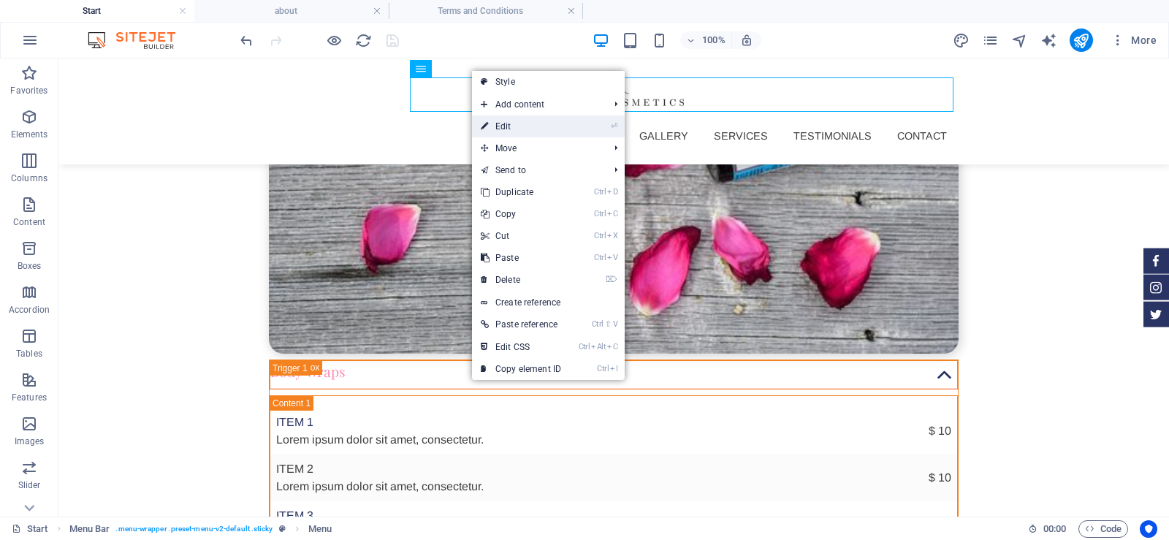
select select
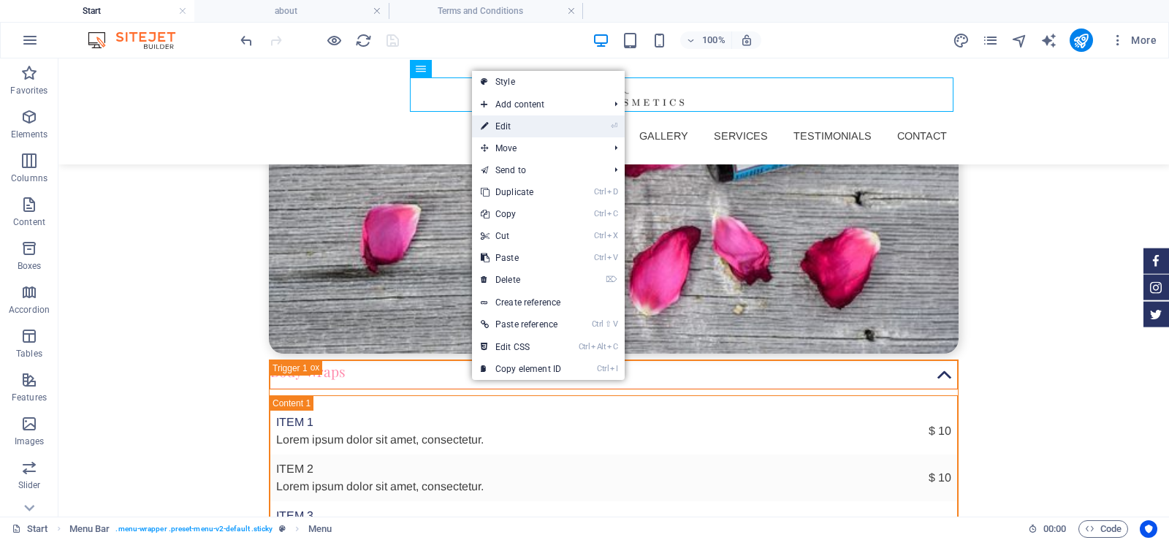
select select
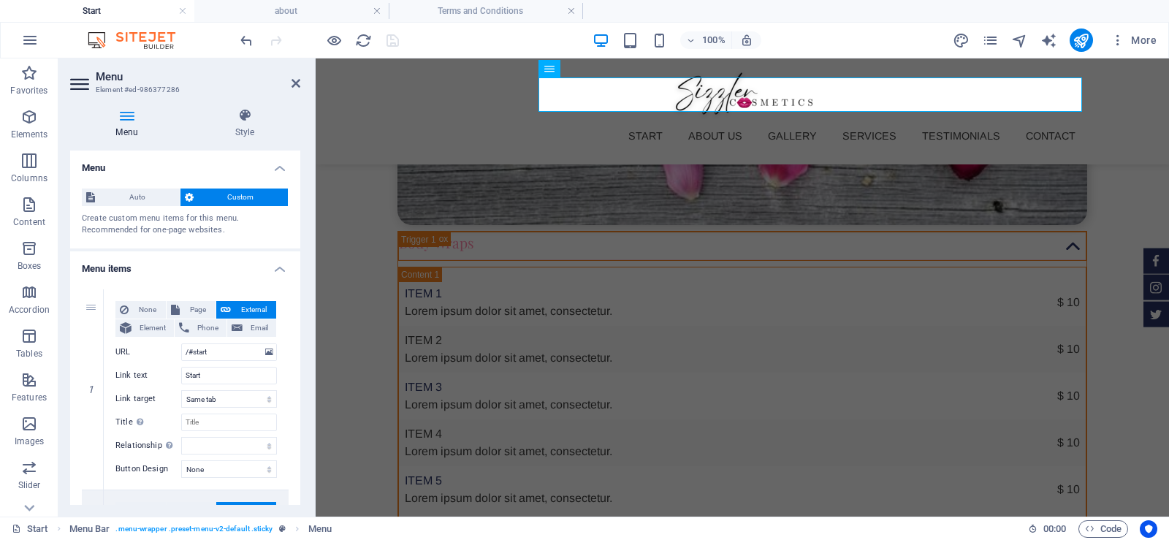
click at [279, 265] on h4 "Menu items" at bounding box center [185, 264] width 230 height 26
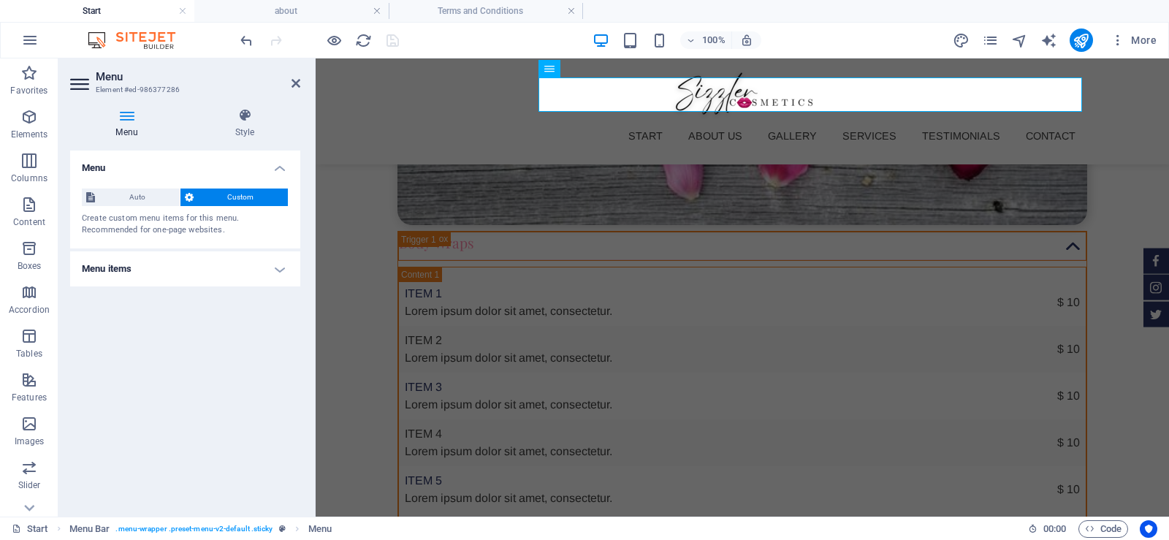
click at [279, 265] on h4 "Menu items" at bounding box center [185, 268] width 230 height 35
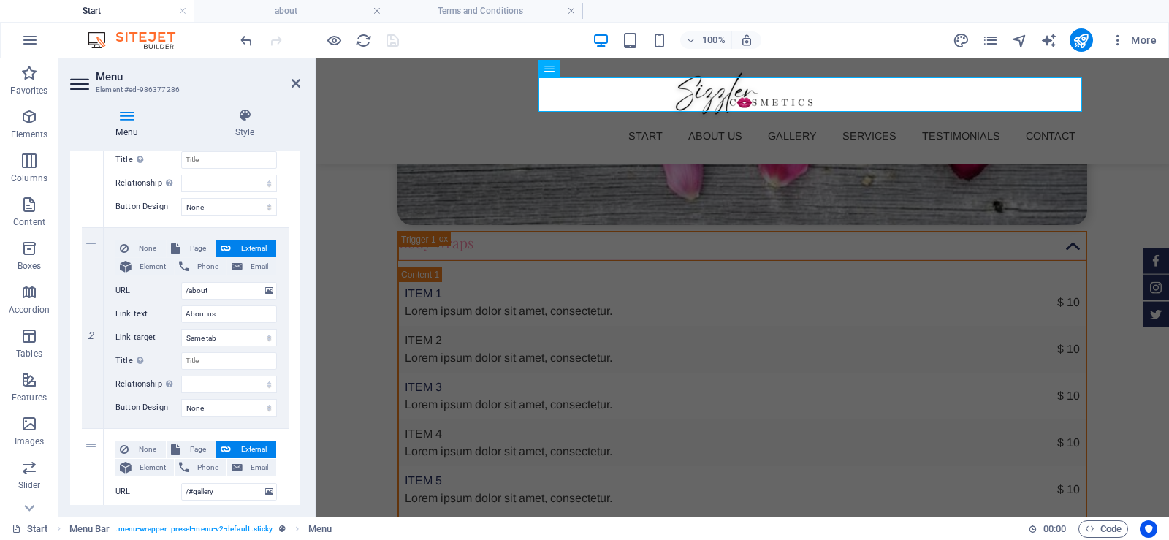
scroll to position [277, 0]
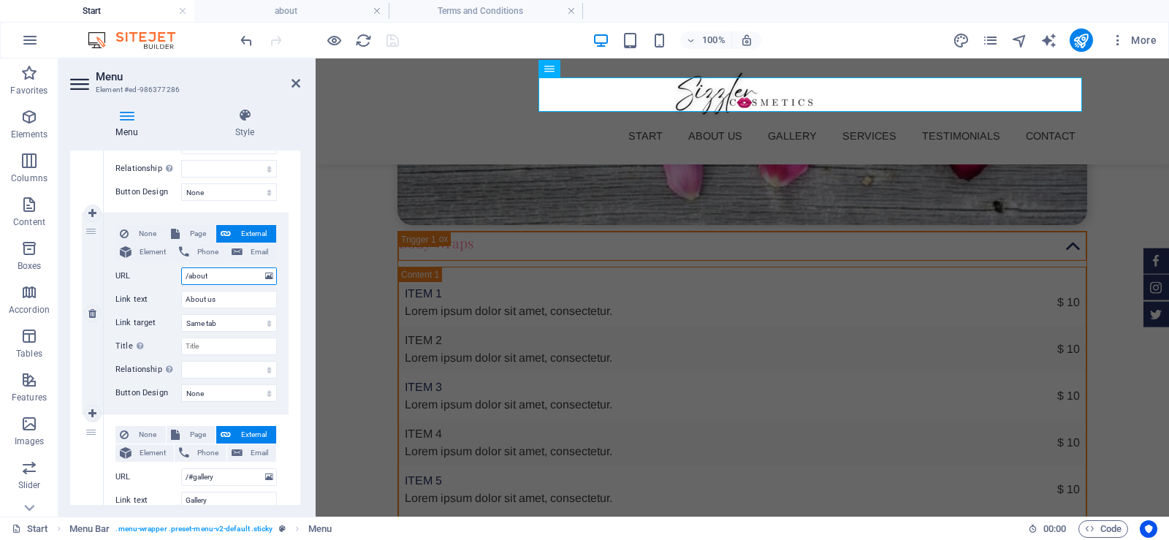
click at [189, 272] on input "/about" at bounding box center [229, 276] width 96 height 18
type input "/#about"
select select
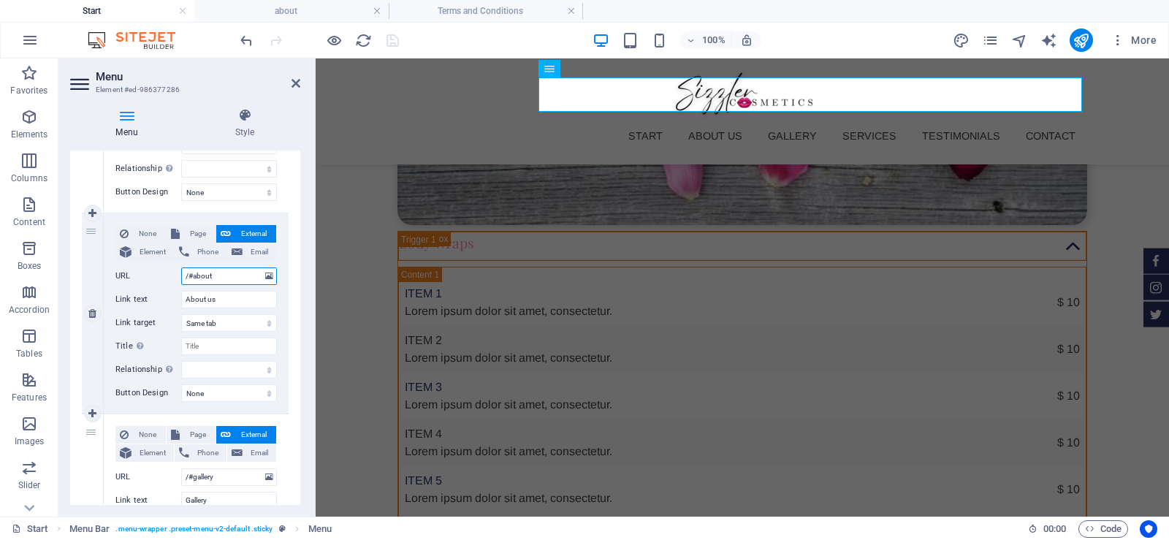
select select
type input "/#about-us"
select select
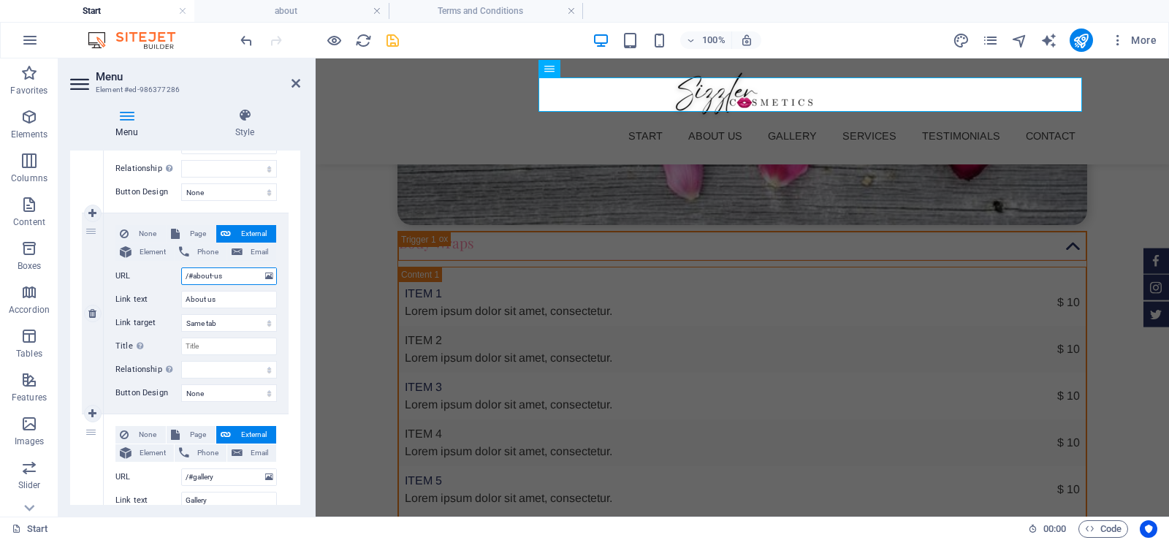
select select
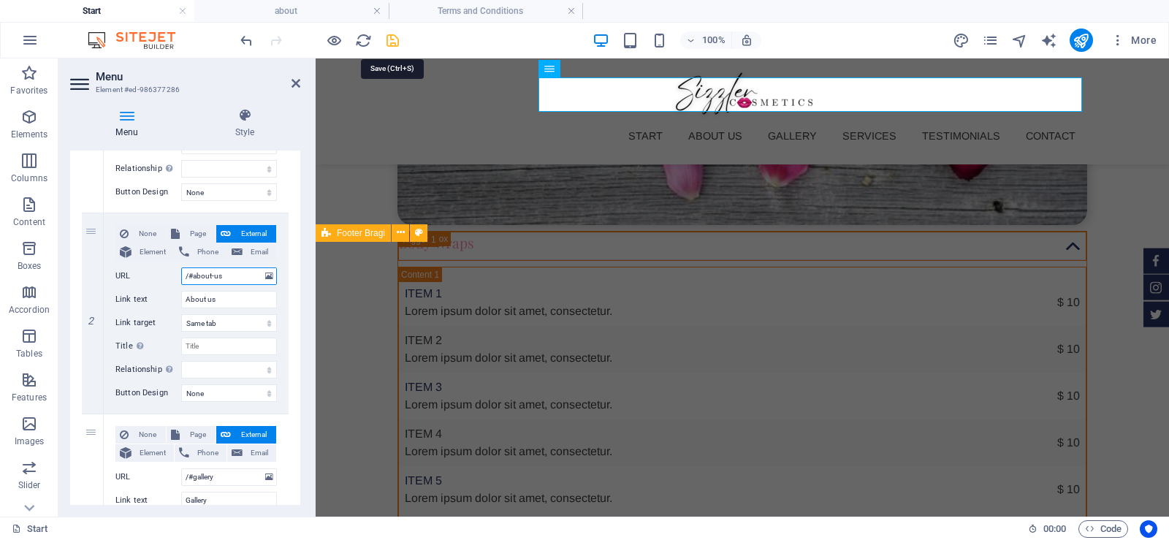
type input "/#about-us"
click at [397, 37] on icon "save" at bounding box center [392, 40] width 17 height 17
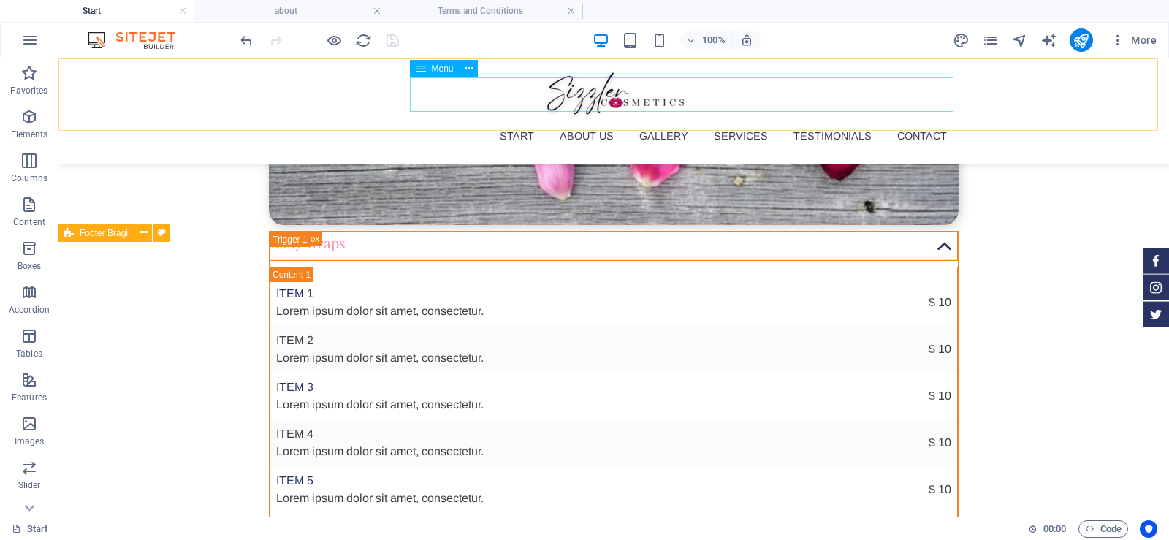
click at [582, 119] on nav "Start About us Gallery Services Testimonials Contact" at bounding box center [613, 136] width 689 height 34
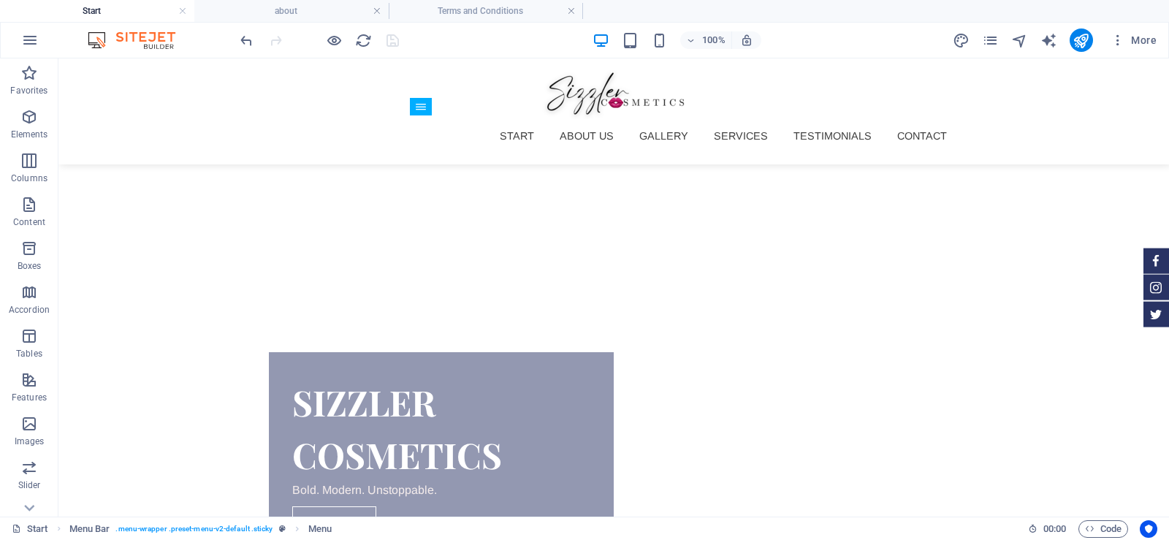
scroll to position [347, 0]
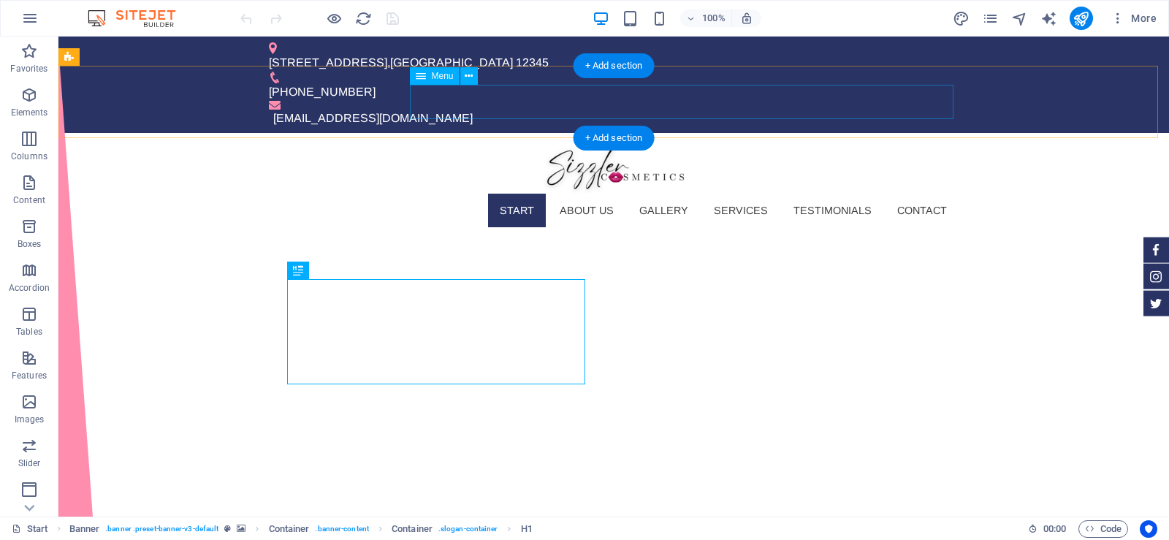
click at [588, 194] on nav "Start About us Gallery Services Testimonials Contact" at bounding box center [613, 211] width 689 height 34
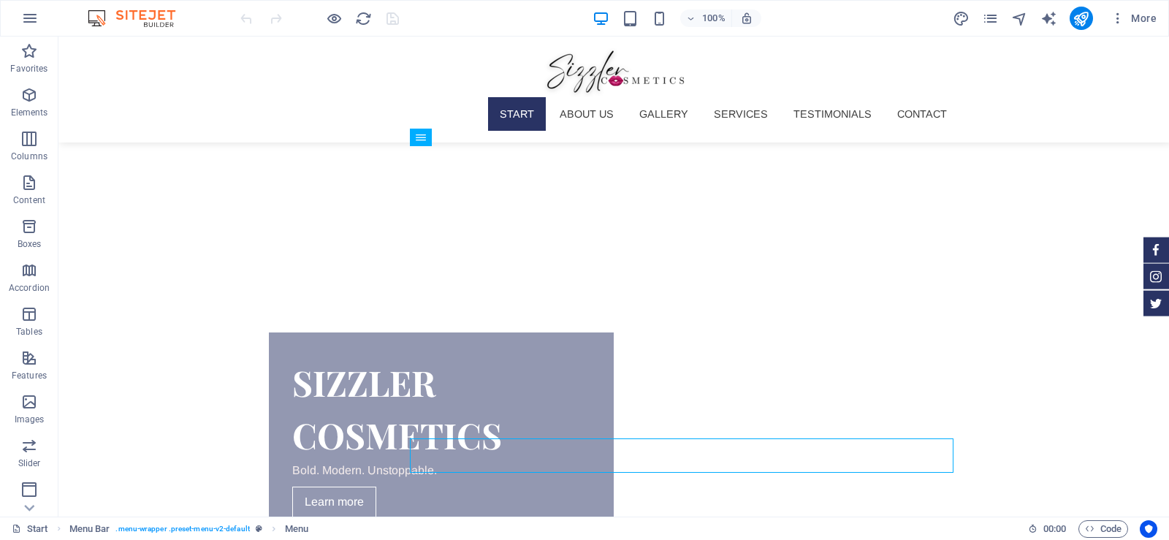
scroll to position [356, 0]
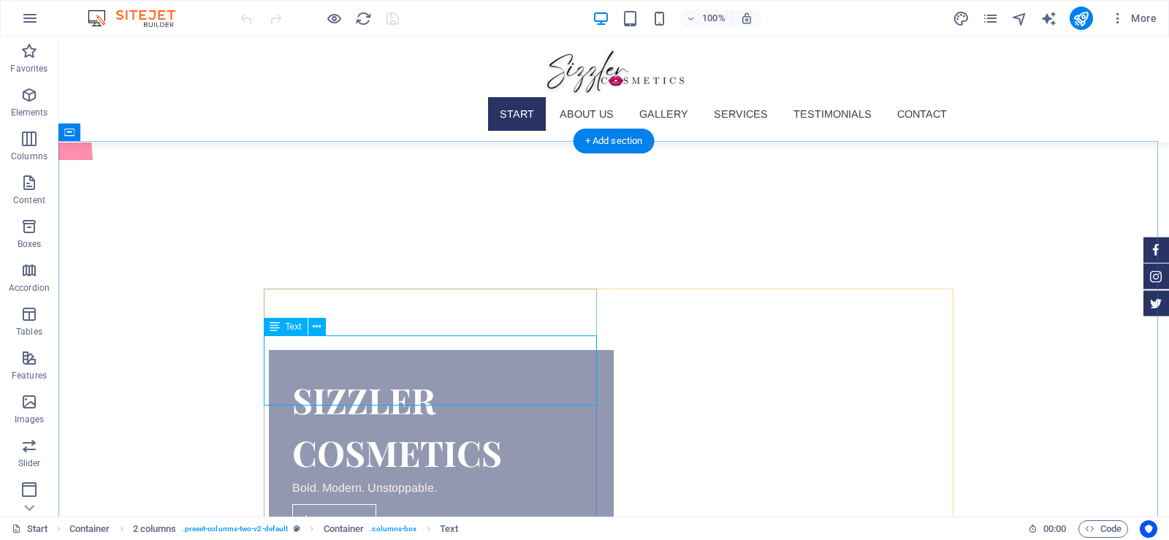
click at [304, 367] on div "Drag here to replace the existing content. Press “Ctrl” if you want to create a…" at bounding box center [613, 277] width 1110 height 480
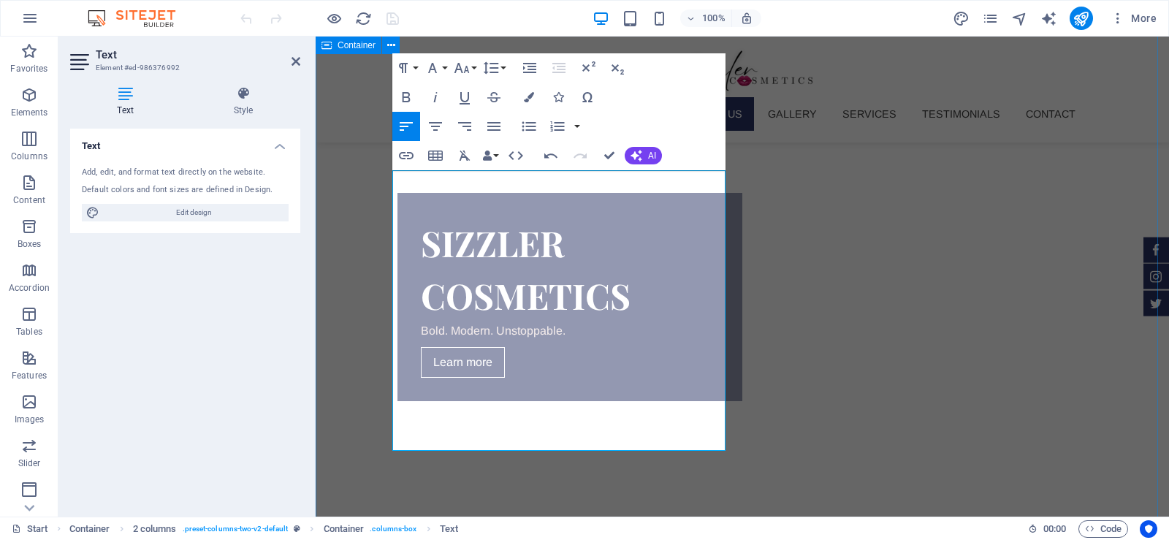
scroll to position [522, 0]
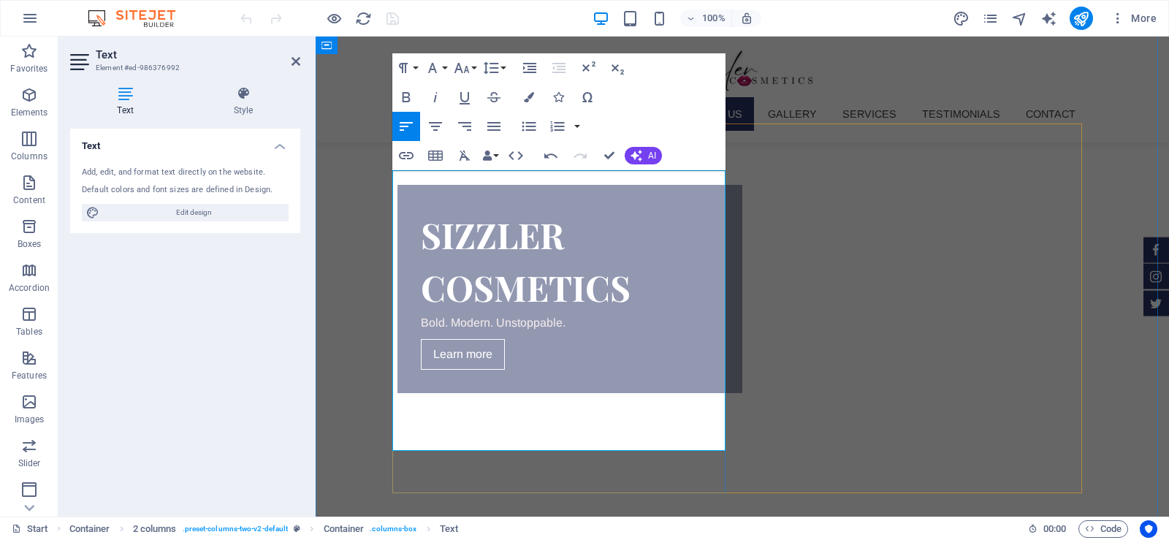
drag, startPoint x: 449, startPoint y: 508, endPoint x: 394, endPoint y: 442, distance: 85.6
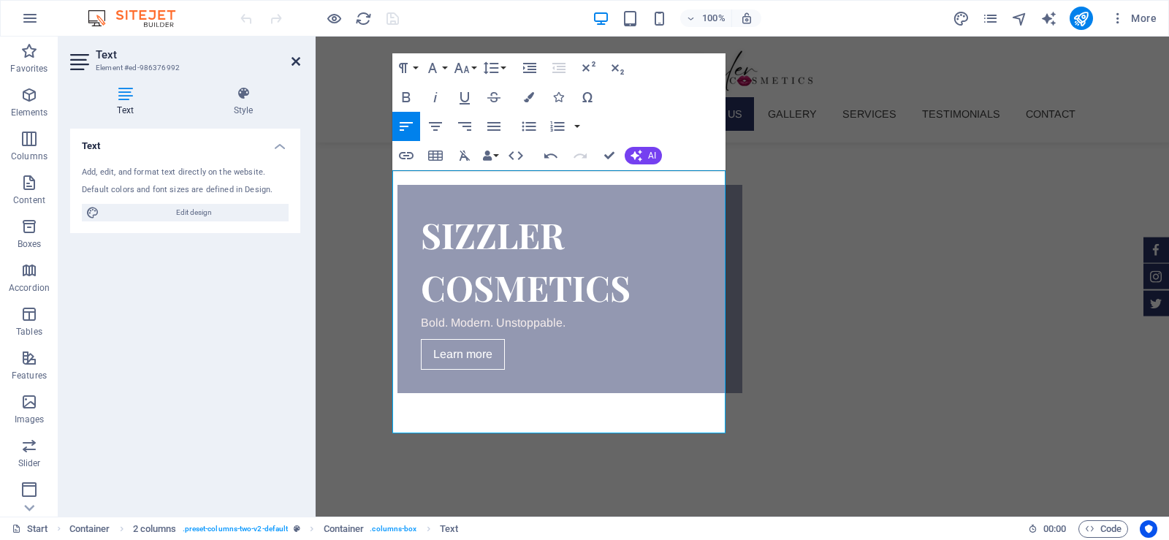
click at [294, 59] on icon at bounding box center [295, 62] width 9 height 12
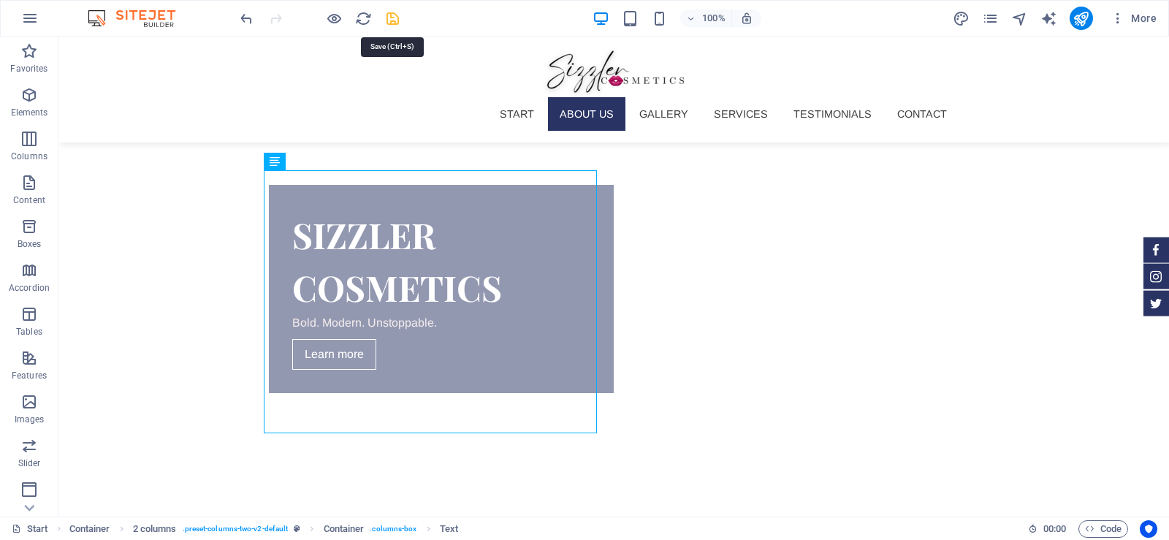
click at [393, 17] on icon "save" at bounding box center [392, 18] width 17 height 17
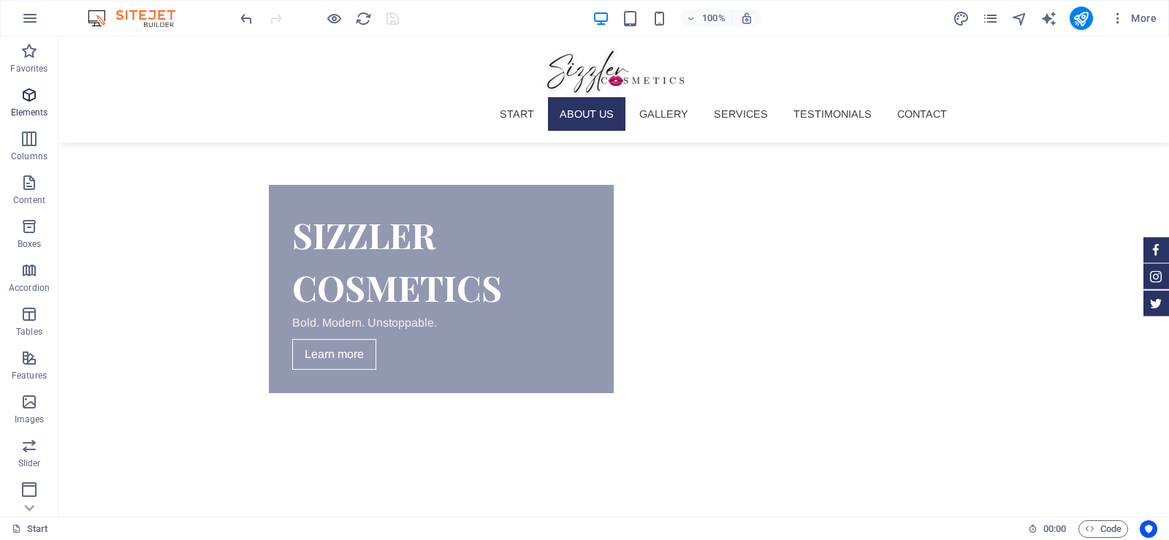
click at [26, 97] on icon "button" at bounding box center [29, 95] width 18 height 18
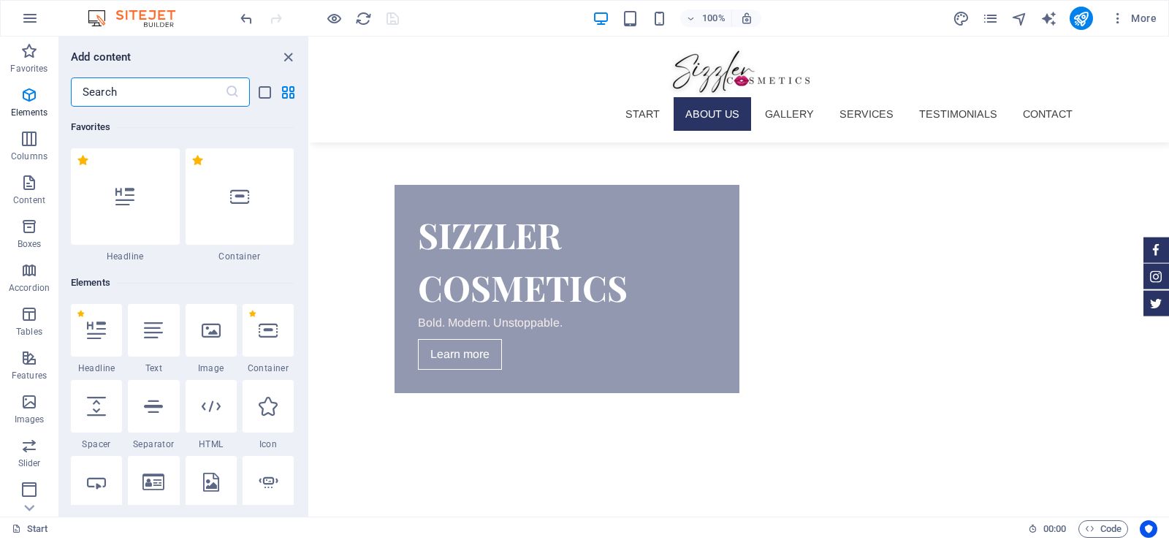
scroll to position [156, 0]
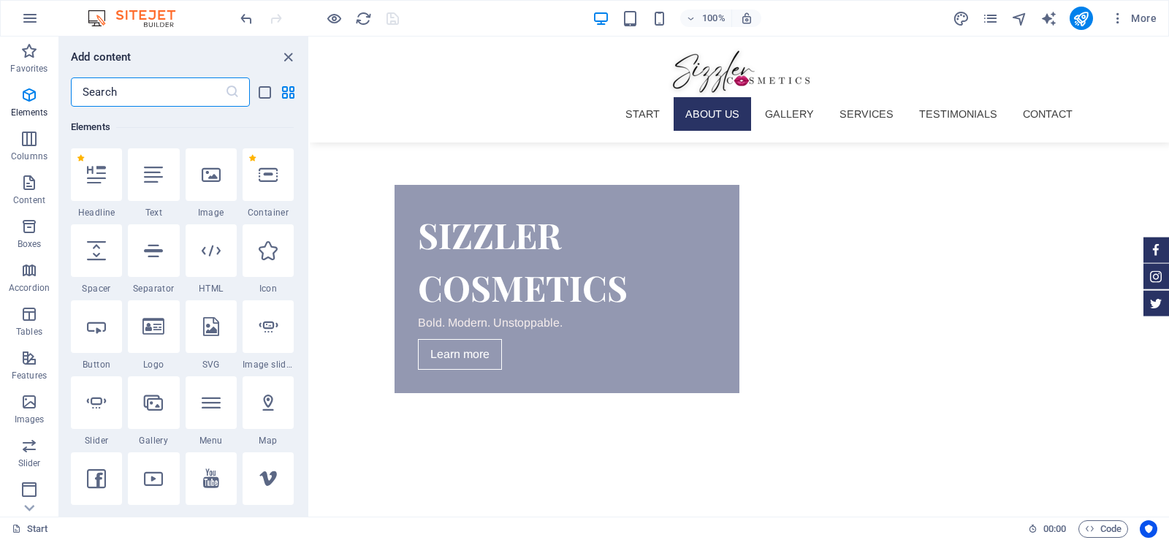
click at [165, 91] on input "text" at bounding box center [148, 91] width 154 height 29
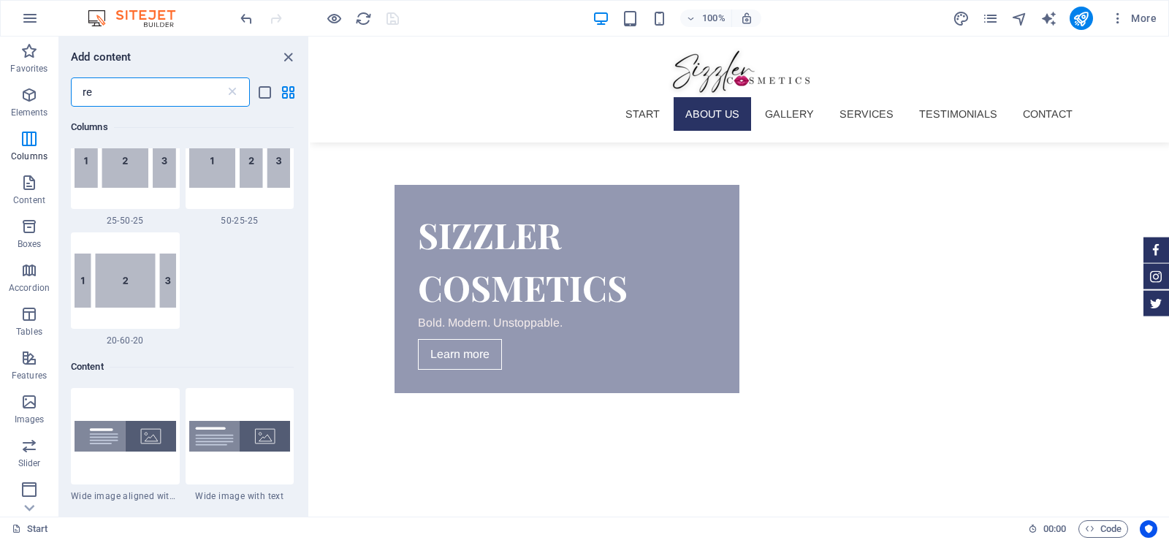
scroll to position [0, 0]
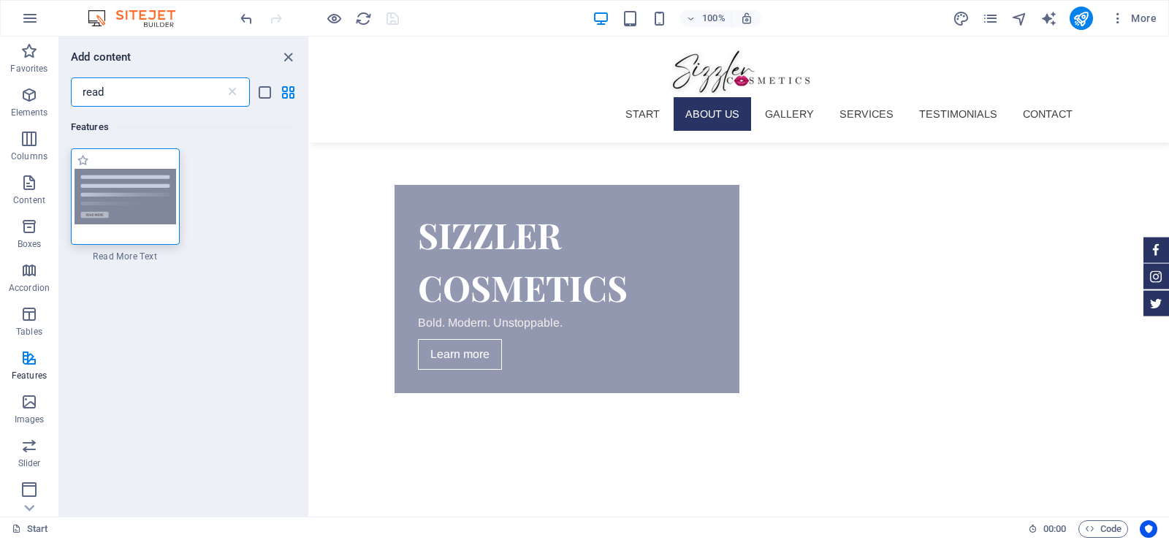
type input "read"
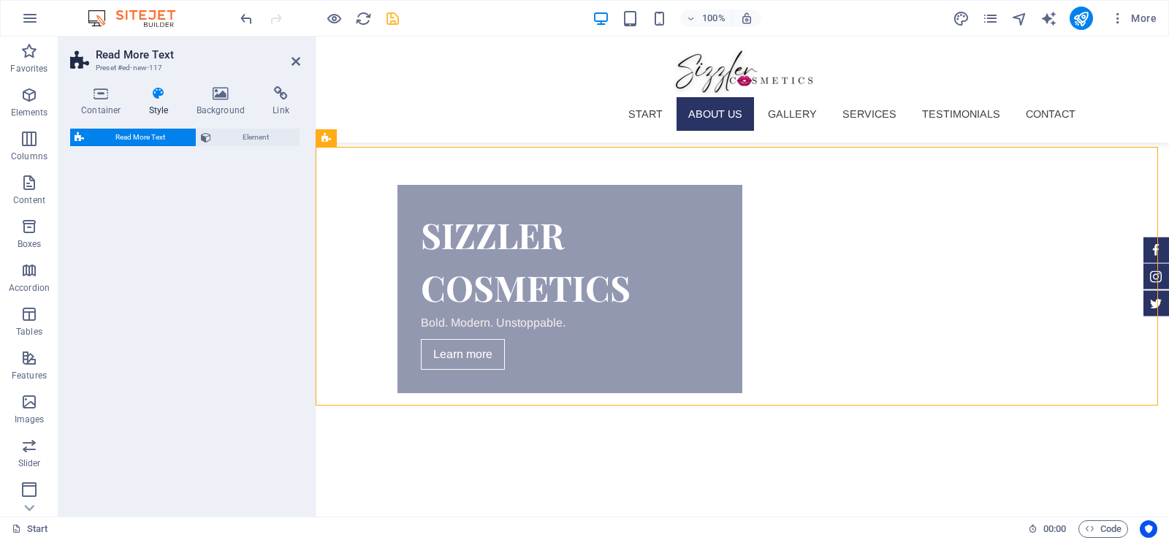
select select "px"
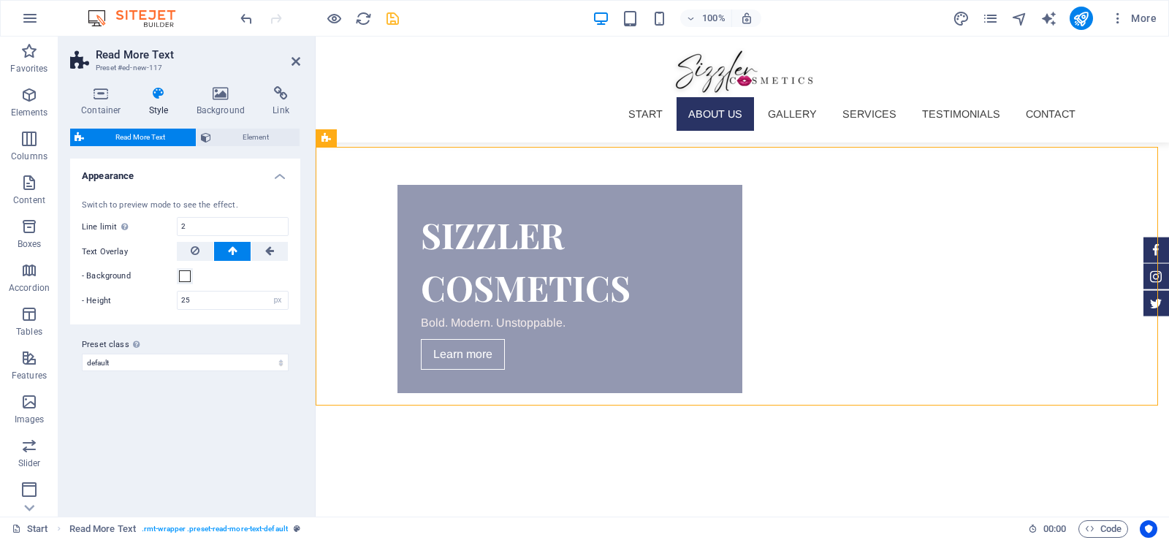
scroll to position [909, 0]
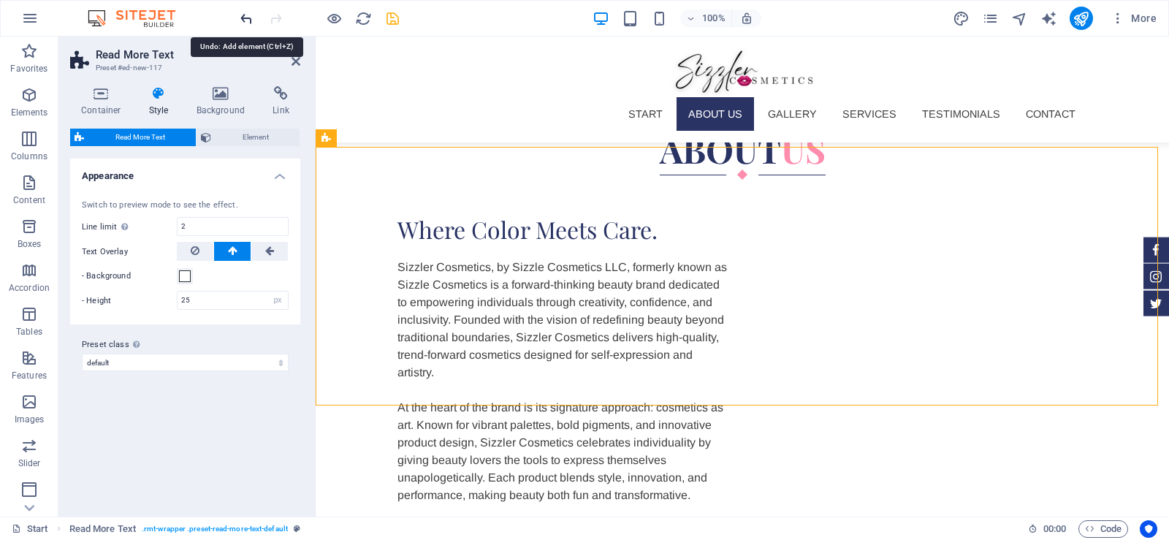
click at [238, 17] on icon "undo" at bounding box center [246, 18] width 17 height 17
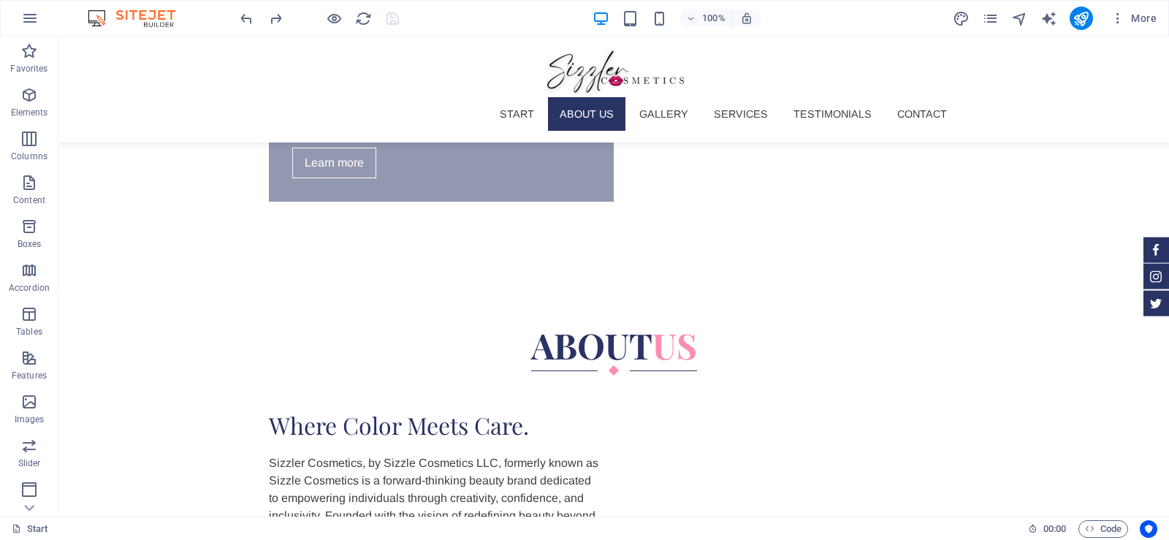
scroll to position [574, 0]
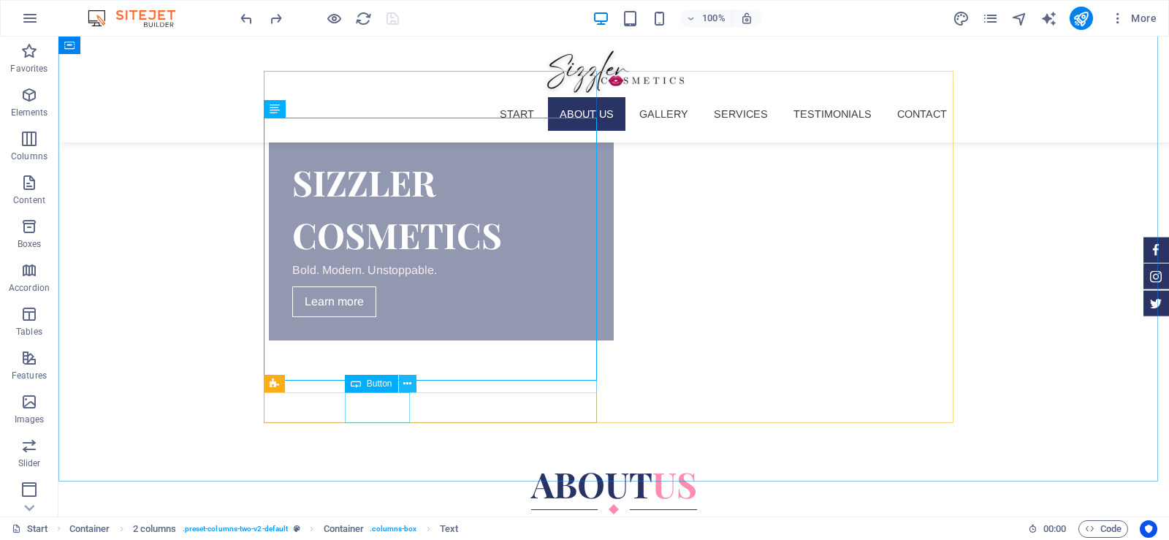
click at [405, 384] on icon at bounding box center [407, 383] width 8 height 15
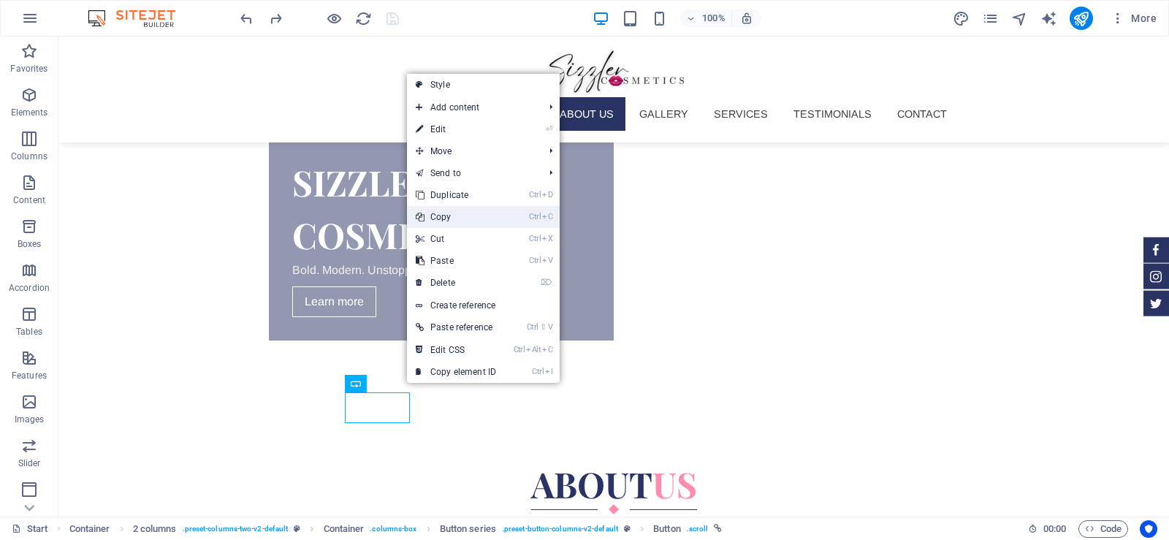
click at [451, 213] on link "Ctrl C Copy" at bounding box center [456, 217] width 98 height 22
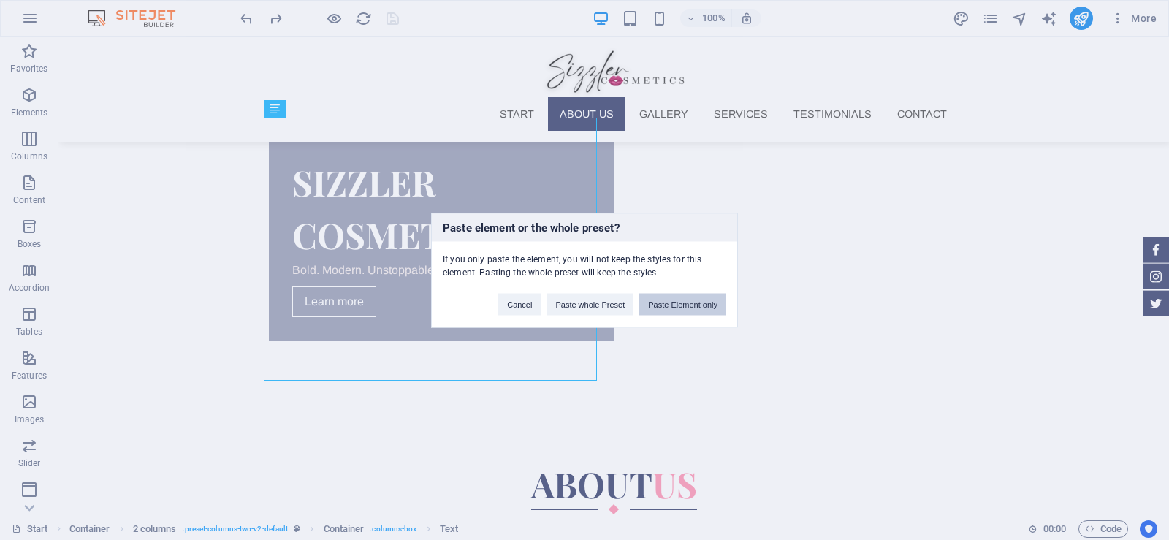
click at [667, 306] on button "Paste Element only" at bounding box center [682, 304] width 87 height 22
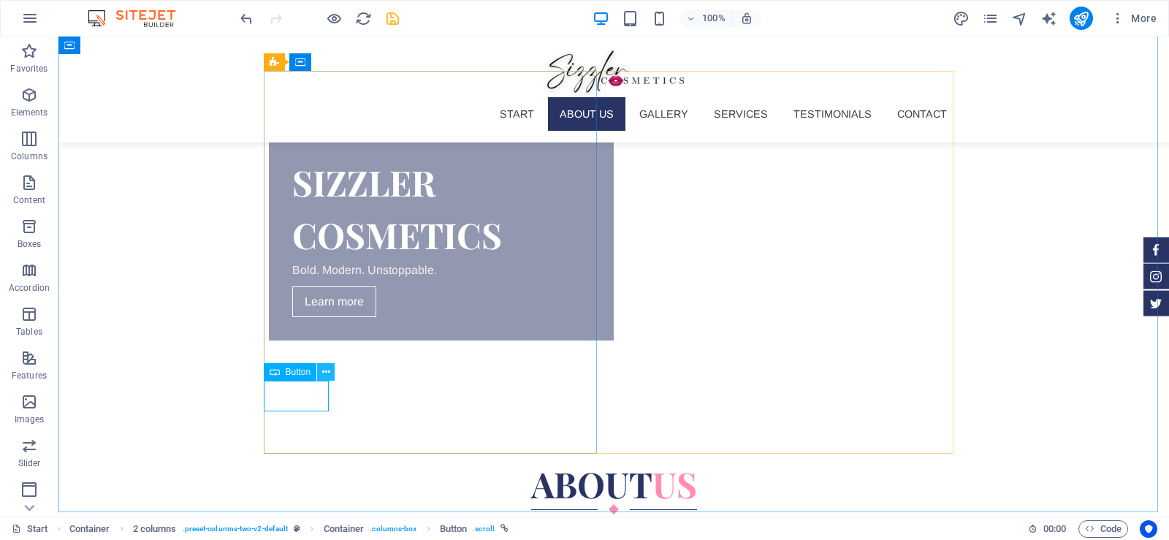
click at [329, 372] on icon at bounding box center [326, 371] width 8 height 15
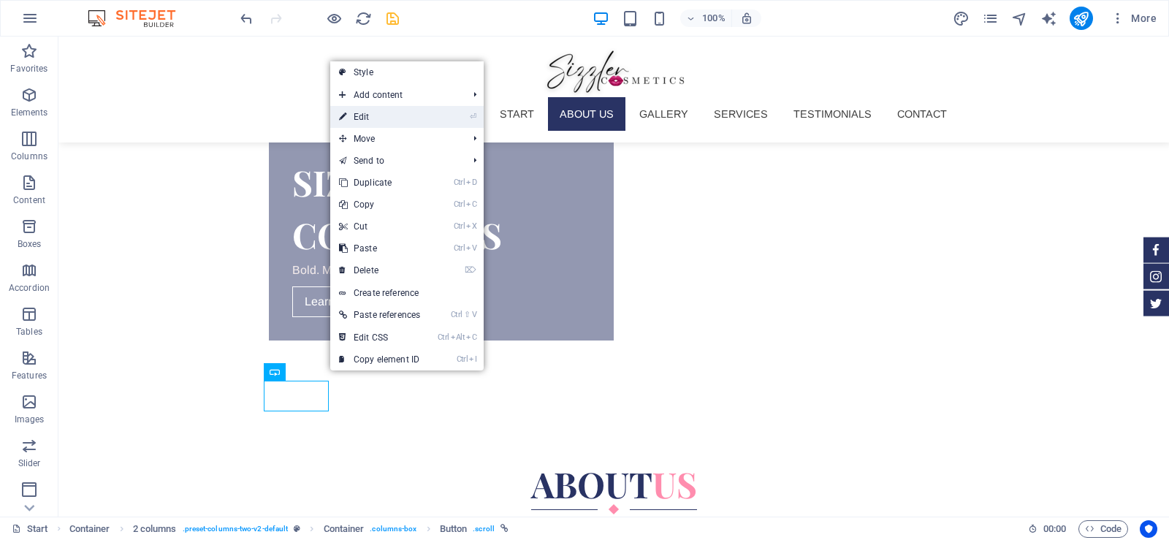
click at [394, 118] on link "⏎ Edit" at bounding box center [379, 117] width 99 height 22
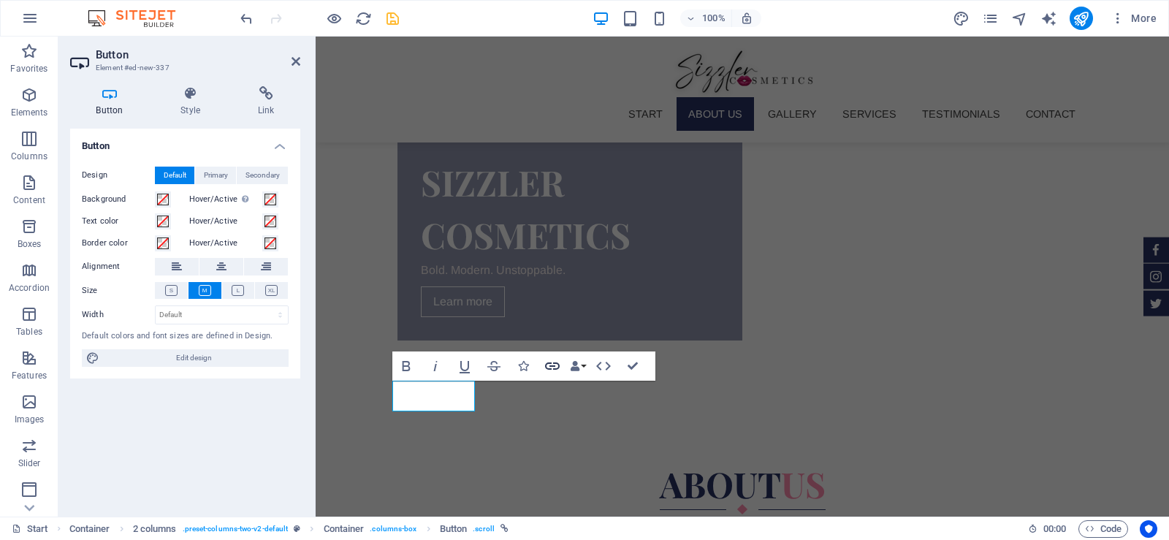
click at [551, 366] on icon "button" at bounding box center [552, 365] width 15 height 7
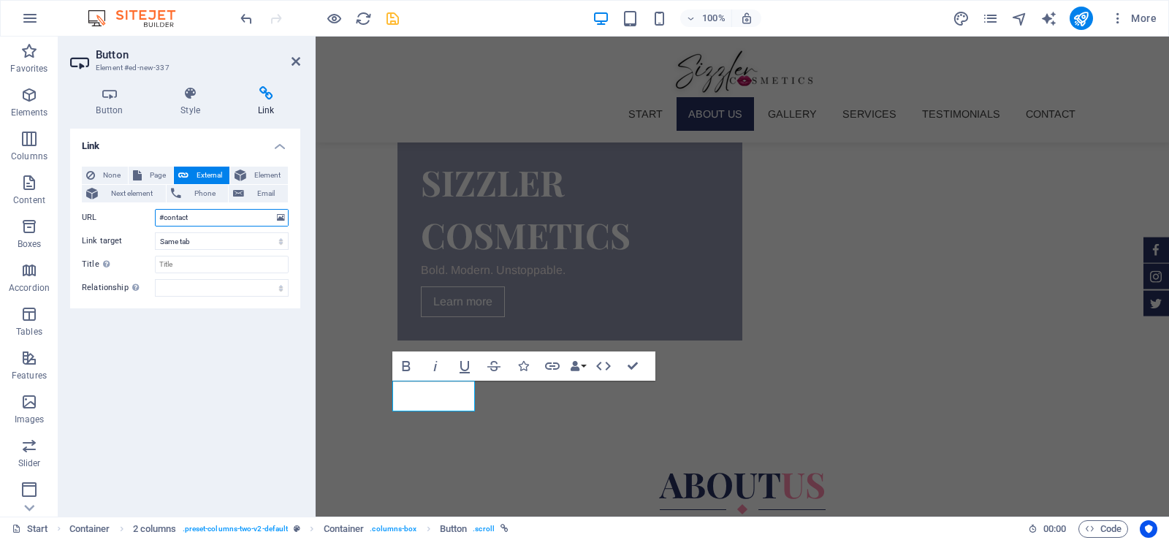
click at [208, 213] on input "#contact" at bounding box center [222, 218] width 134 height 18
click at [163, 218] on input "#about" at bounding box center [222, 218] width 134 height 18
type input "/about"
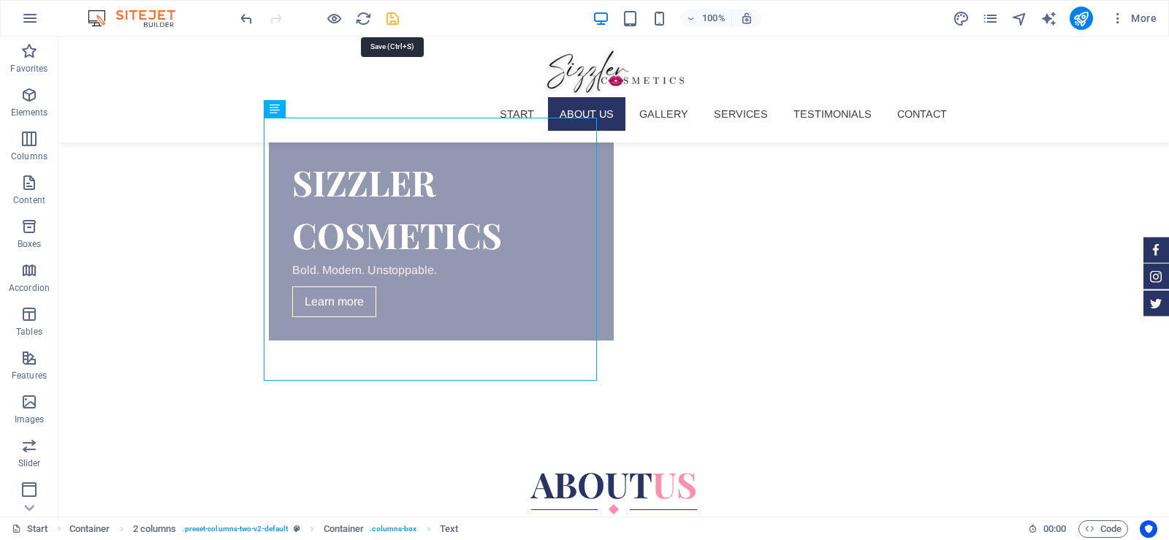
click at [390, 21] on icon "save" at bounding box center [392, 18] width 17 height 17
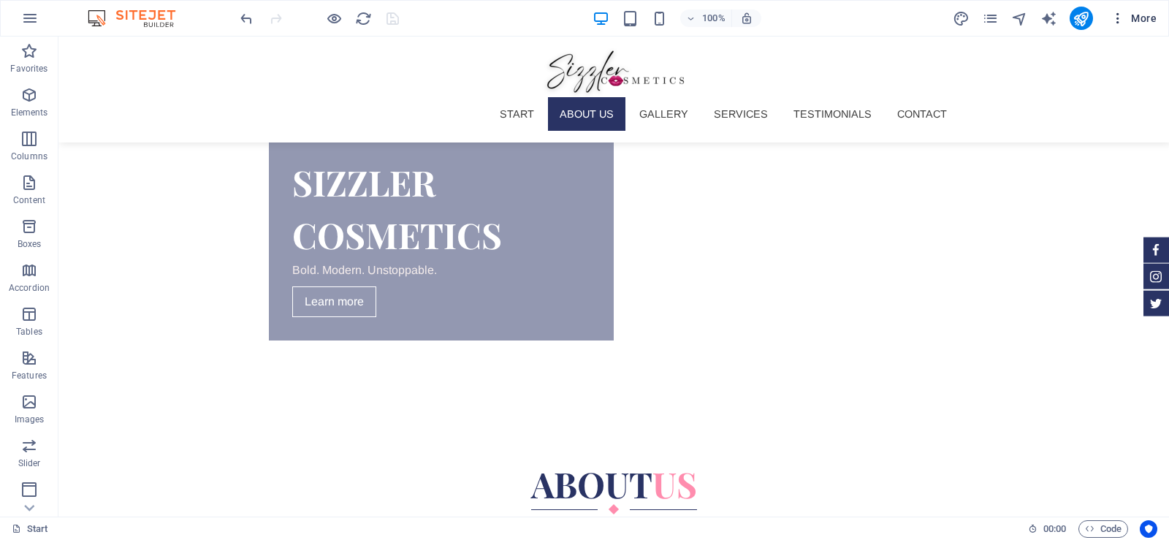
click at [1120, 18] on icon "button" at bounding box center [1117, 18] width 15 height 15
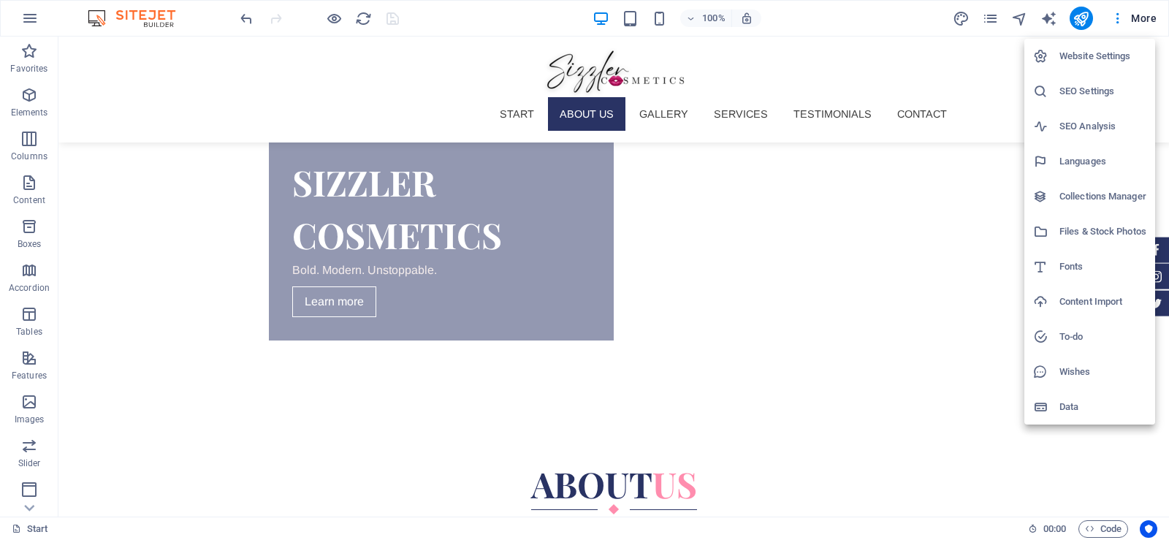
click at [914, 10] on div at bounding box center [584, 270] width 1169 height 540
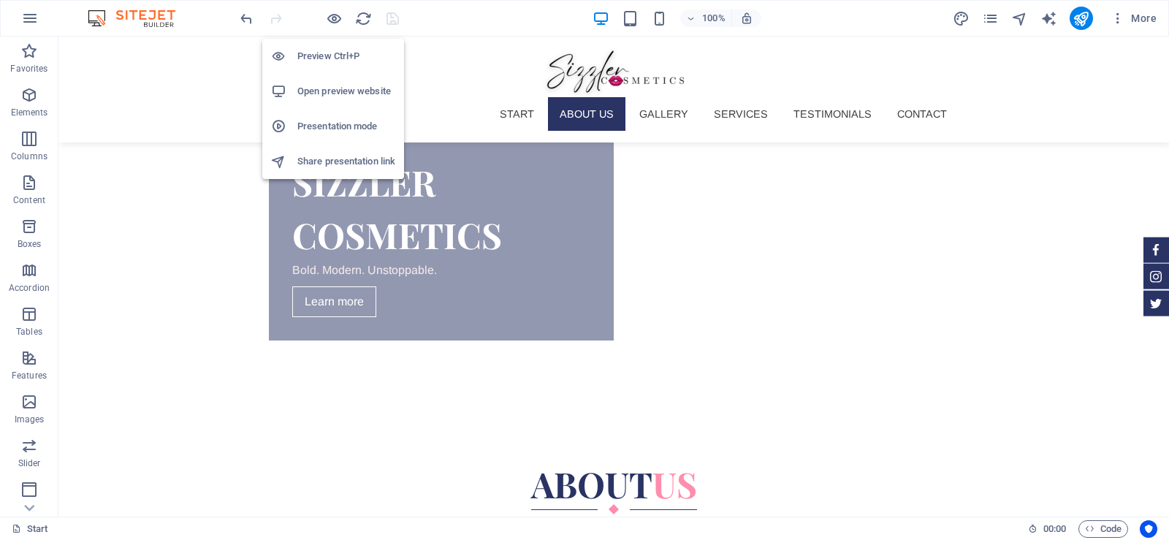
click at [323, 91] on h6 "Open preview website" at bounding box center [346, 92] width 98 height 18
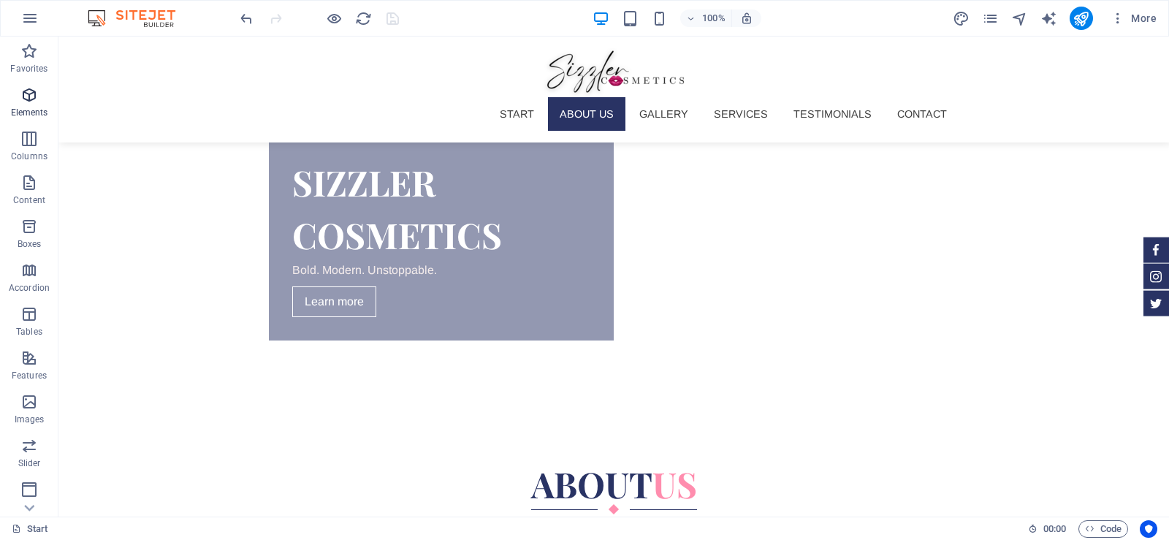
click at [33, 103] on icon "button" at bounding box center [29, 95] width 18 height 18
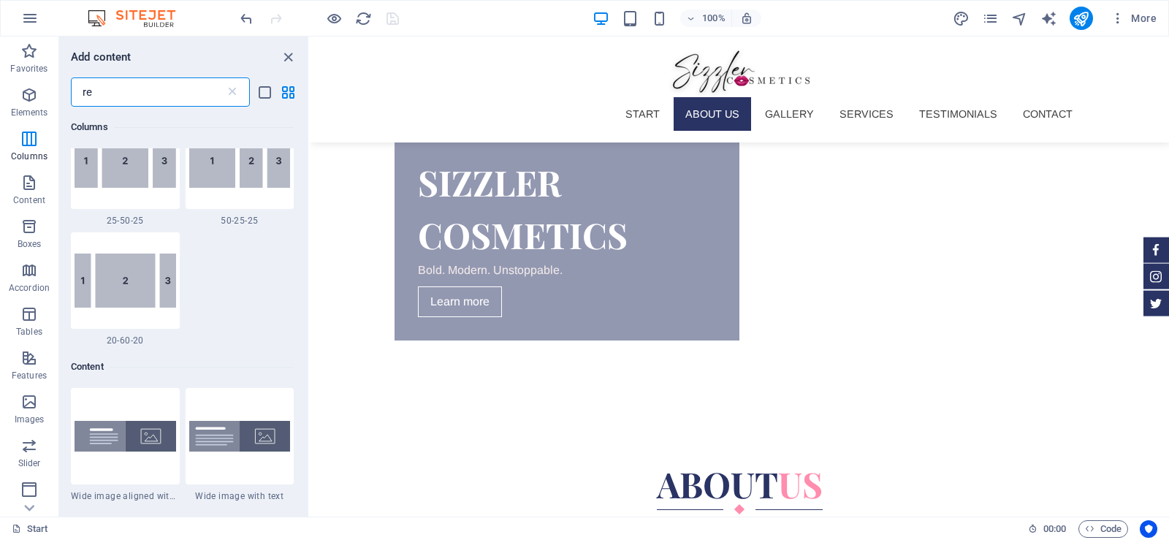
scroll to position [0, 0]
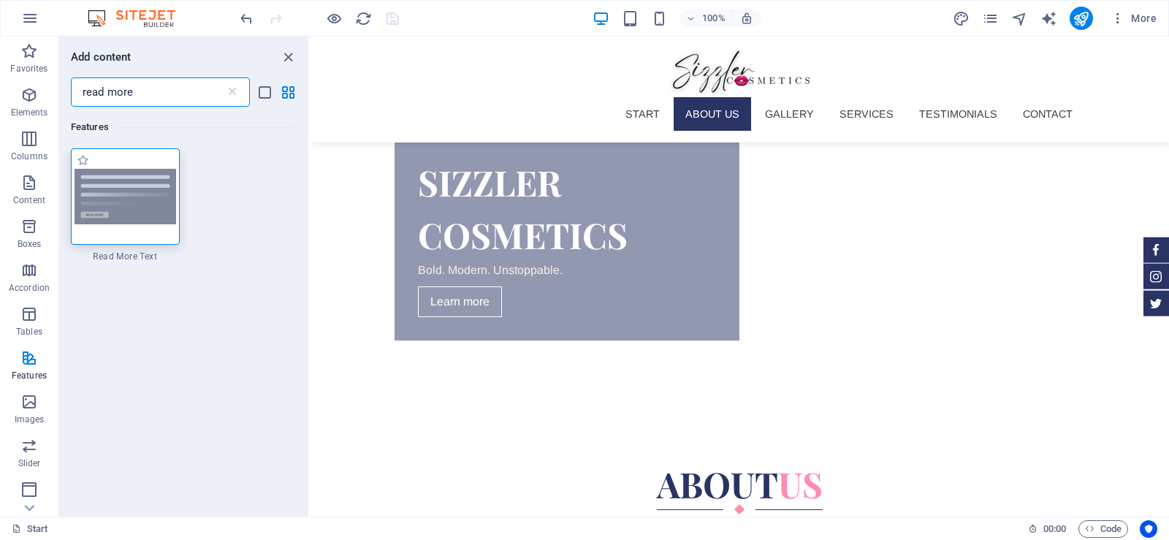
type input "read more"
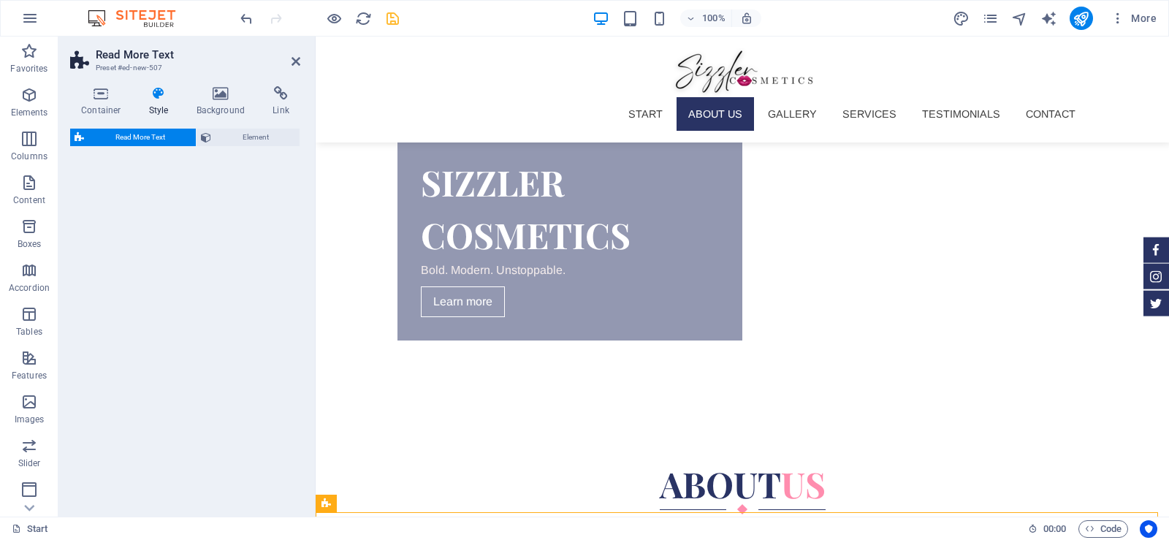
select select "px"
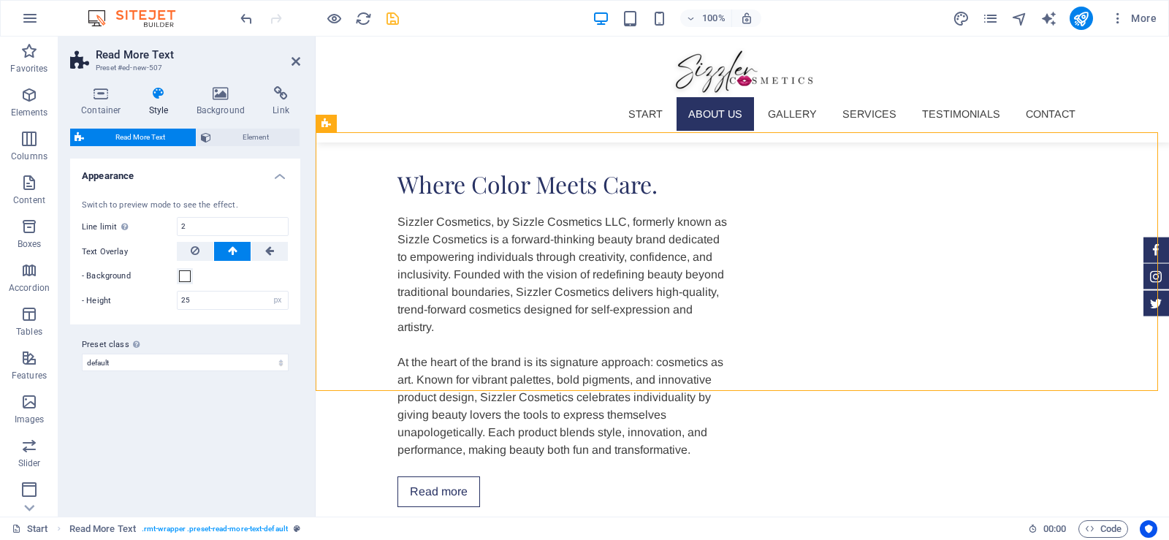
scroll to position [973, 0]
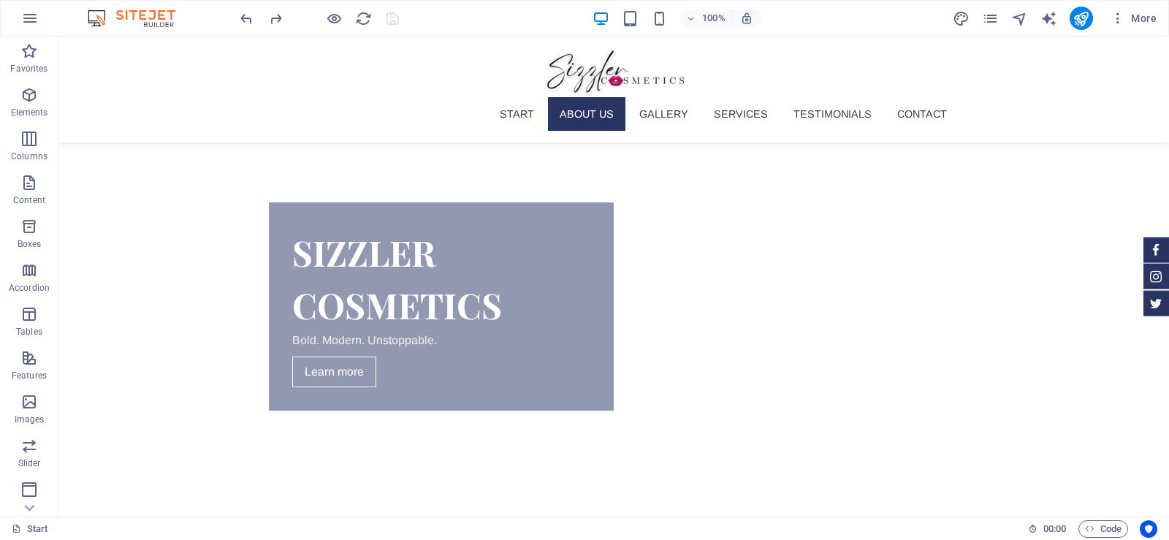
scroll to position [532, 0]
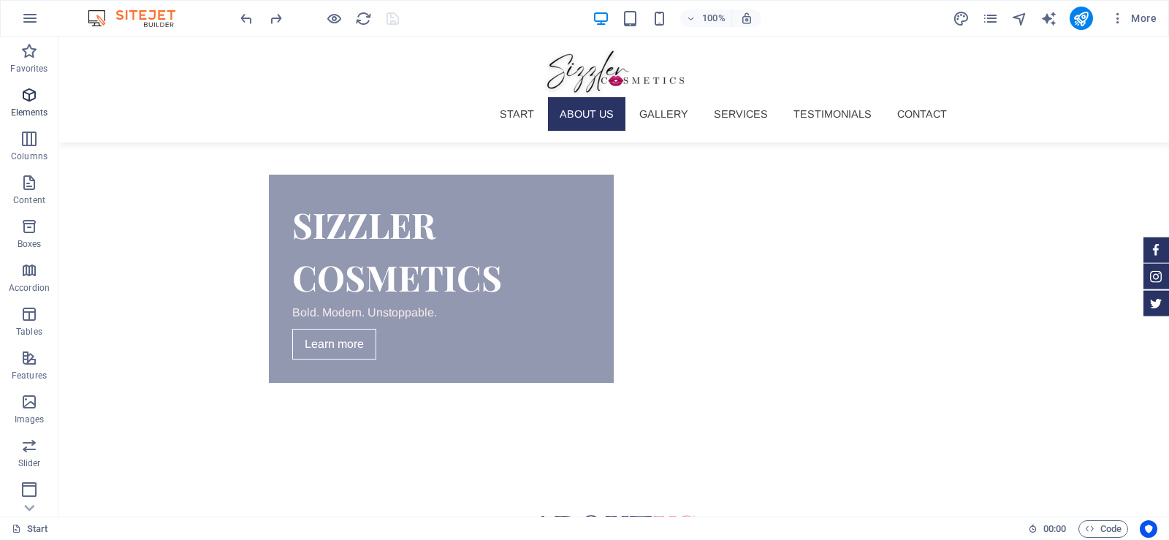
click at [34, 95] on icon "button" at bounding box center [29, 95] width 18 height 18
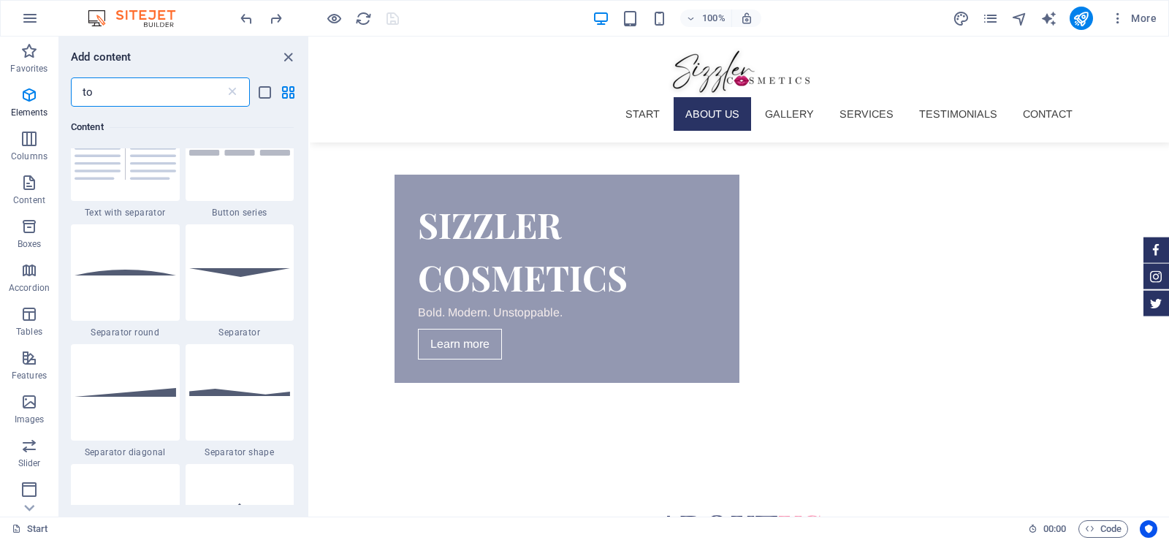
scroll to position [0, 0]
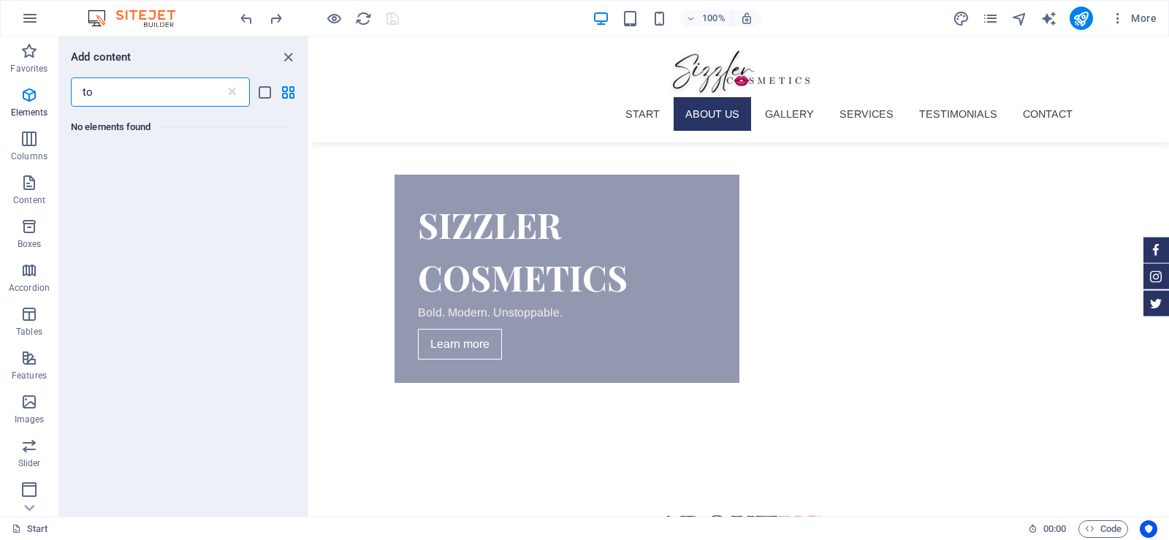
type input "t"
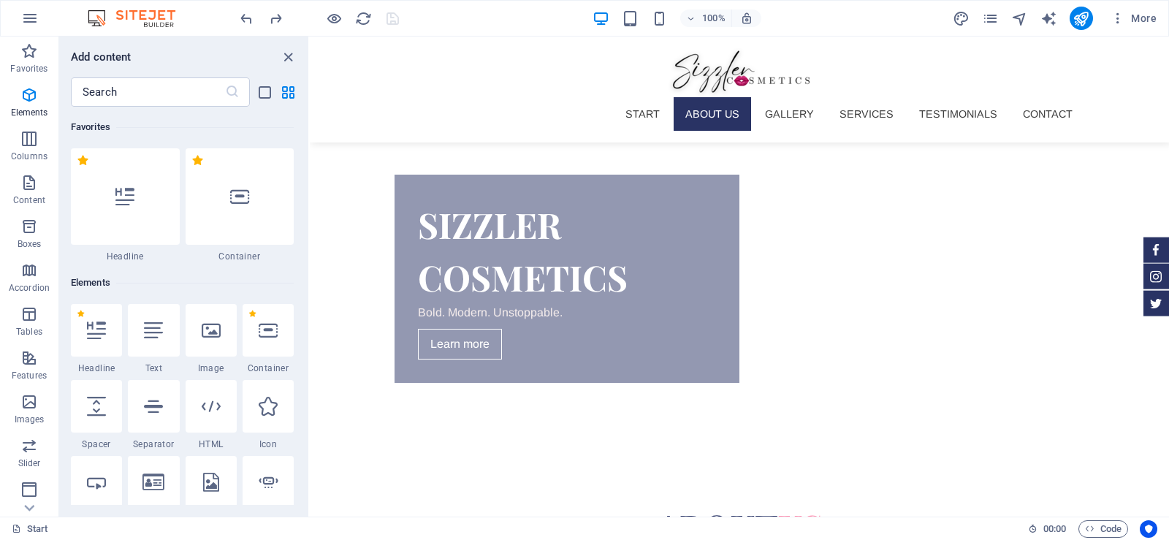
drag, startPoint x: 304, startPoint y: 112, endPoint x: 305, endPoint y: 124, distance: 11.7
click at [305, 124] on div "Favorites 1 Star Headline 1 Star Container Elements 1 Star Headline 1 Star Text…" at bounding box center [183, 306] width 249 height 398
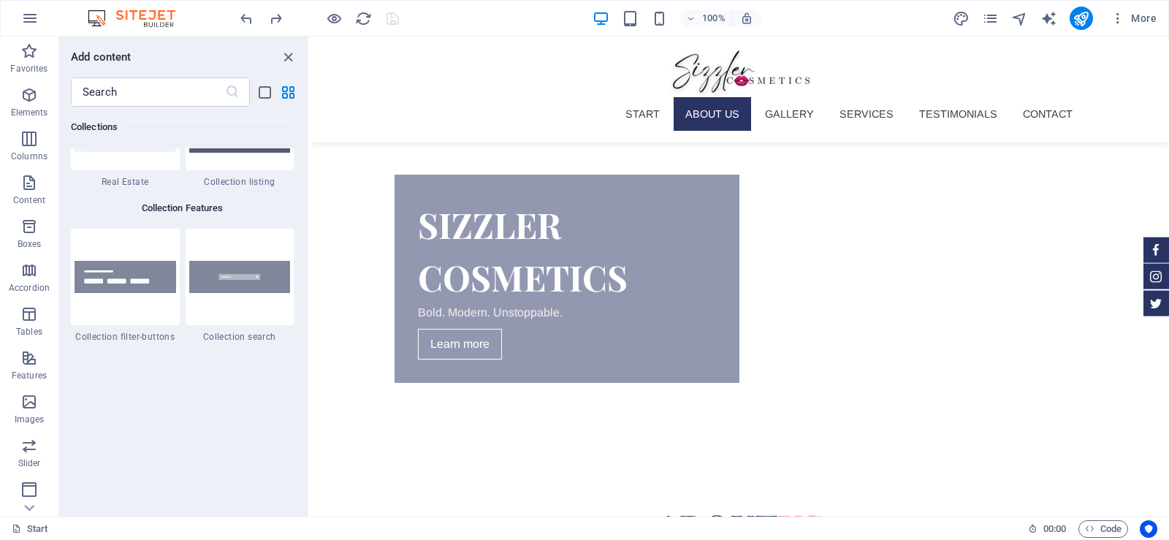
scroll to position [13998, 0]
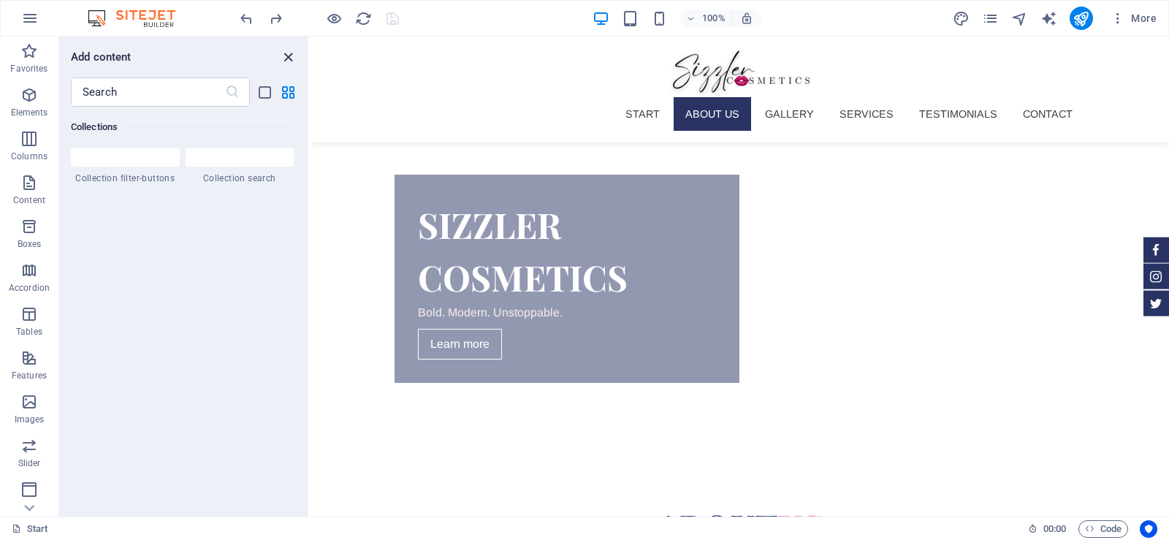
click at [286, 57] on icon "close panel" at bounding box center [288, 57] width 17 height 17
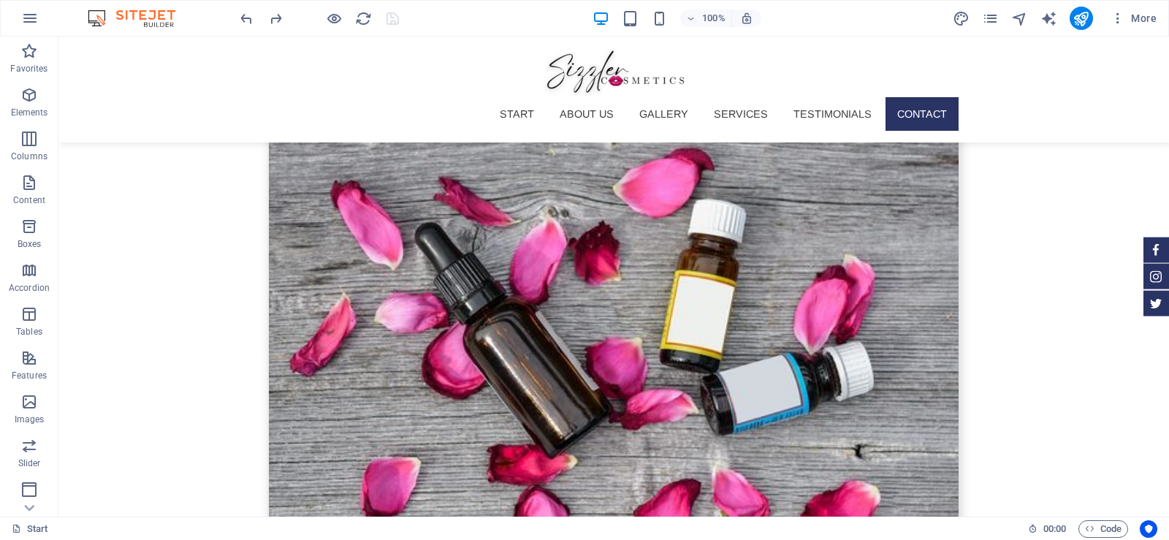
scroll to position [5317, 0]
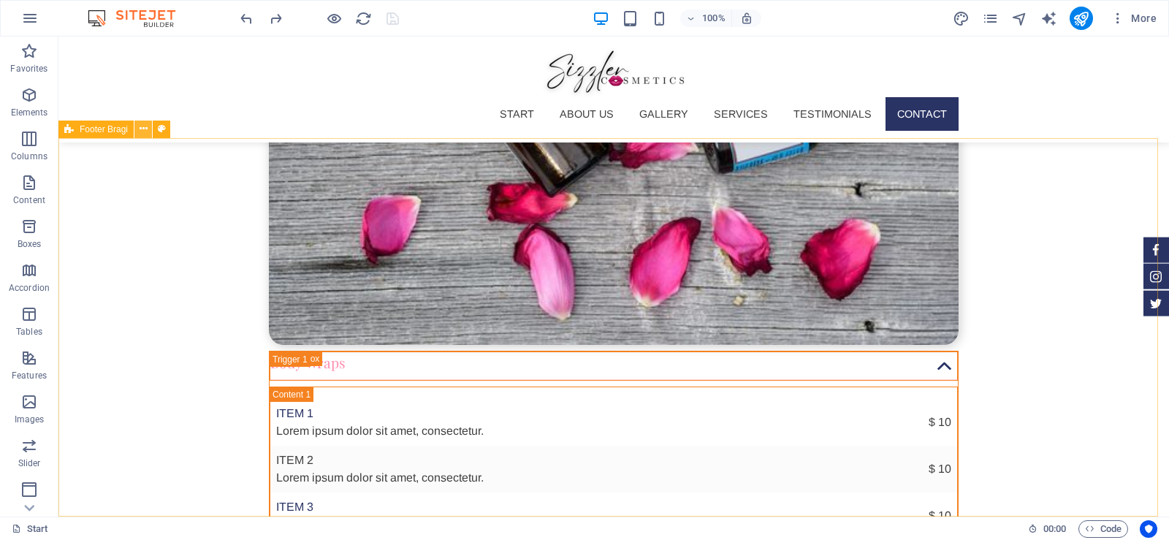
click at [144, 125] on icon at bounding box center [144, 128] width 8 height 15
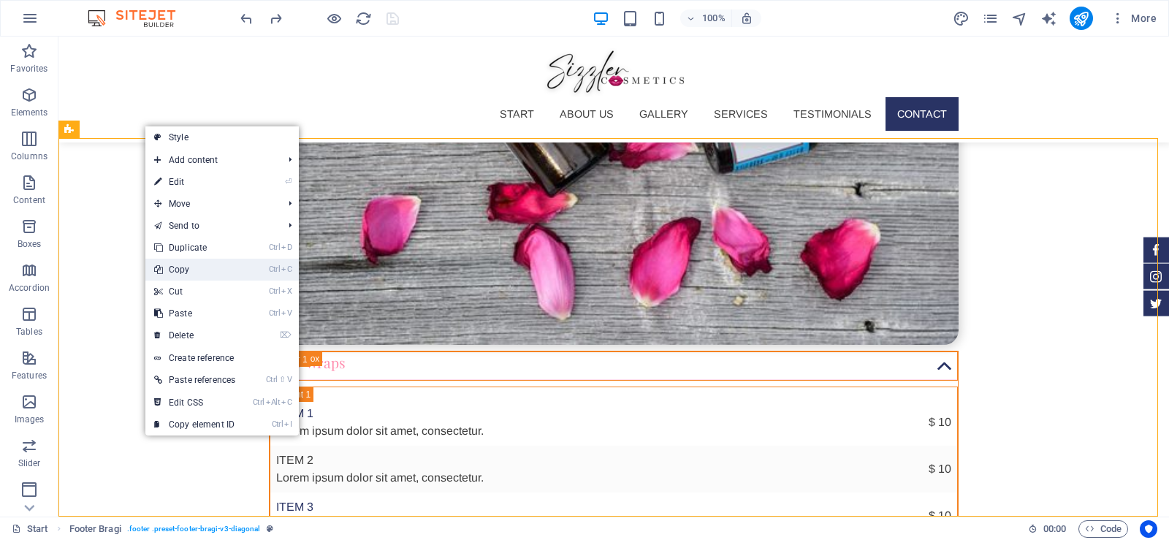
click at [205, 268] on link "Ctrl C Copy" at bounding box center [194, 270] width 99 height 22
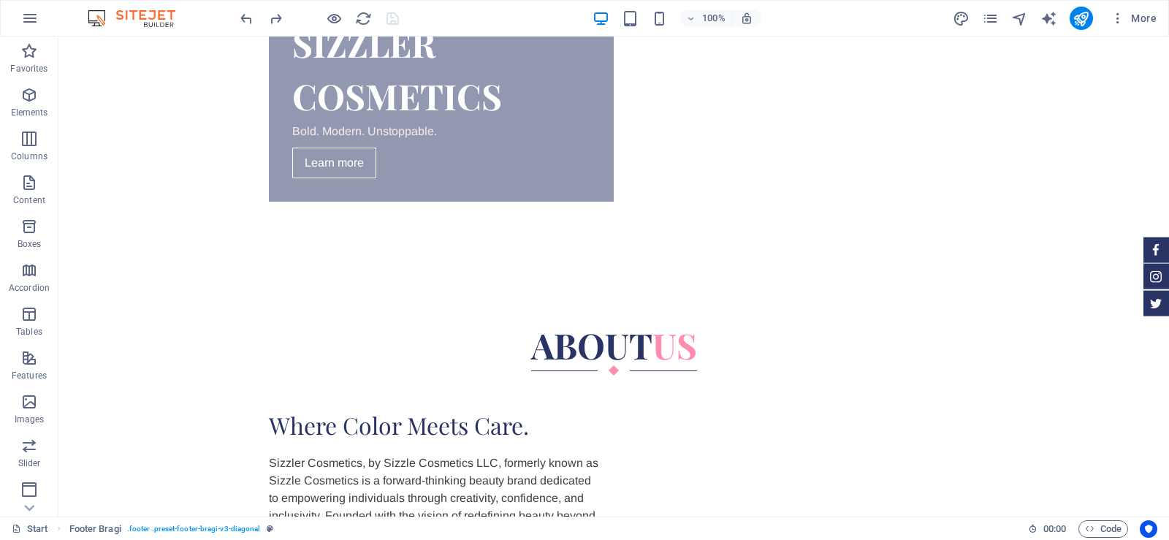
scroll to position [0, 0]
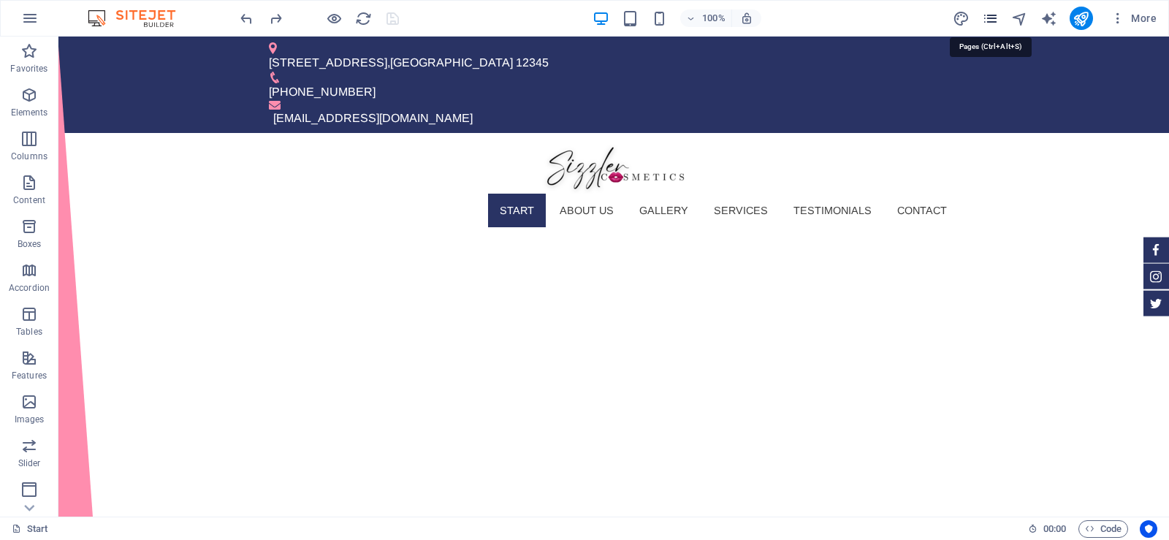
click at [990, 16] on icon "pages" at bounding box center [990, 18] width 17 height 17
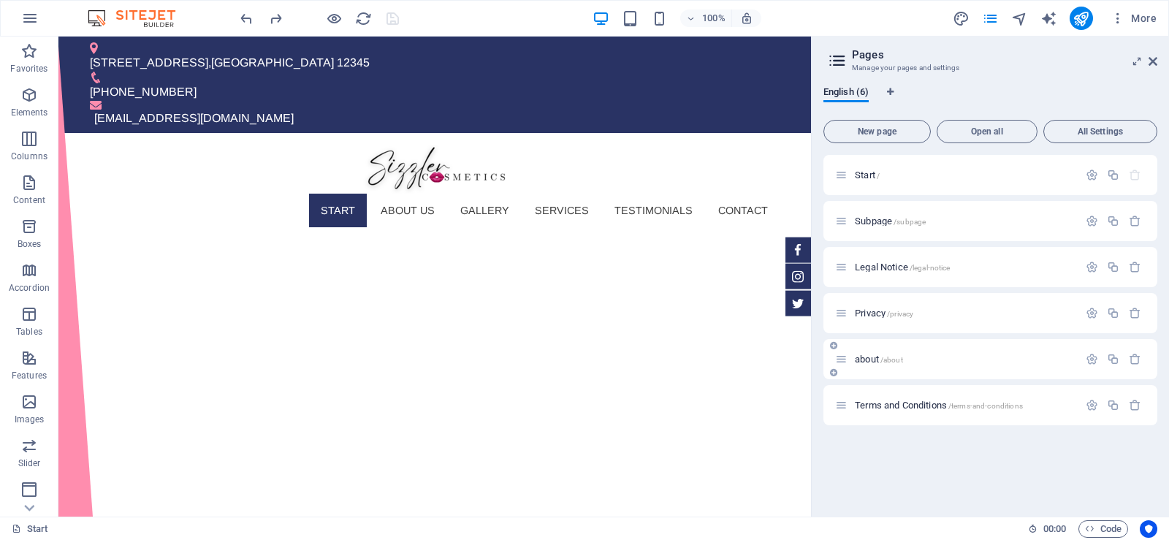
click at [925, 361] on p "about /about" at bounding box center [964, 358] width 219 height 9
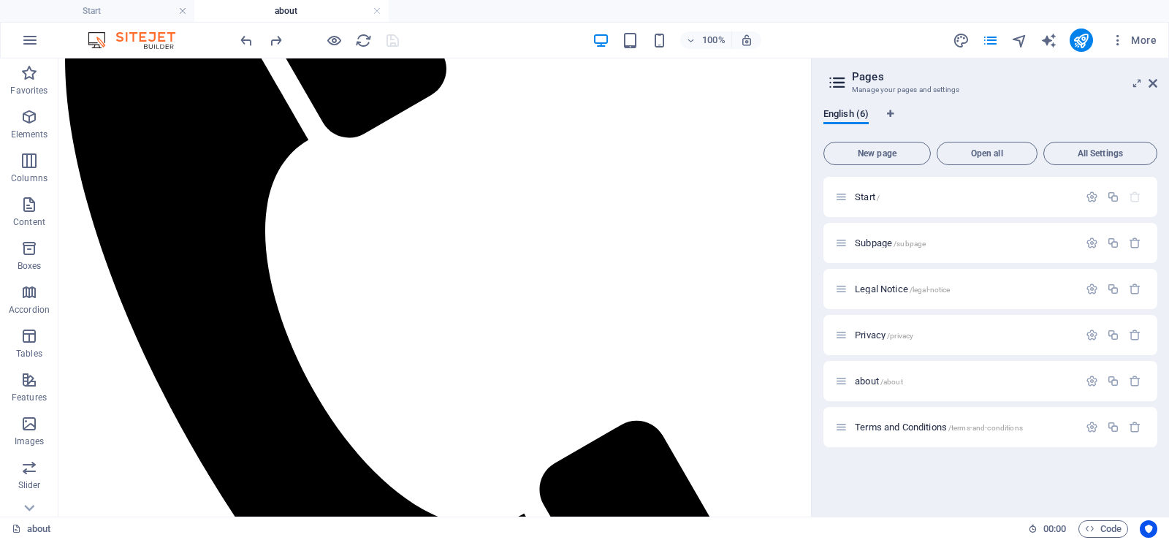
scroll to position [432, 0]
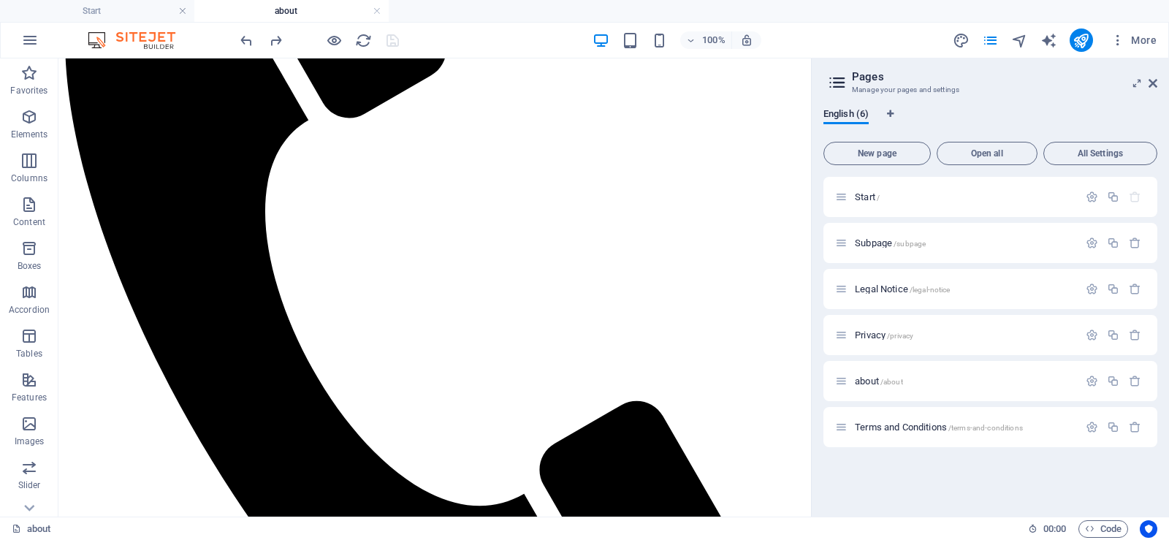
drag, startPoint x: 804, startPoint y: 221, endPoint x: 875, endPoint y: 516, distance: 303.5
drag, startPoint x: 916, startPoint y: 380, endPoint x: 933, endPoint y: 466, distance: 87.8
click at [933, 466] on div "Start / Subpage /subpage Legal Notice /legal-notice Privacy /privacy about /abo…" at bounding box center [990, 341] width 334 height 328
click at [895, 202] on div "Start /" at bounding box center [956, 196] width 243 height 17
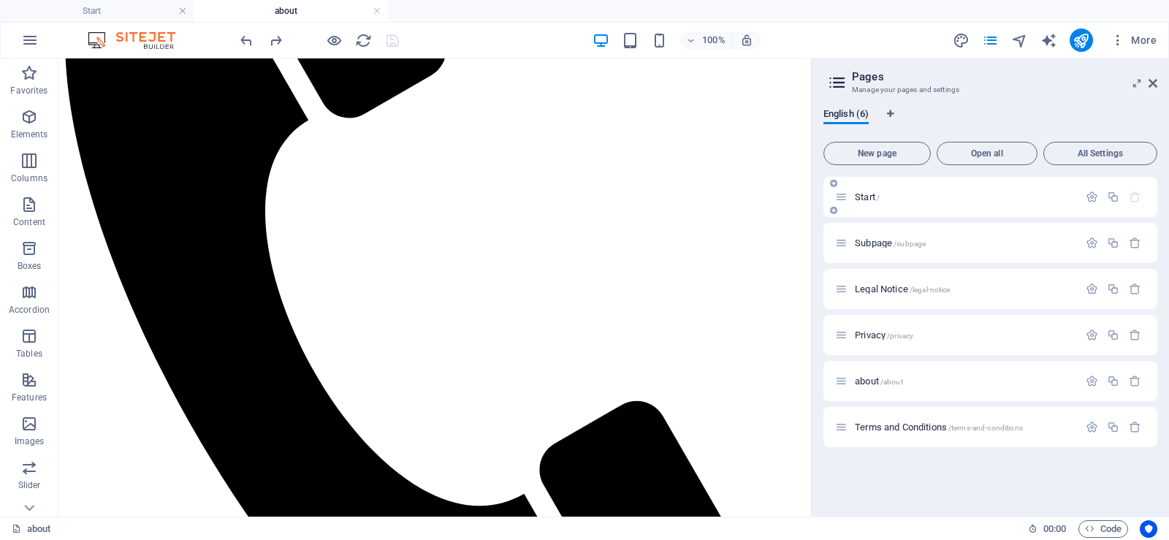
click at [895, 202] on div "Start /" at bounding box center [956, 196] width 243 height 17
click at [871, 194] on span "Start /" at bounding box center [867, 196] width 25 height 11
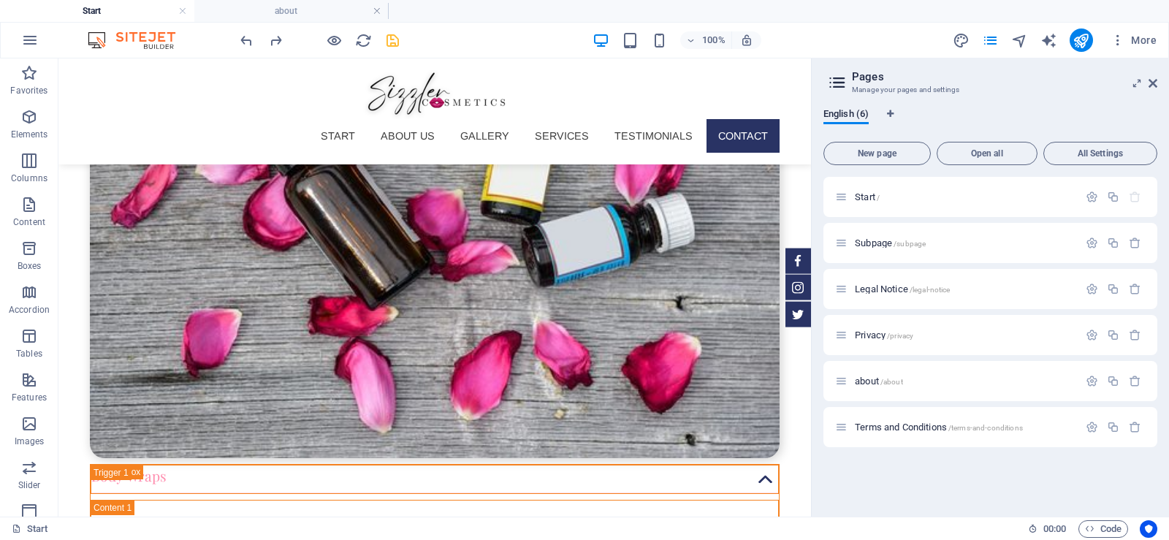
scroll to position [5141, 0]
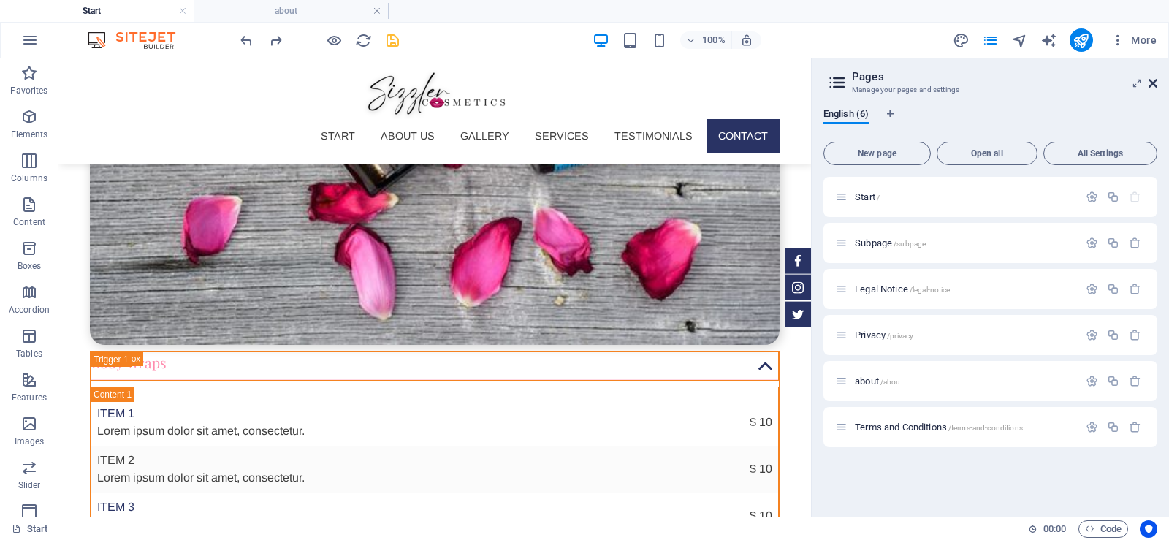
click at [1151, 78] on icon at bounding box center [1152, 83] width 9 height 12
drag, startPoint x: 1210, startPoint y: 137, endPoint x: 1151, endPoint y: 78, distance: 82.6
click at [811, 78] on div "Start About us Gallery Services Testimonials Contact Menu" at bounding box center [434, 111] width 752 height 106
select select "header"
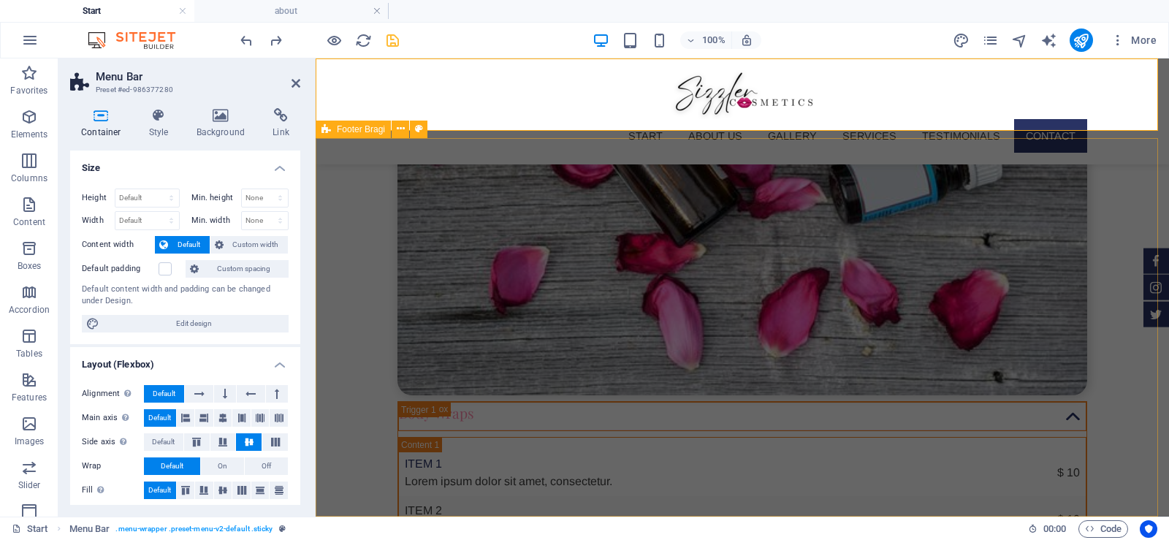
scroll to position [5191, 0]
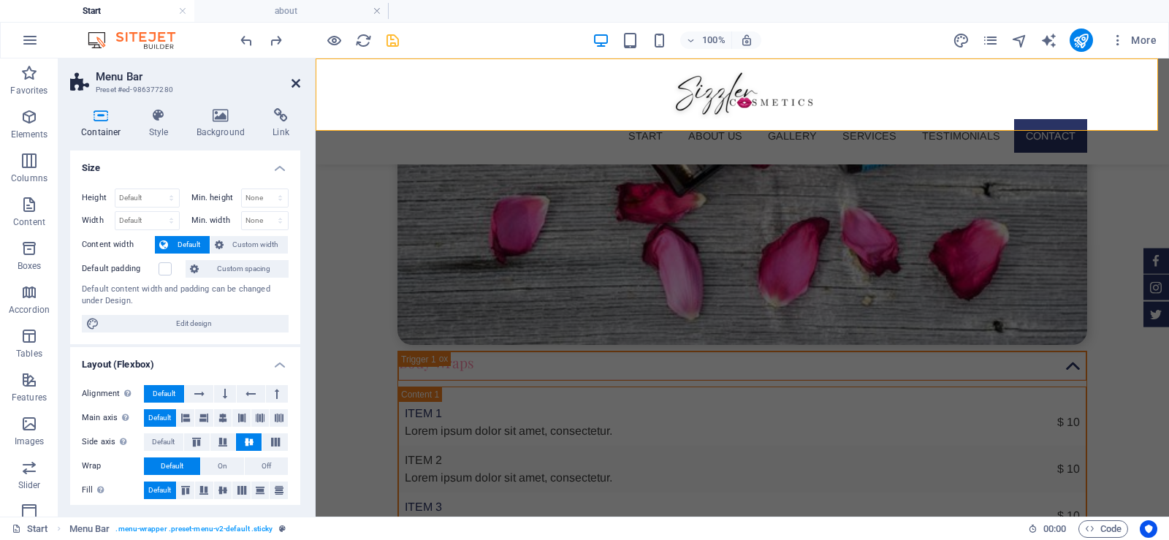
click at [295, 86] on icon at bounding box center [295, 83] width 9 height 12
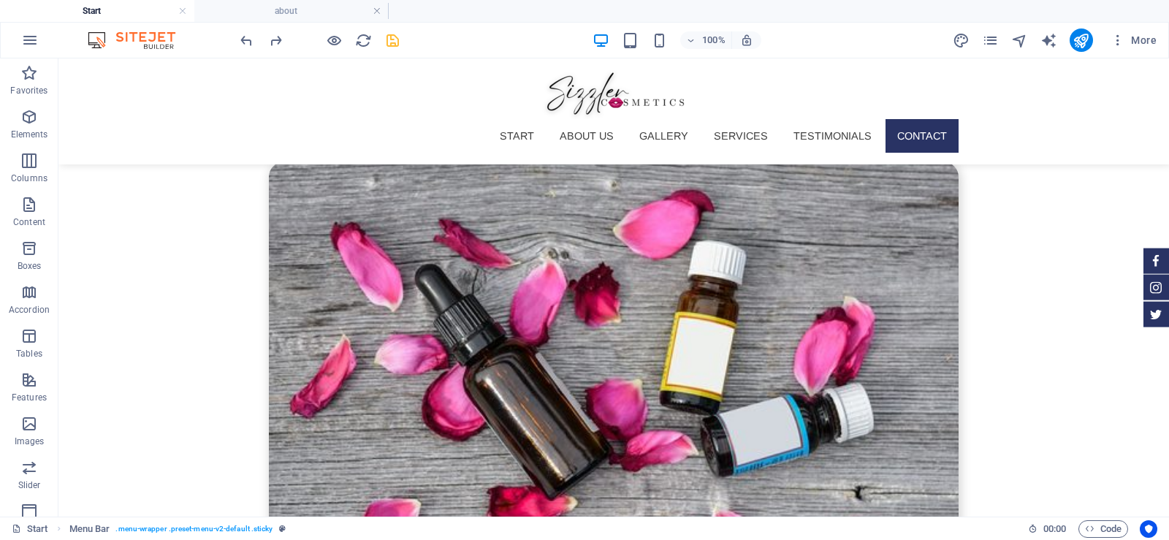
scroll to position [5319, 0]
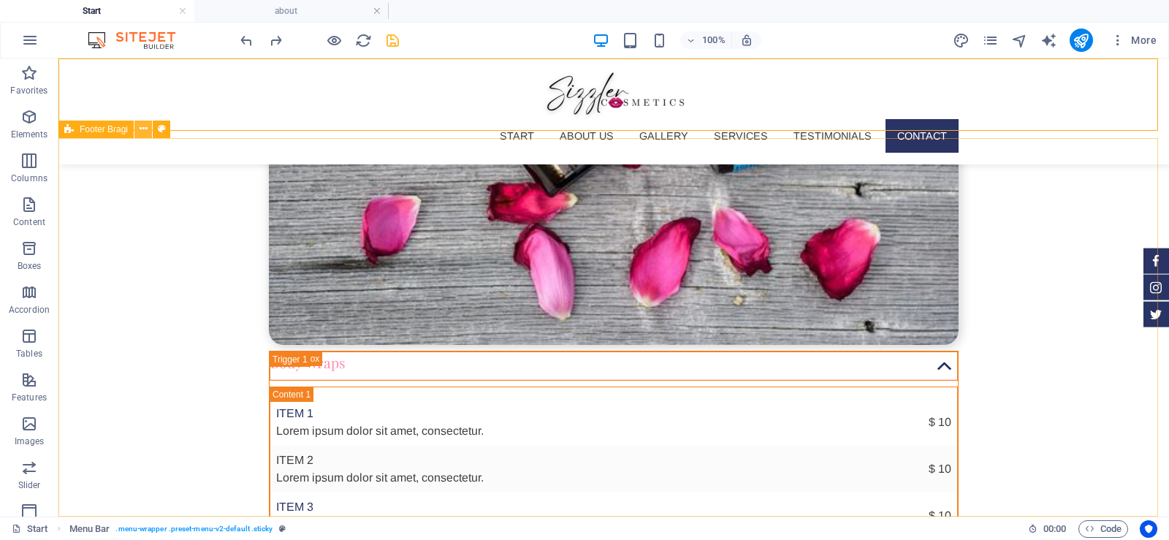
click at [142, 129] on icon at bounding box center [144, 128] width 8 height 15
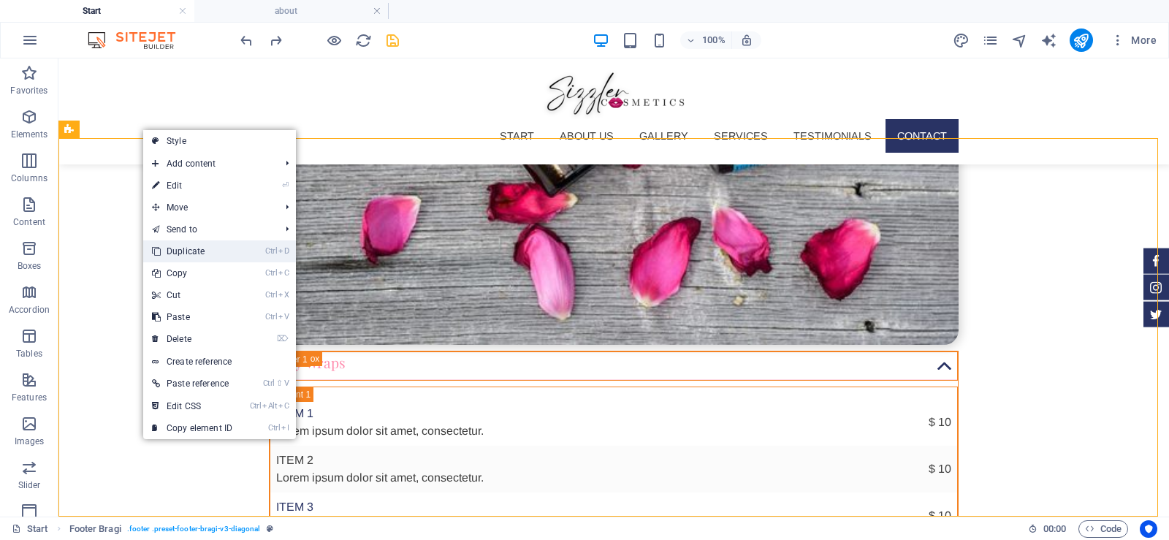
click at [216, 248] on link "Ctrl D Duplicate" at bounding box center [192, 251] width 98 height 22
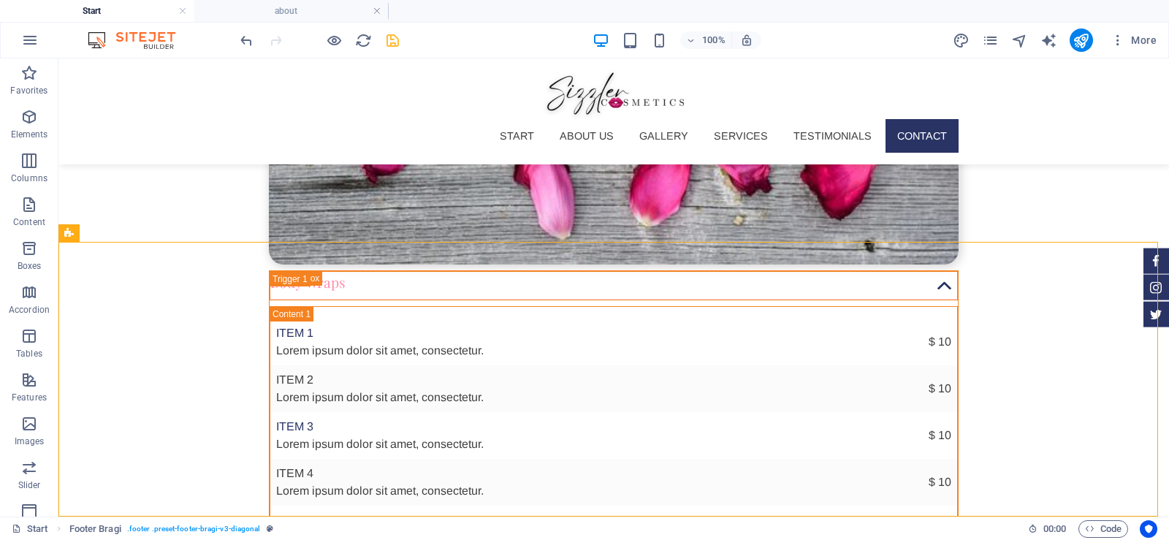
scroll to position [5594, 0]
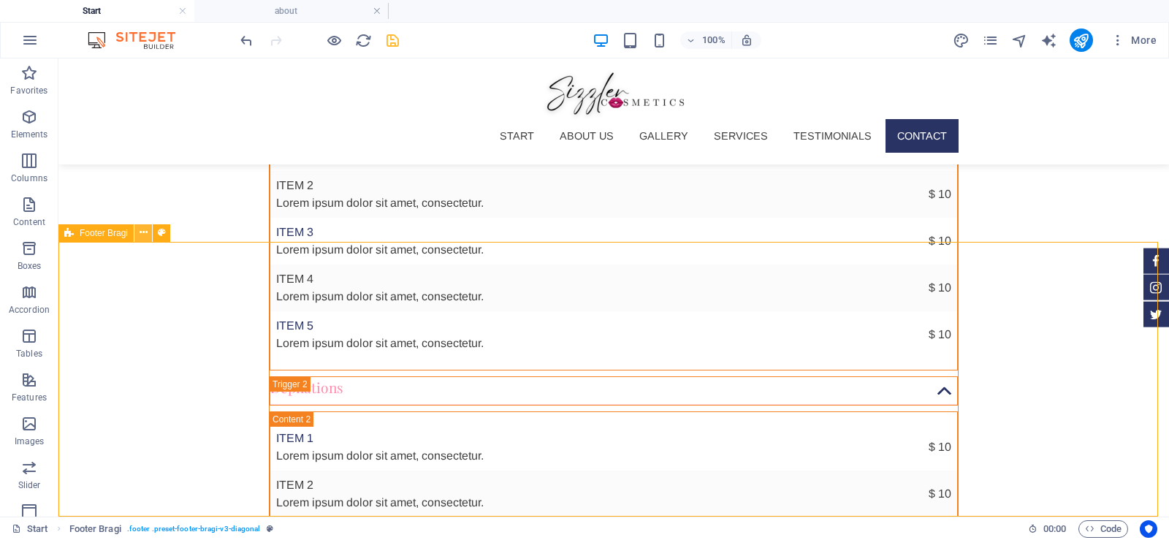
click at [145, 230] on icon at bounding box center [144, 232] width 8 height 15
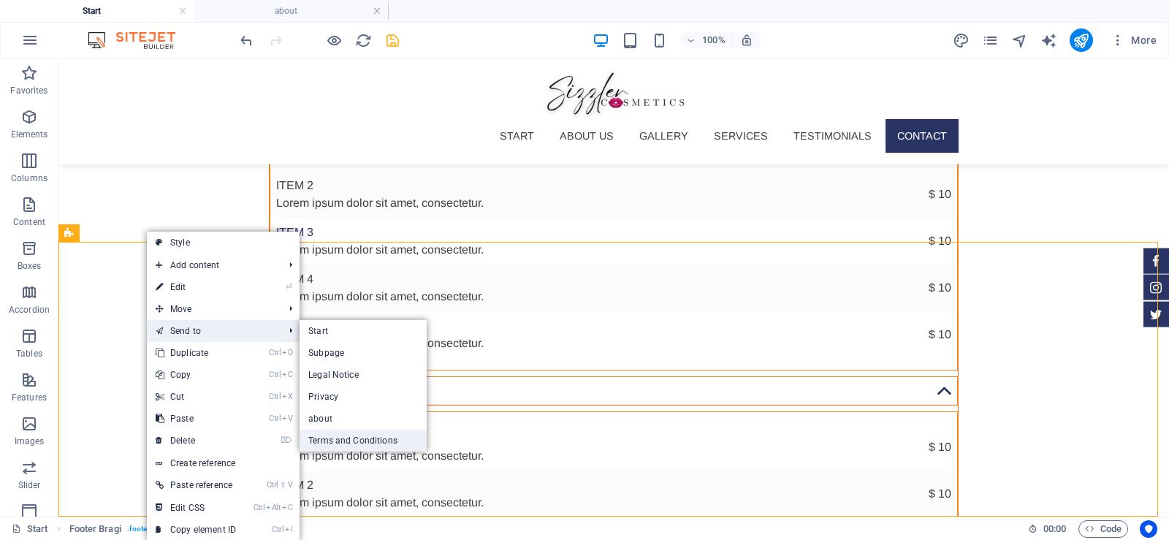
click at [342, 438] on link "Terms and Conditions" at bounding box center [362, 440] width 127 height 22
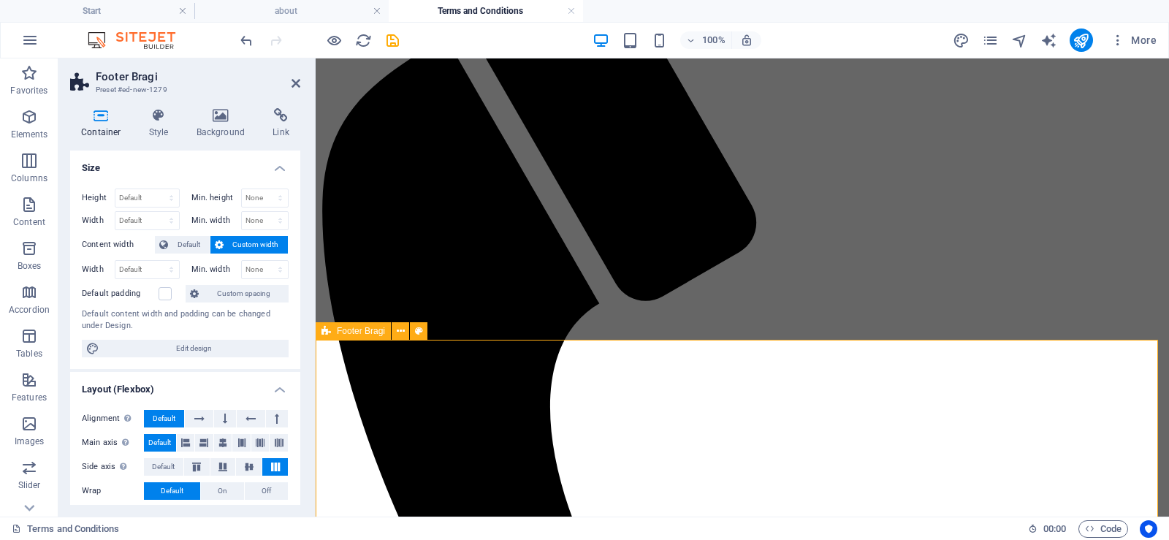
scroll to position [271, 0]
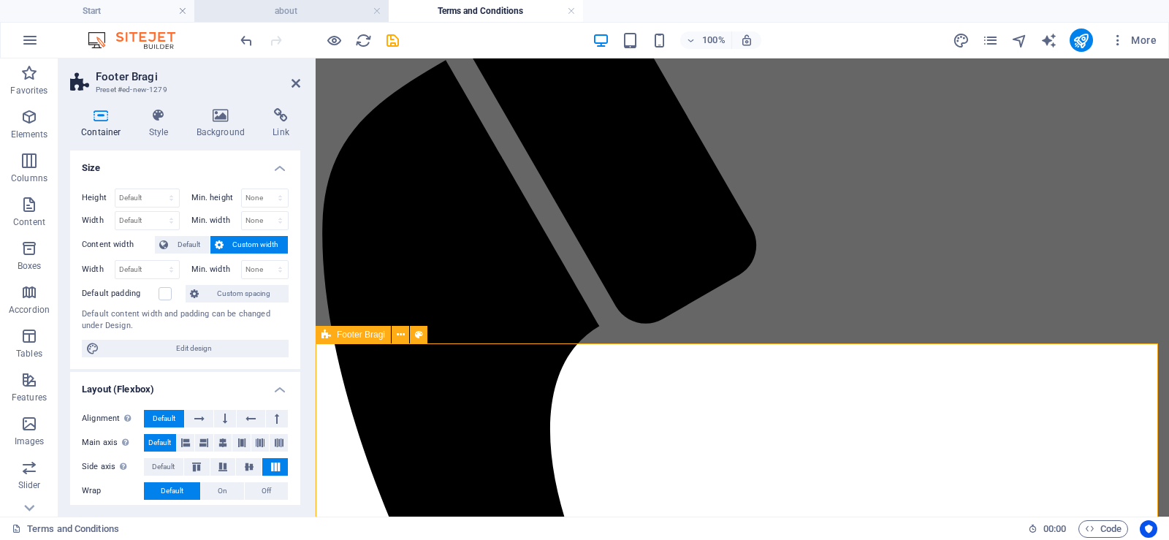
click at [280, 18] on h4 "about" at bounding box center [291, 11] width 194 height 16
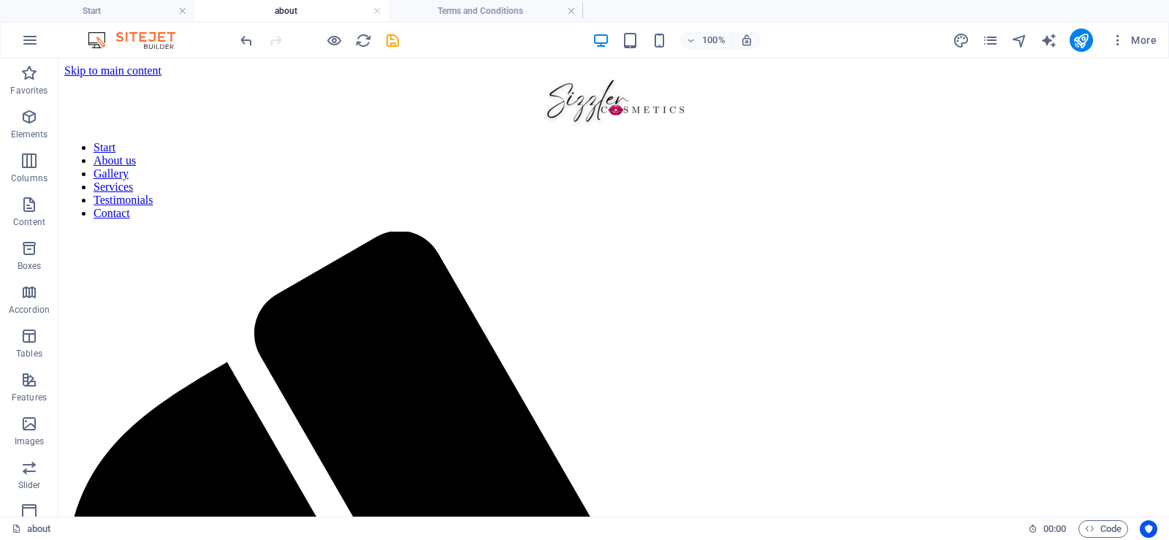
scroll to position [432, 0]
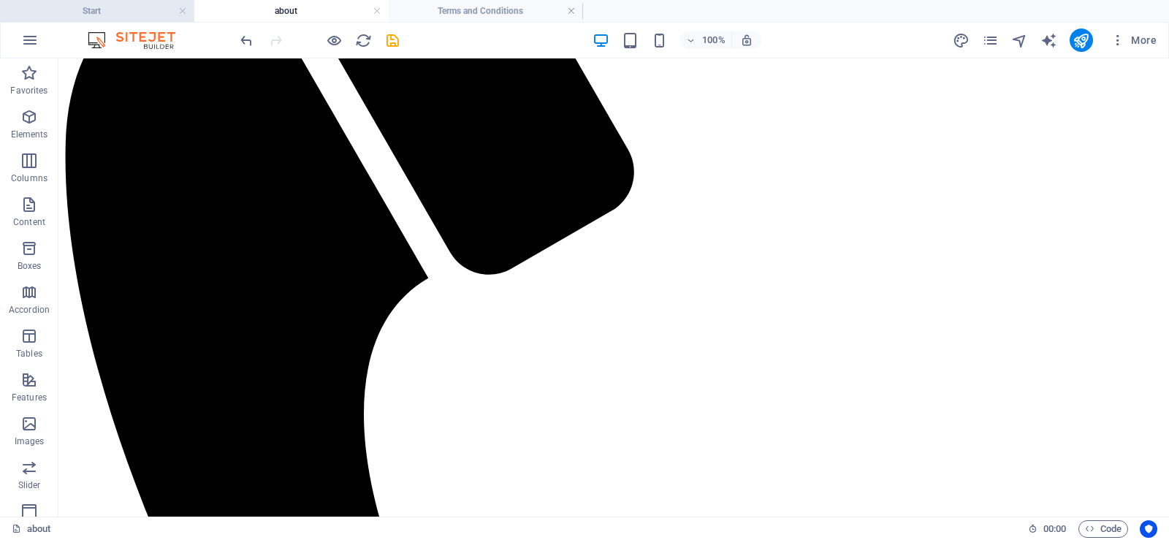
click at [149, 9] on h4 "Start" at bounding box center [97, 11] width 194 height 16
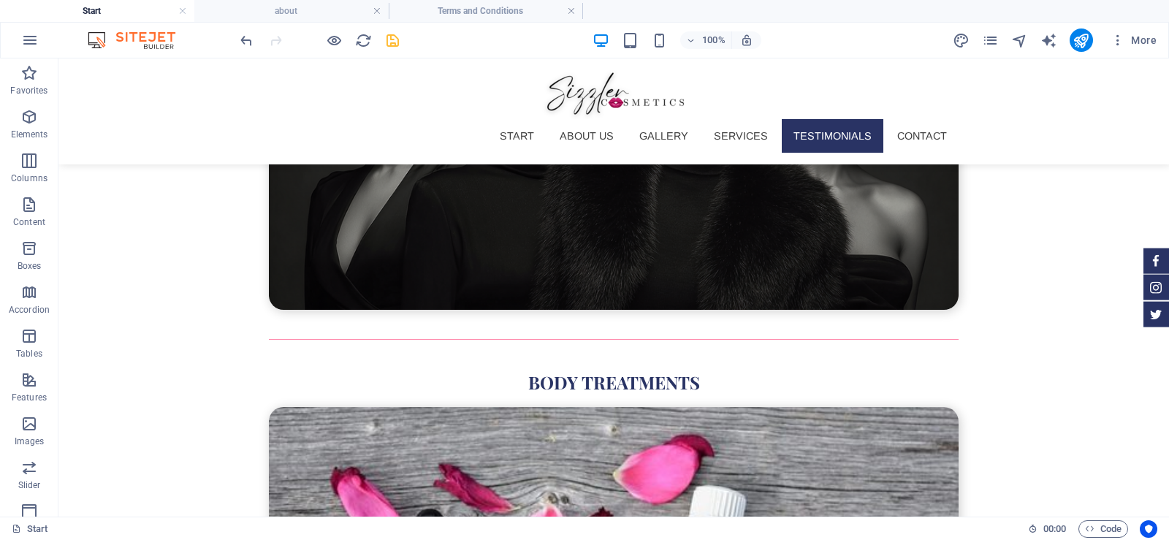
scroll to position [4742, 0]
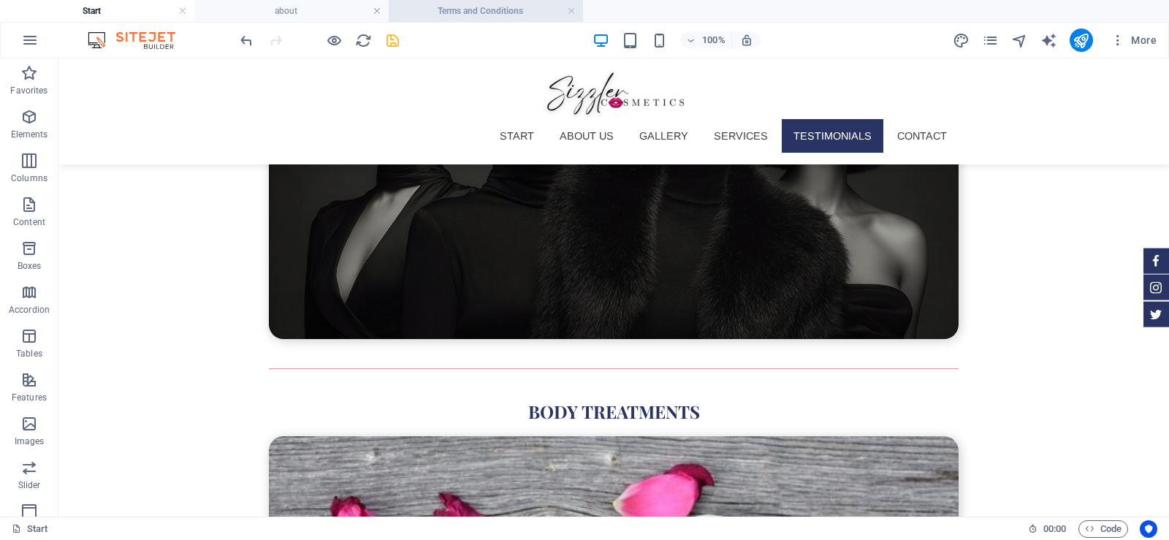
click at [507, 15] on h4 "Terms and Conditions" at bounding box center [486, 11] width 194 height 16
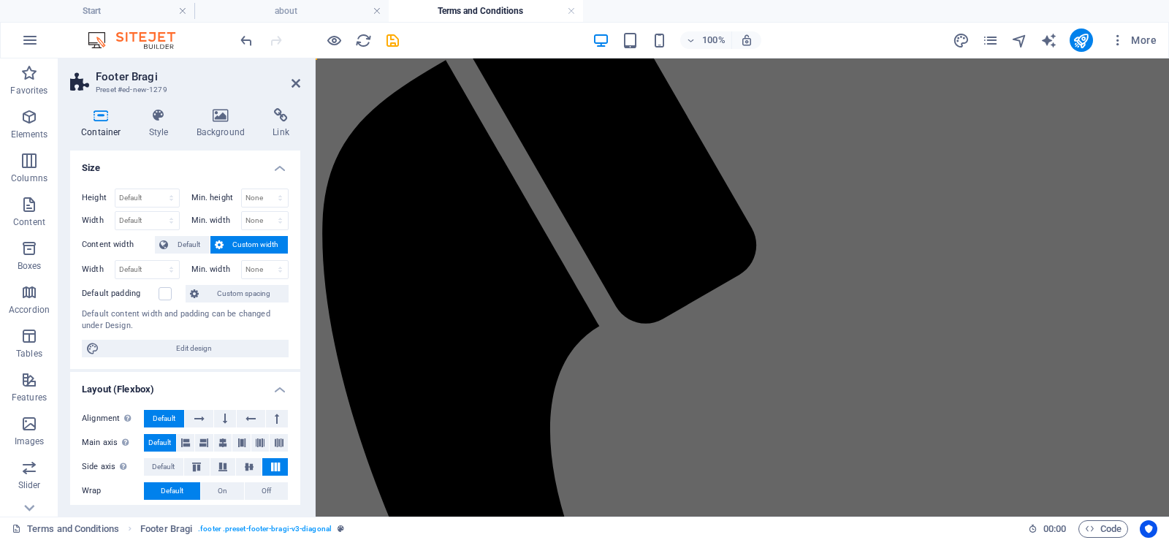
scroll to position [0, 0]
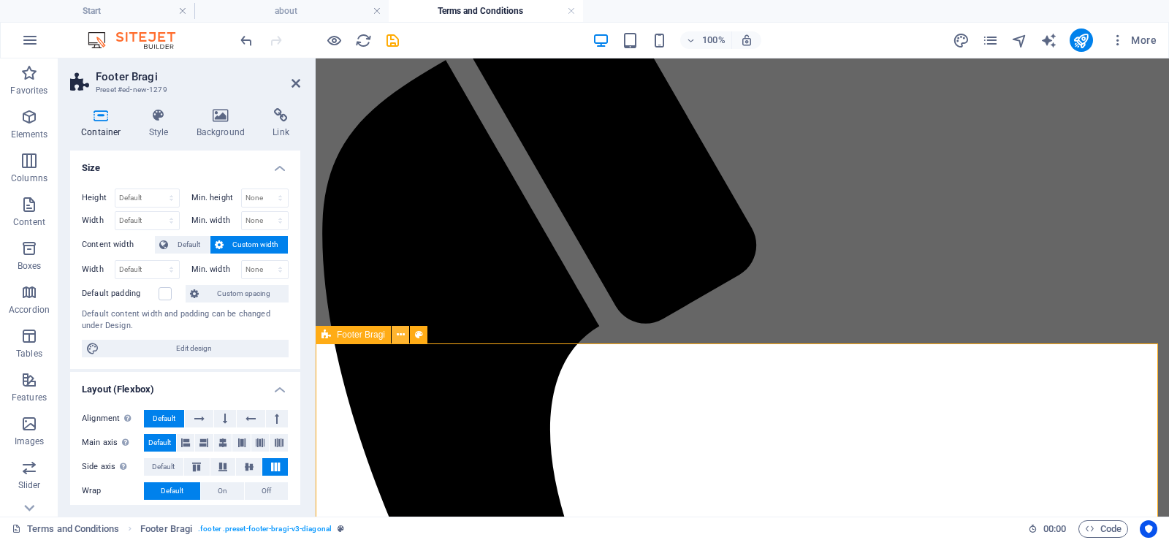
click at [398, 332] on icon at bounding box center [401, 334] width 8 height 15
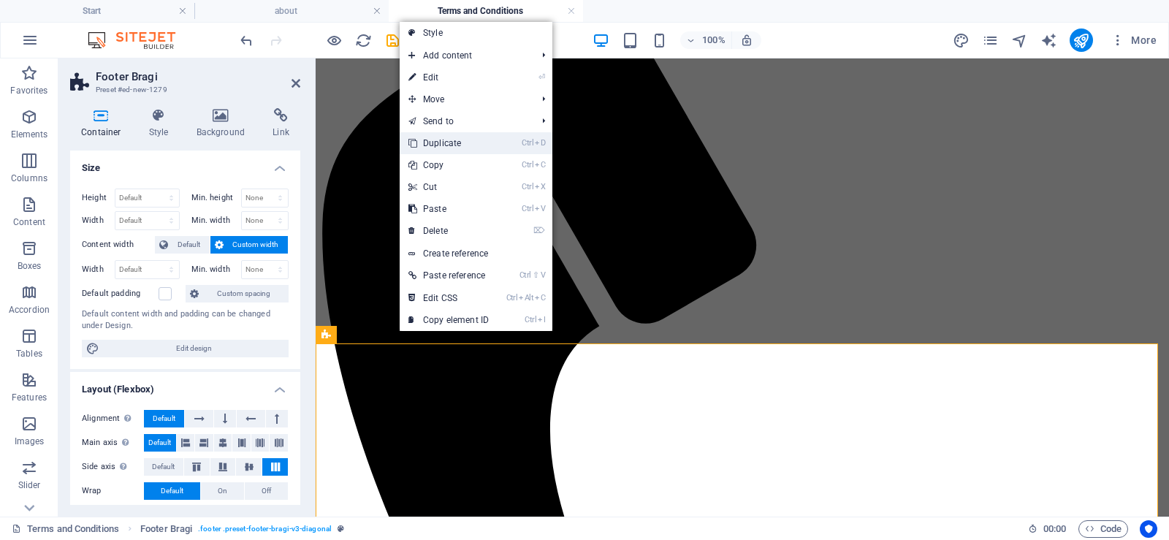
click at [486, 140] on link "Ctrl D Duplicate" at bounding box center [449, 143] width 98 height 22
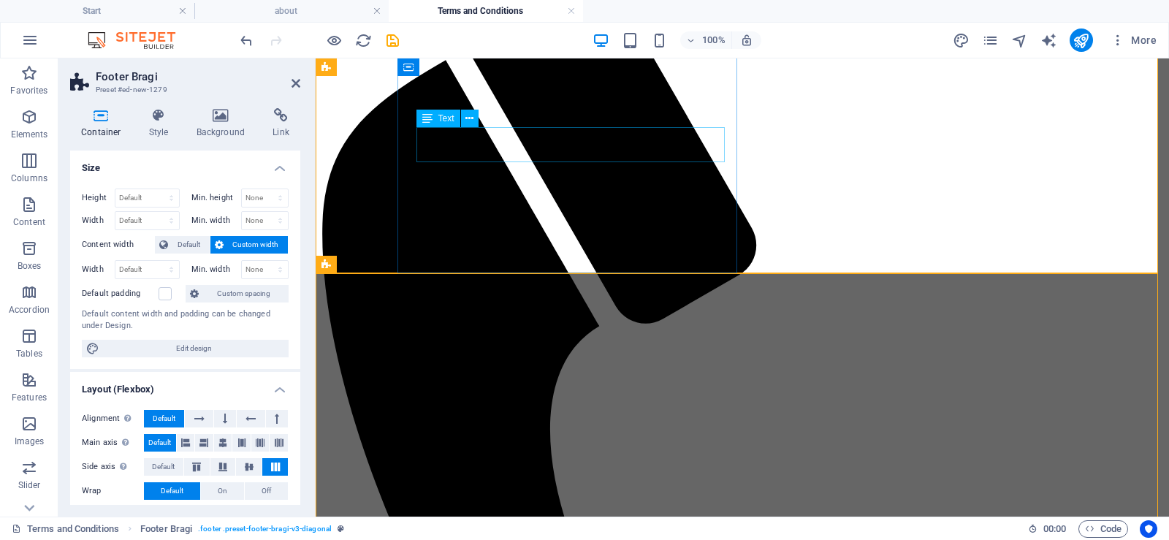
scroll to position [647, 0]
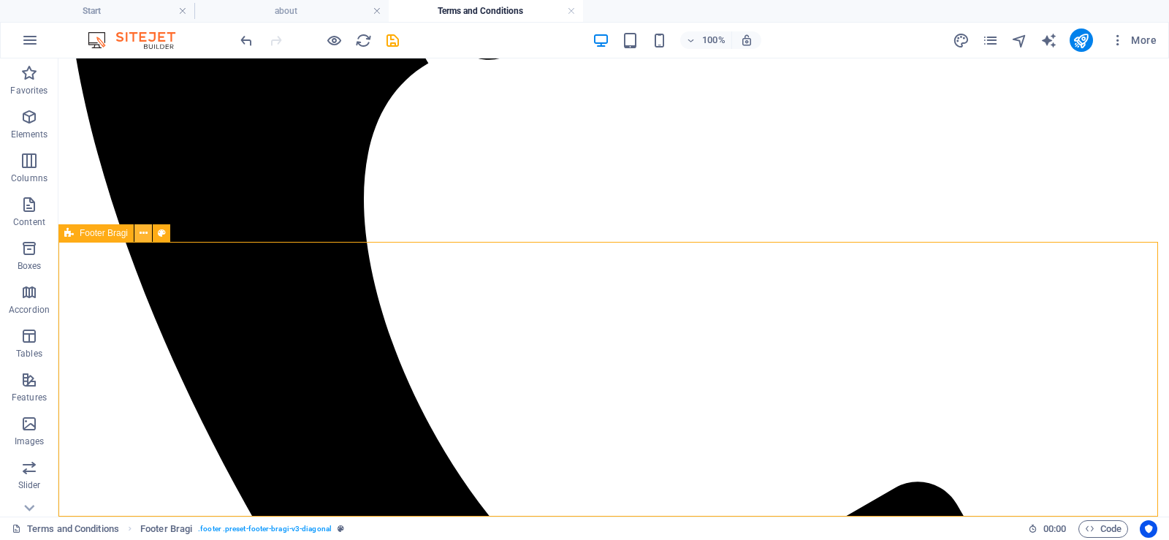
click at [145, 234] on icon at bounding box center [144, 233] width 8 height 15
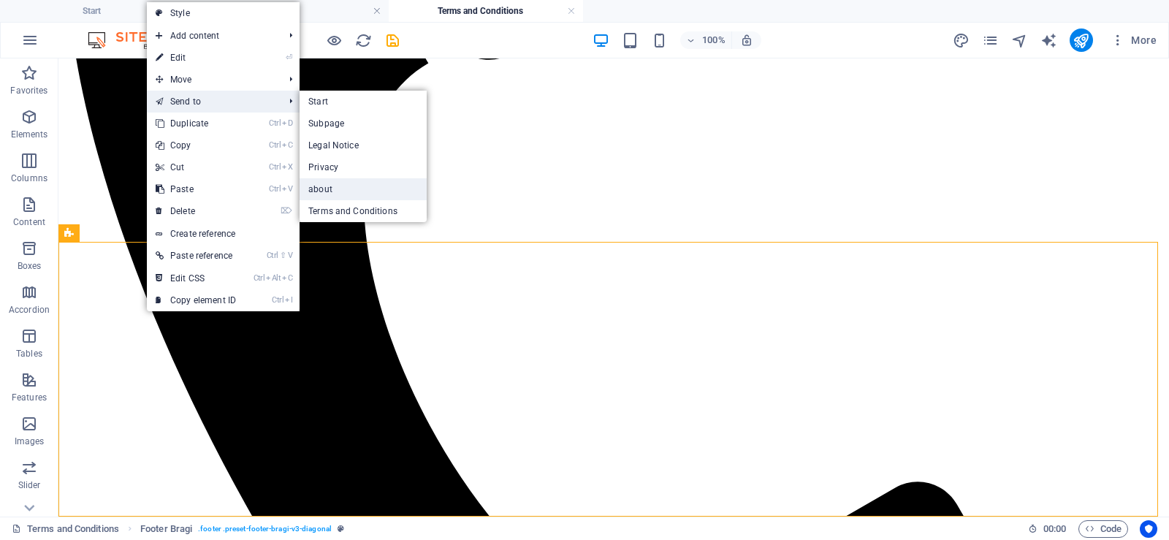
click at [331, 186] on link "about" at bounding box center [362, 189] width 127 height 22
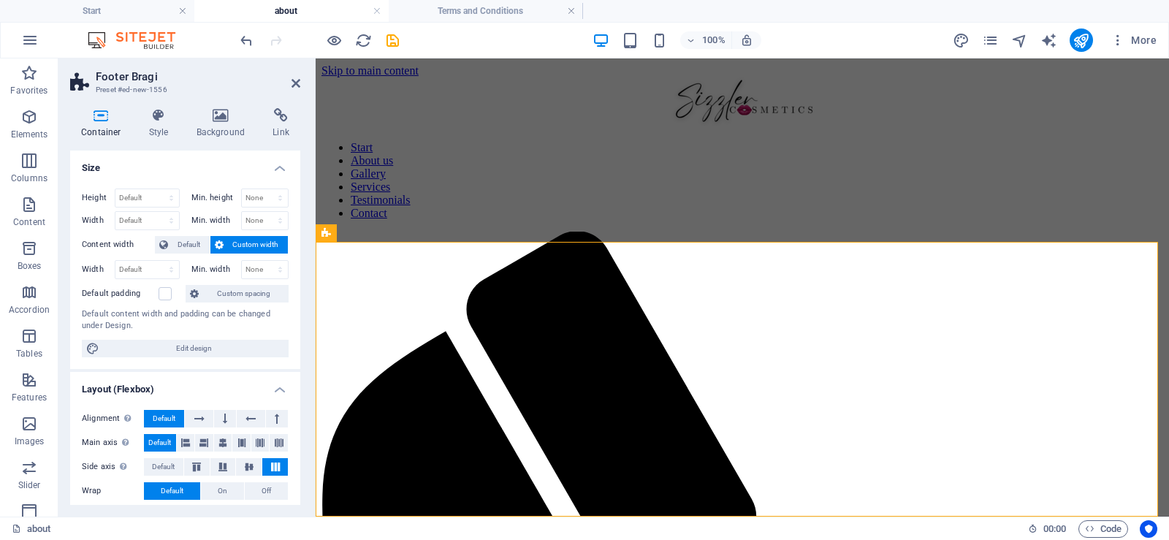
scroll to position [707, 0]
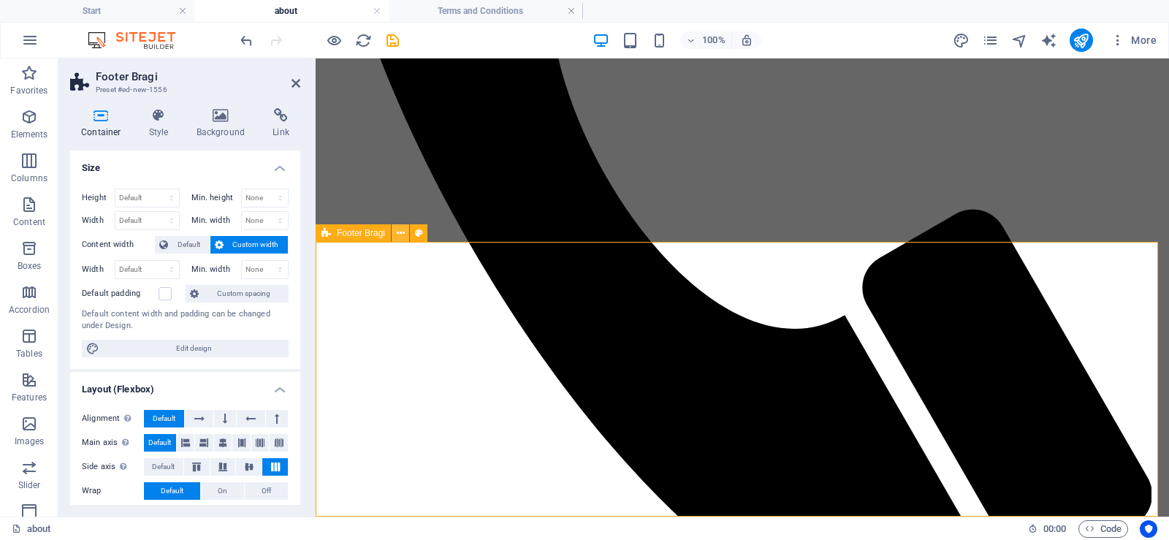
click at [400, 229] on icon at bounding box center [401, 233] width 8 height 15
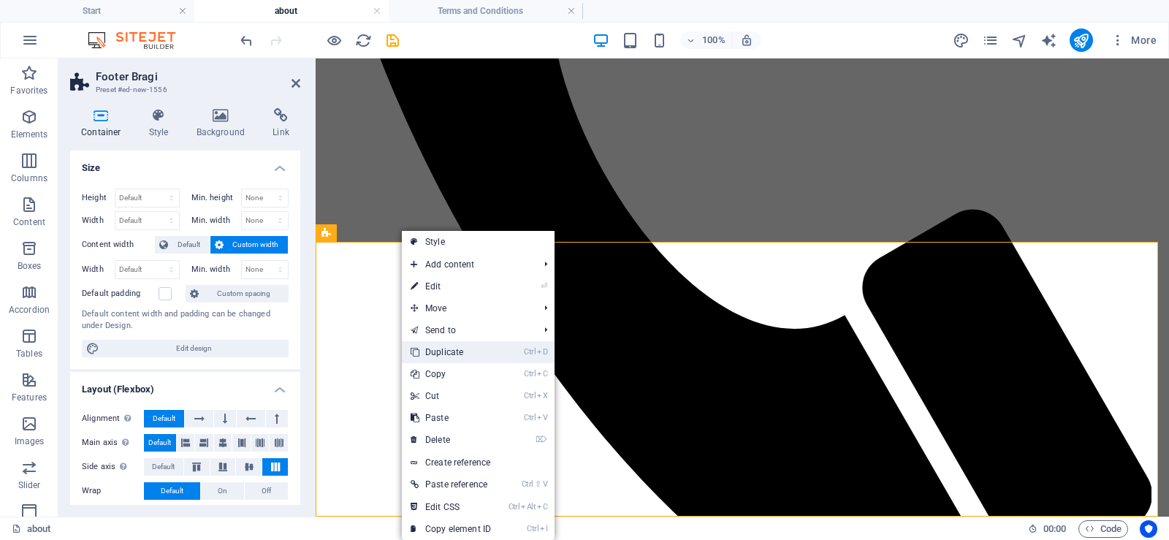
click at [493, 356] on link "Ctrl D Duplicate" at bounding box center [451, 352] width 98 height 22
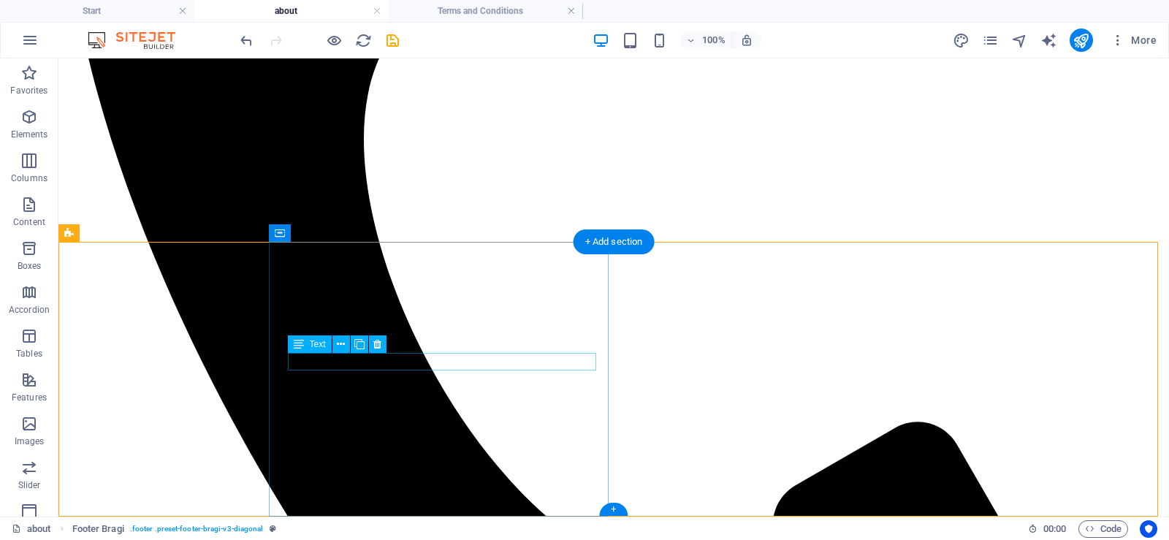
scroll to position [982, 0]
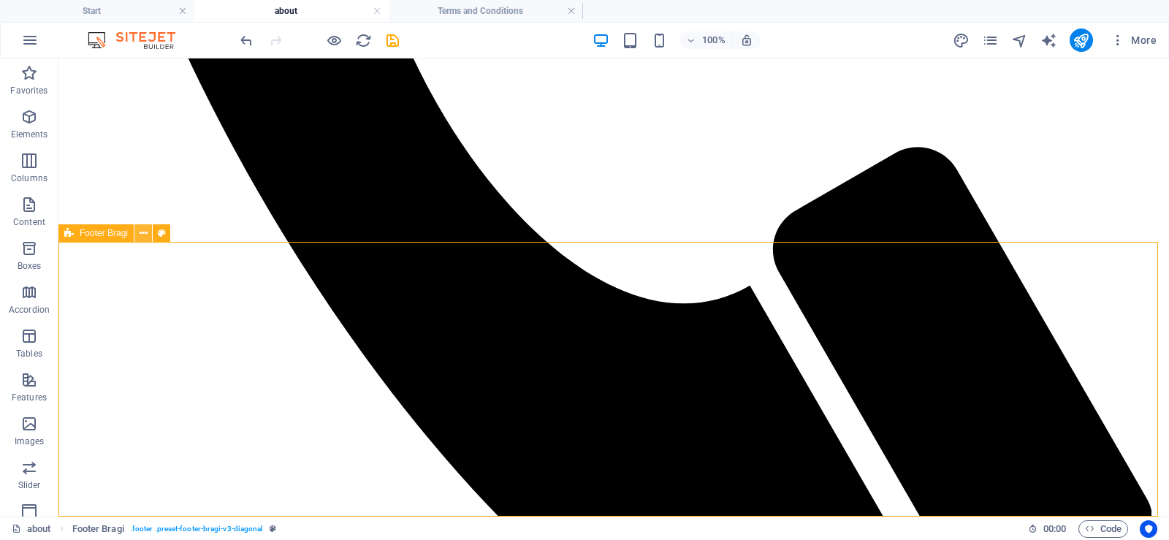
click at [141, 229] on icon at bounding box center [144, 233] width 8 height 15
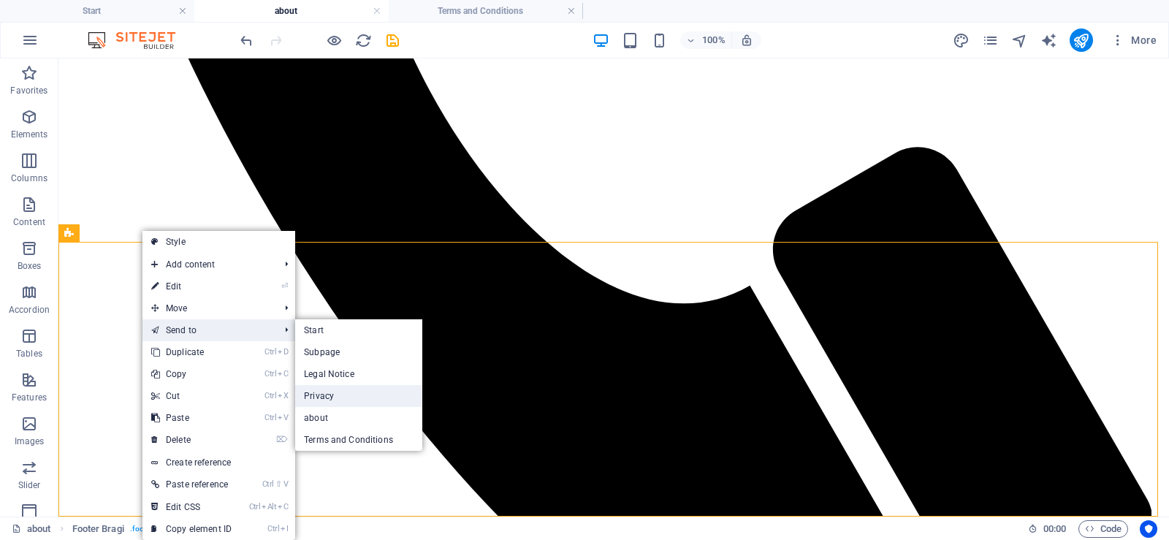
click at [335, 397] on link "Privacy" at bounding box center [358, 396] width 127 height 22
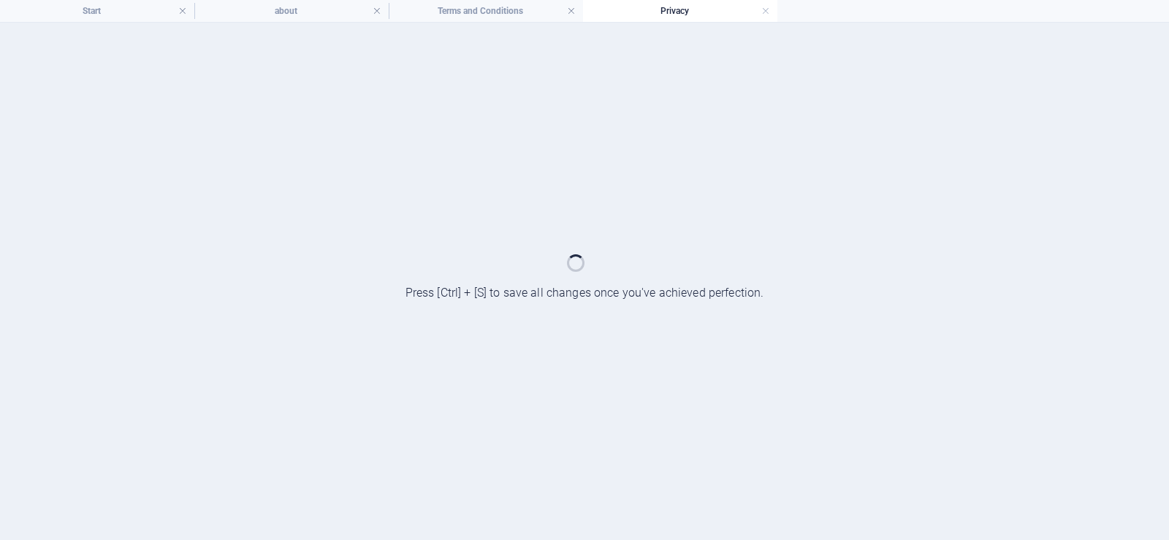
scroll to position [0, 0]
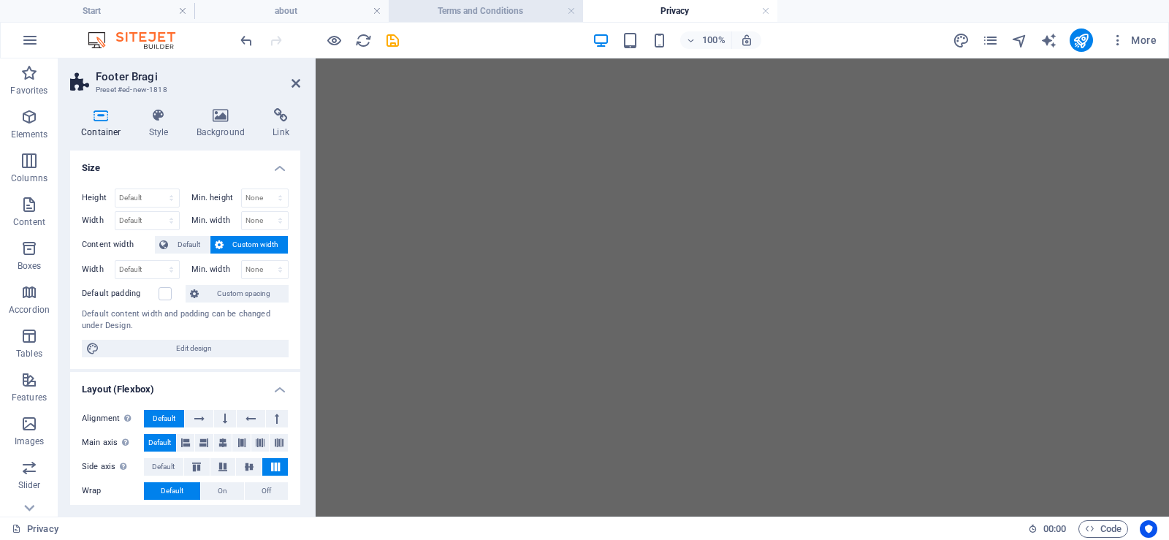
click at [498, 8] on h4 "Terms and Conditions" at bounding box center [486, 11] width 194 height 16
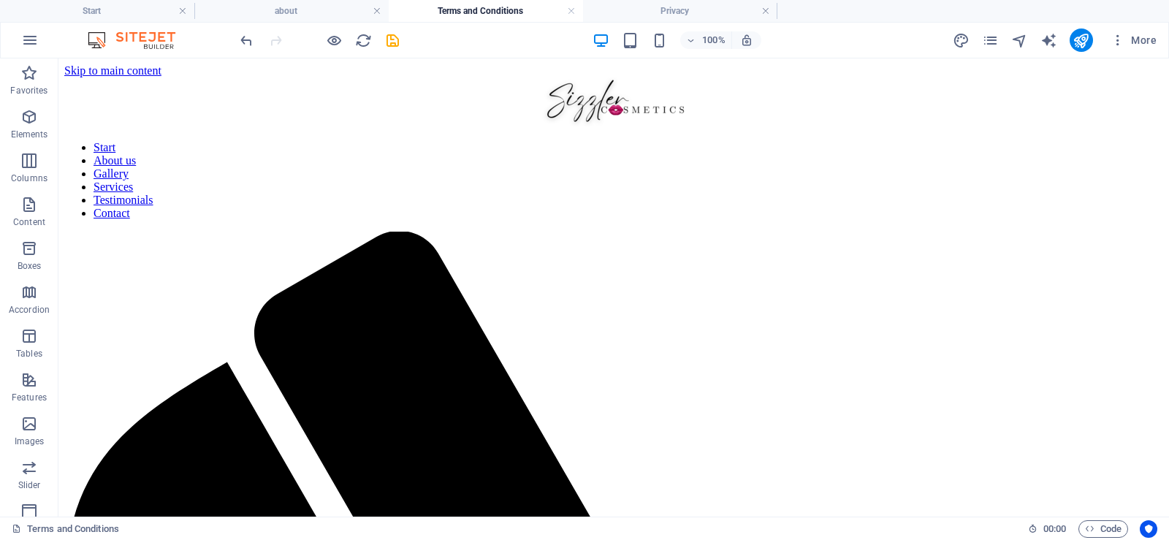
scroll to position [373, 0]
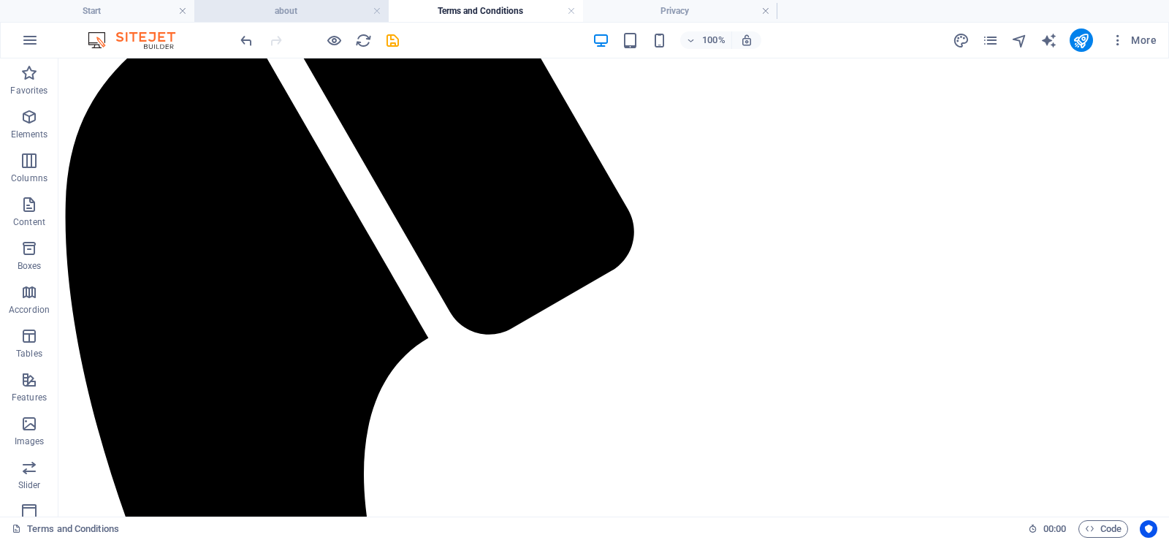
click at [324, 15] on h4 "about" at bounding box center [291, 11] width 194 height 16
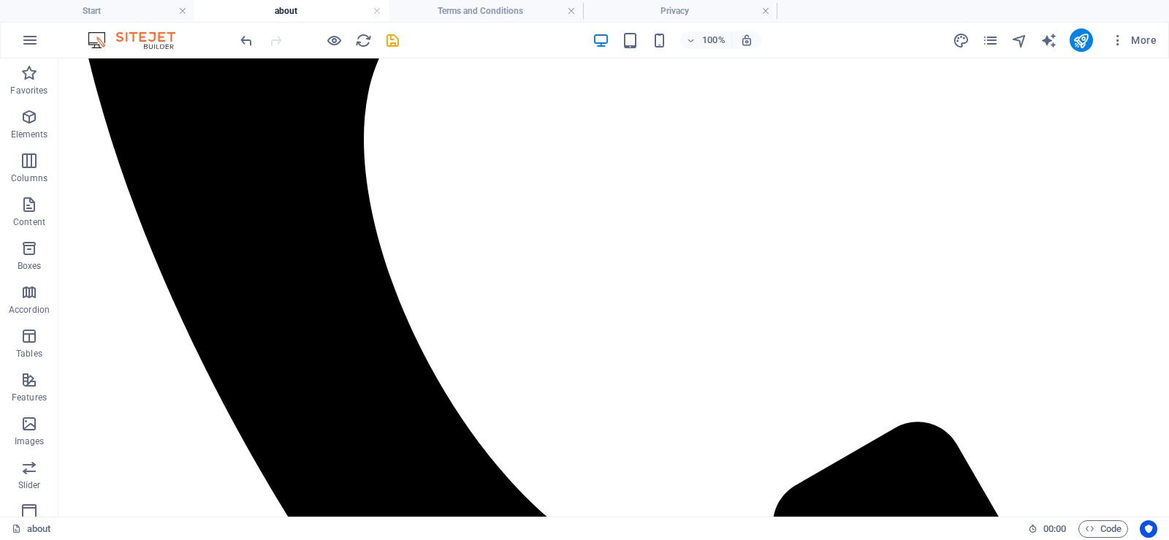
scroll to position [0, 0]
click at [137, 12] on h4 "Start" at bounding box center [97, 11] width 194 height 16
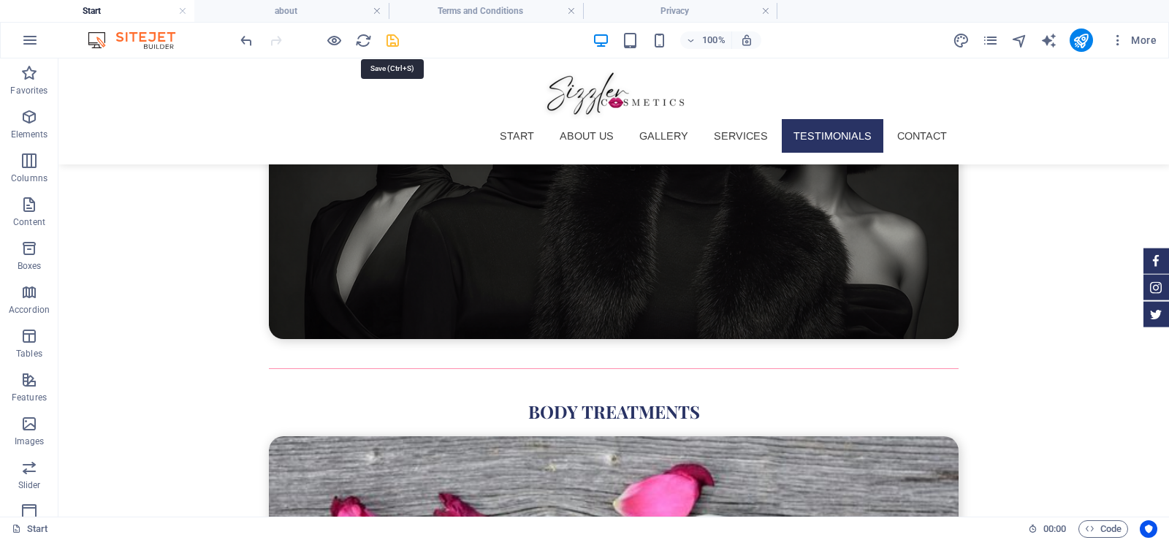
click at [388, 37] on icon "save" at bounding box center [392, 40] width 17 height 17
click at [687, 38] on icon "button" at bounding box center [691, 40] width 10 height 9
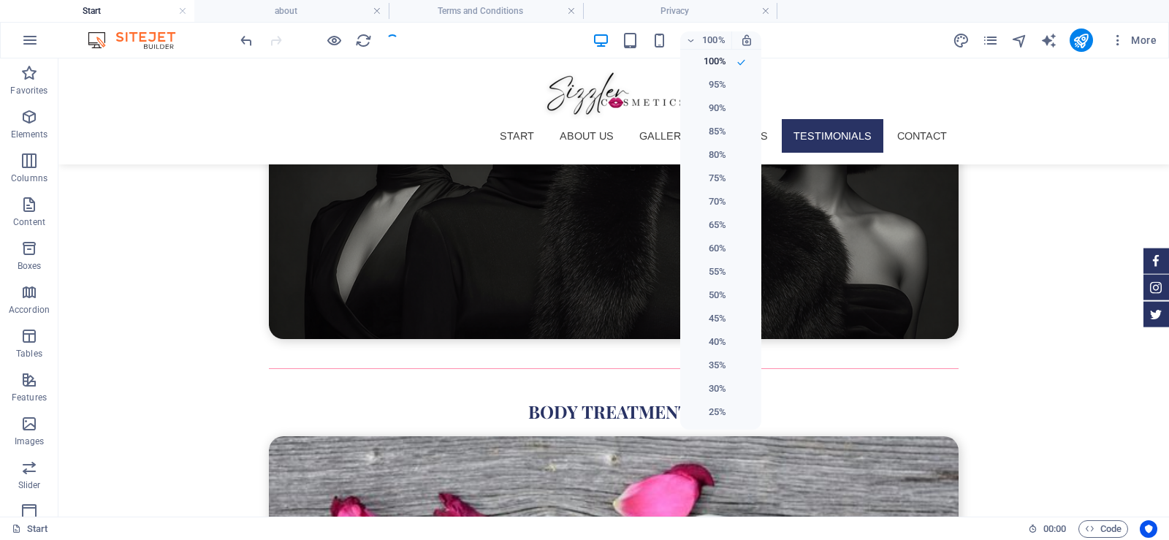
click at [788, 42] on div at bounding box center [584, 270] width 1169 height 540
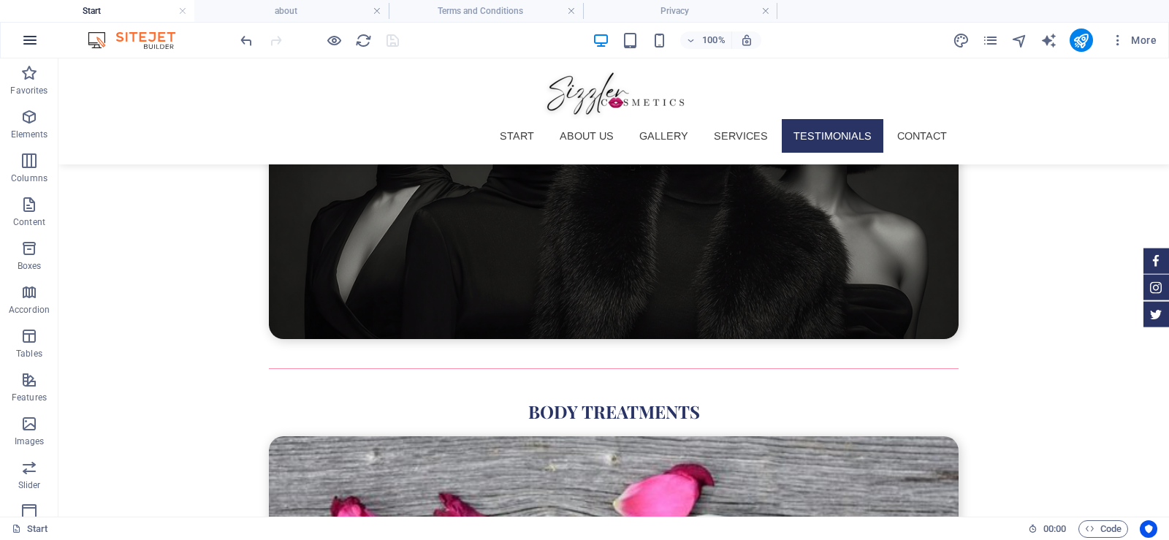
click at [37, 43] on icon "button" at bounding box center [30, 40] width 18 height 18
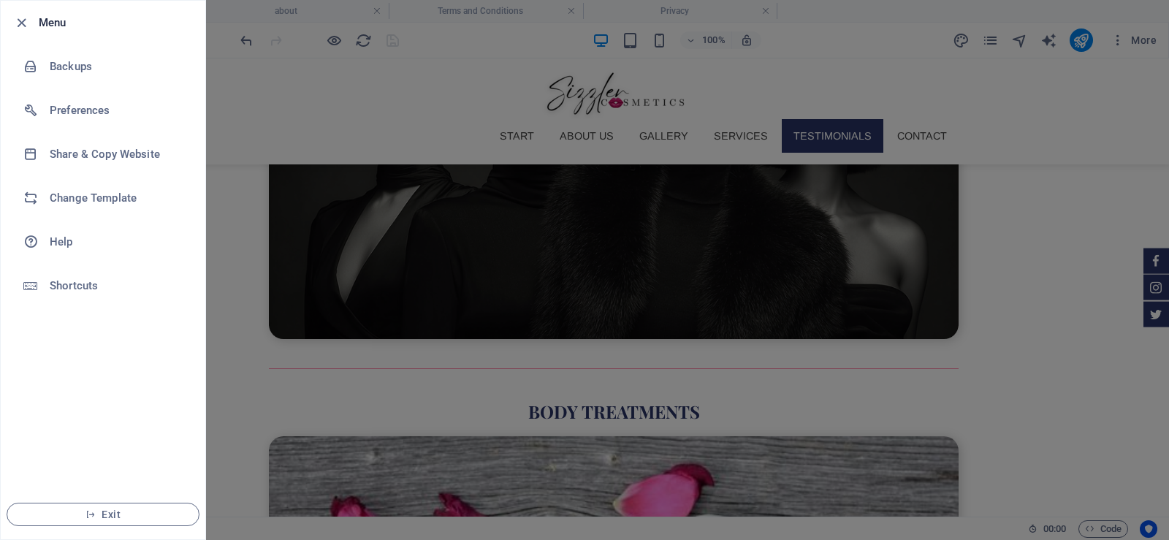
click at [240, 71] on div at bounding box center [584, 270] width 1169 height 540
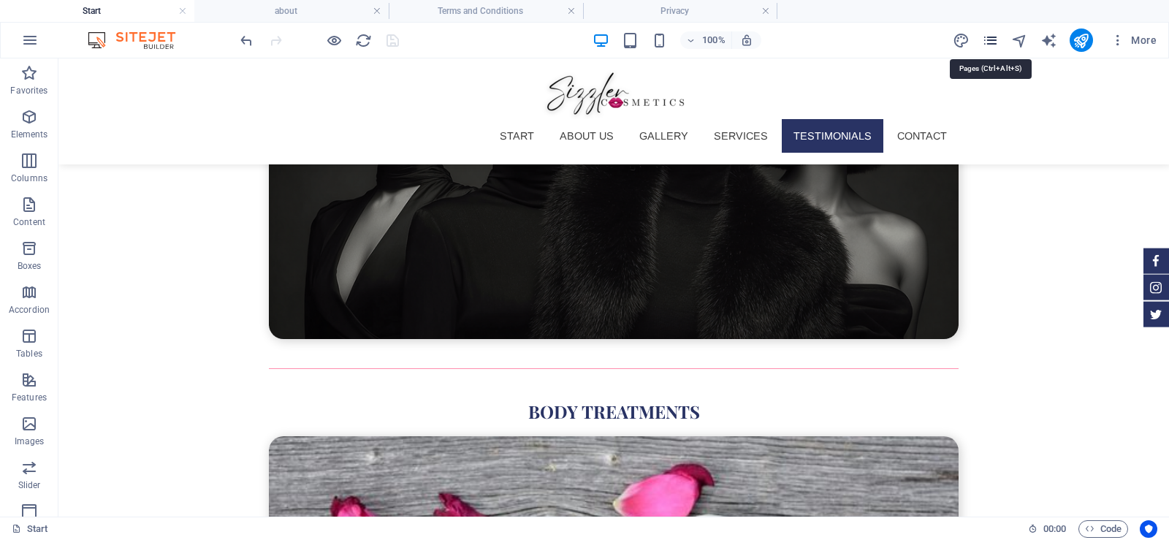
click at [991, 42] on icon "pages" at bounding box center [990, 40] width 17 height 17
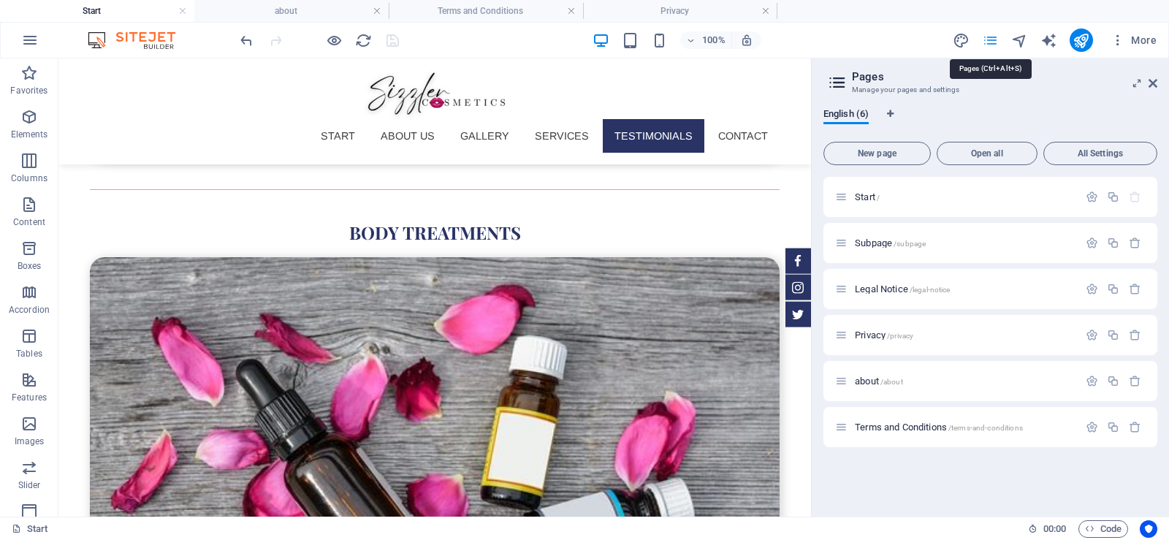
scroll to position [4564, 0]
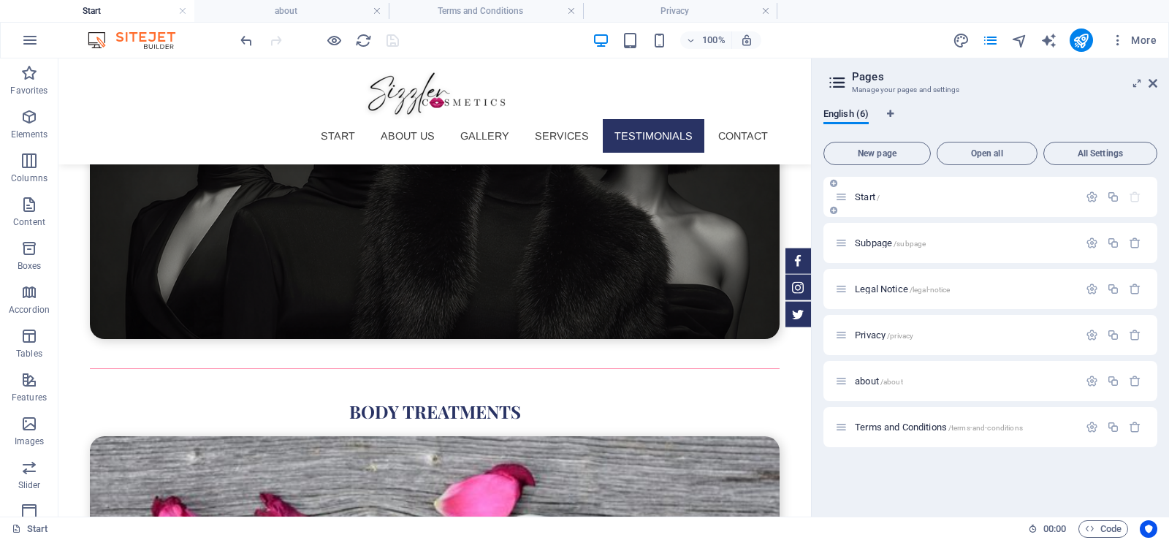
click at [892, 199] on p "Start /" at bounding box center [964, 196] width 219 height 9
click at [1088, 195] on icon "button" at bounding box center [1091, 197] width 12 height 12
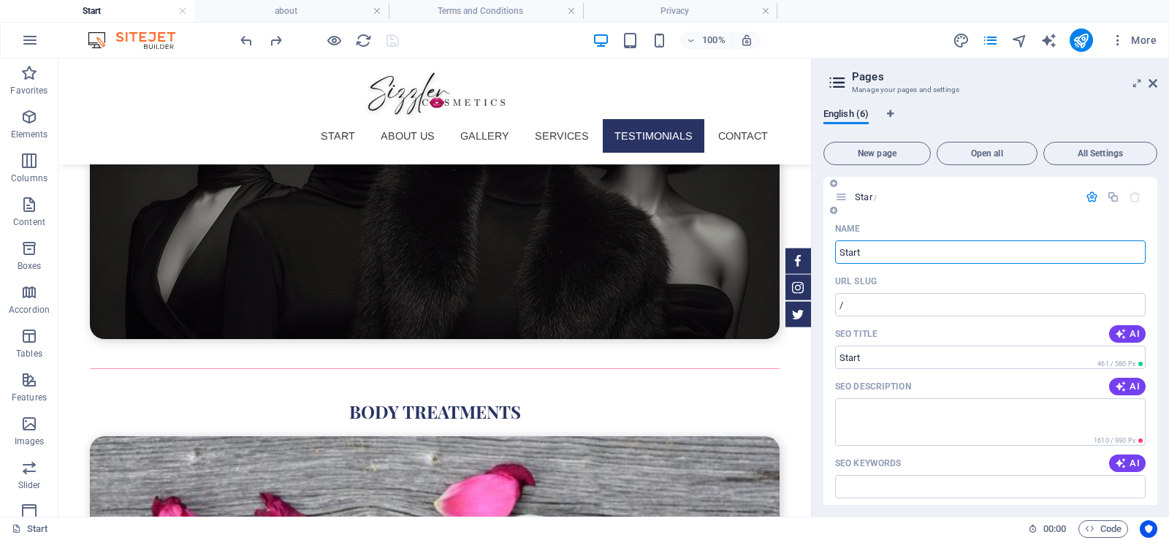
type input "Start"
click at [999, 194] on p "Start /" at bounding box center [964, 196] width 219 height 9
click at [873, 202] on div "Start /" at bounding box center [956, 196] width 243 height 17
click at [1088, 194] on icon "button" at bounding box center [1091, 197] width 12 height 12
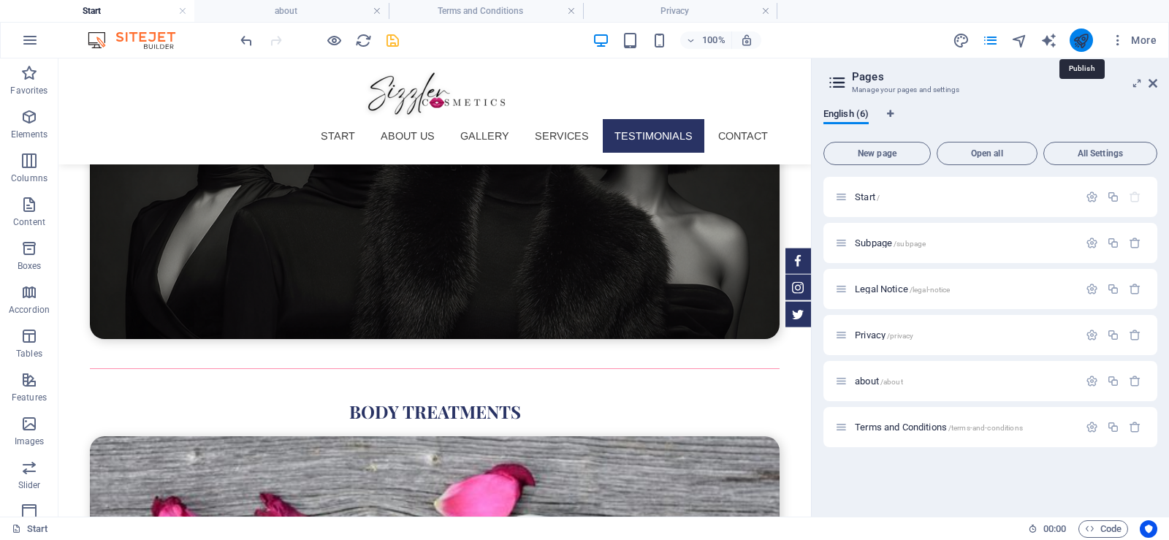
click at [1077, 41] on icon "publish" at bounding box center [1080, 40] width 17 height 17
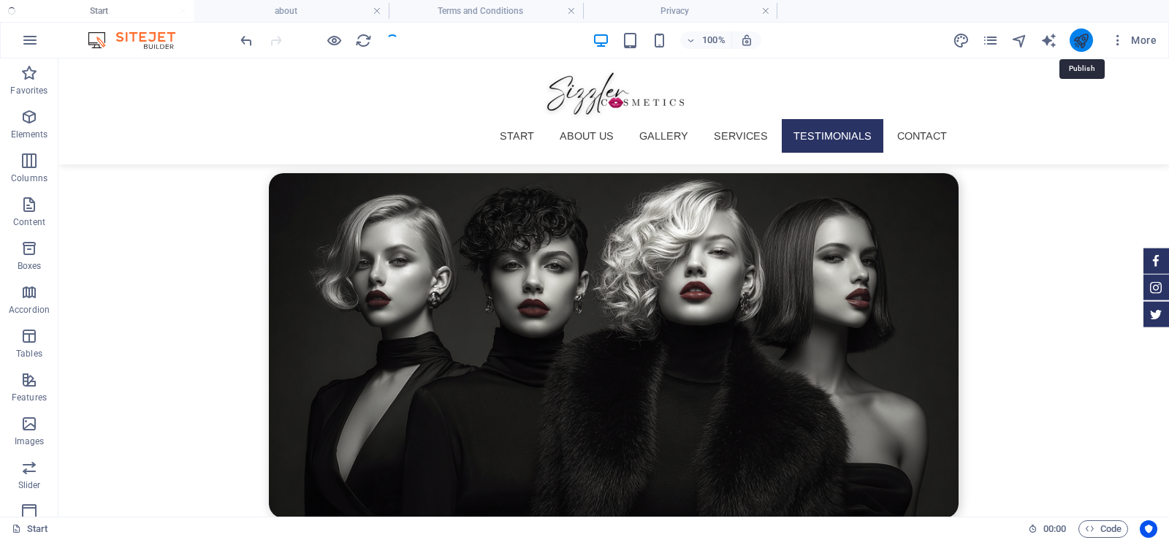
scroll to position [4742, 0]
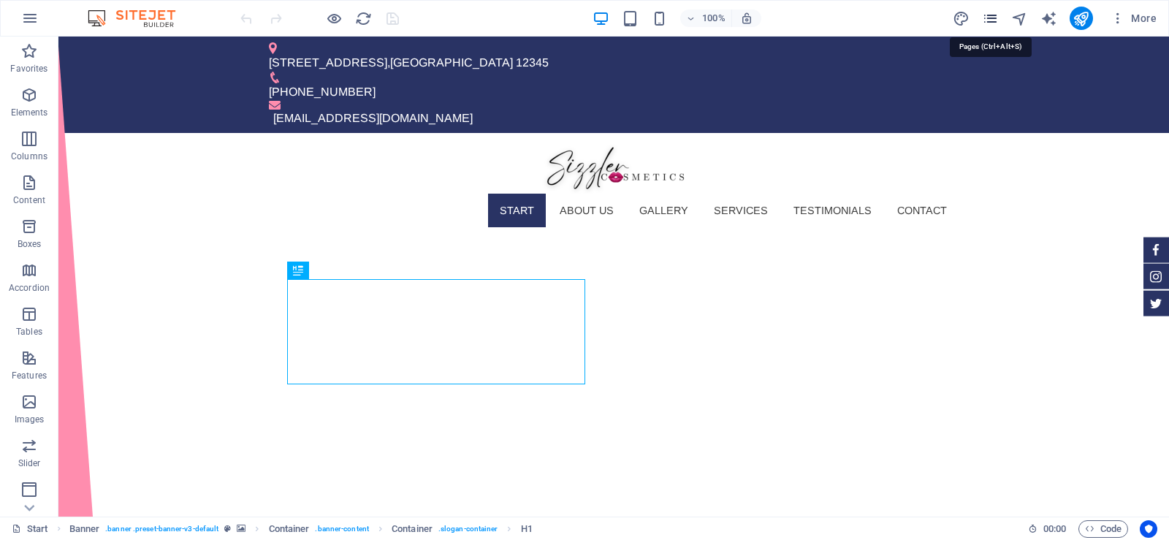
click at [988, 13] on icon "pages" at bounding box center [990, 18] width 17 height 17
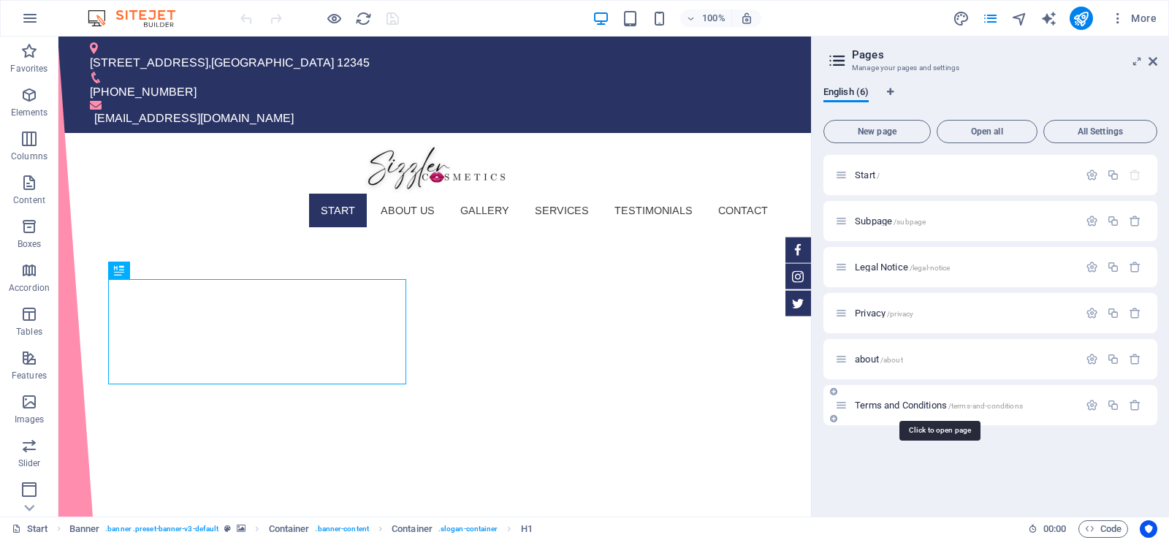
click at [915, 403] on span "Terms and Conditions /terms-and-conditions" at bounding box center [939, 405] width 168 height 11
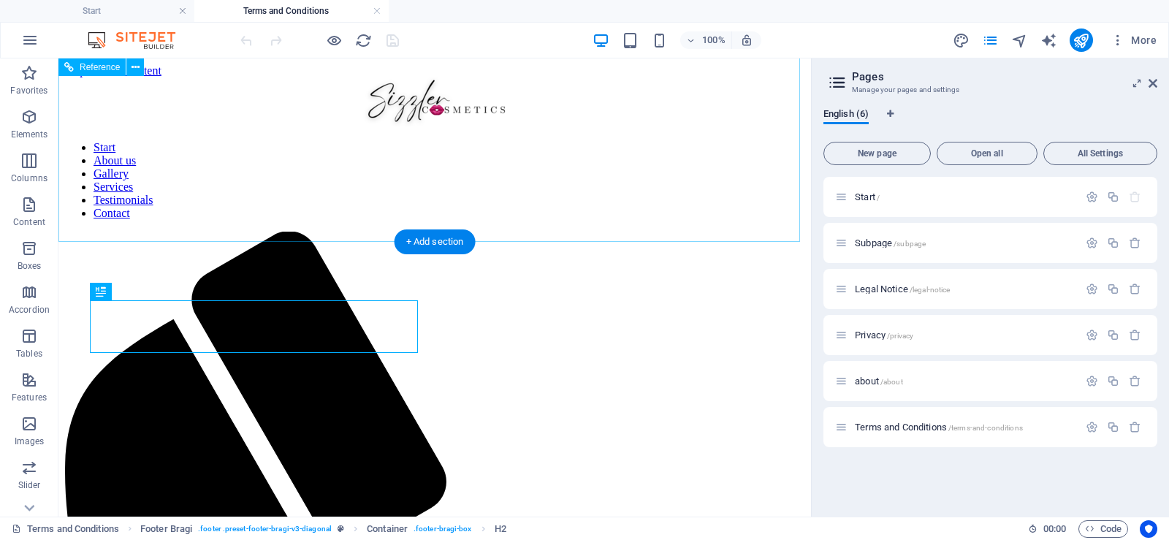
scroll to position [373, 0]
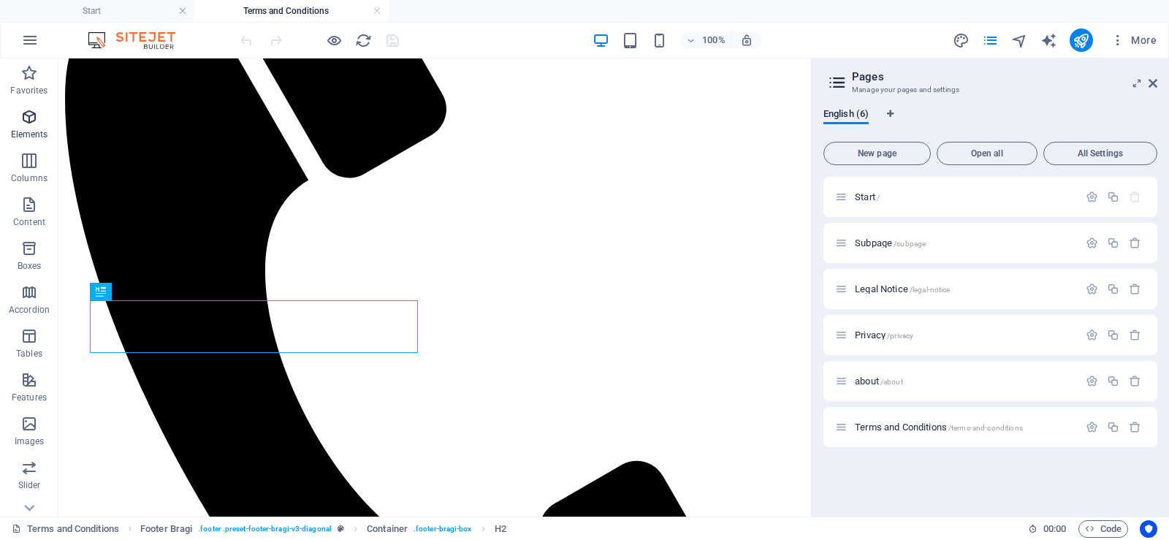
click at [31, 129] on p "Elements" at bounding box center [29, 135] width 37 height 12
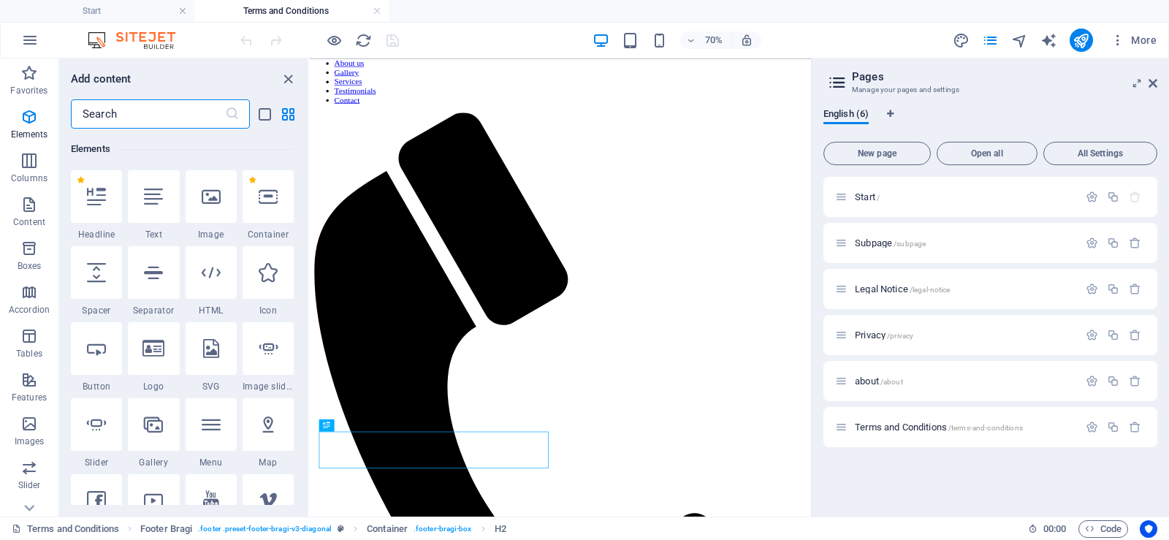
scroll to position [0, 0]
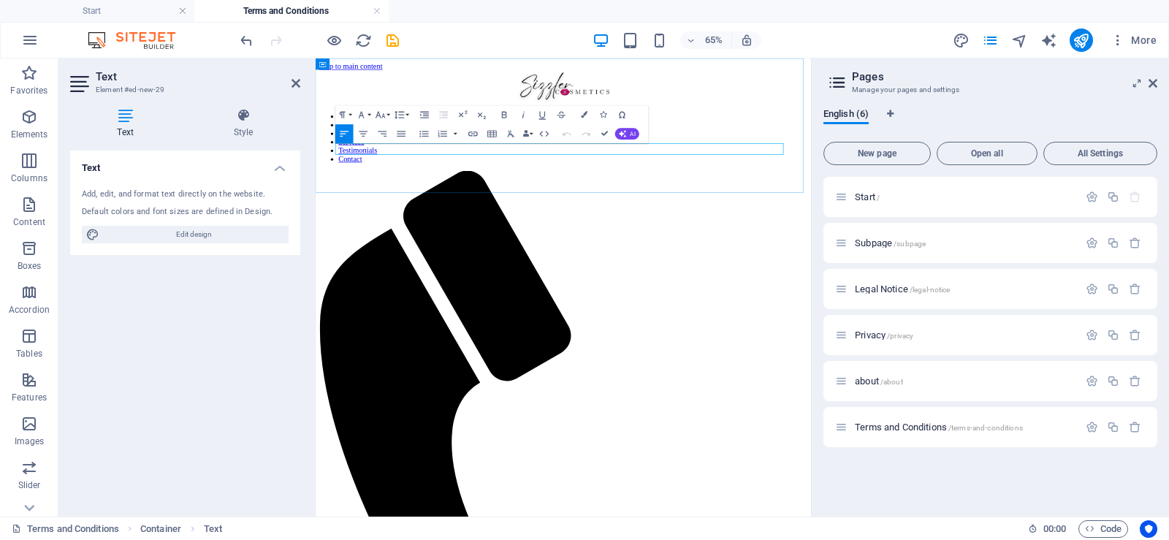
click at [294, 83] on icon at bounding box center [295, 83] width 9 height 12
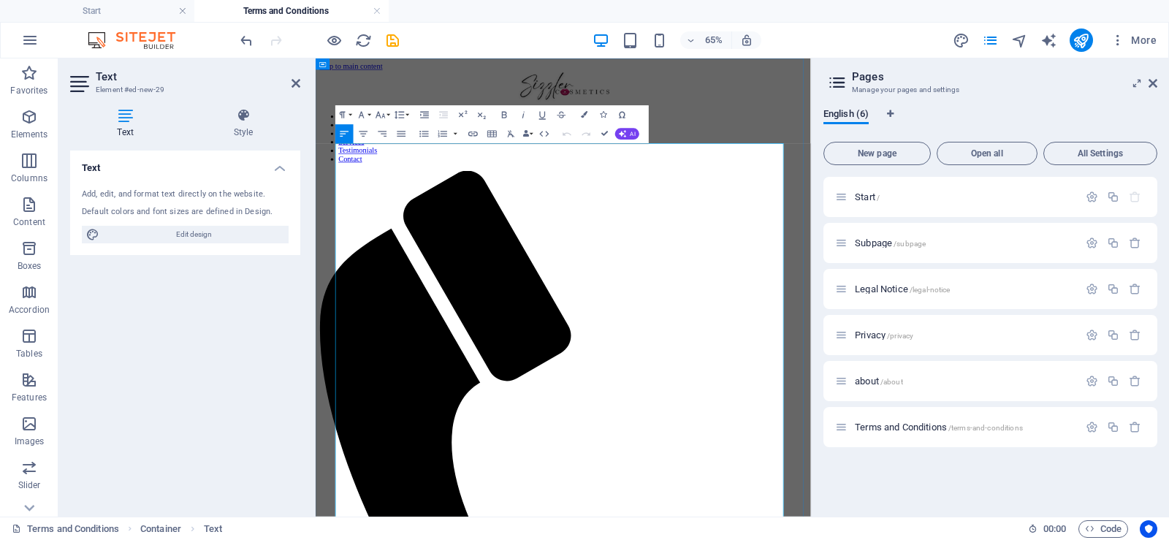
click at [392, 42] on icon "save" at bounding box center [392, 40] width 17 height 17
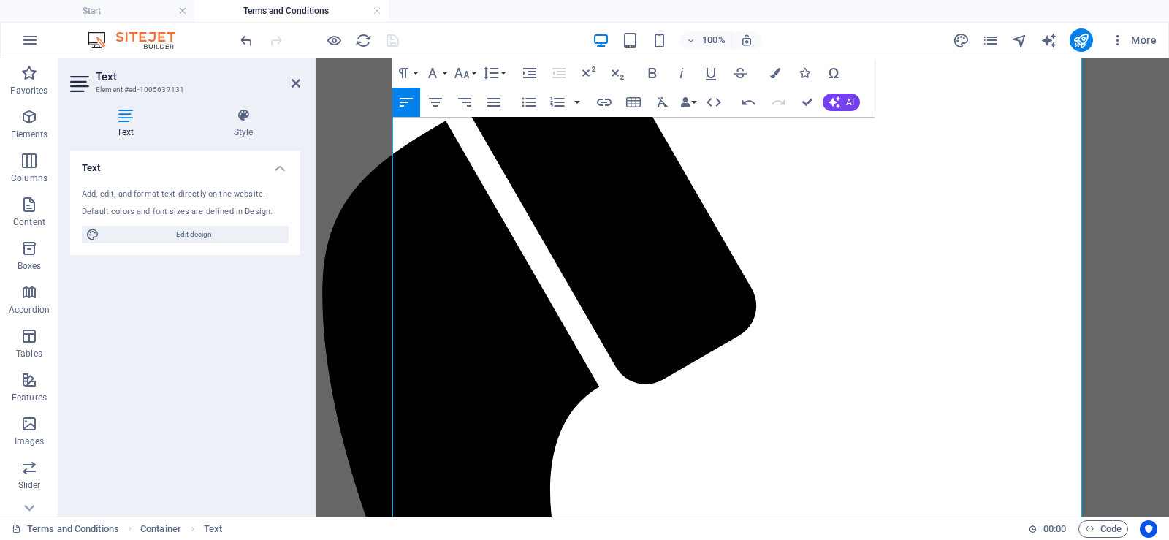
scroll to position [213, 0]
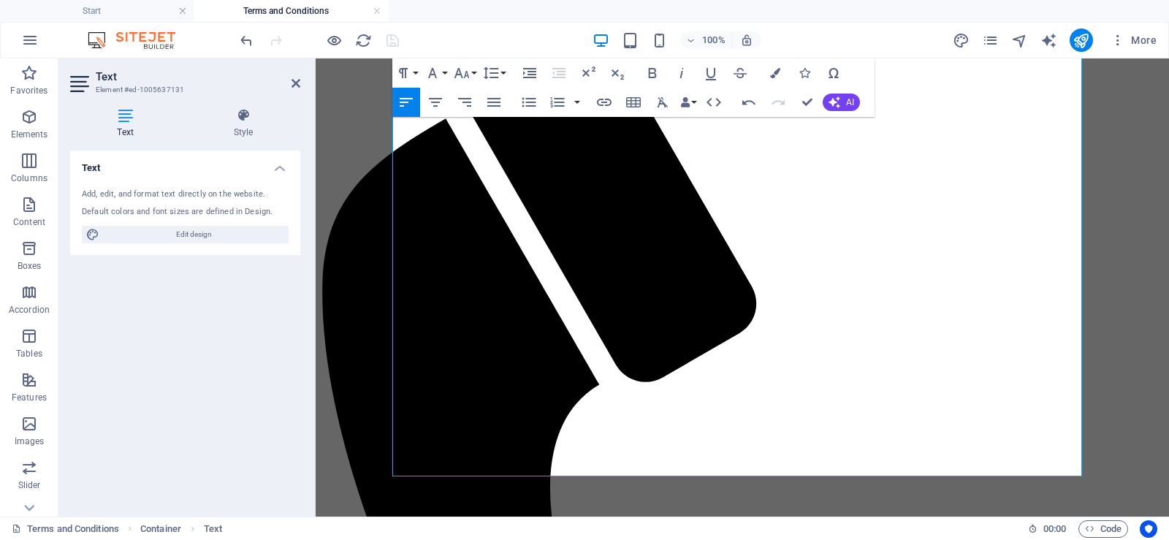
scroll to position [462, 0]
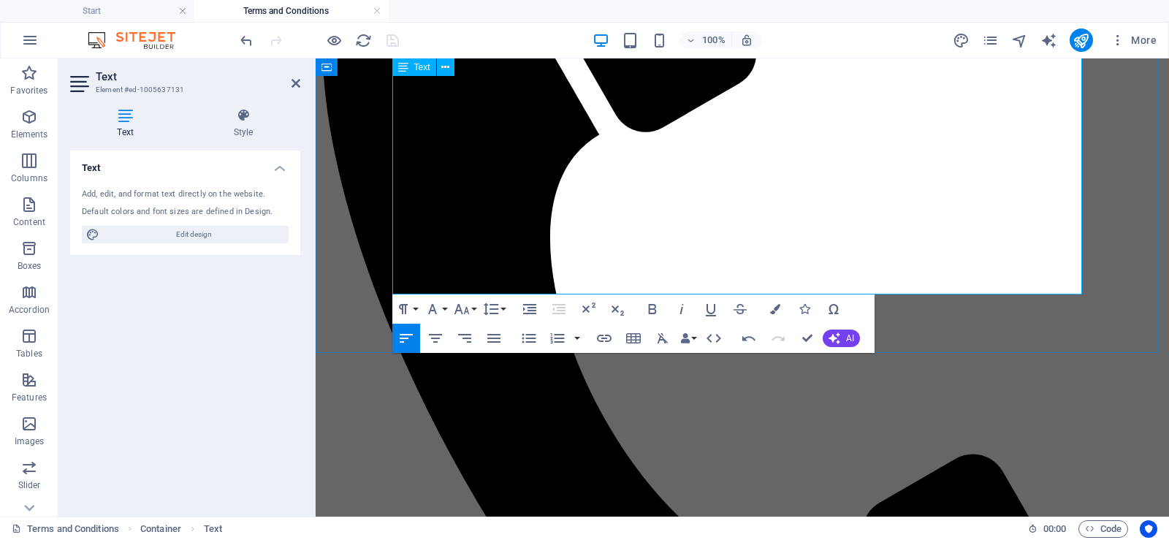
click at [295, 82] on icon at bounding box center [295, 83] width 9 height 12
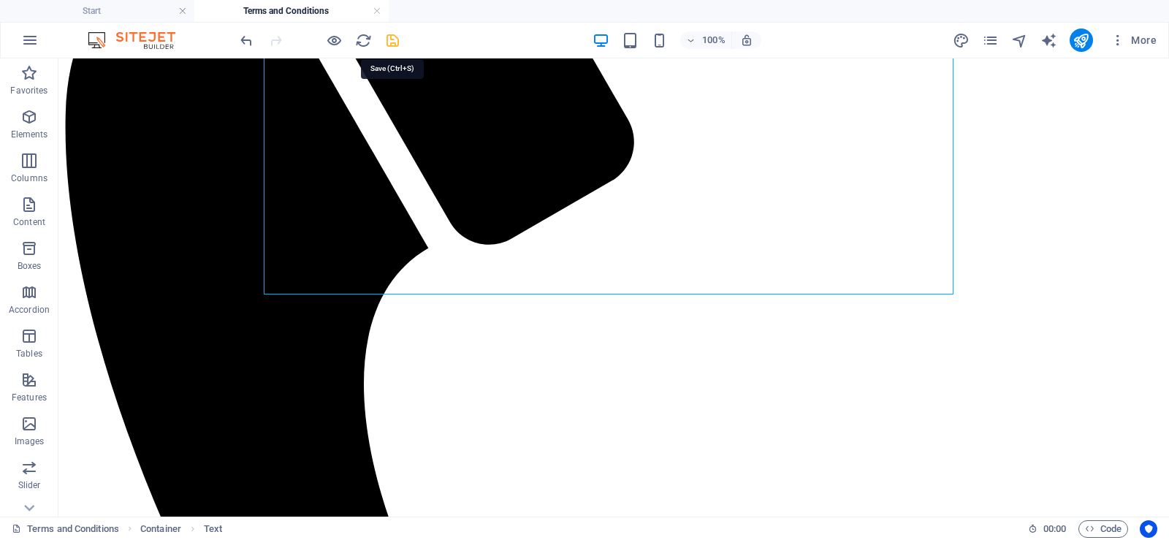
click at [392, 37] on icon "save" at bounding box center [392, 40] width 17 height 17
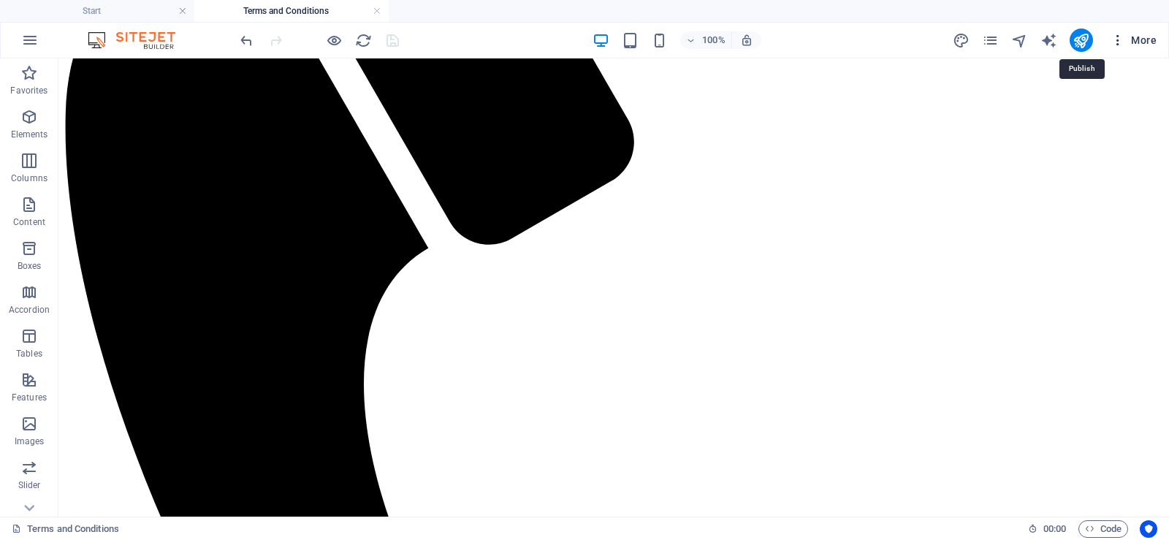
drag, startPoint x: 1075, startPoint y: 40, endPoint x: 1105, endPoint y: 35, distance: 30.4
click at [1105, 35] on button "More" at bounding box center [1133, 39] width 58 height 23
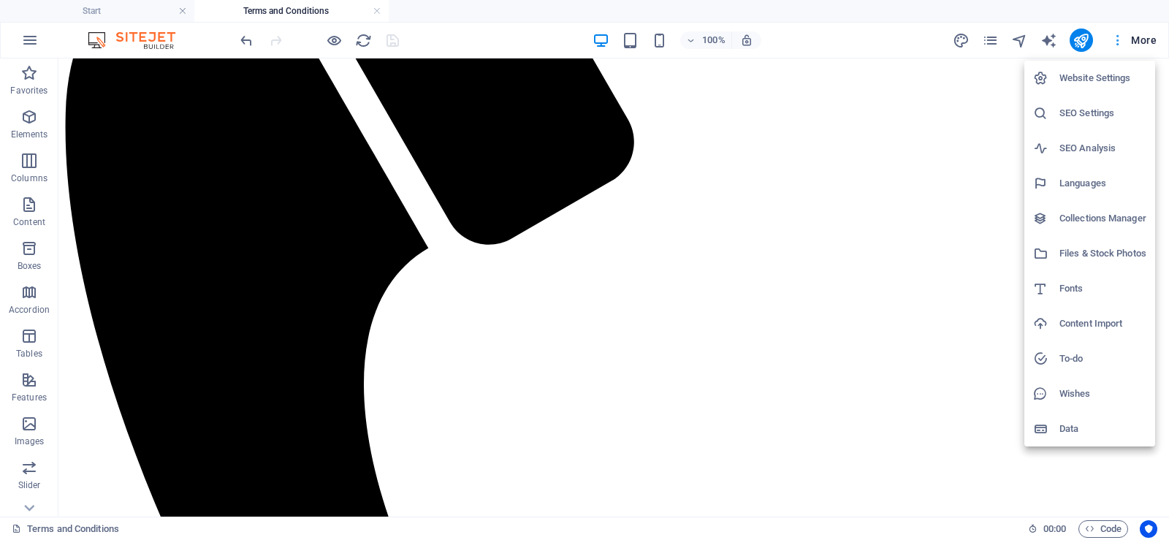
click at [1105, 35] on div at bounding box center [584, 270] width 1169 height 540
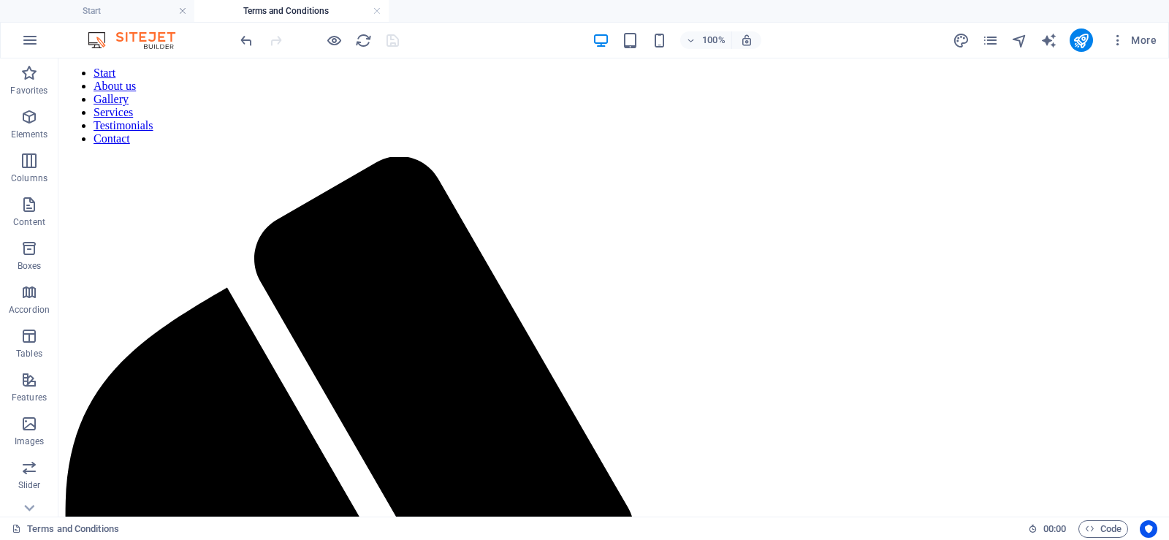
scroll to position [0, 0]
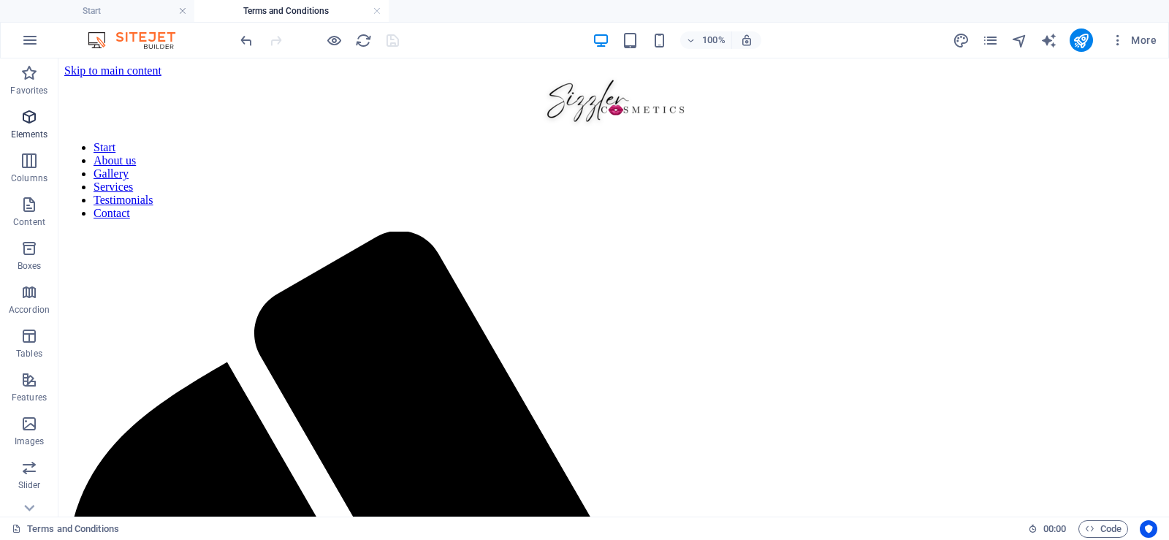
click at [37, 119] on icon "button" at bounding box center [29, 117] width 18 height 18
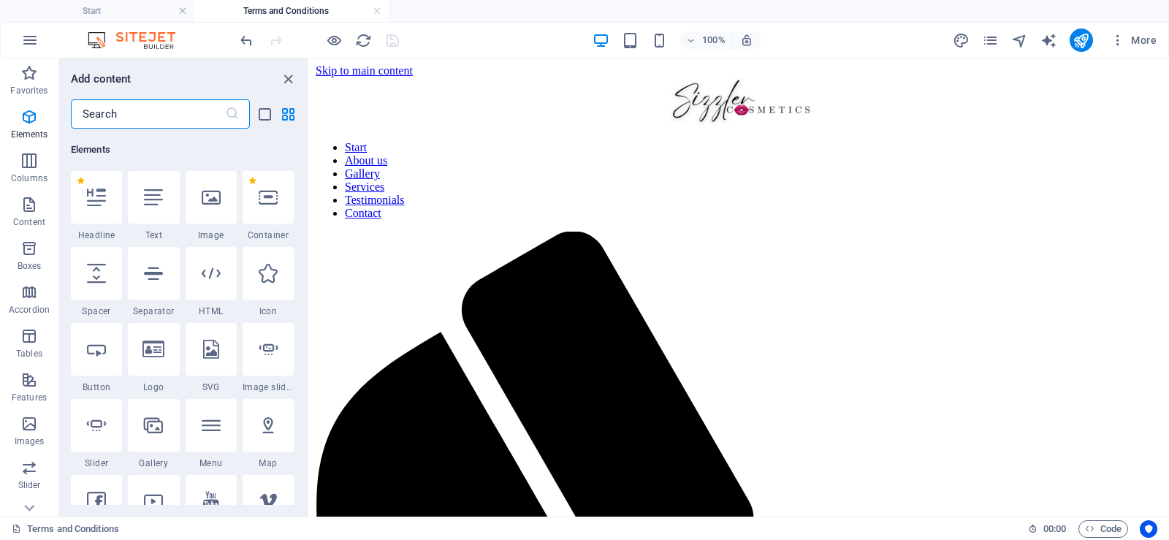
scroll to position [156, 0]
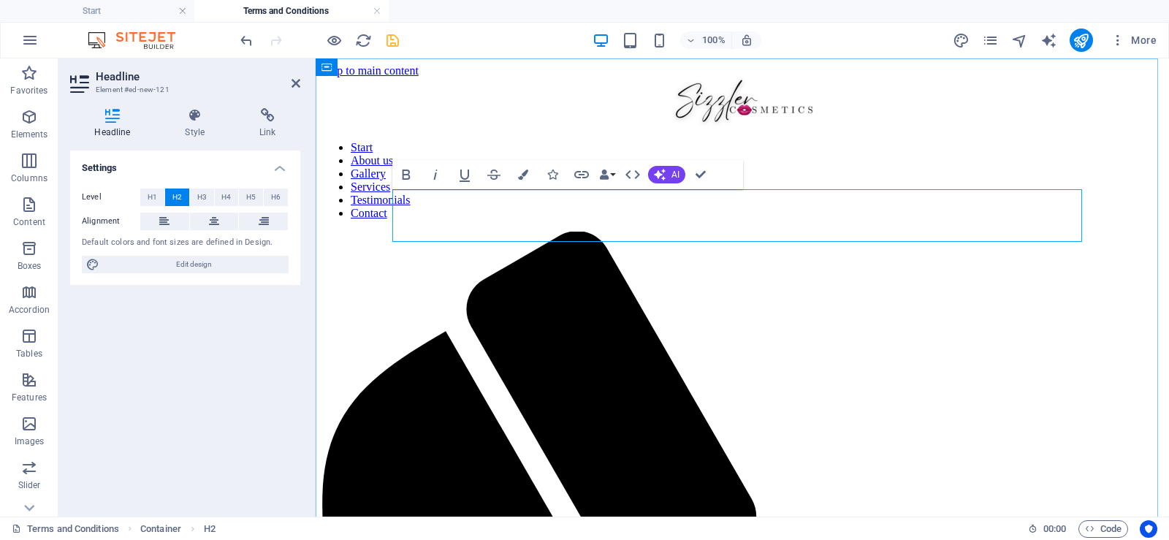
click at [387, 37] on icon "save" at bounding box center [392, 40] width 17 height 17
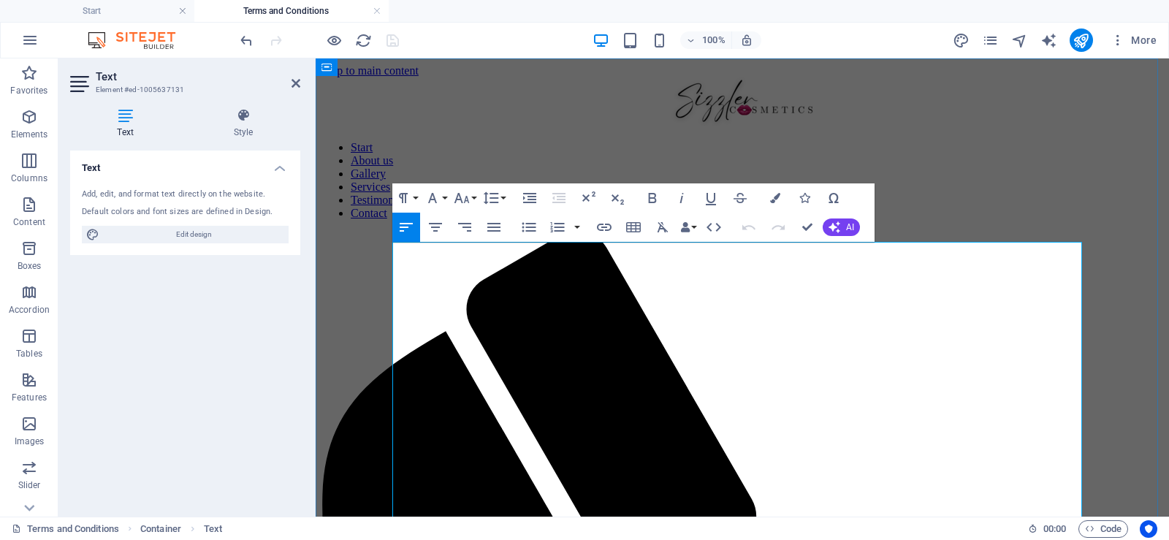
click at [295, 86] on icon at bounding box center [295, 83] width 9 height 12
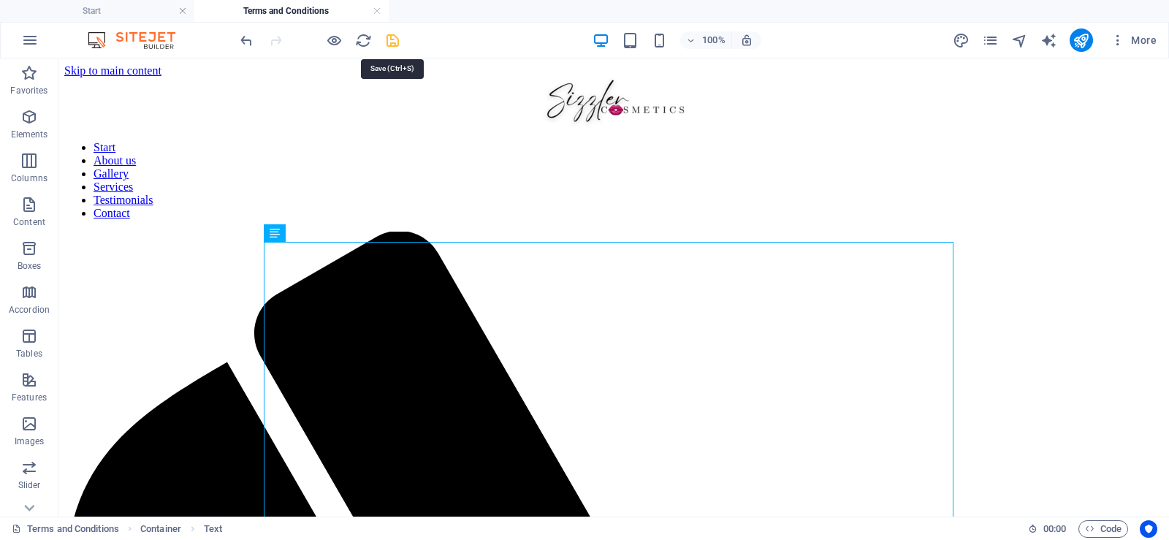
click at [397, 36] on icon "save" at bounding box center [392, 40] width 17 height 17
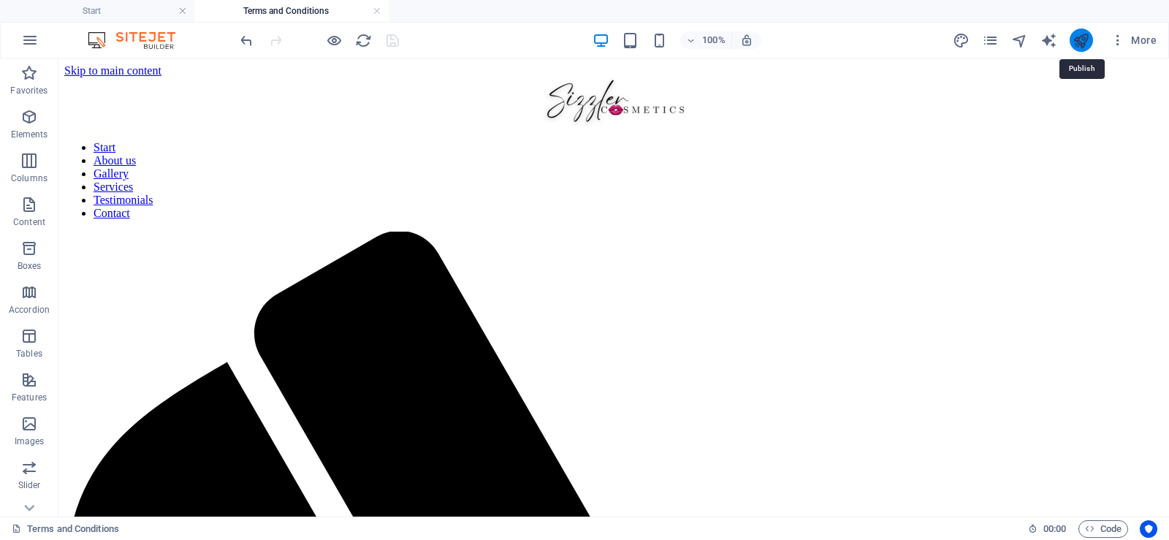
click at [1082, 34] on icon "publish" at bounding box center [1080, 40] width 17 height 17
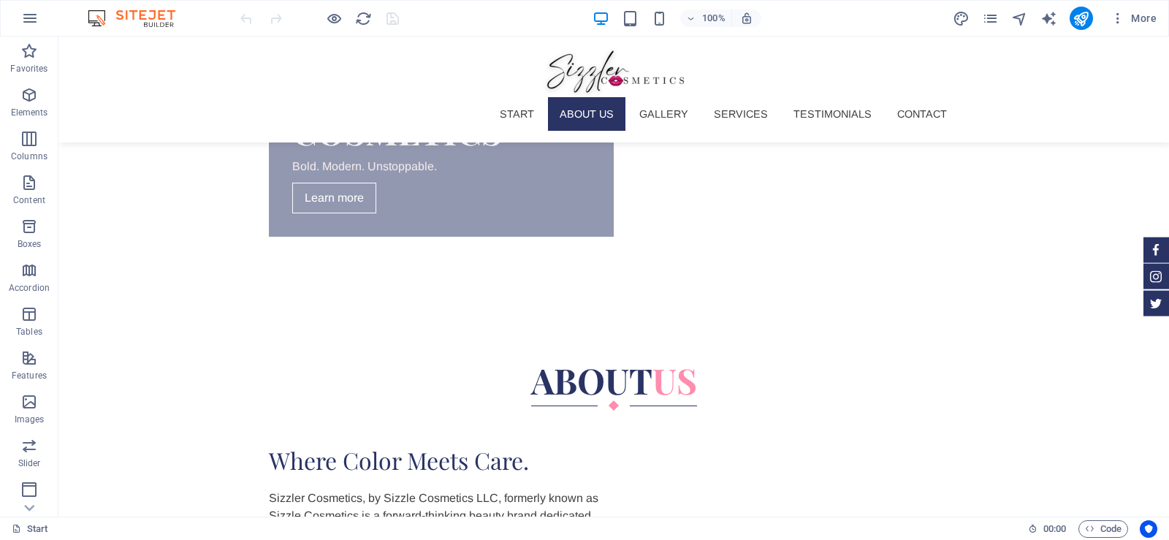
scroll to position [660, 0]
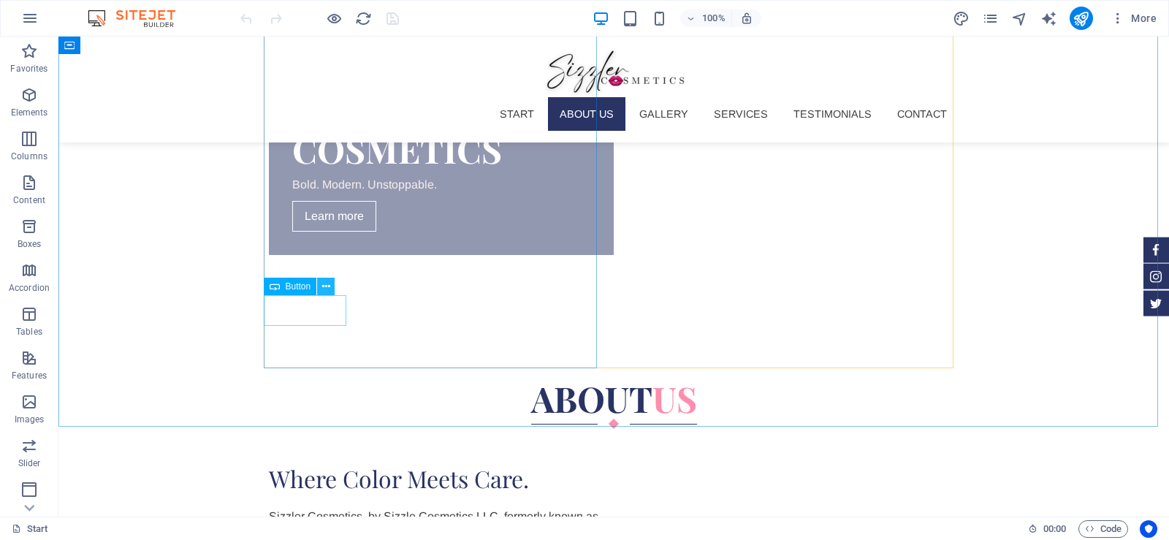
click at [329, 288] on icon at bounding box center [326, 286] width 8 height 15
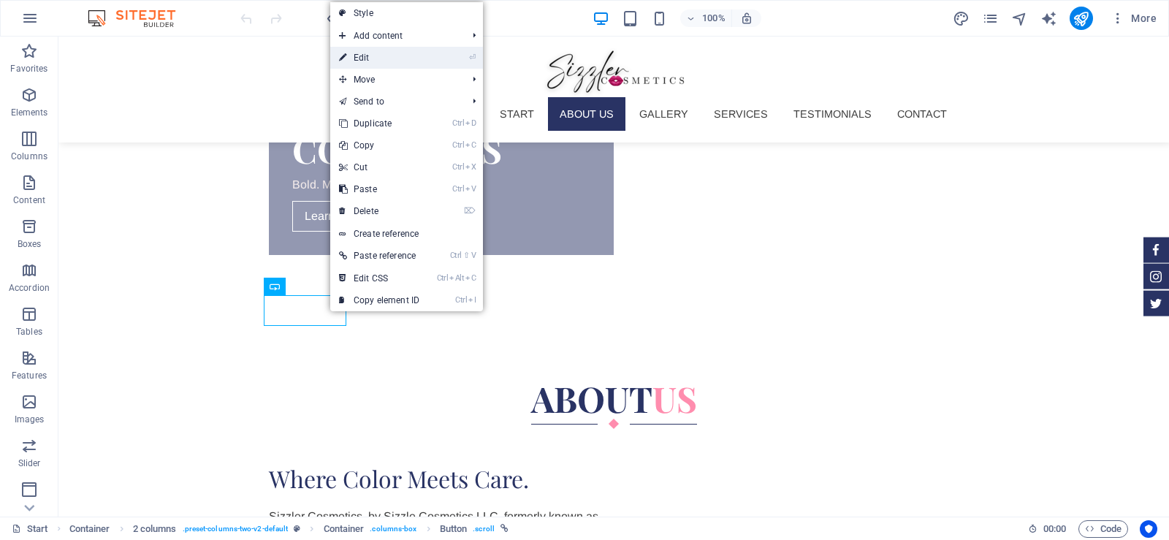
click at [389, 61] on link "⏎ Edit" at bounding box center [379, 58] width 98 height 22
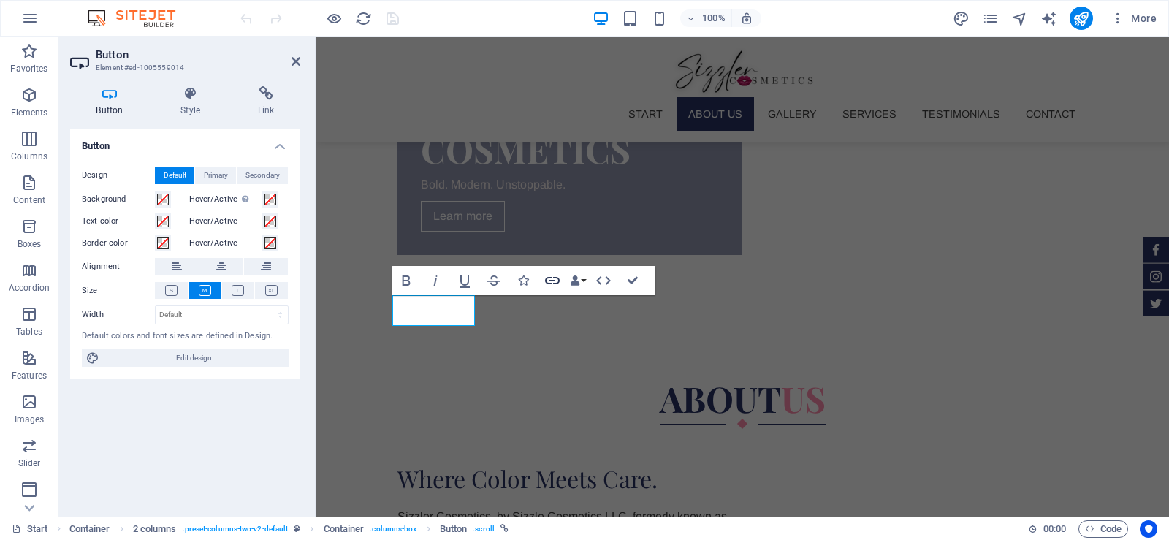
click at [554, 280] on icon "button" at bounding box center [552, 281] width 18 height 18
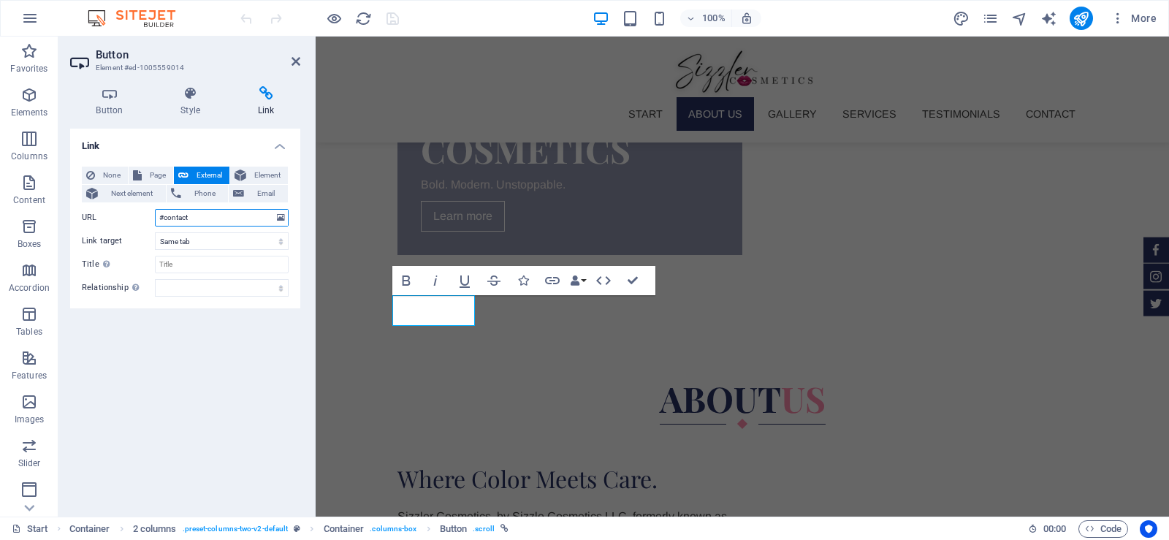
click at [167, 213] on input "#contact" at bounding box center [222, 218] width 134 height 18
type input "/about"
click at [196, 239] on select "New tab Same tab Overlay" at bounding box center [222, 241] width 134 height 18
click at [297, 63] on icon at bounding box center [295, 62] width 9 height 12
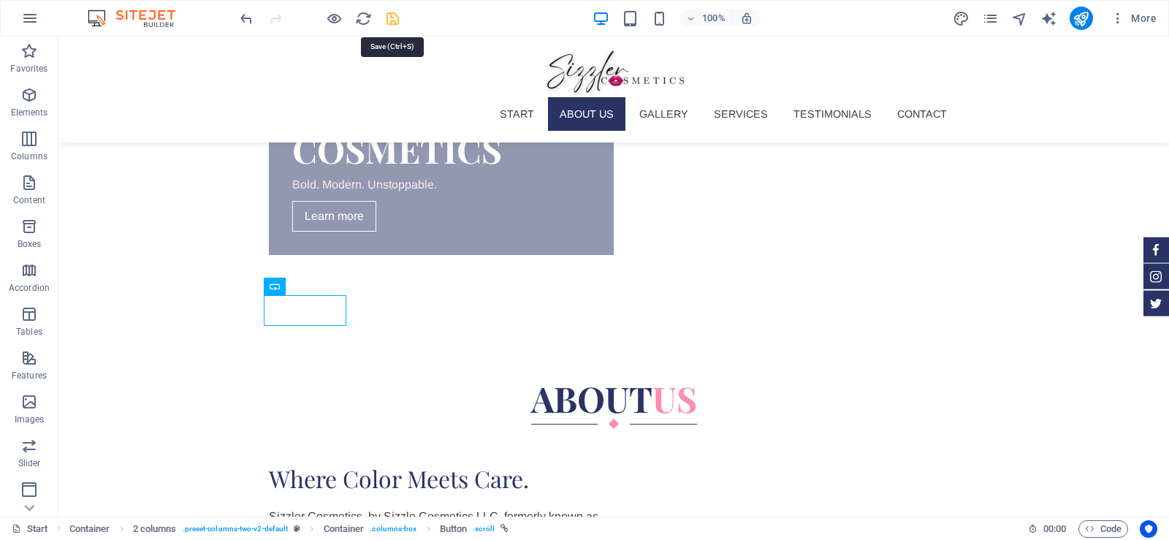
click at [389, 10] on icon "save" at bounding box center [392, 18] width 17 height 17
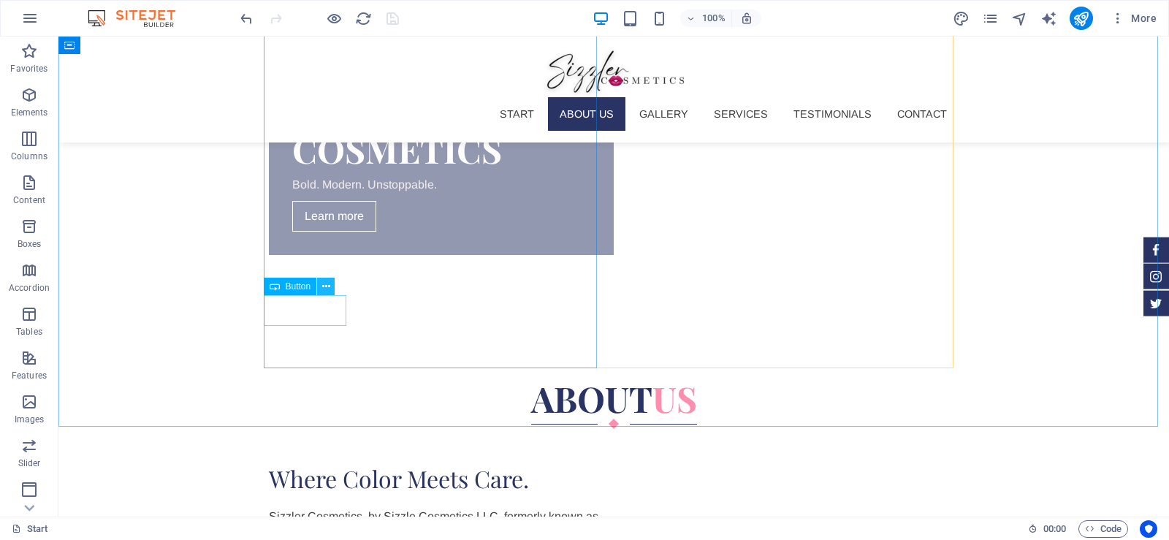
click at [324, 280] on icon at bounding box center [326, 286] width 8 height 15
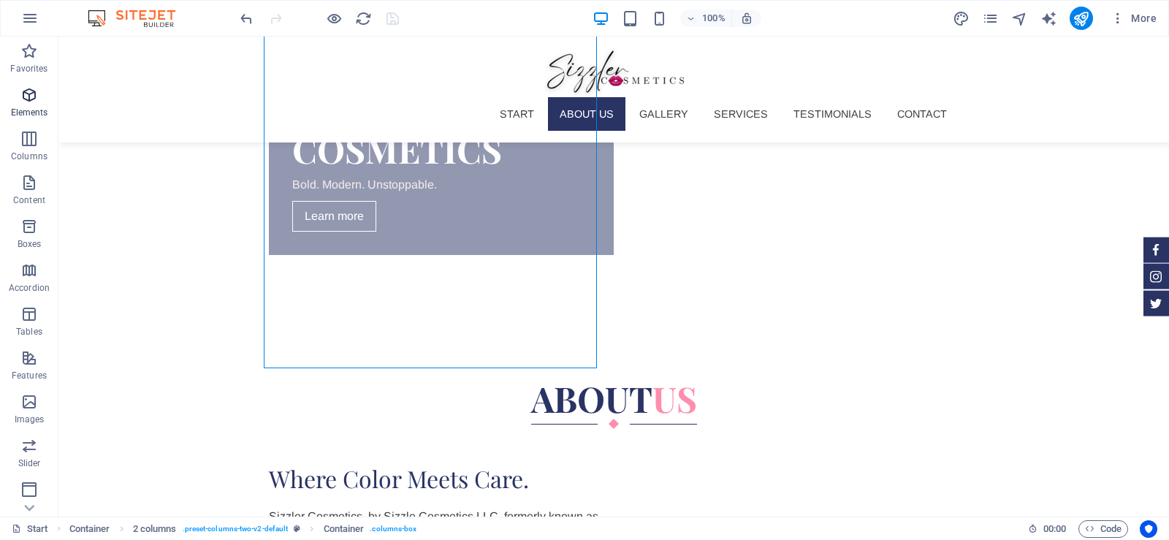
click at [41, 107] on p "Elements" at bounding box center [29, 113] width 37 height 12
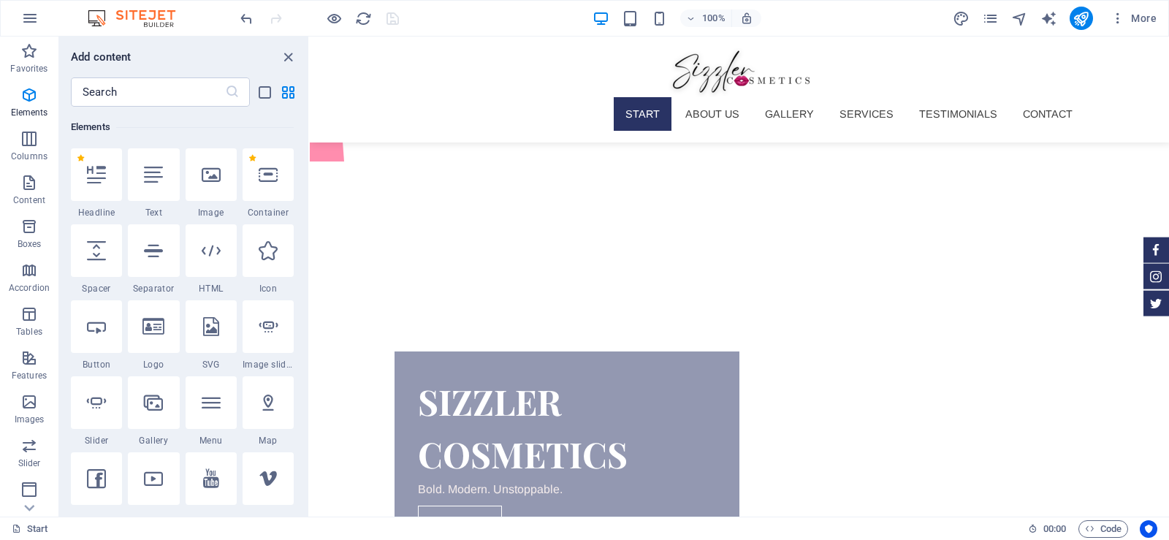
scroll to position [525, 0]
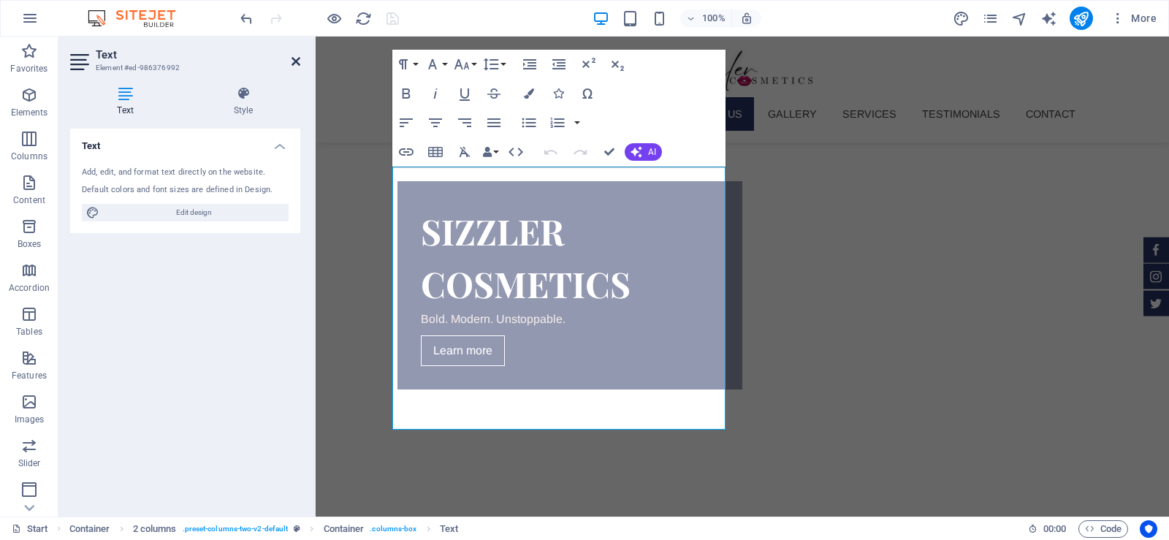
click at [297, 58] on icon at bounding box center [295, 62] width 9 height 12
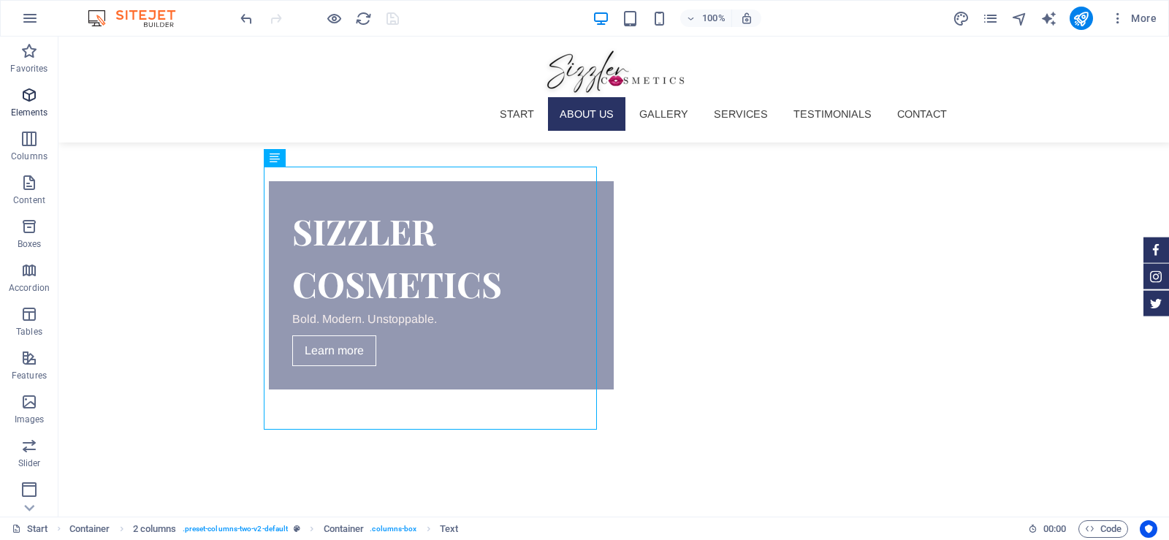
click at [34, 97] on icon "button" at bounding box center [29, 95] width 18 height 18
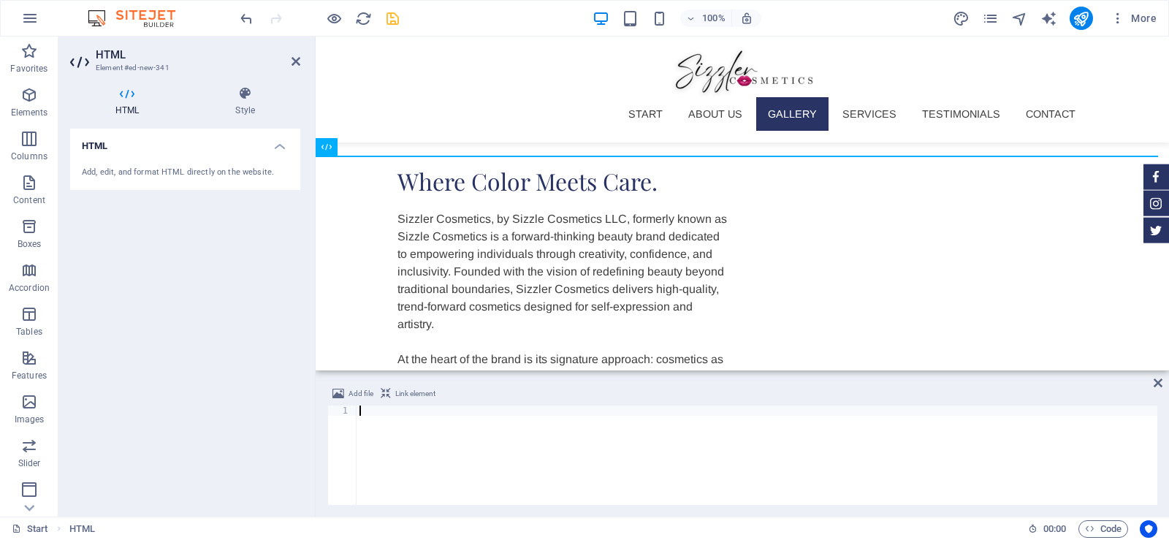
scroll to position [868, 0]
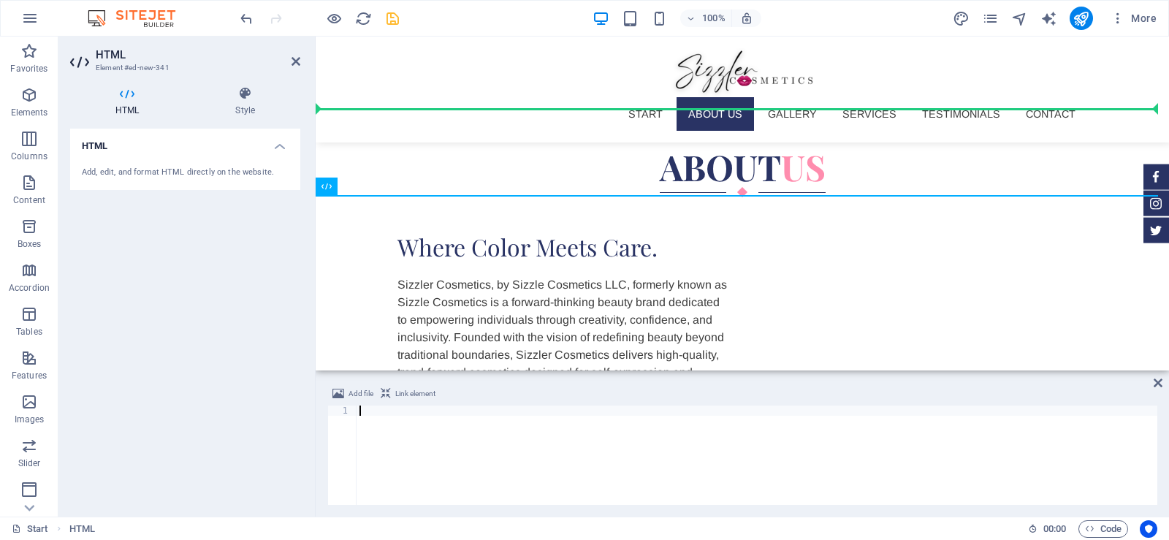
drag, startPoint x: 665, startPoint y: 224, endPoint x: 444, endPoint y: 102, distance: 252.7
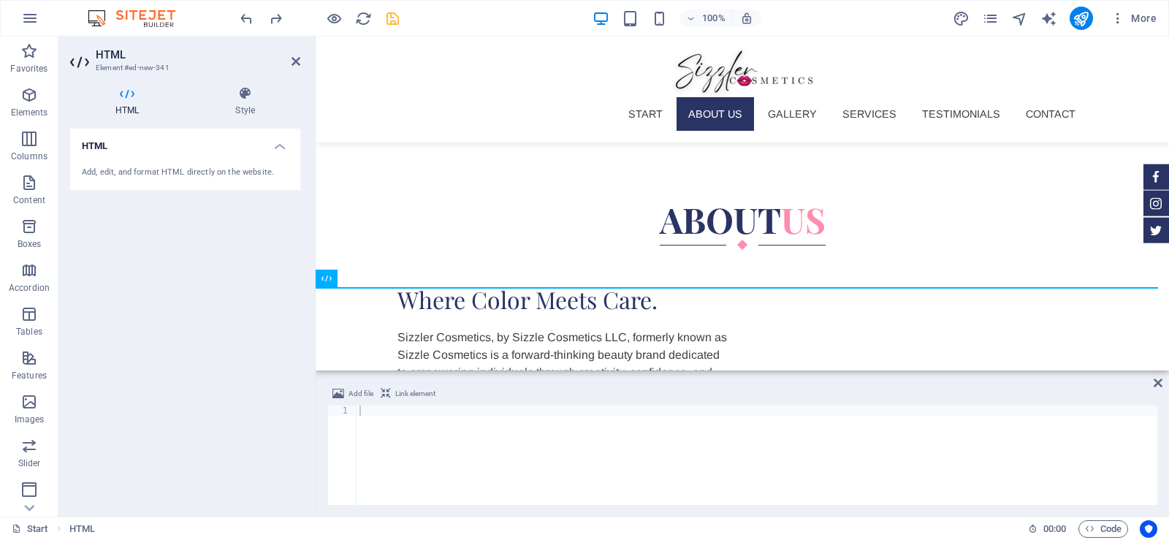
scroll to position [750, 0]
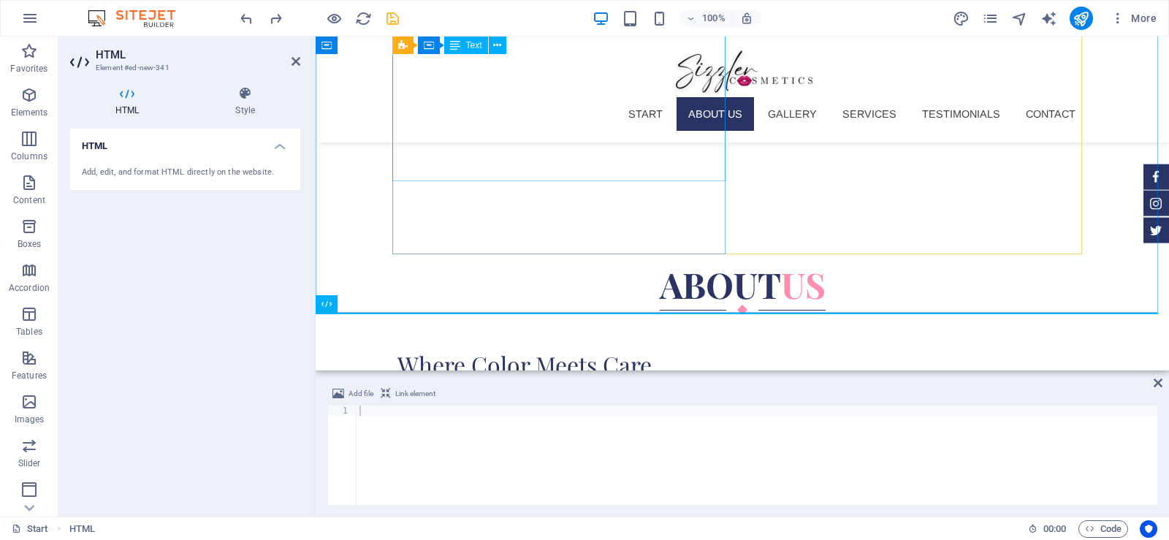
drag, startPoint x: 659, startPoint y: 337, endPoint x: 474, endPoint y: 177, distance: 244.4
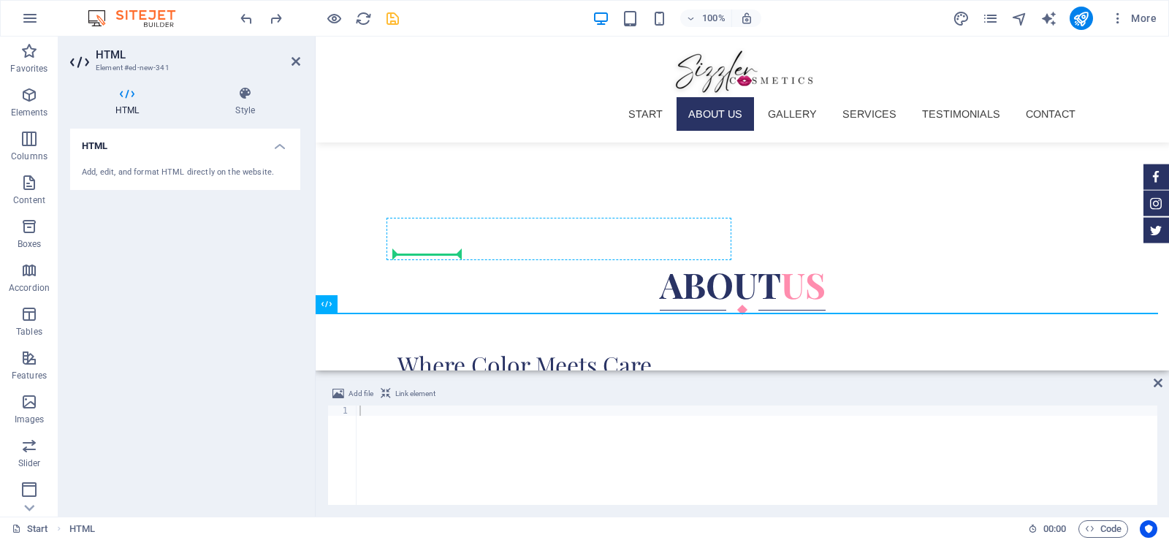
drag, startPoint x: 665, startPoint y: 342, endPoint x: 432, endPoint y: 249, distance: 250.8
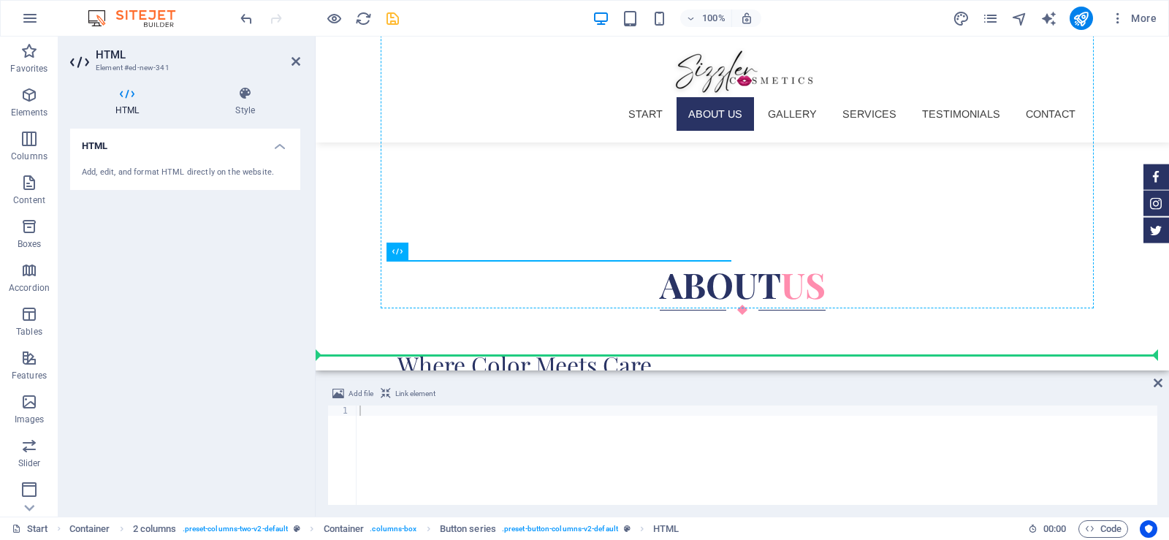
drag, startPoint x: 725, startPoint y: 288, endPoint x: 492, endPoint y: 207, distance: 246.5
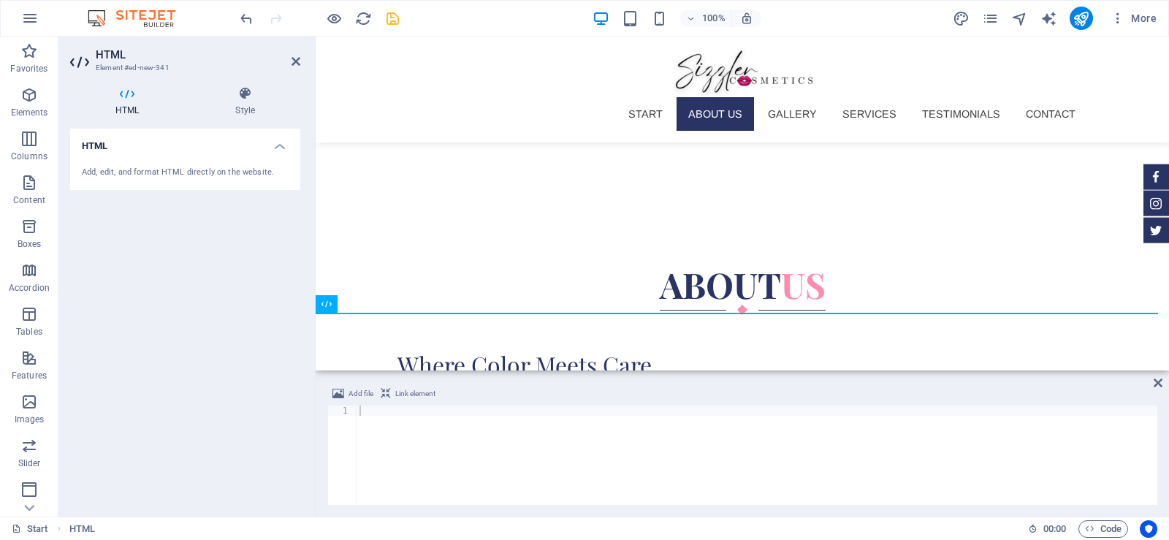
click at [386, 423] on div at bounding box center [756, 465] width 801 height 120
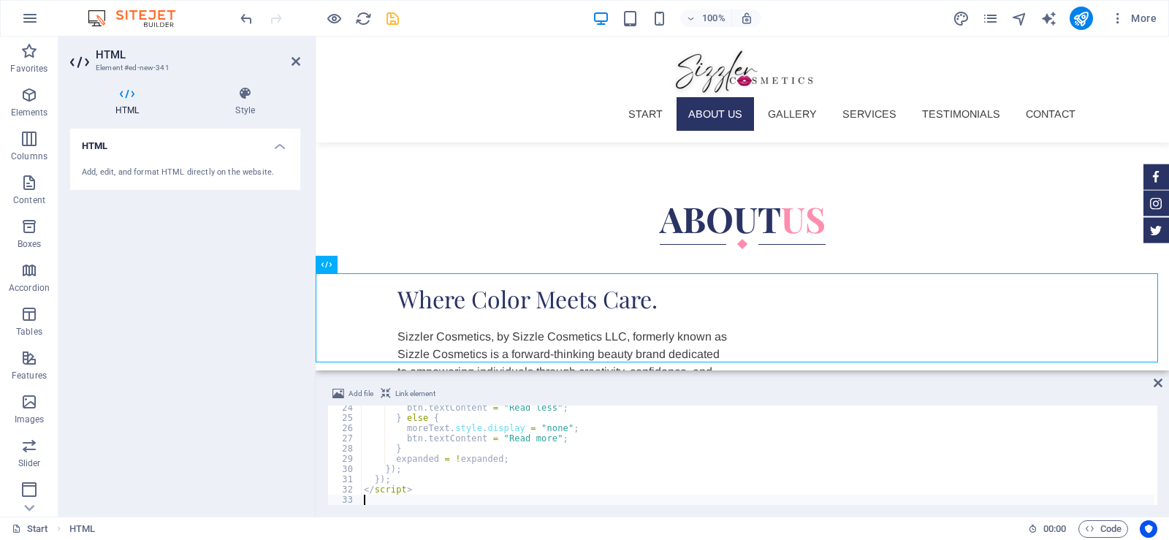
scroll to position [829, 0]
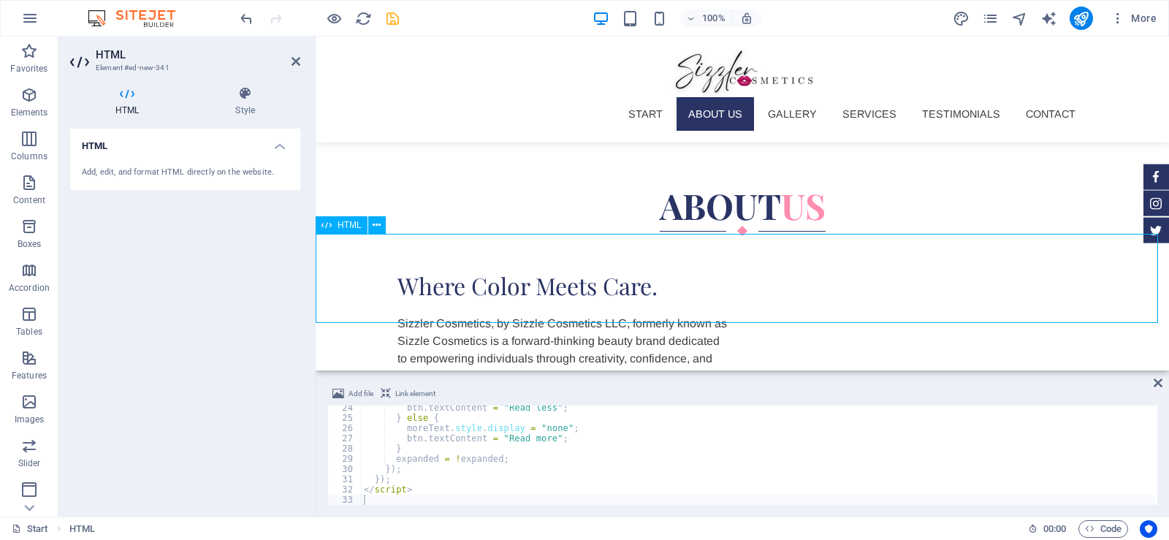
click at [377, 223] on icon at bounding box center [377, 225] width 8 height 15
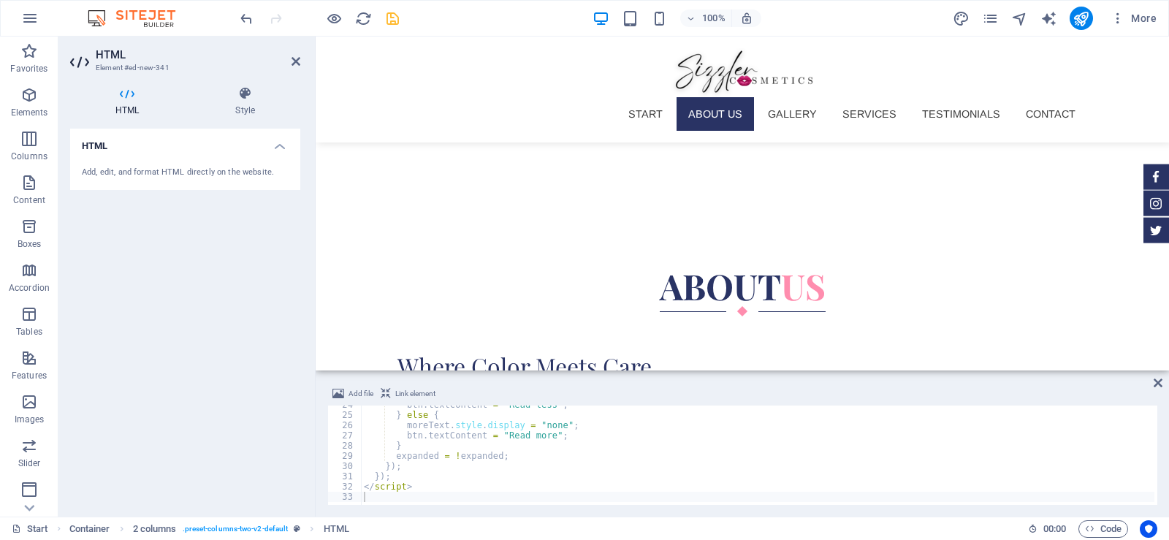
scroll to position [763, 0]
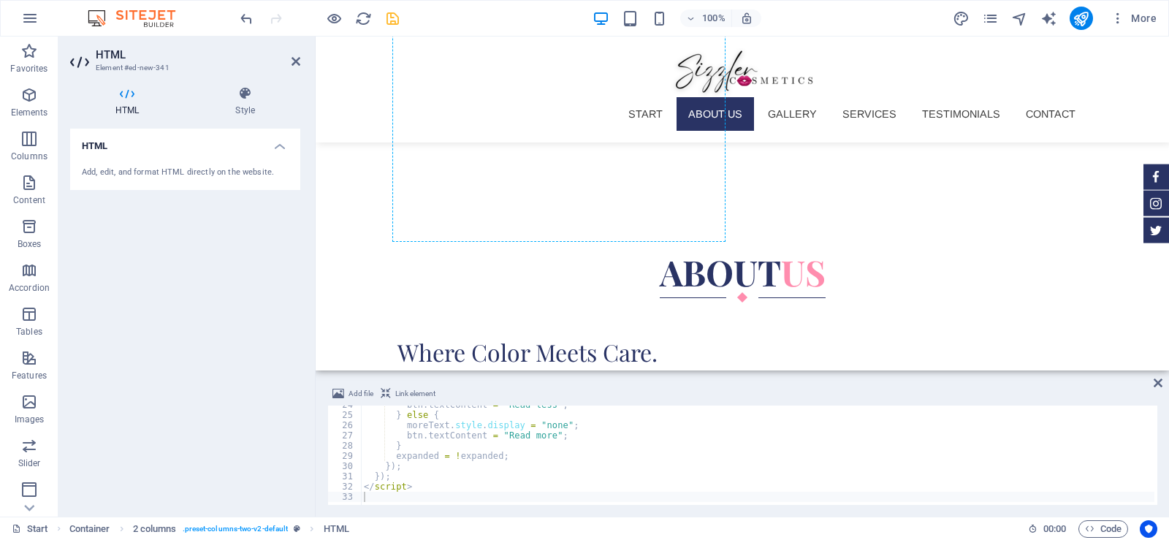
drag, startPoint x: 423, startPoint y: 227, endPoint x: 505, endPoint y: 171, distance: 99.3
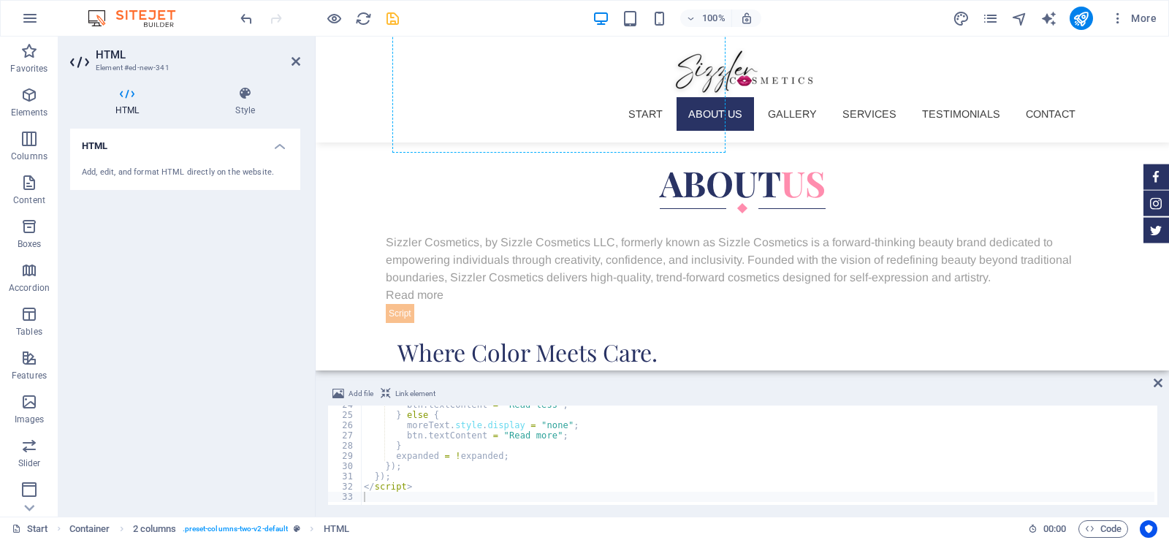
drag, startPoint x: 706, startPoint y: 279, endPoint x: 540, endPoint y: 188, distance: 189.3
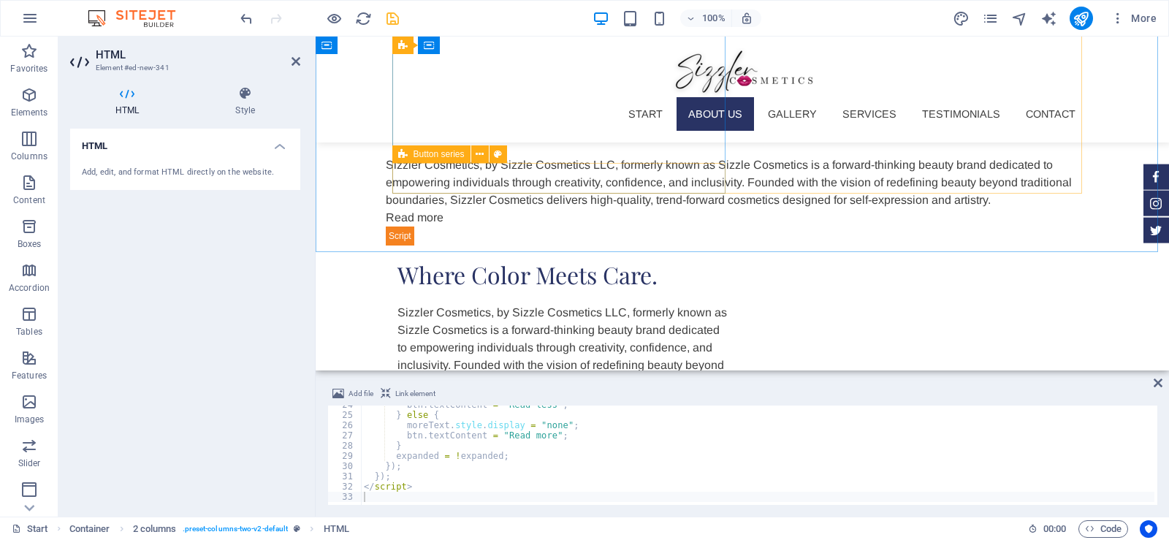
scroll to position [451, 0]
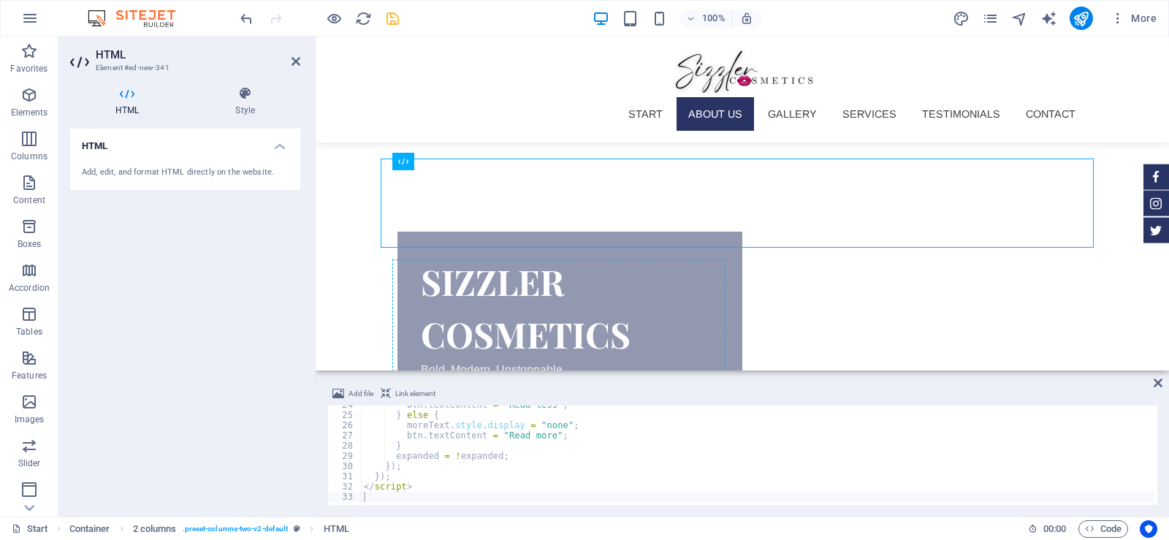
drag, startPoint x: 760, startPoint y: 198, endPoint x: 440, endPoint y: 274, distance: 328.8
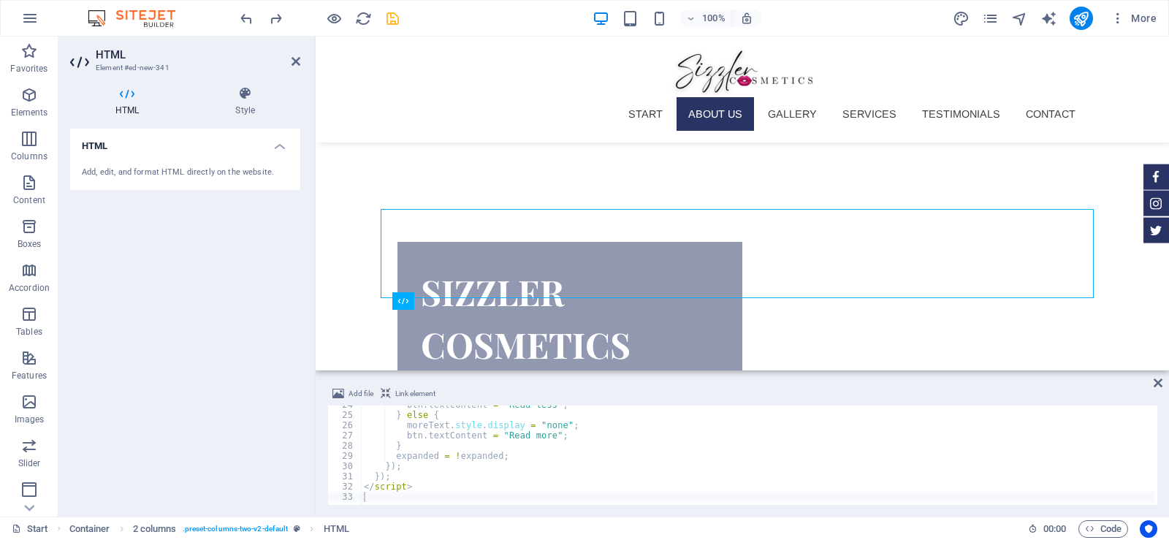
scroll to position [401, 0]
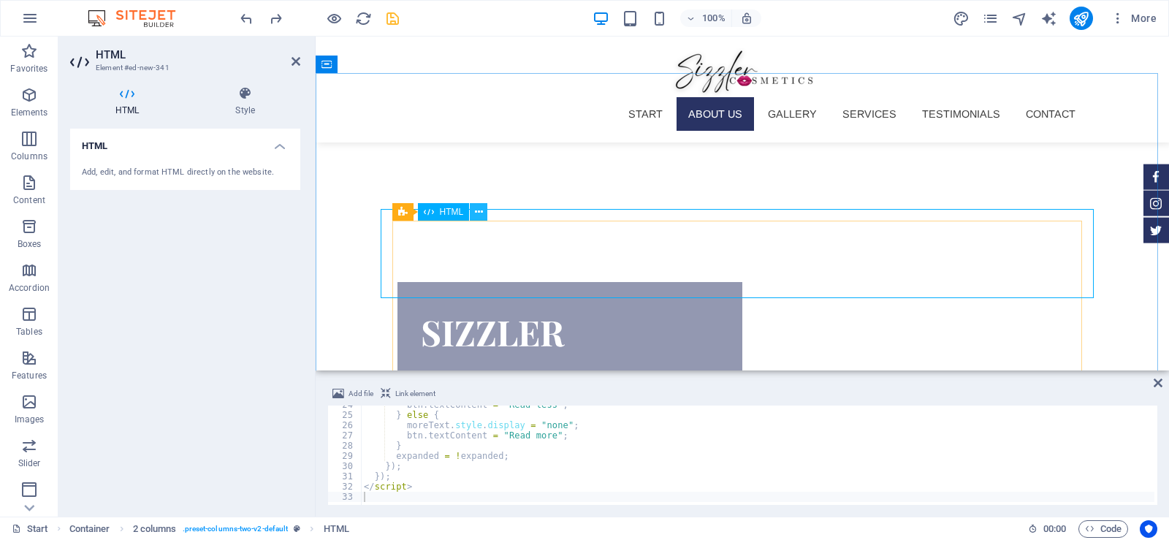
click at [478, 210] on icon at bounding box center [479, 212] width 8 height 15
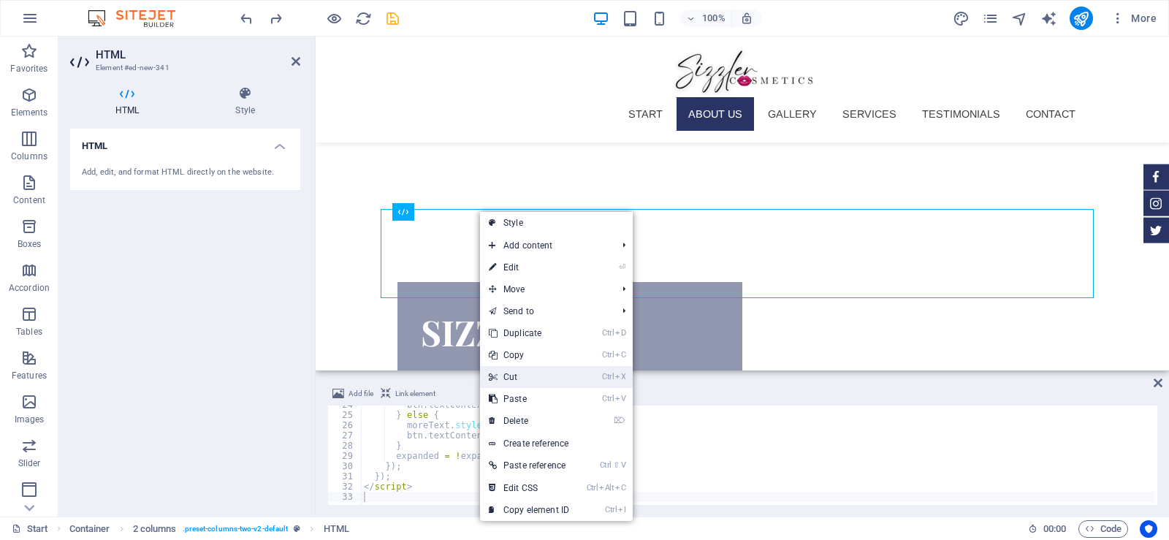
click at [520, 377] on link "Ctrl X Cut" at bounding box center [529, 377] width 98 height 22
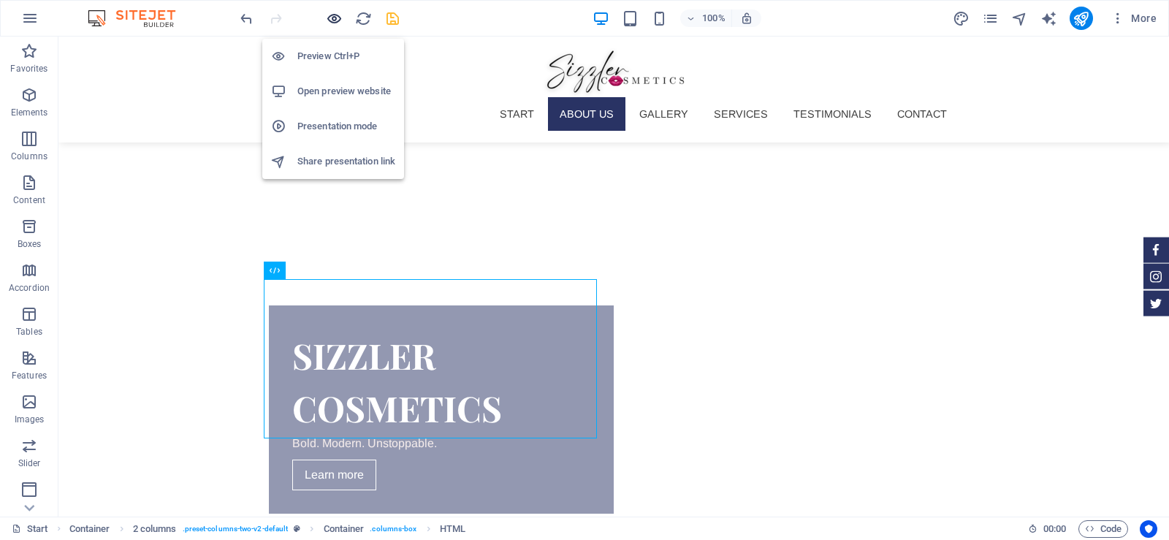
click at [329, 19] on icon "button" at bounding box center [334, 18] width 17 height 17
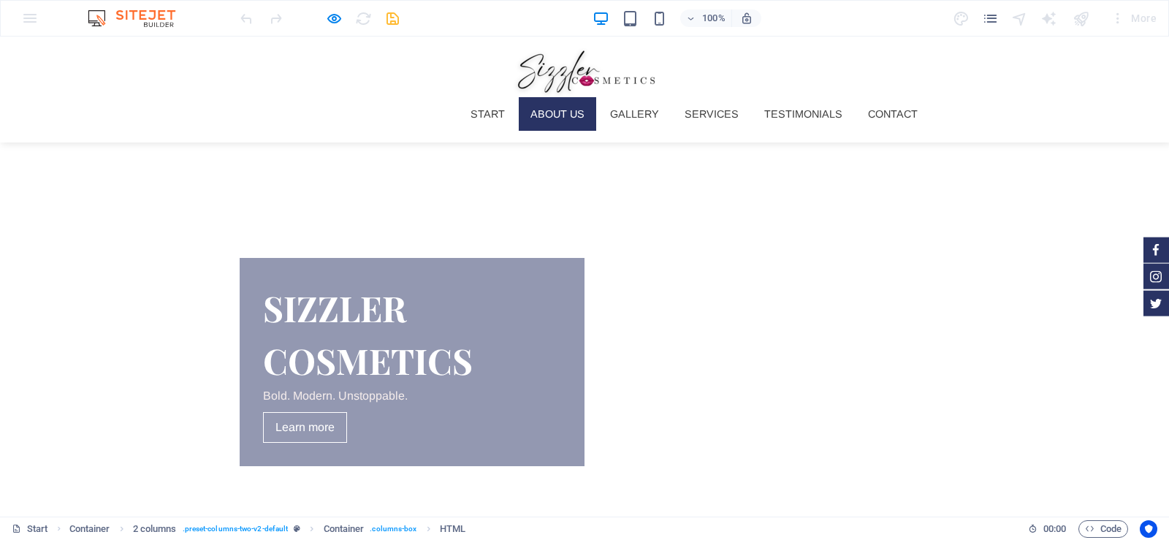
scroll to position [435, 0]
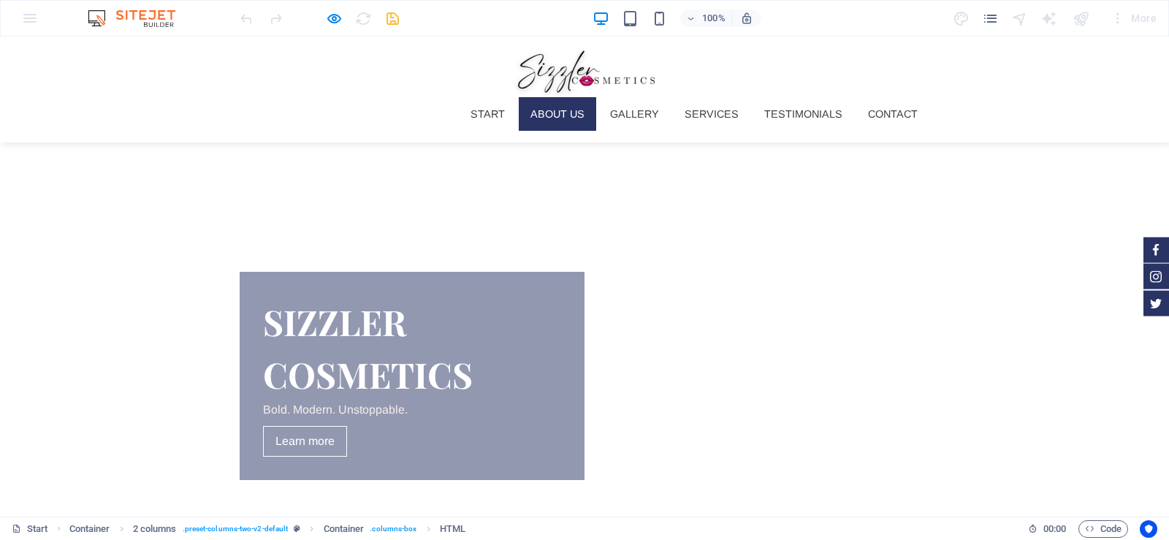
click at [337, 15] on icon "button" at bounding box center [334, 18] width 17 height 17
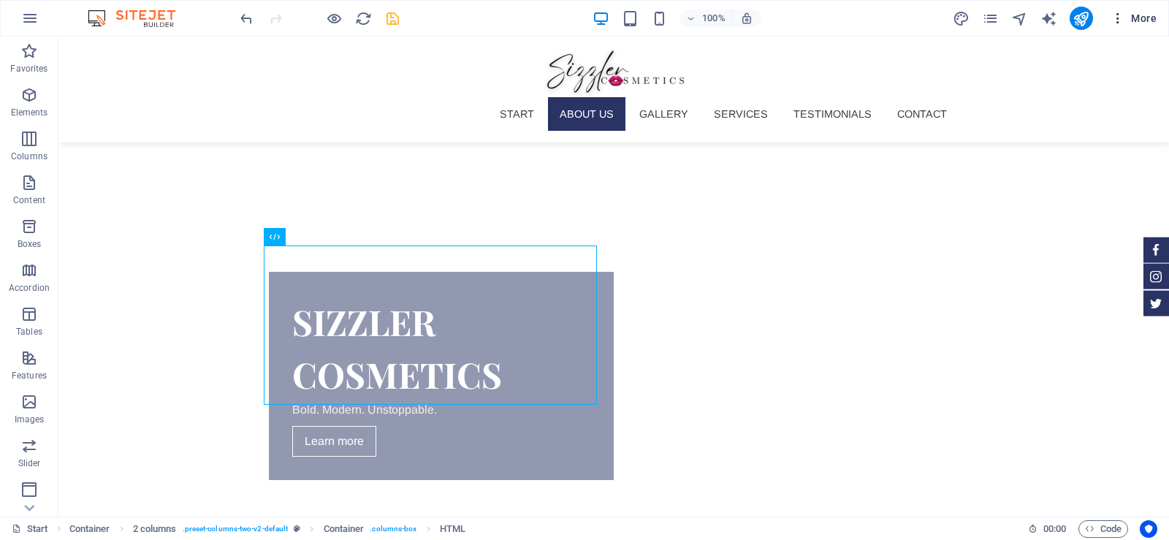
click at [1120, 13] on icon "button" at bounding box center [1117, 18] width 15 height 15
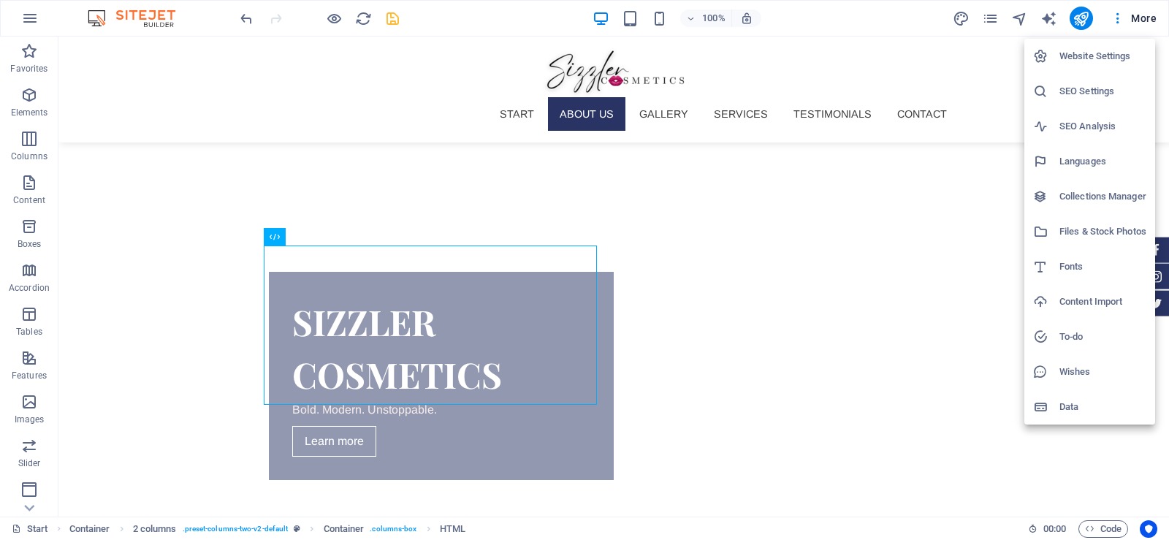
click at [31, 508] on div at bounding box center [584, 270] width 1169 height 540
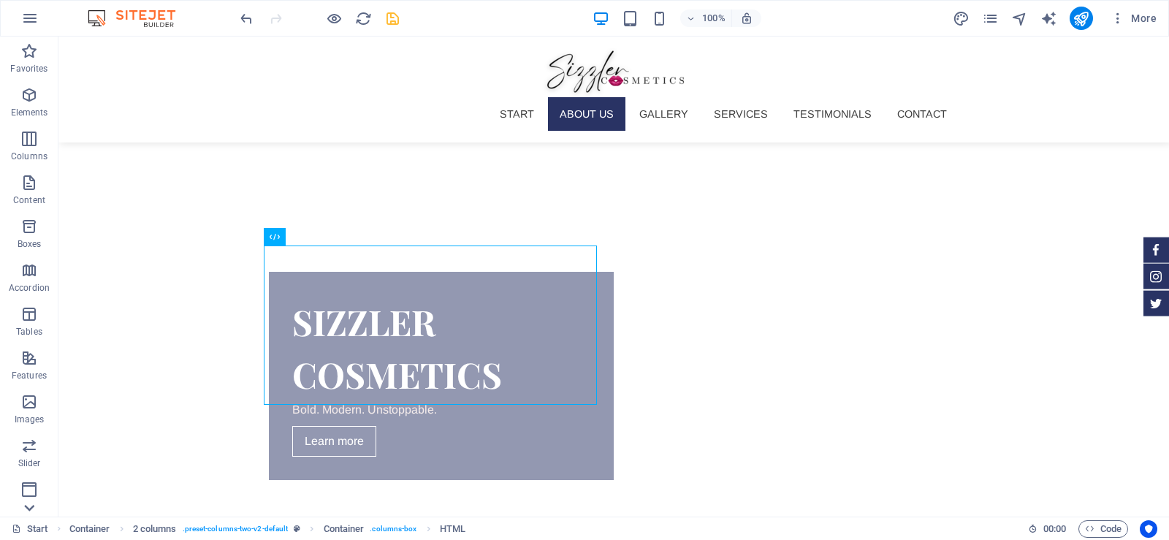
click at [31, 508] on icon at bounding box center [29, 508] width 10 height 7
click at [32, 47] on icon at bounding box center [29, 45] width 20 height 20
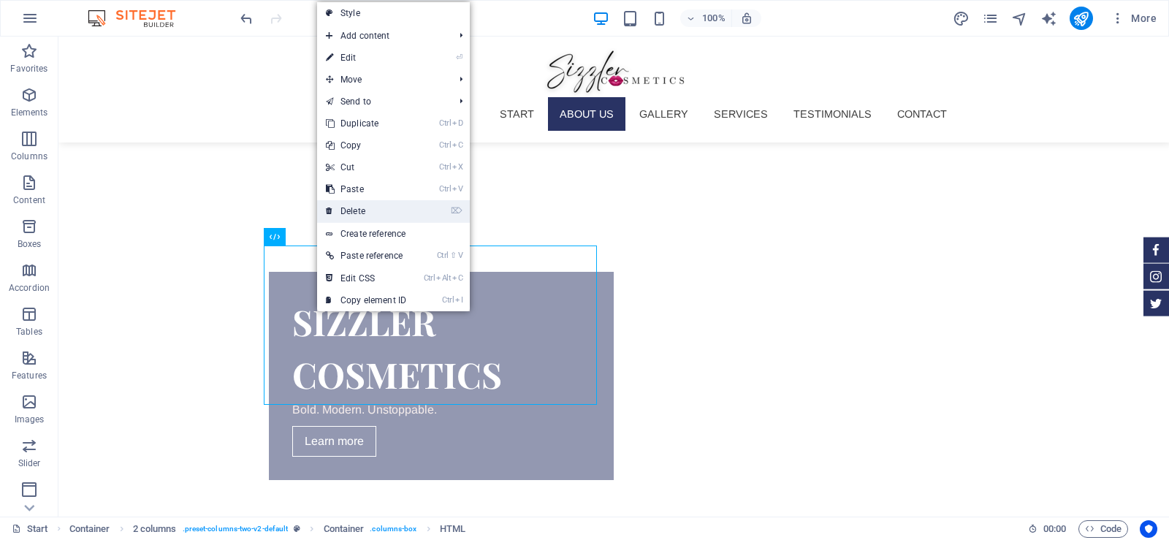
click at [356, 214] on link "⌦ Delete" at bounding box center [366, 211] width 98 height 22
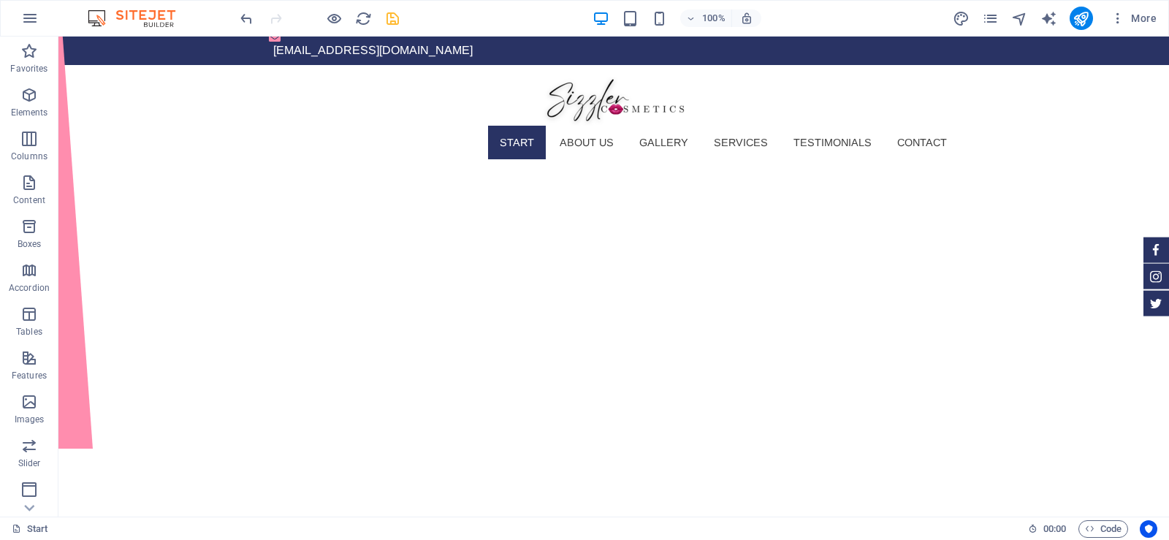
scroll to position [23, 0]
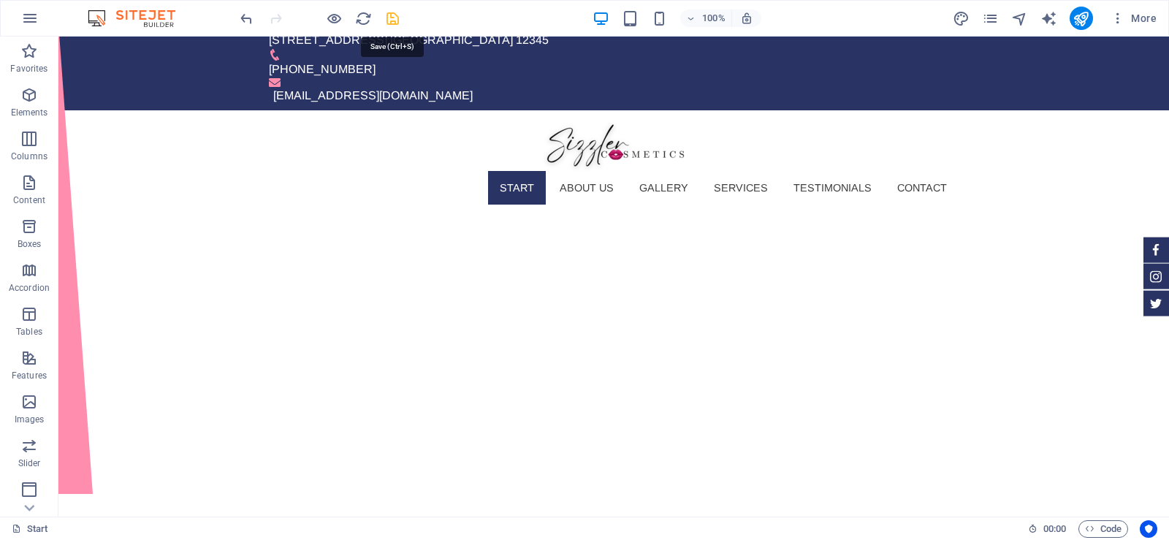
click at [394, 17] on icon "save" at bounding box center [392, 18] width 17 height 17
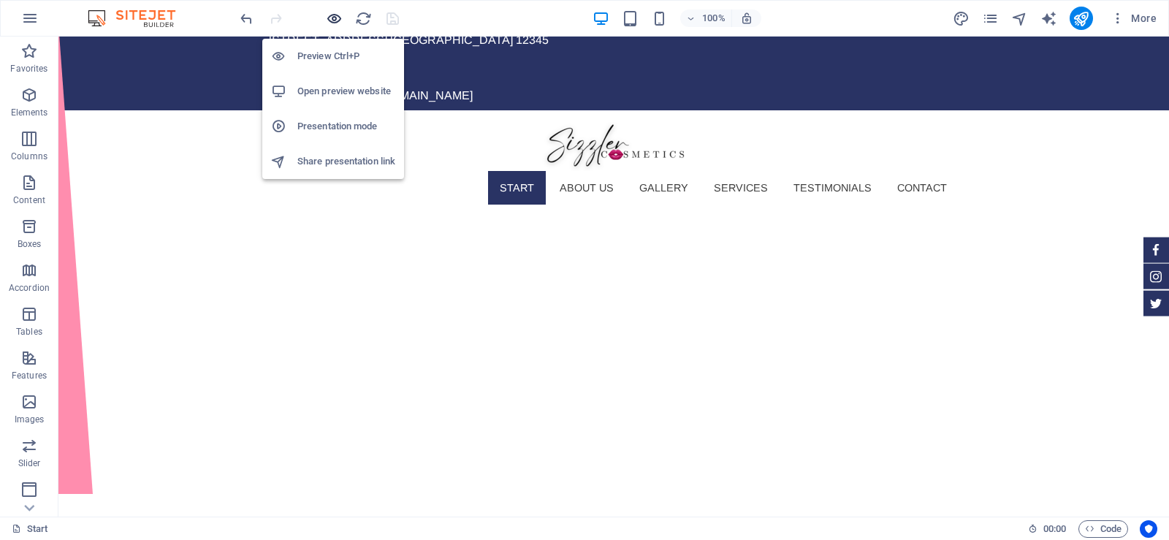
click at [332, 18] on icon "button" at bounding box center [334, 18] width 17 height 17
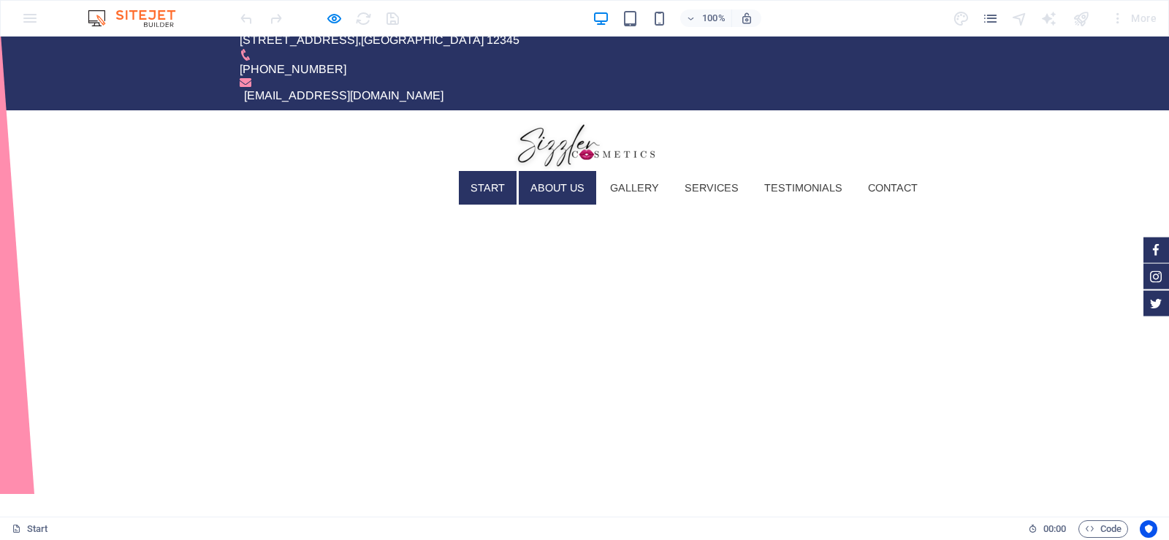
click at [558, 171] on link "About us" at bounding box center [557, 188] width 77 height 34
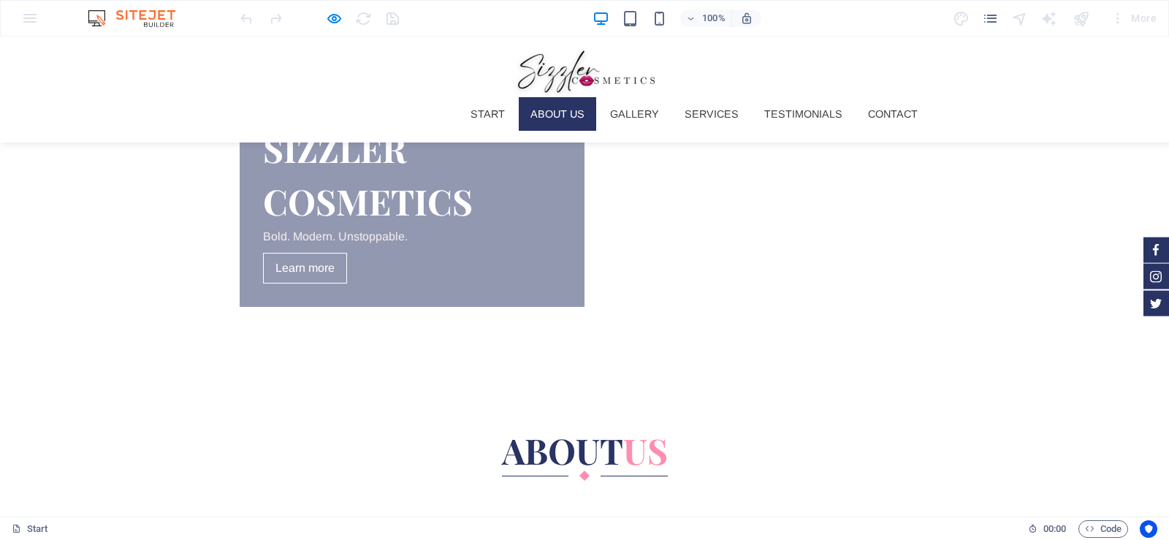
scroll to position [660, 0]
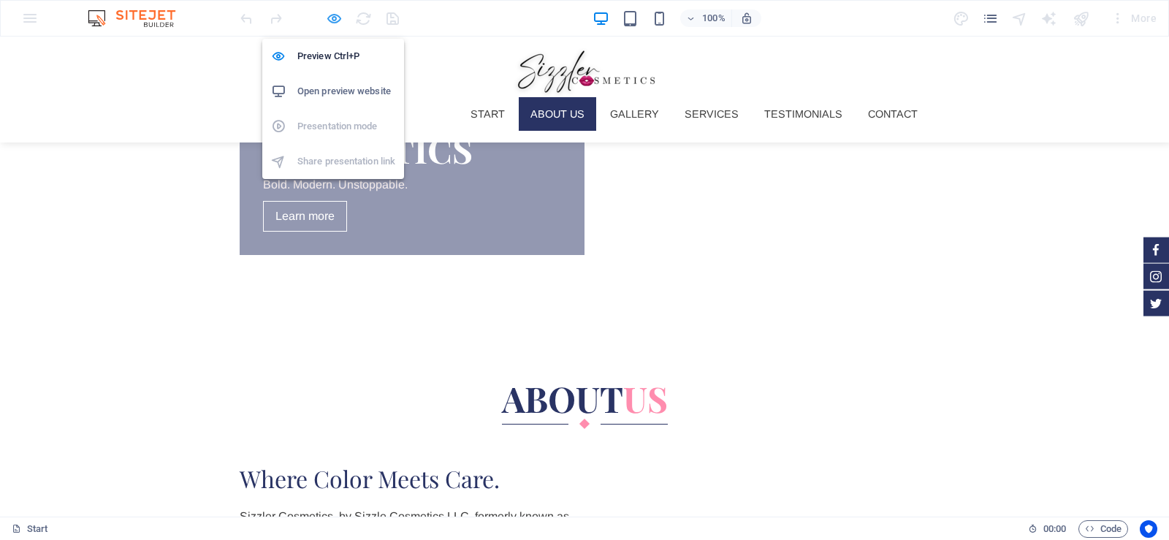
click at [332, 13] on icon "button" at bounding box center [334, 18] width 17 height 17
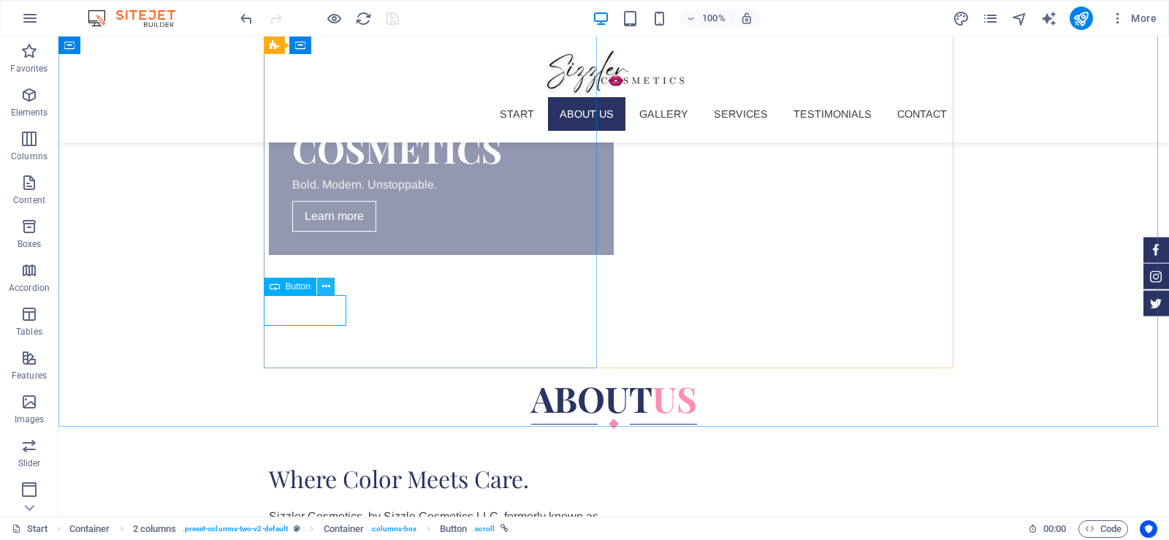
click at [329, 279] on icon at bounding box center [326, 286] width 8 height 15
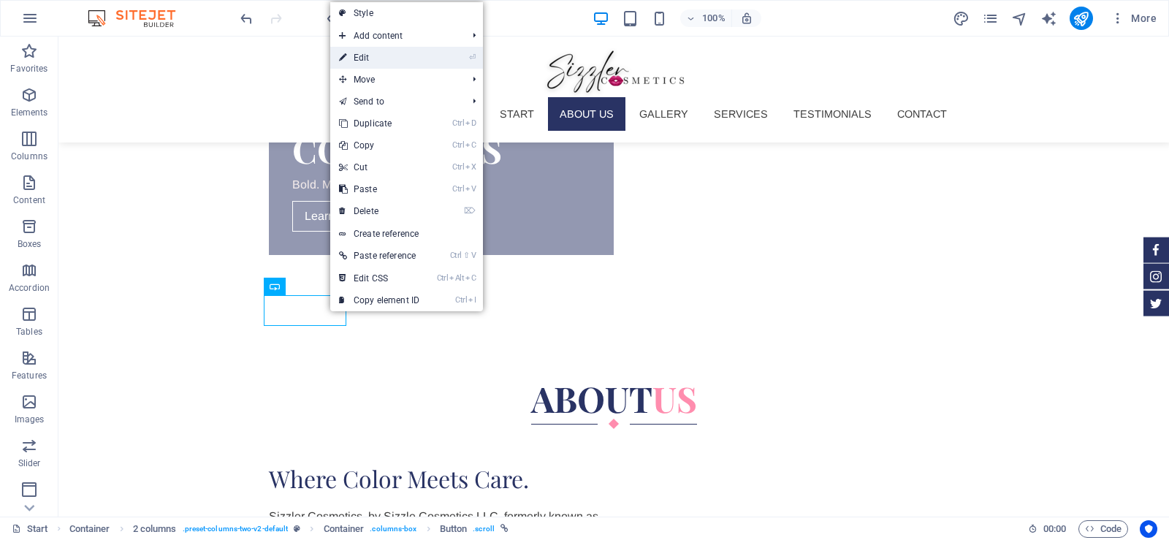
click at [404, 57] on link "⏎ Edit" at bounding box center [379, 58] width 98 height 22
select select
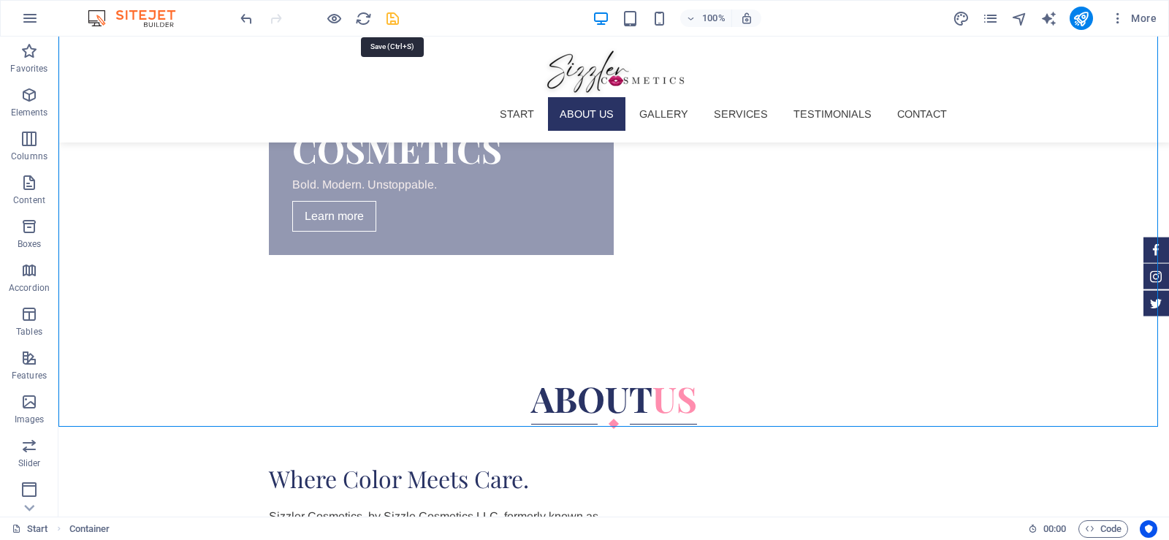
click at [393, 18] on icon "save" at bounding box center [392, 18] width 17 height 17
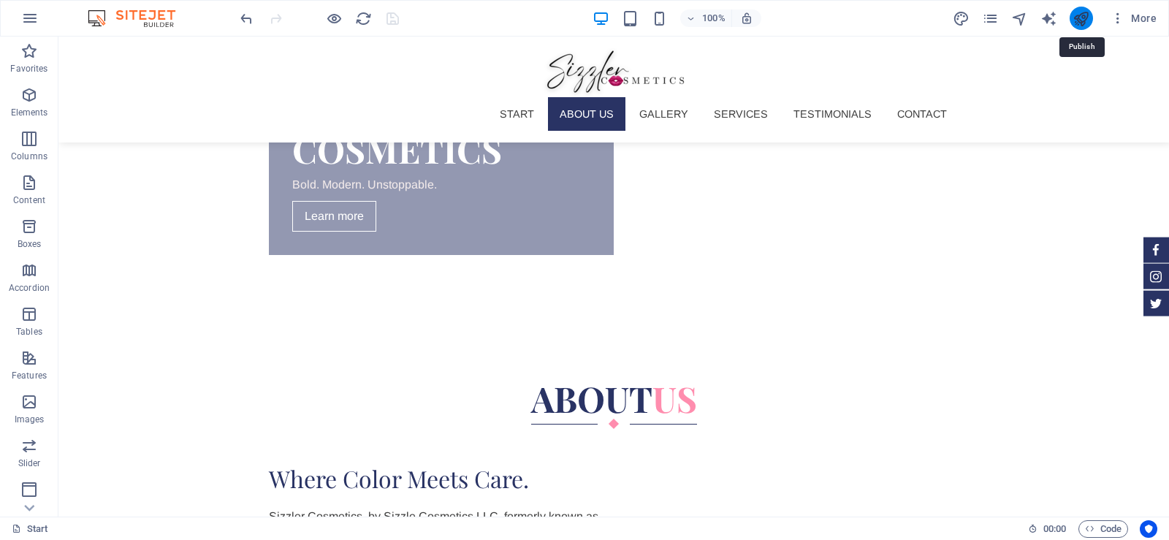
click at [1080, 15] on icon "publish" at bounding box center [1080, 18] width 17 height 17
